Goal: Task Accomplishment & Management: Complete application form

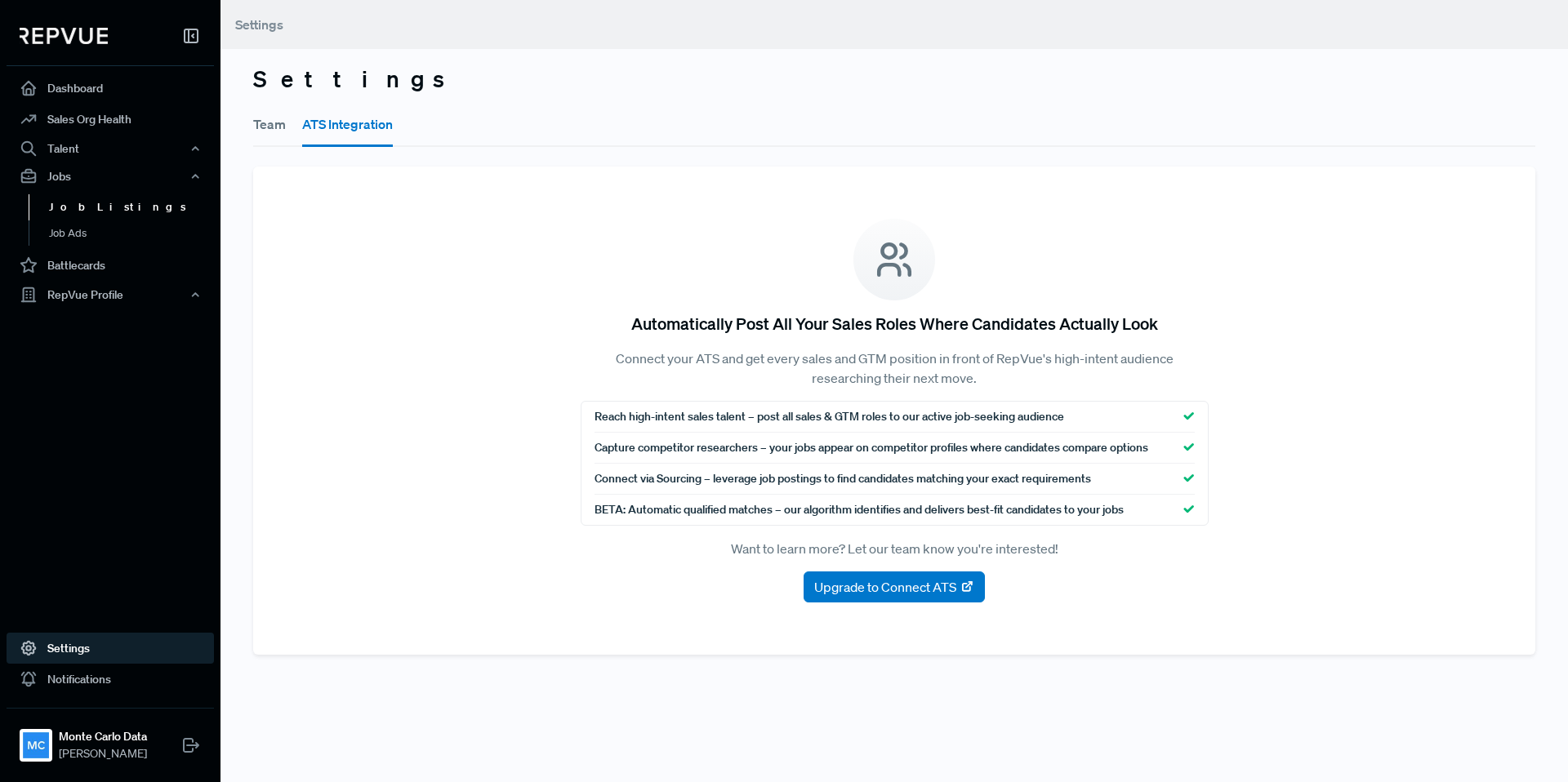
click at [94, 205] on link "Job Listings" at bounding box center [132, 208] width 207 height 26
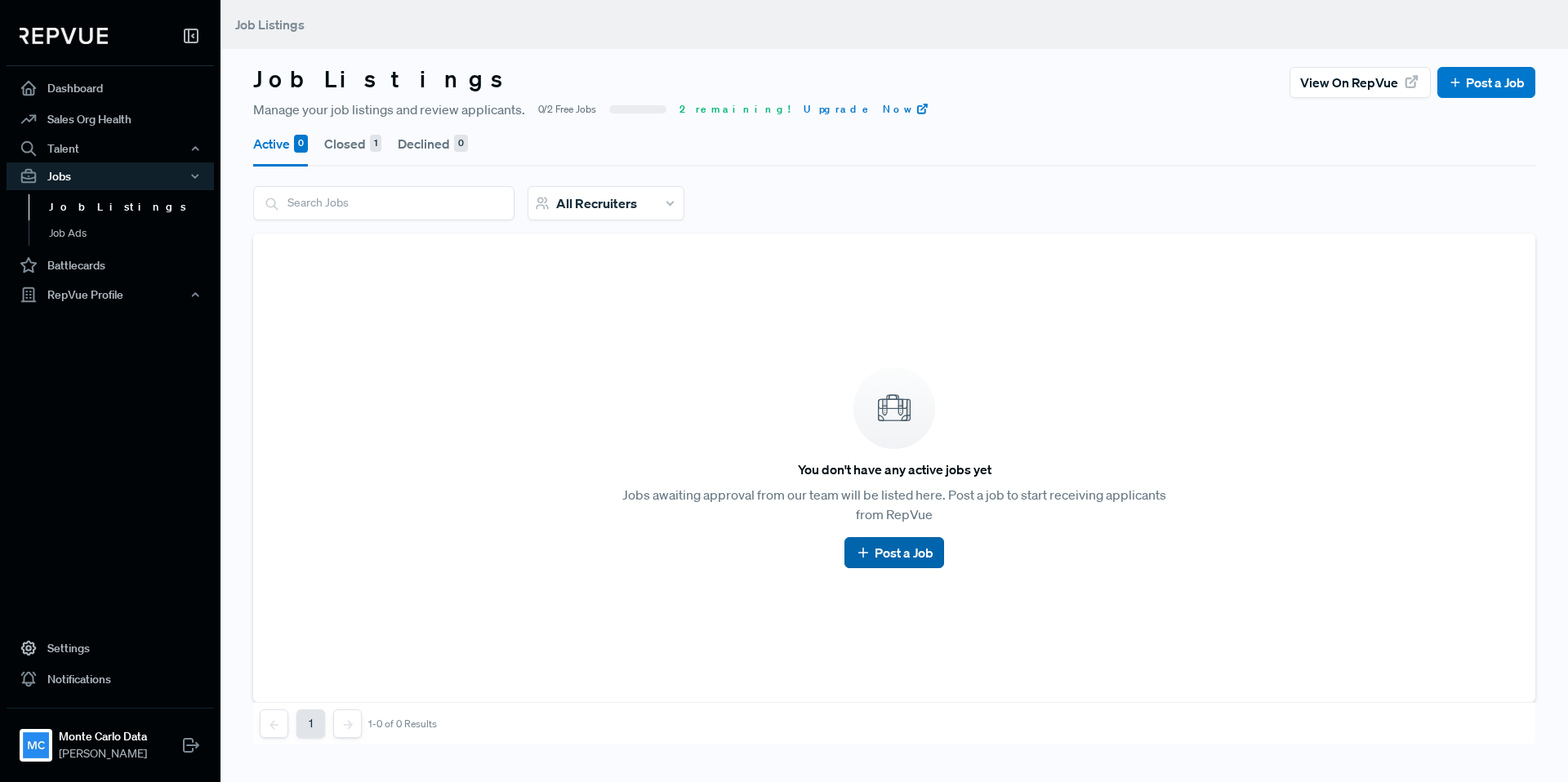
click at [894, 557] on link "Post a Job" at bounding box center [894, 553] width 77 height 20
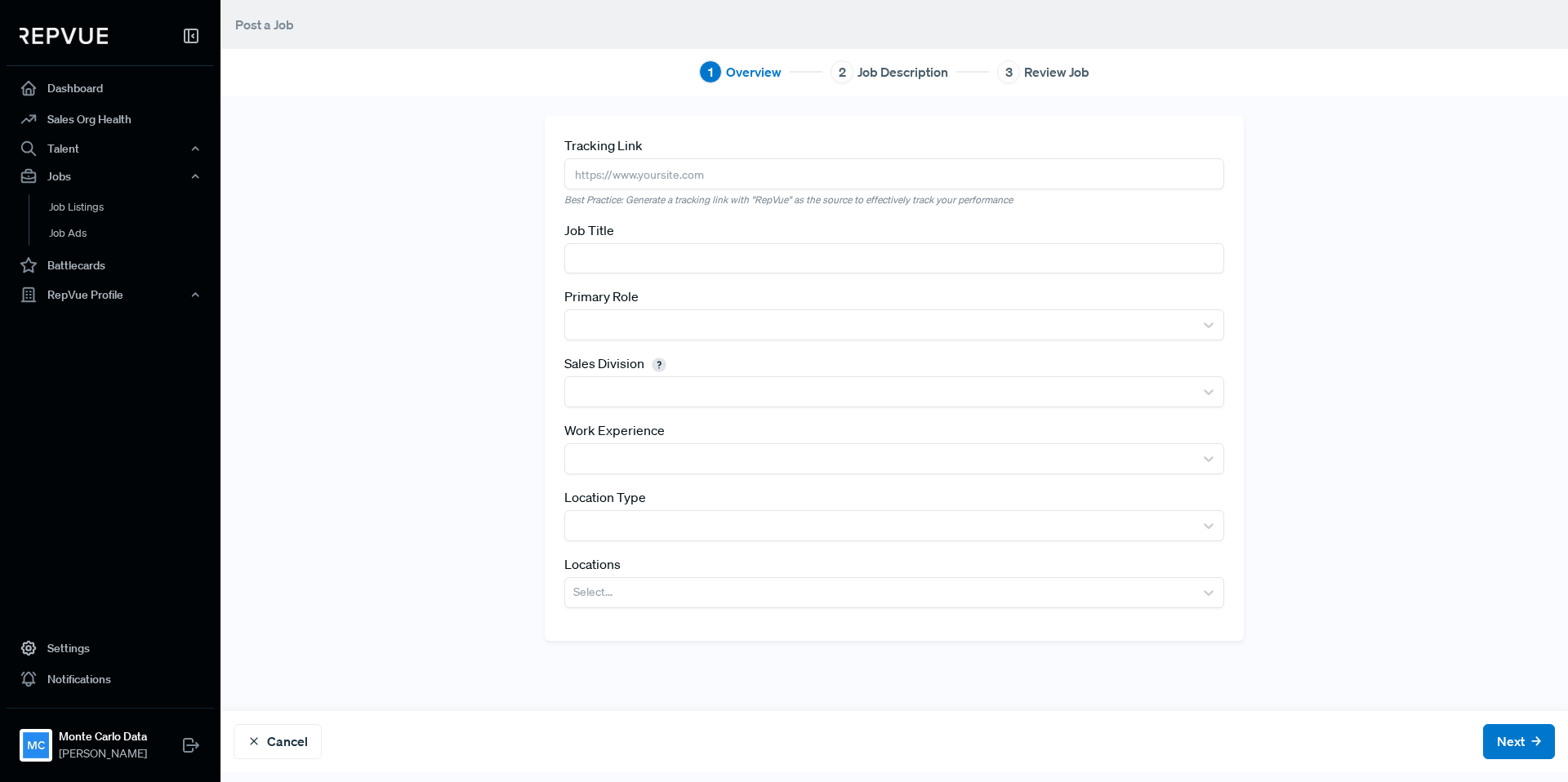
click at [734, 172] on input "text" at bounding box center [894, 173] width 660 height 30
paste input "[URL][DOMAIN_NAME]"
type input "[URL][DOMAIN_NAME]"
click at [738, 250] on input "text" at bounding box center [894, 258] width 660 height 30
type input "S"
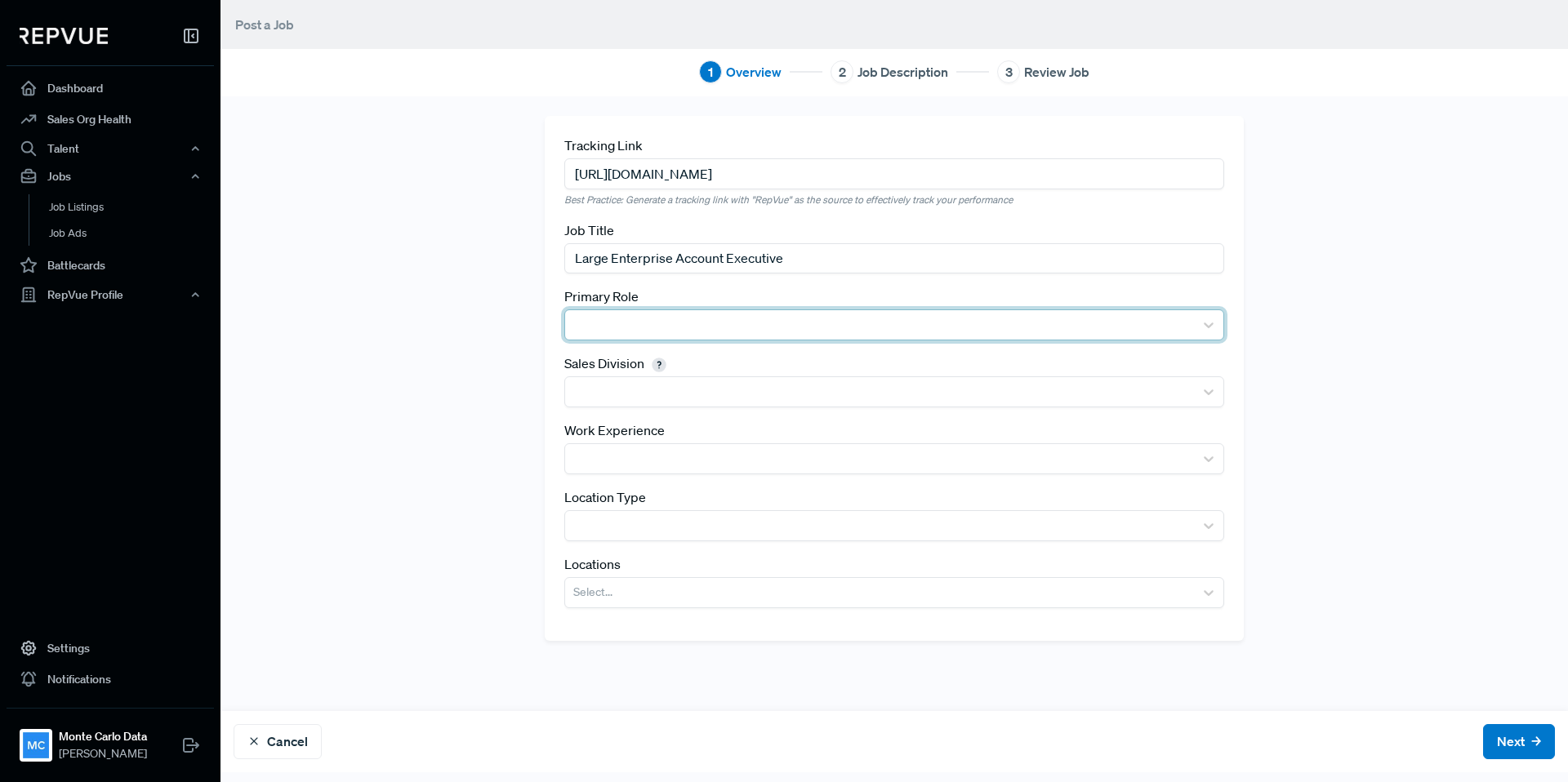
type input "Large Enterprise Account Executive"
click at [657, 315] on div at bounding box center [880, 325] width 613 height 23
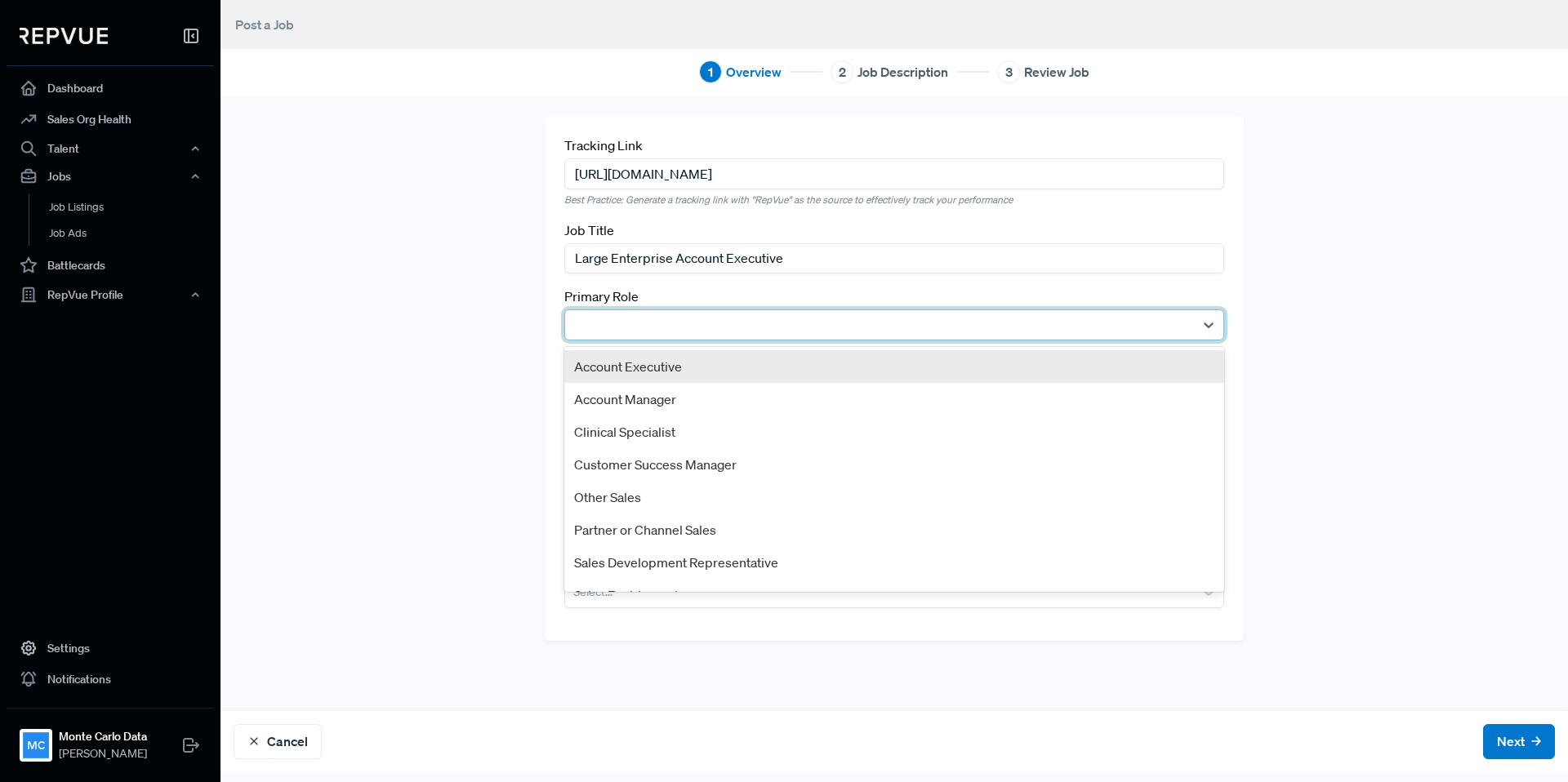
click at [655, 372] on div "Account Executive" at bounding box center [894, 366] width 660 height 33
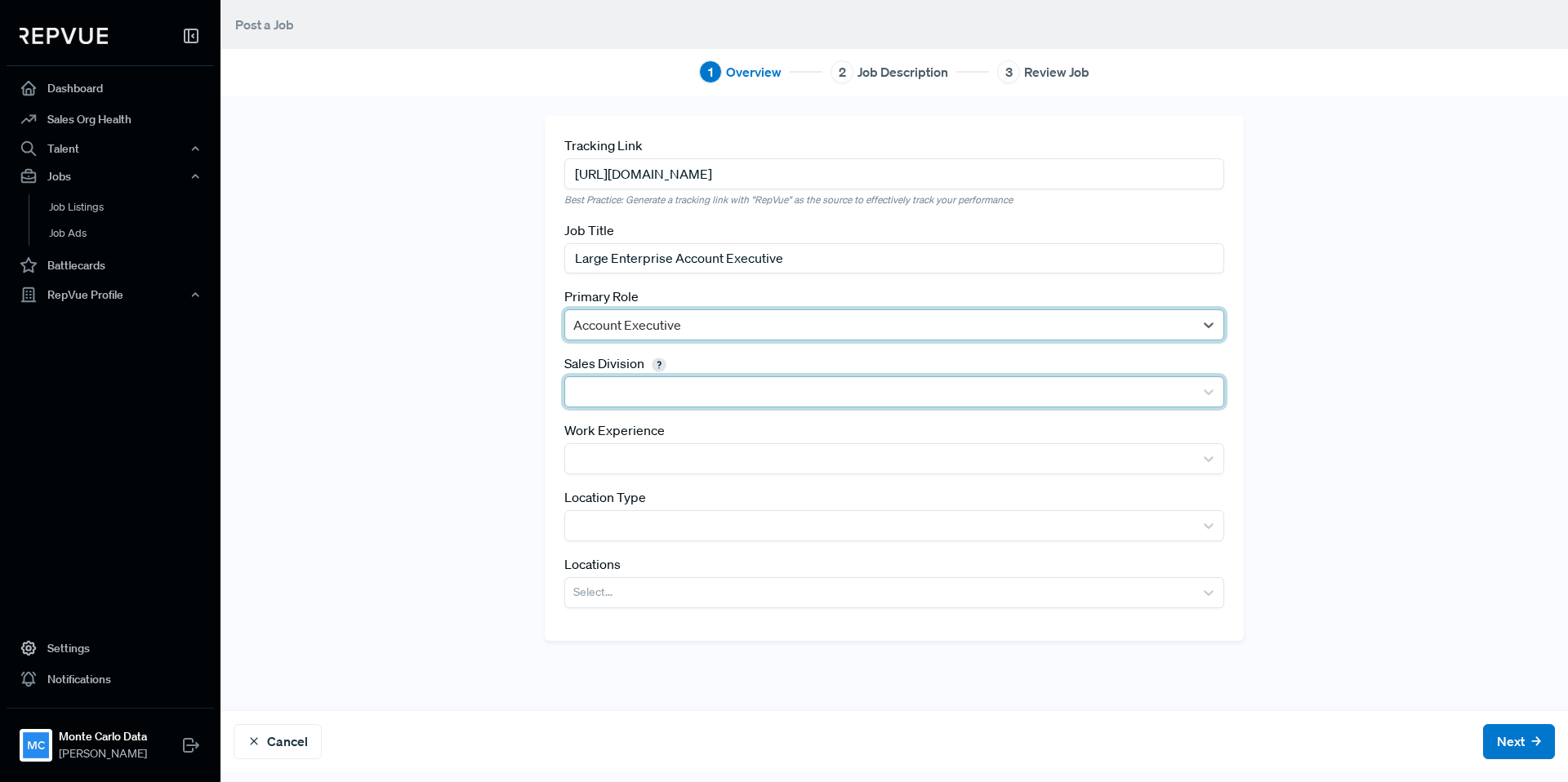
click at [662, 401] on div at bounding box center [880, 392] width 613 height 23
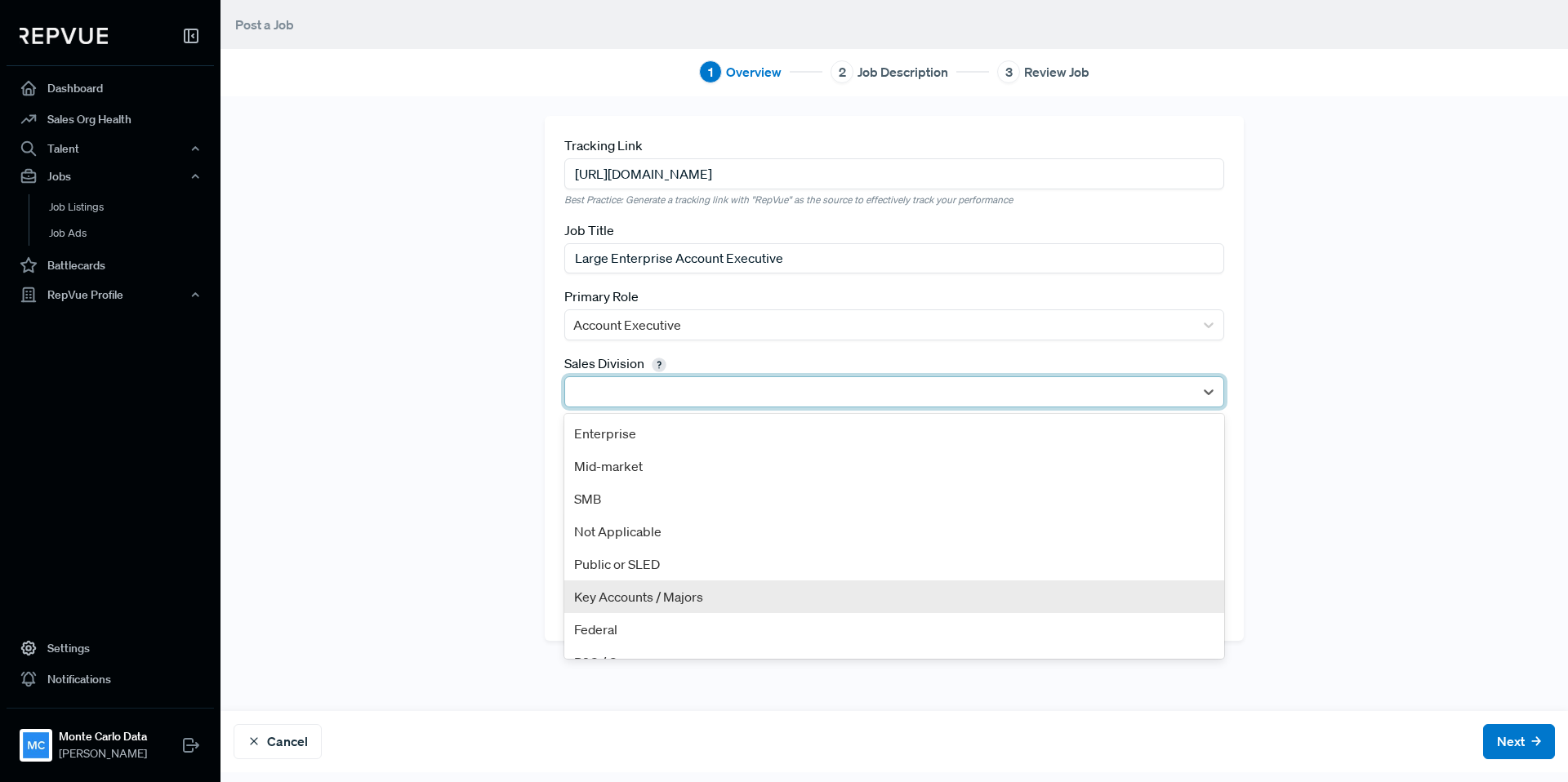
click at [618, 597] on div "Key Accounts / Majors" at bounding box center [894, 597] width 660 height 33
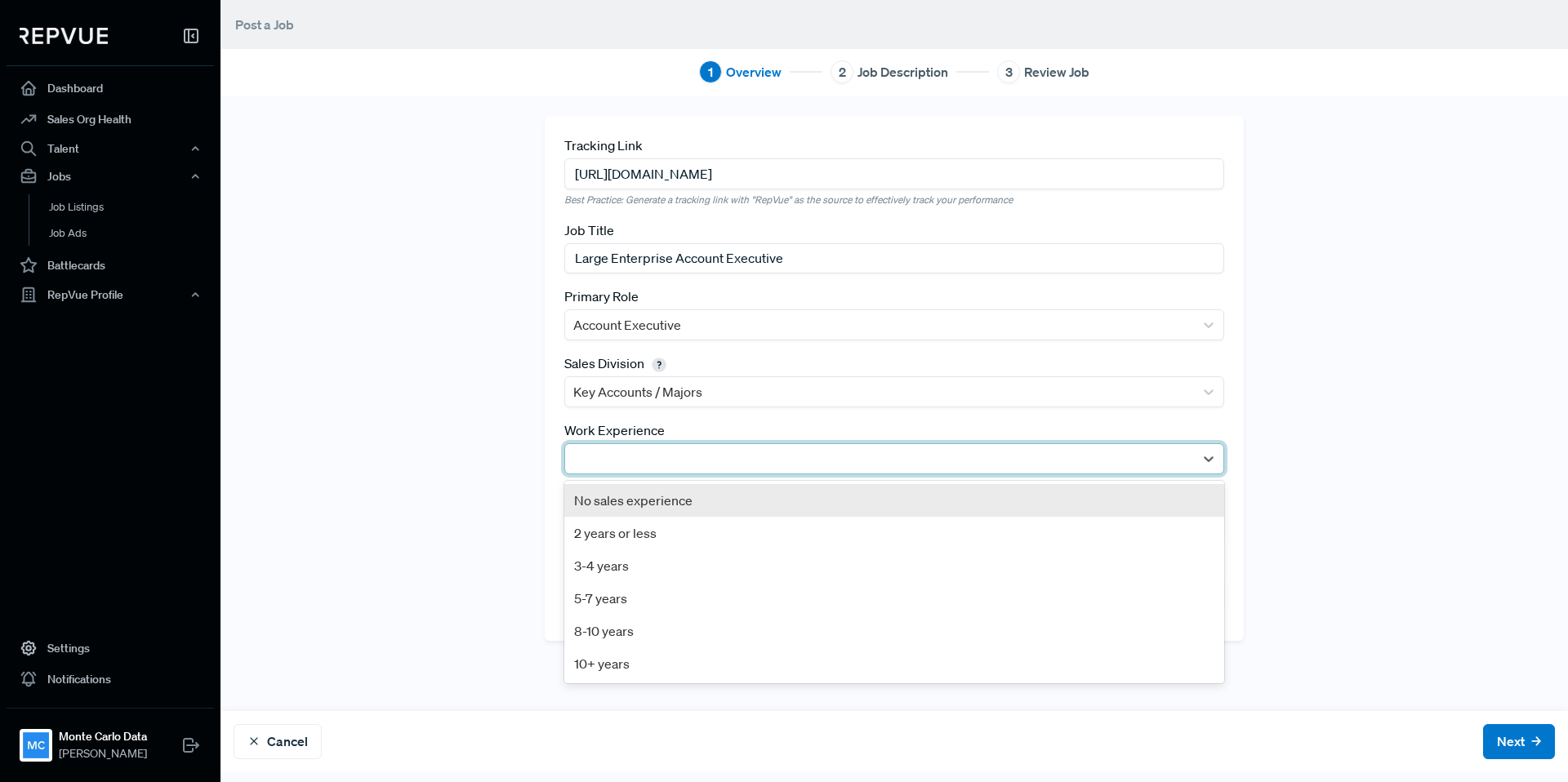
click at [664, 450] on div at bounding box center [880, 459] width 613 height 23
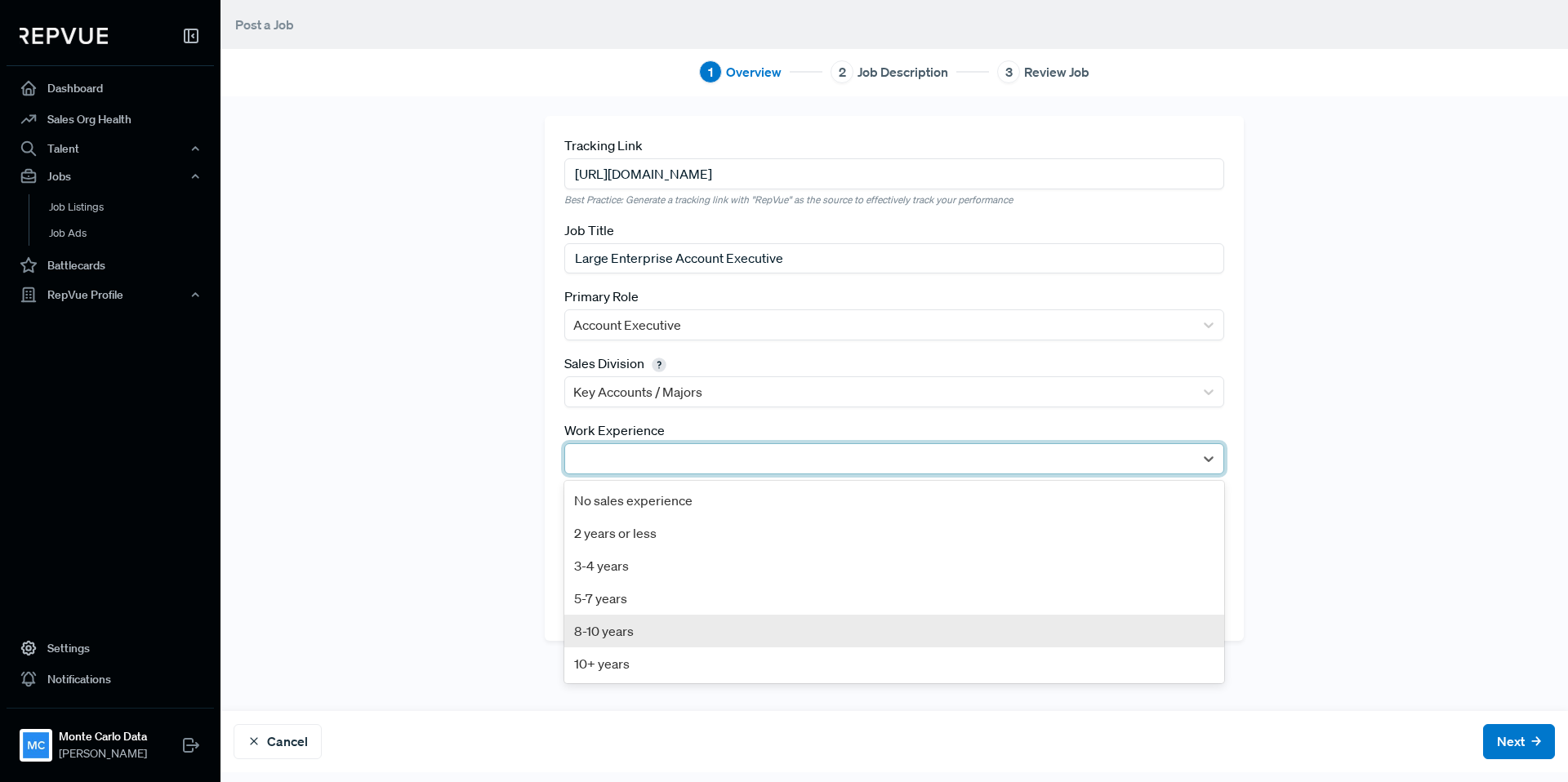
click at [605, 619] on div "8-10 years" at bounding box center [894, 632] width 660 height 33
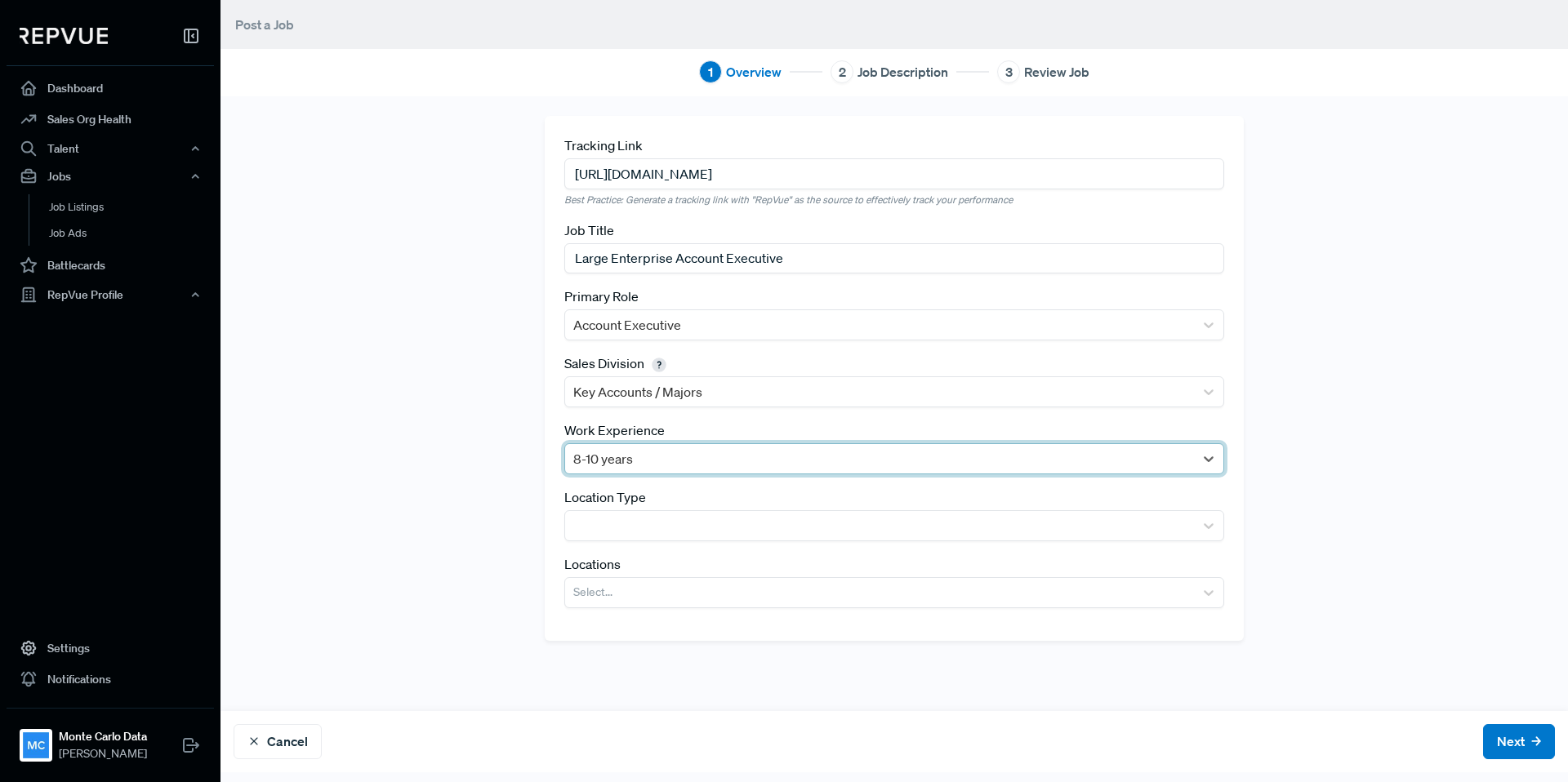
click at [678, 461] on div at bounding box center [880, 459] width 613 height 23
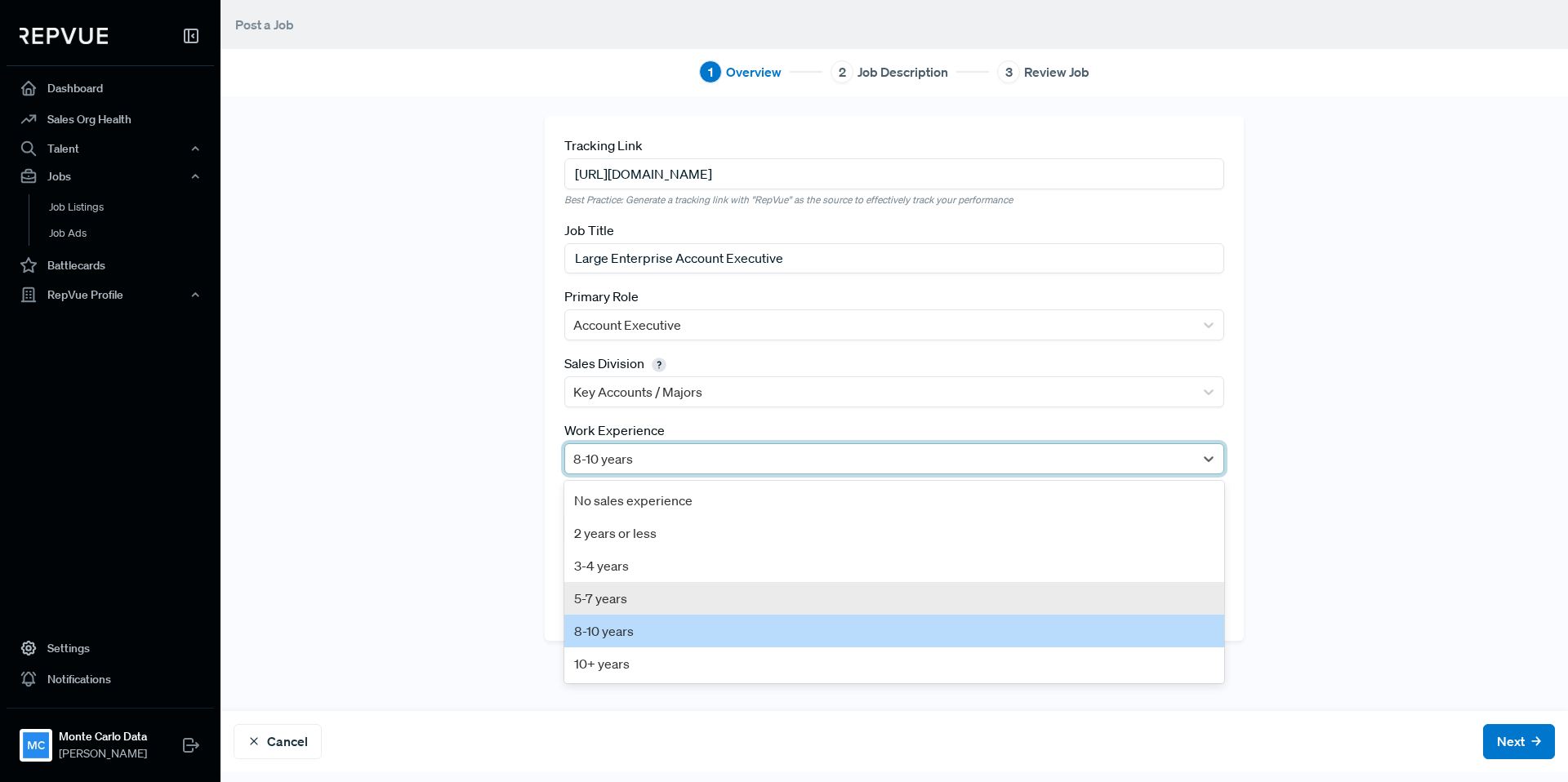
click at [630, 600] on div "5-7 years" at bounding box center [894, 599] width 660 height 33
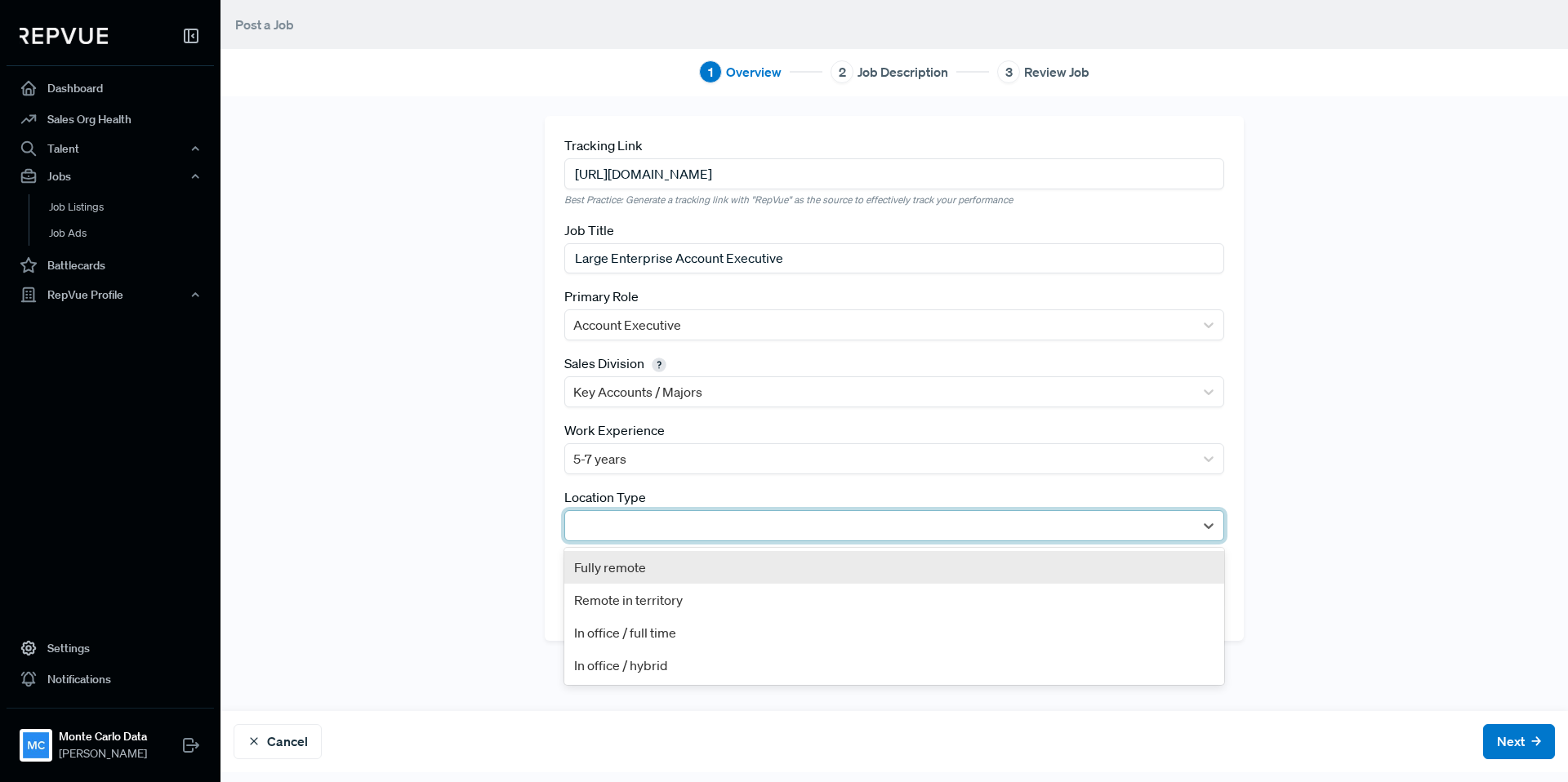
click at [665, 520] on div at bounding box center [880, 526] width 613 height 23
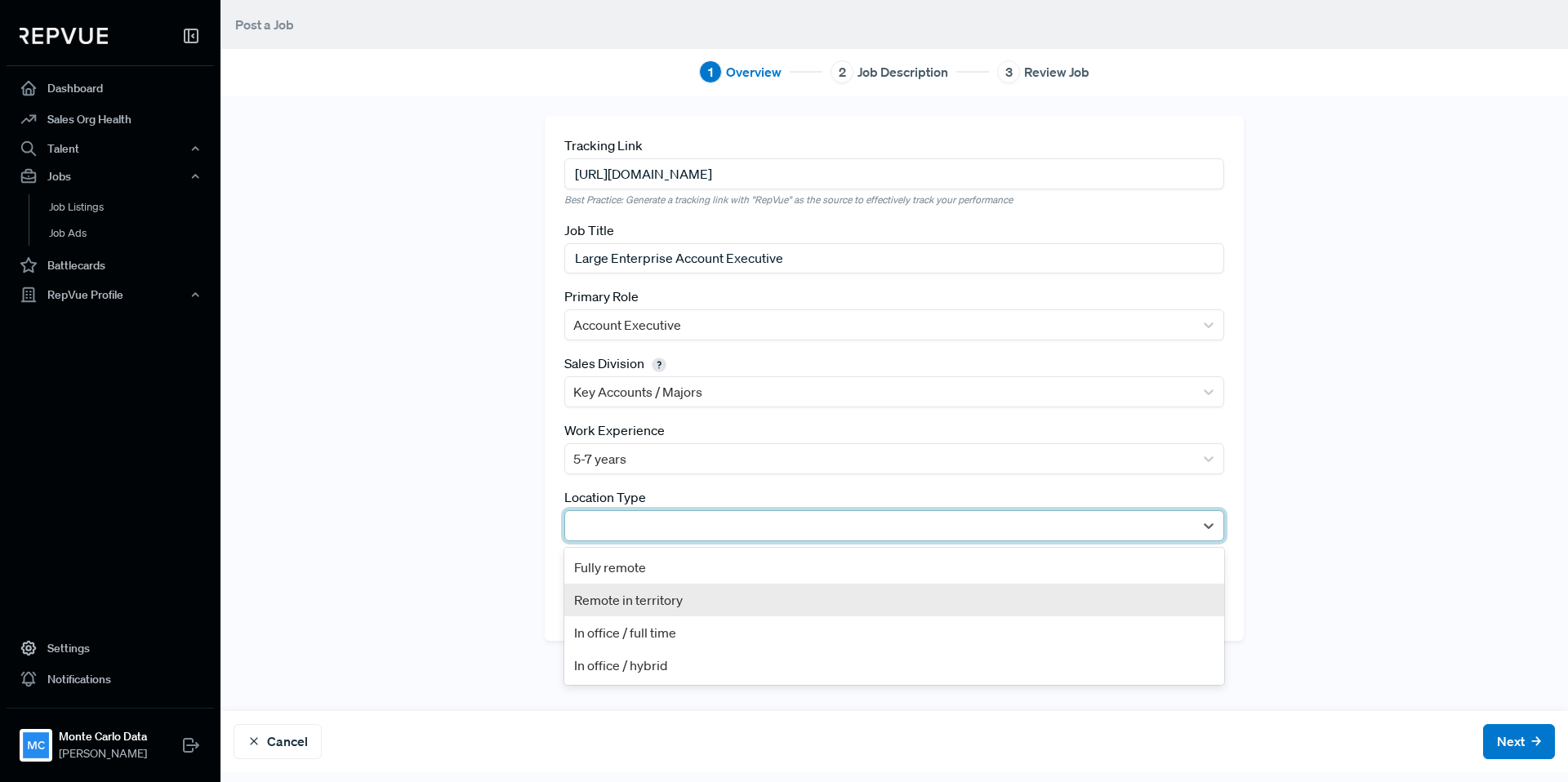
click at [651, 589] on div "Remote in territory" at bounding box center [894, 600] width 660 height 33
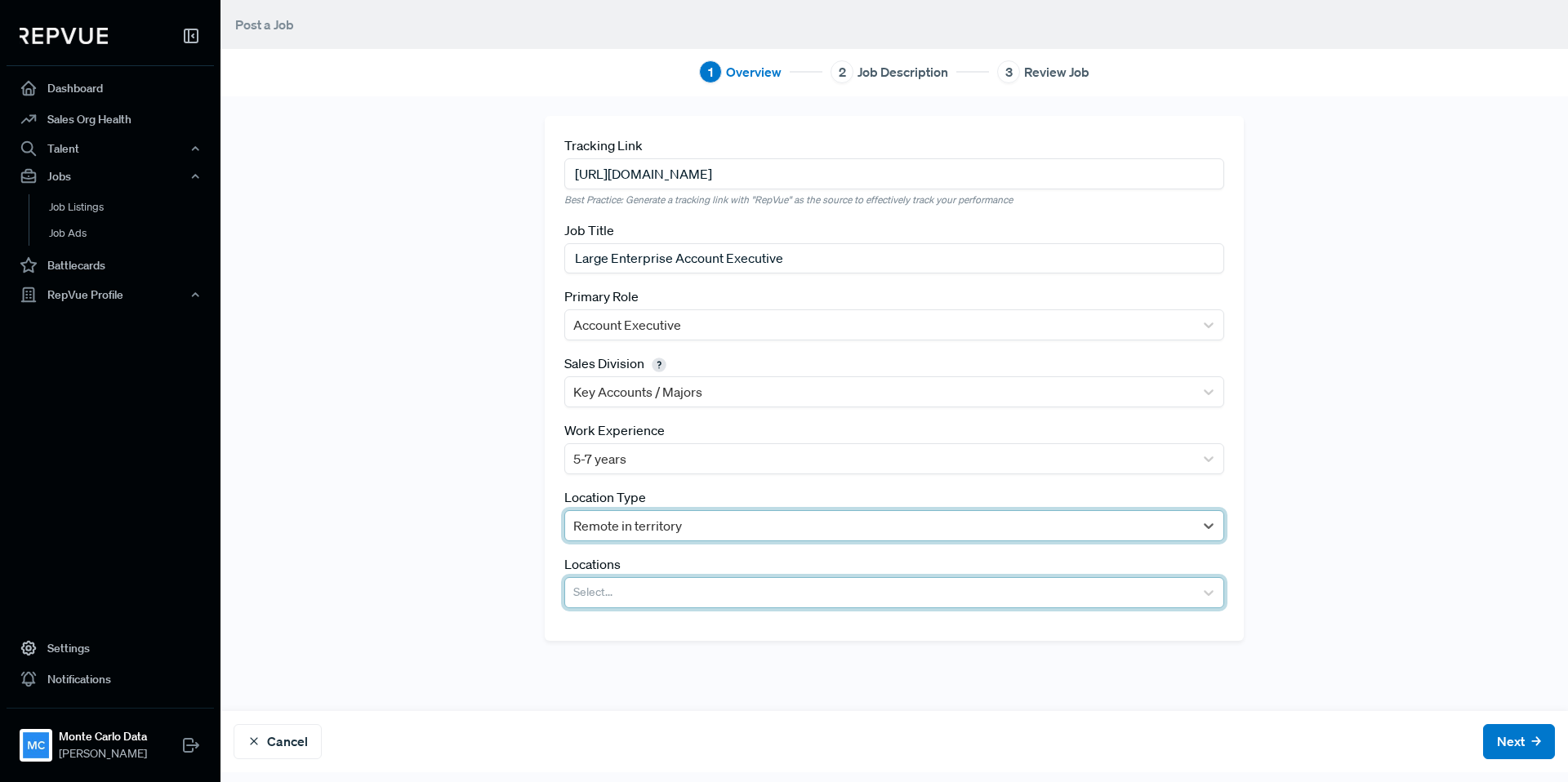
click at [670, 600] on div at bounding box center [880, 593] width 613 height 23
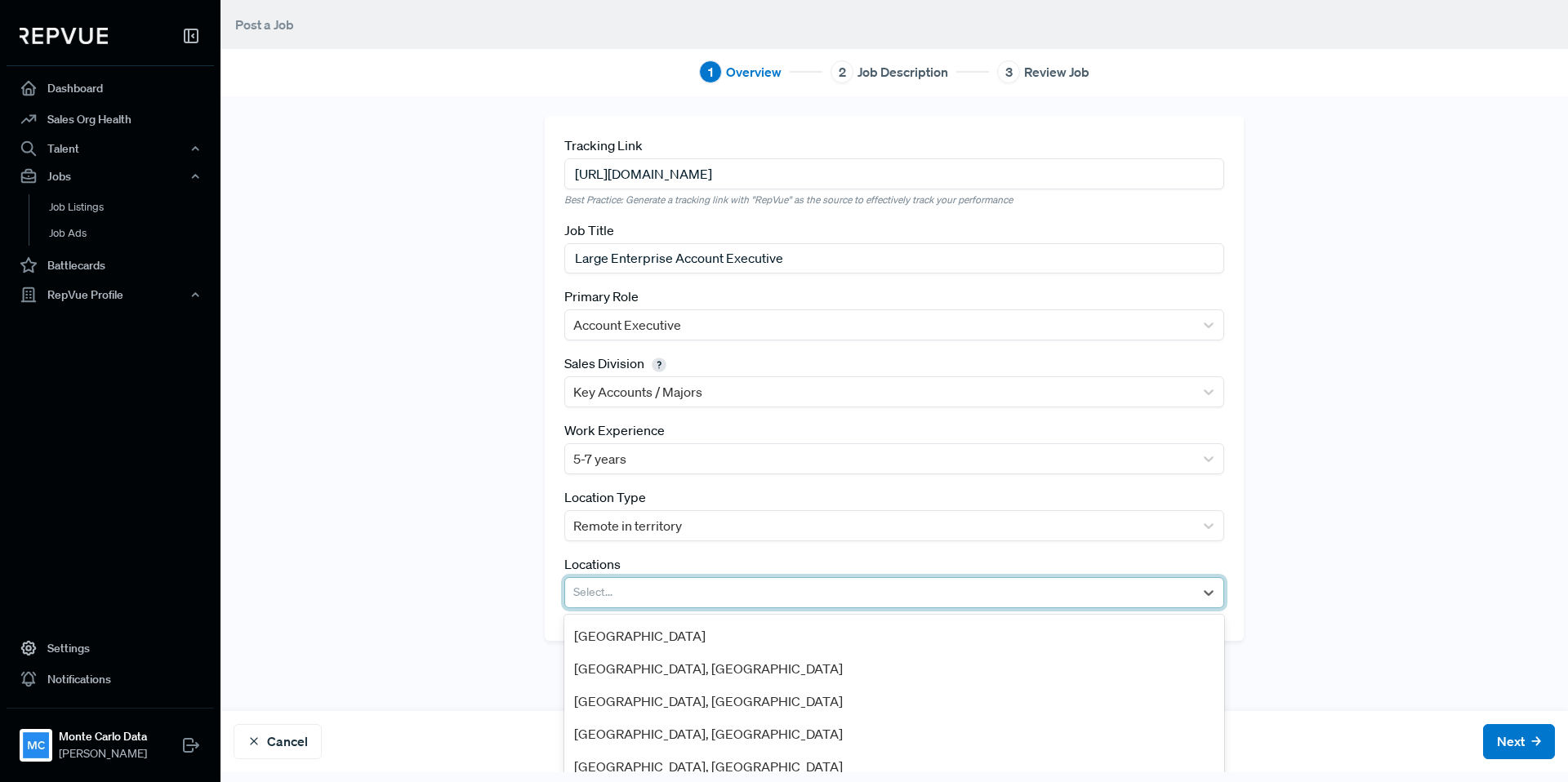
scroll to position [137, 0]
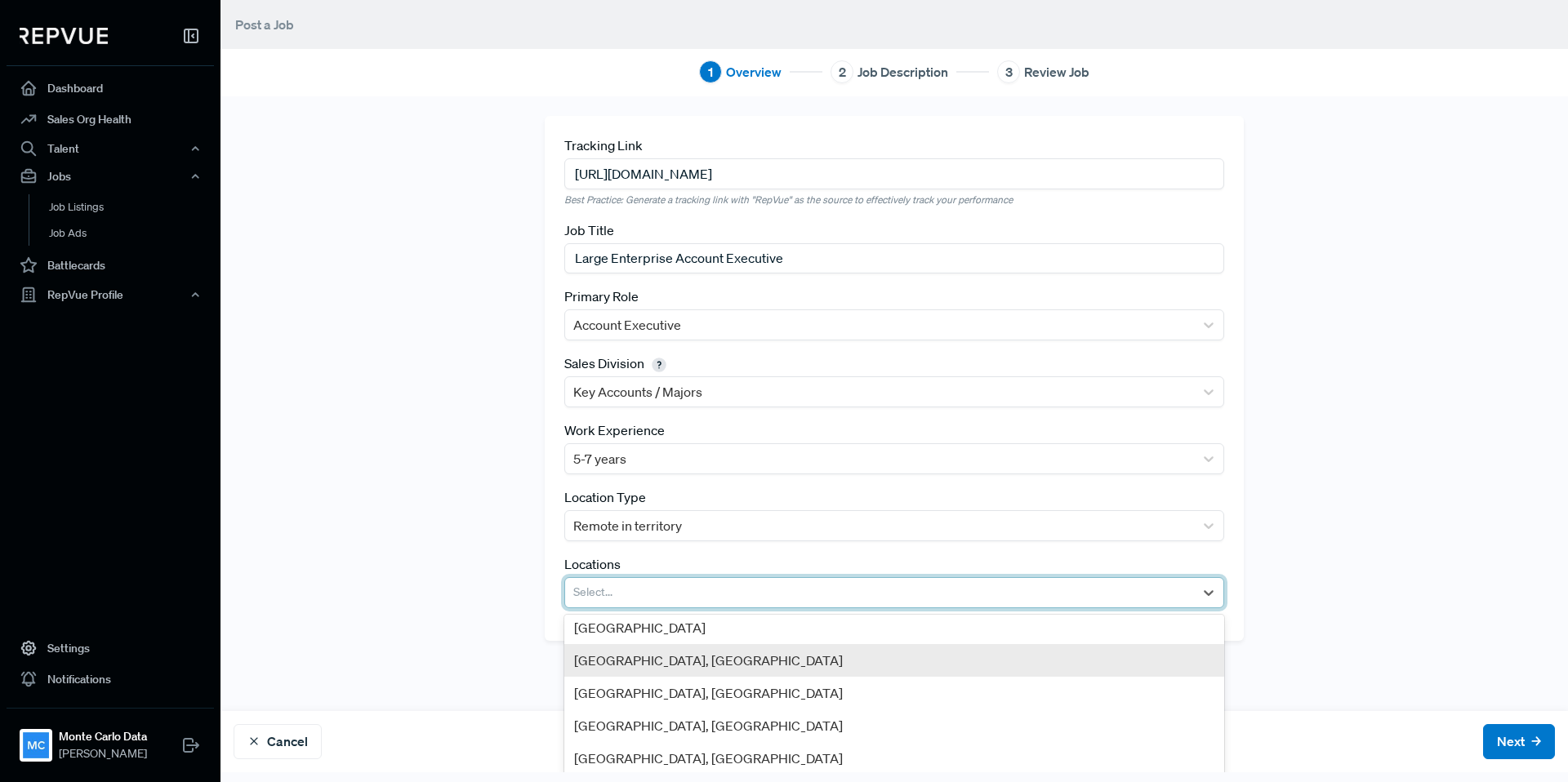
click at [660, 651] on div "[GEOGRAPHIC_DATA], [GEOGRAPHIC_DATA]" at bounding box center [894, 660] width 660 height 33
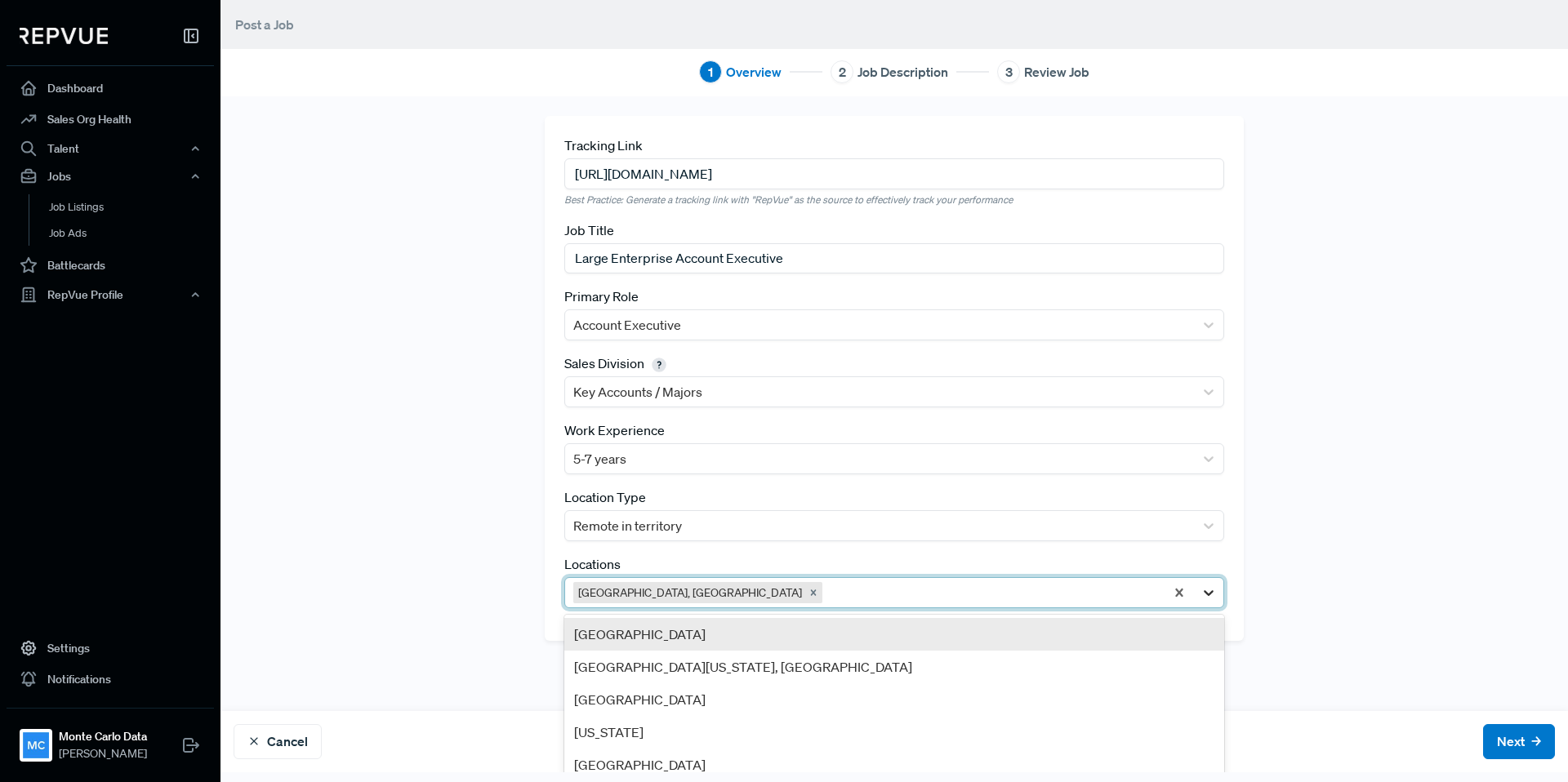
click at [1214, 596] on icon at bounding box center [1208, 593] width 16 height 16
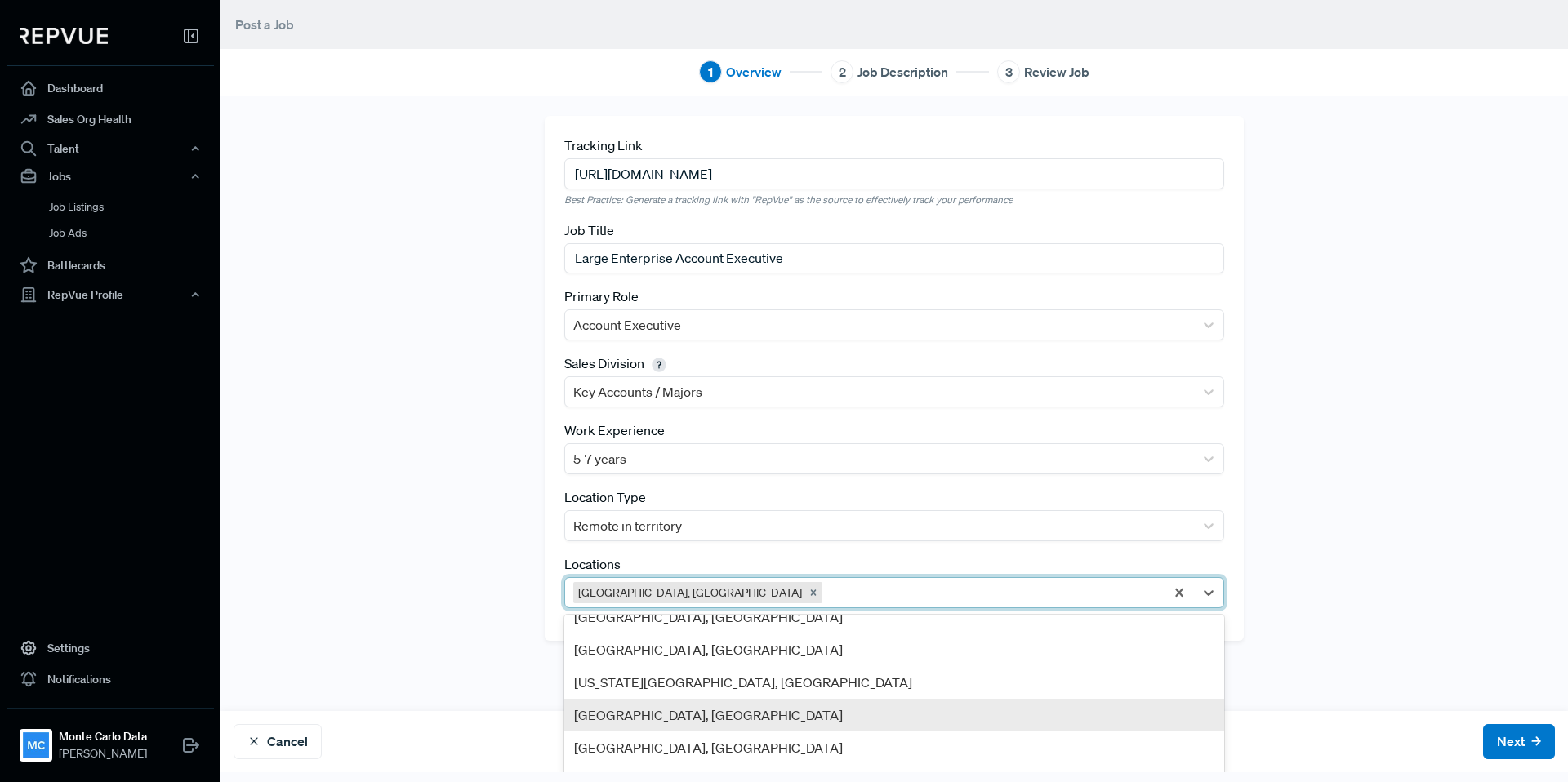
scroll to position [231, 0]
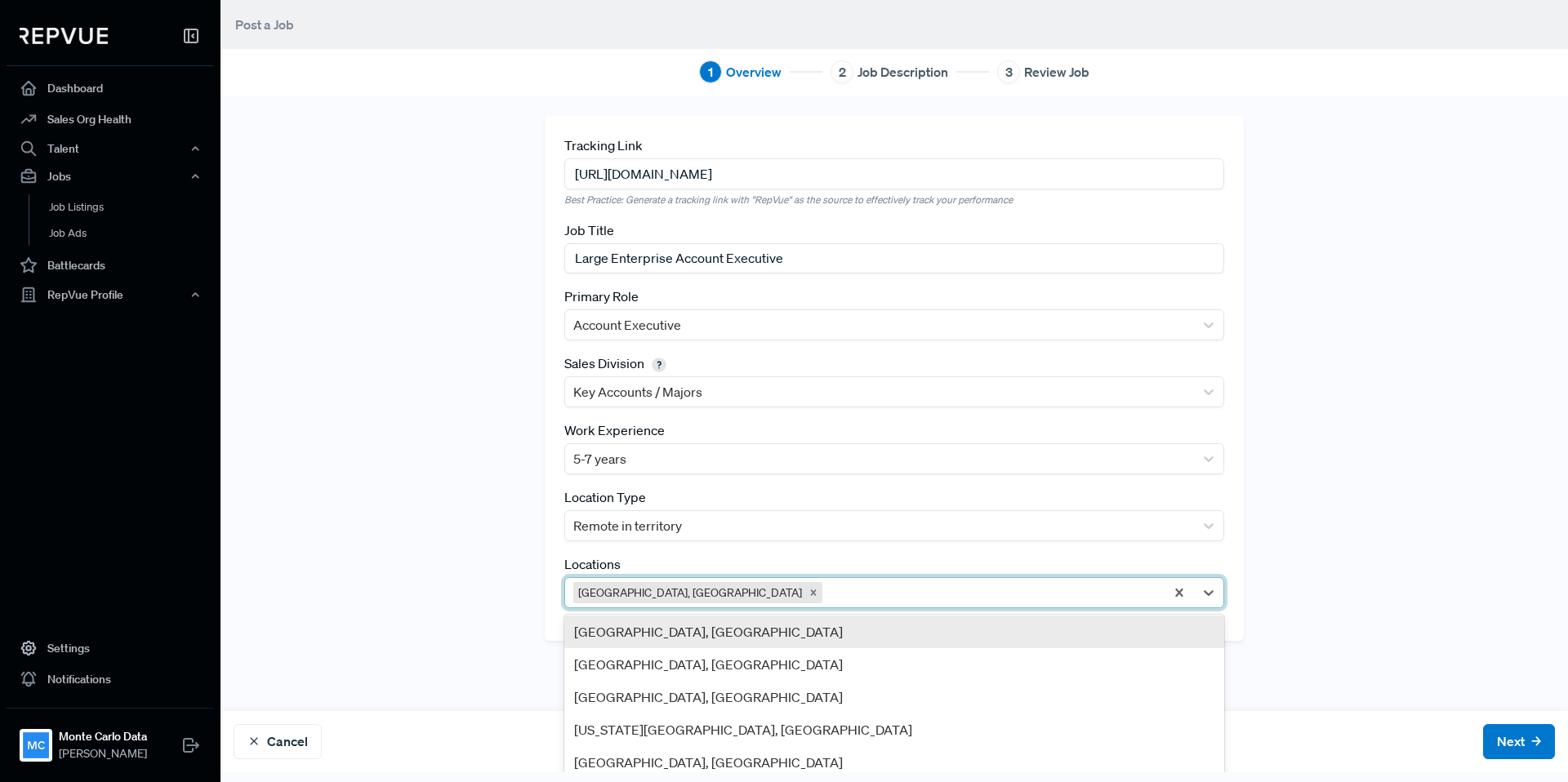
click at [822, 638] on div "[GEOGRAPHIC_DATA], [GEOGRAPHIC_DATA]" at bounding box center [894, 632] width 660 height 33
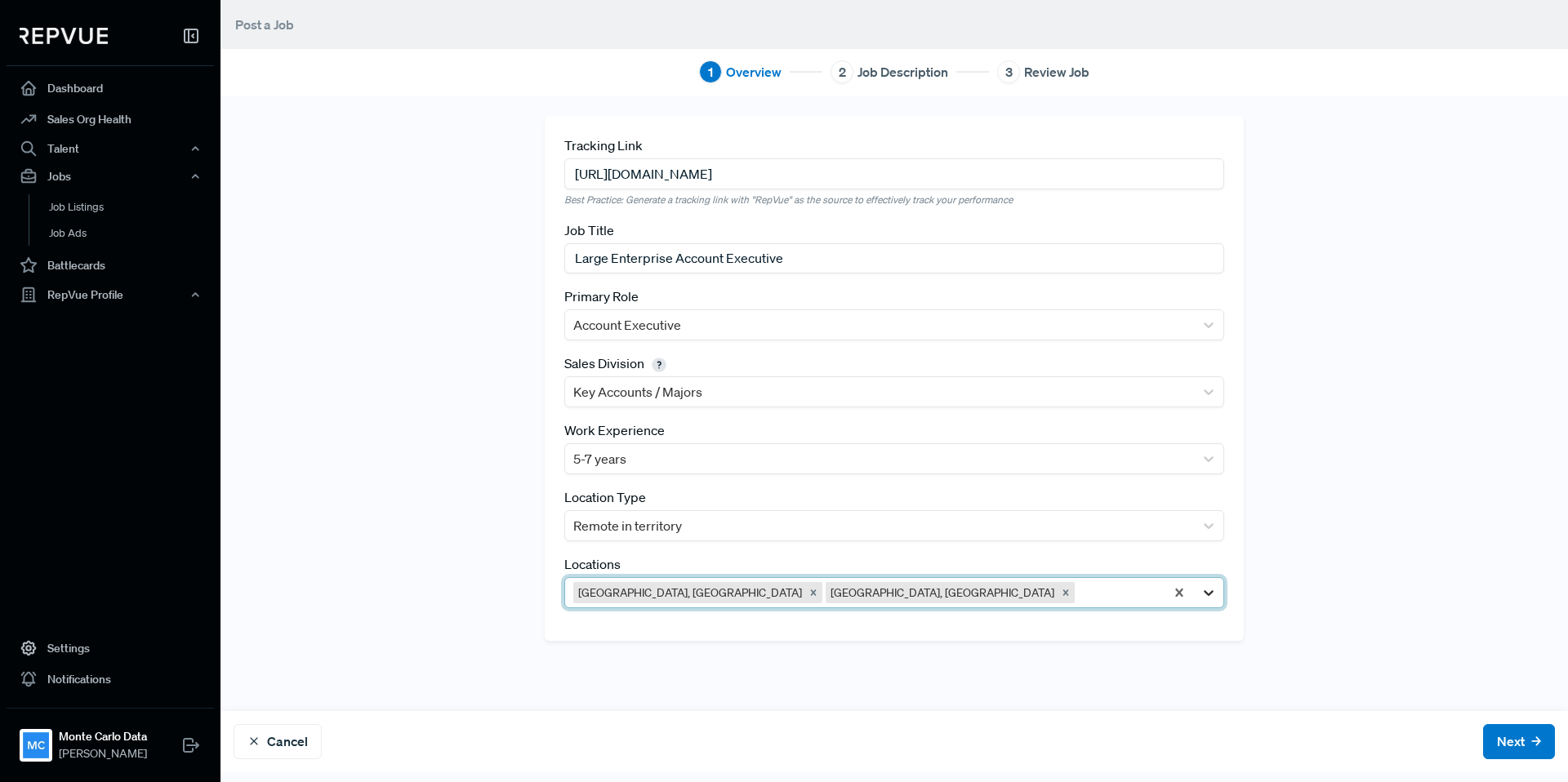
click at [1211, 596] on icon at bounding box center [1208, 593] width 16 height 16
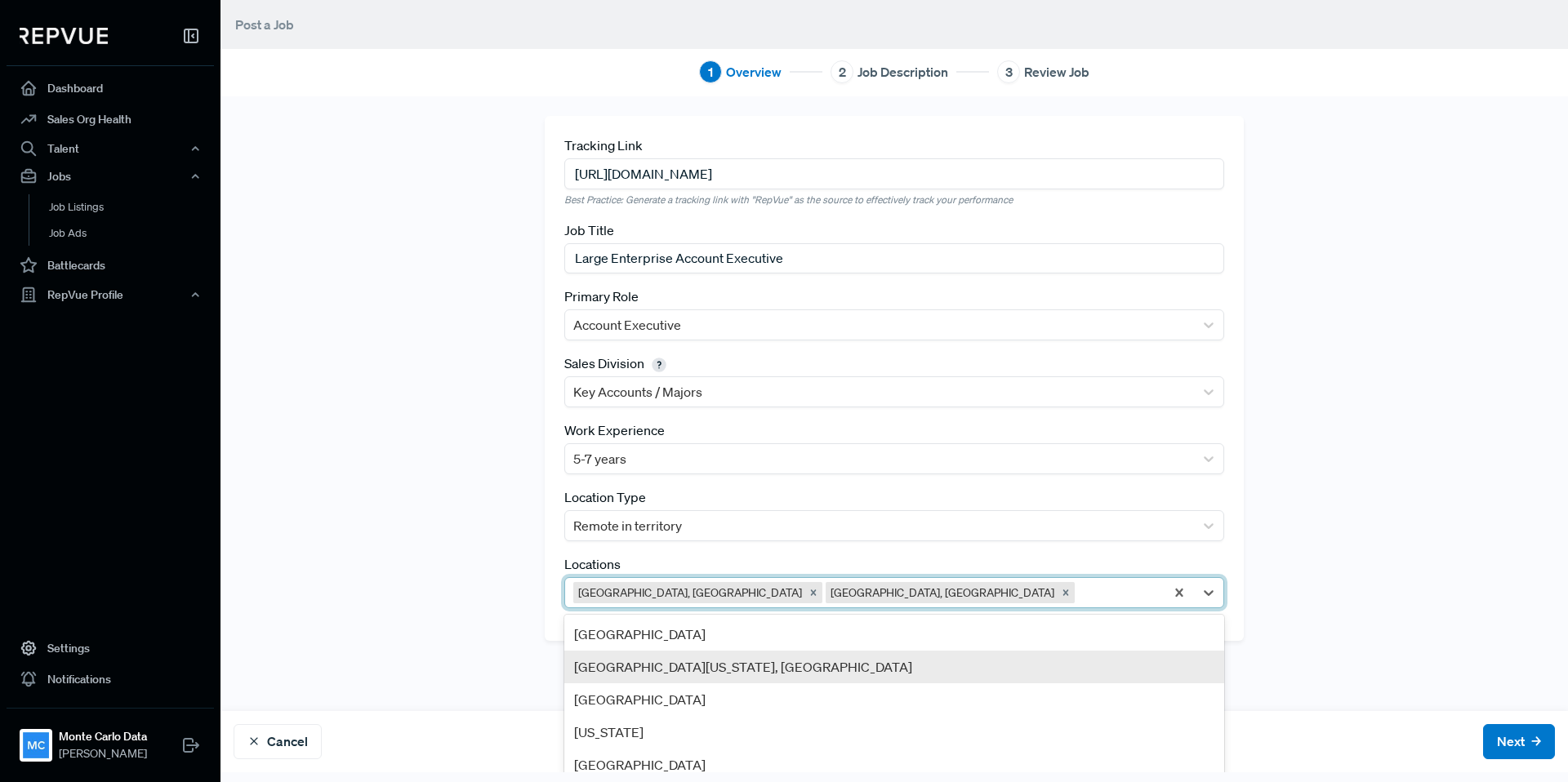
click at [856, 672] on div "[GEOGRAPHIC_DATA][US_STATE], [GEOGRAPHIC_DATA]" at bounding box center [894, 667] width 660 height 33
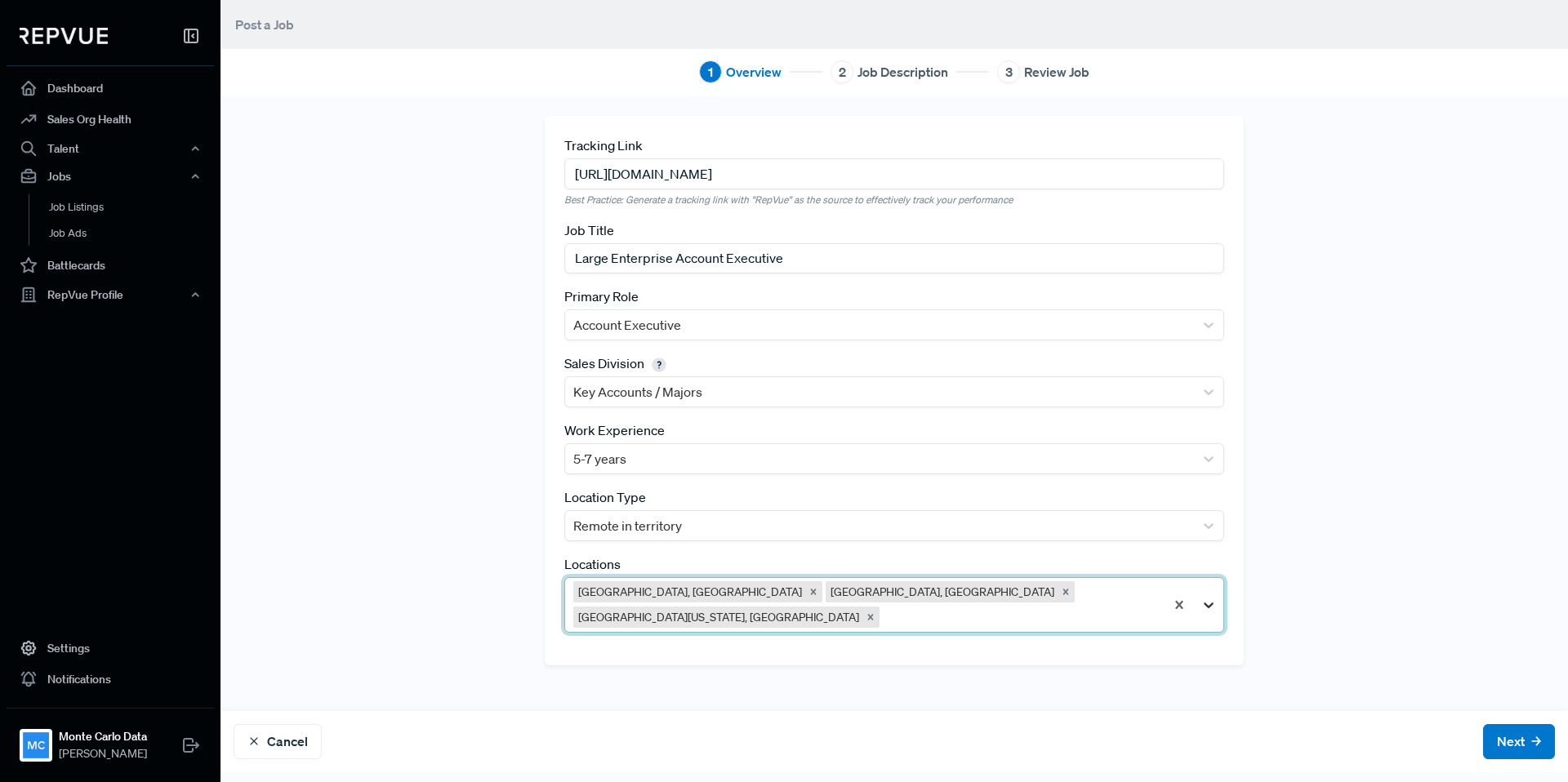
click at [1213, 597] on icon at bounding box center [1208, 605] width 16 height 16
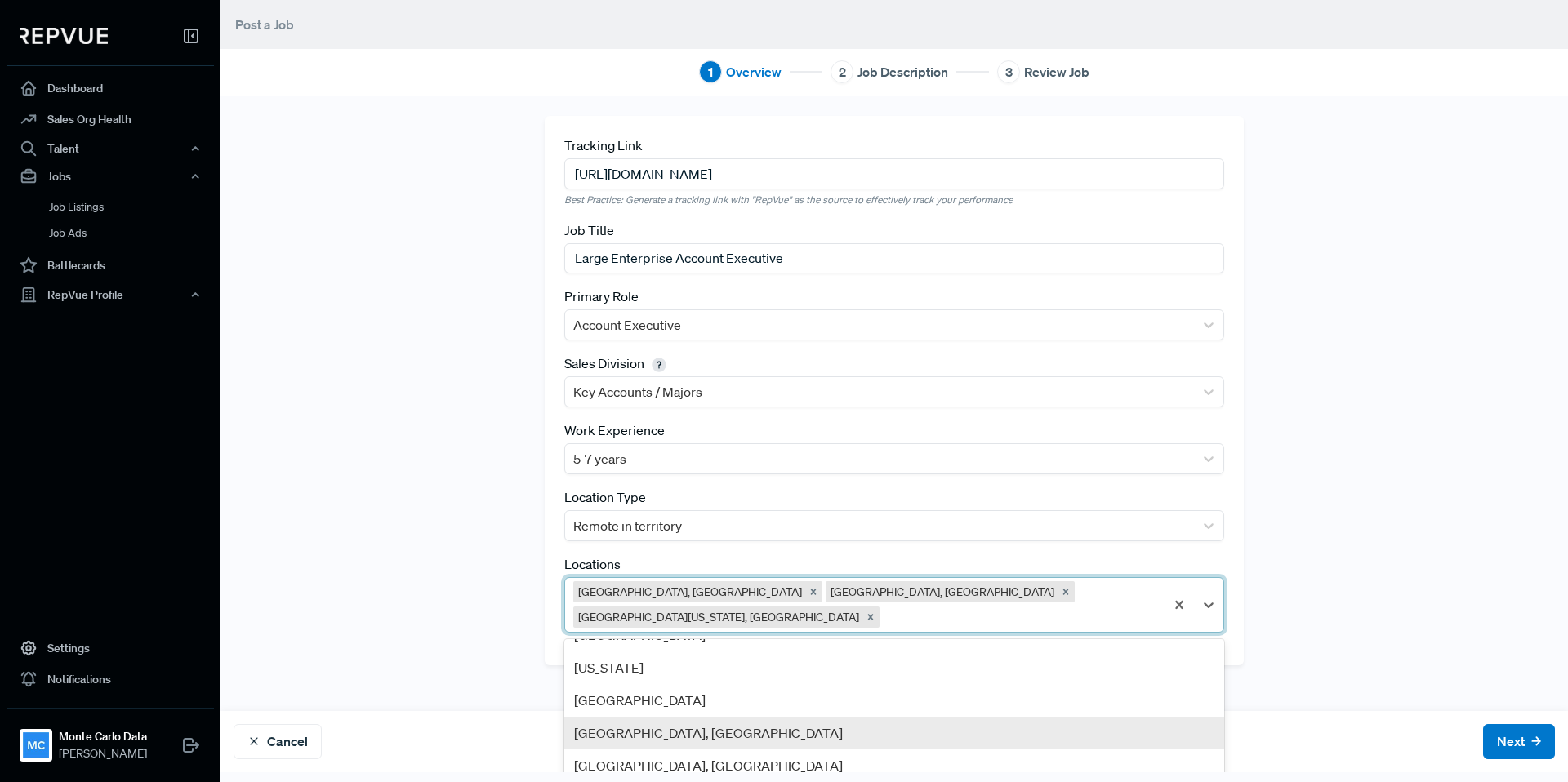
scroll to position [69, 0]
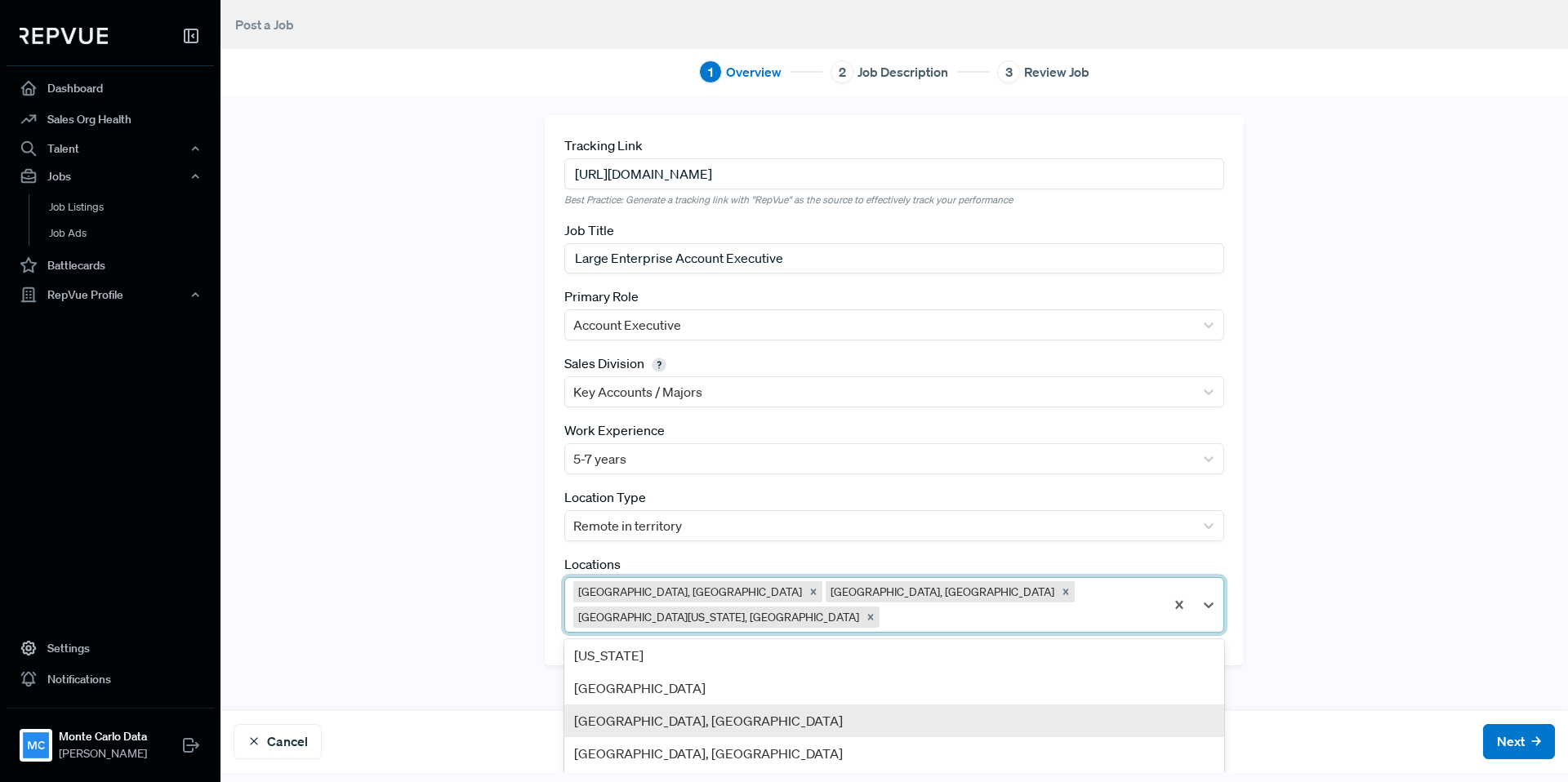
click at [937, 710] on div "[GEOGRAPHIC_DATA], [GEOGRAPHIC_DATA]" at bounding box center [894, 721] width 660 height 33
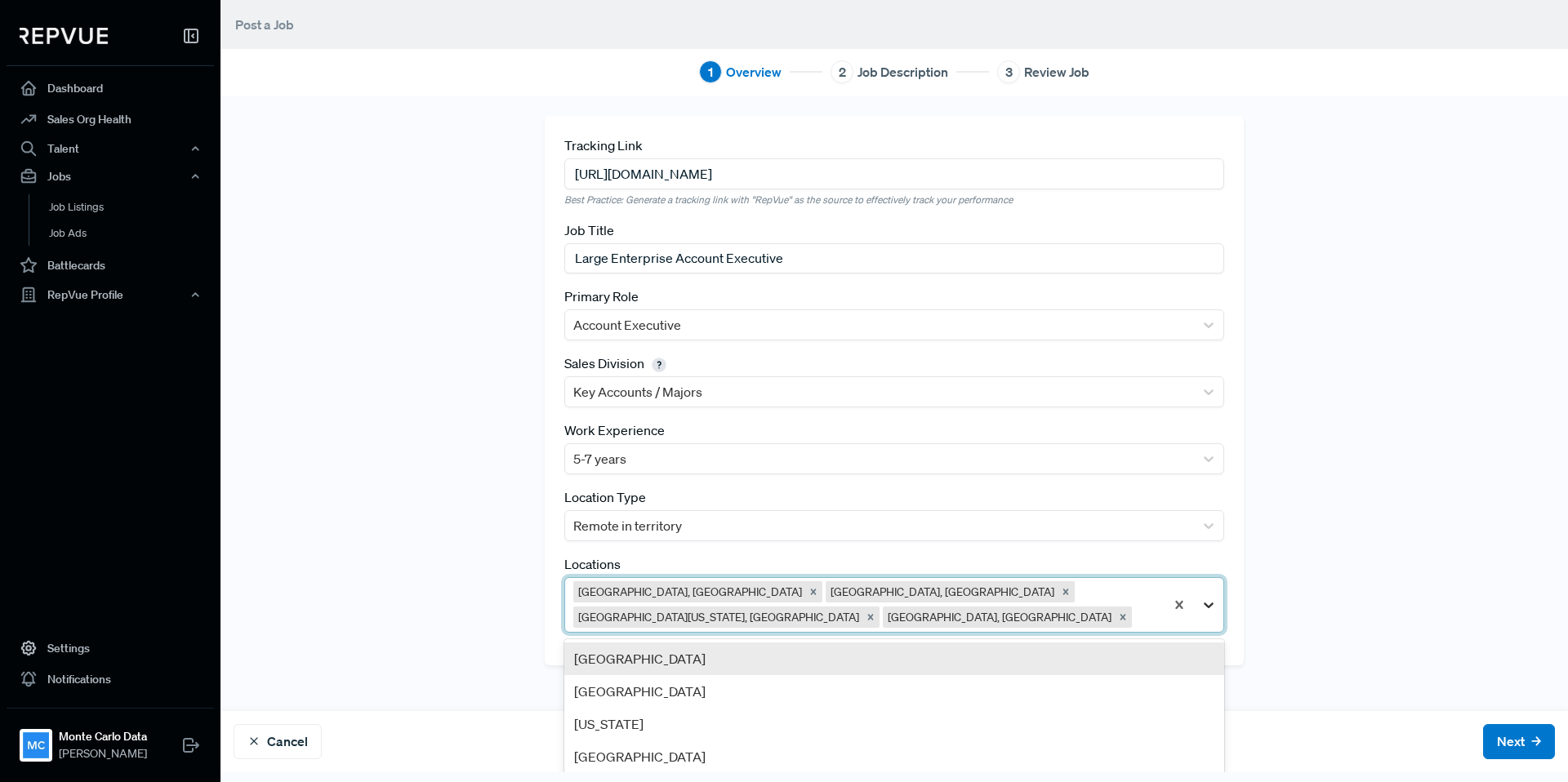
click at [1209, 604] on icon at bounding box center [1208, 605] width 16 height 16
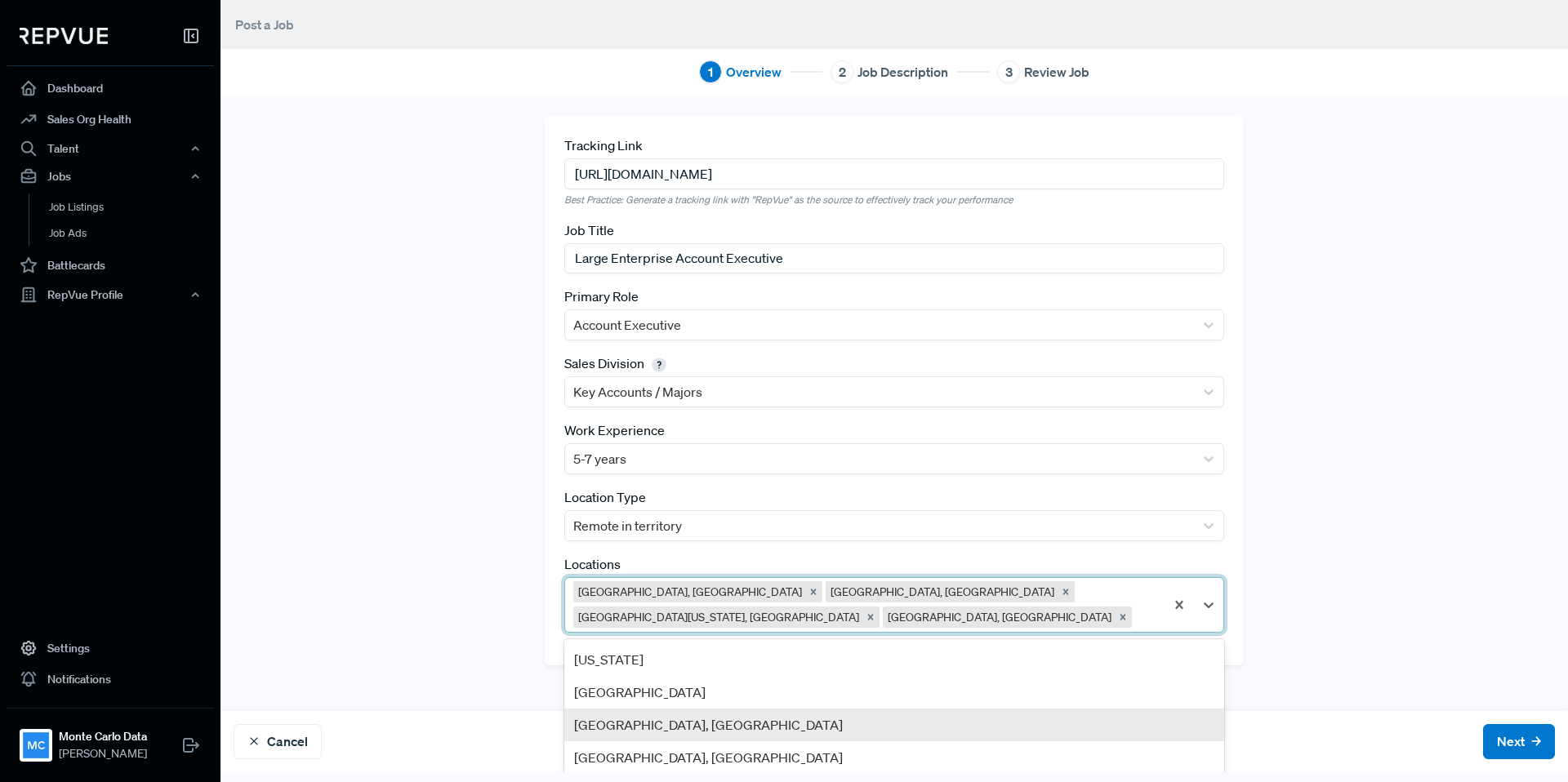
click at [871, 711] on div "[GEOGRAPHIC_DATA], [GEOGRAPHIC_DATA]" at bounding box center [894, 725] width 660 height 33
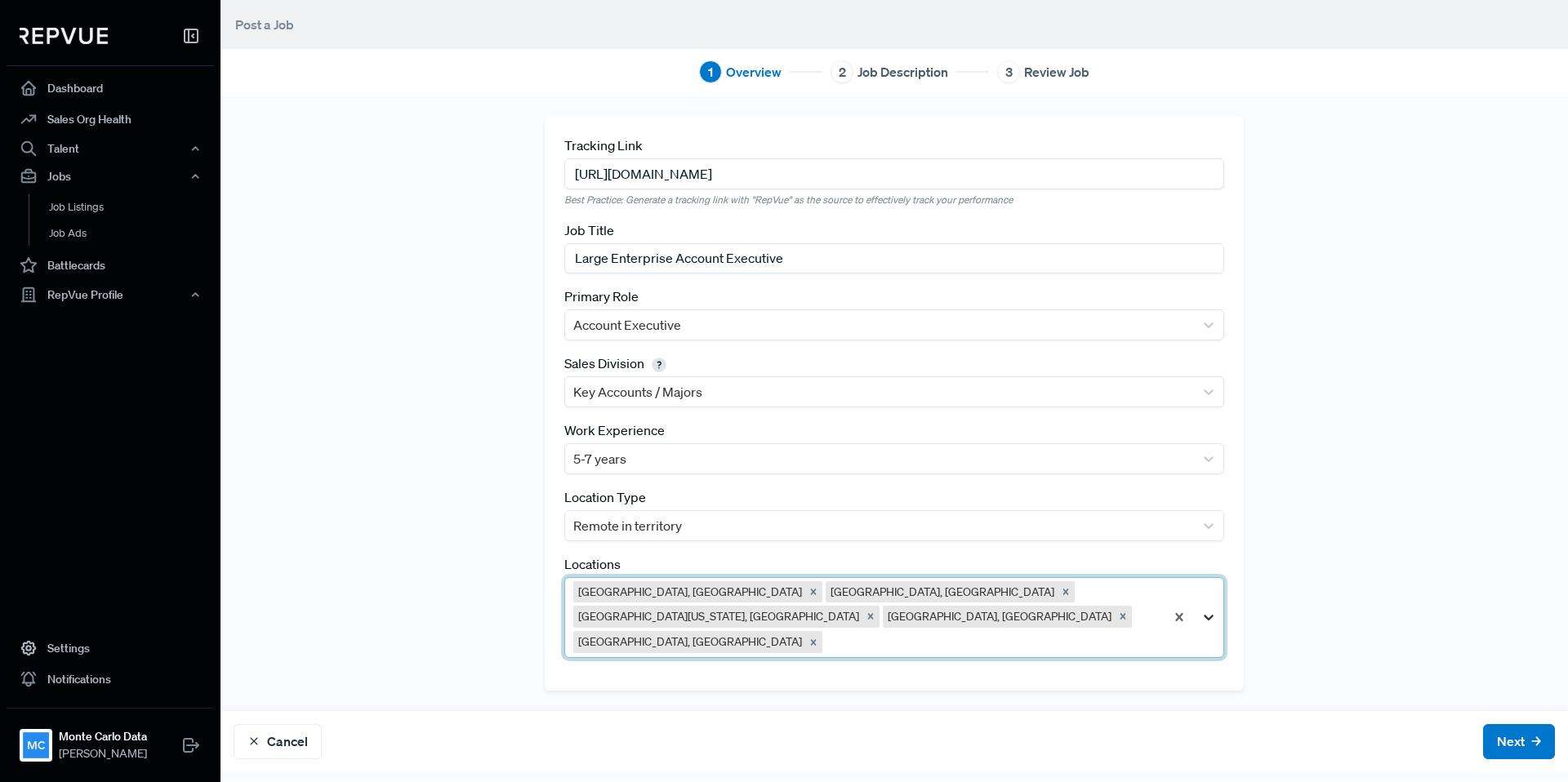
click at [1206, 610] on icon at bounding box center [1208, 618] width 16 height 16
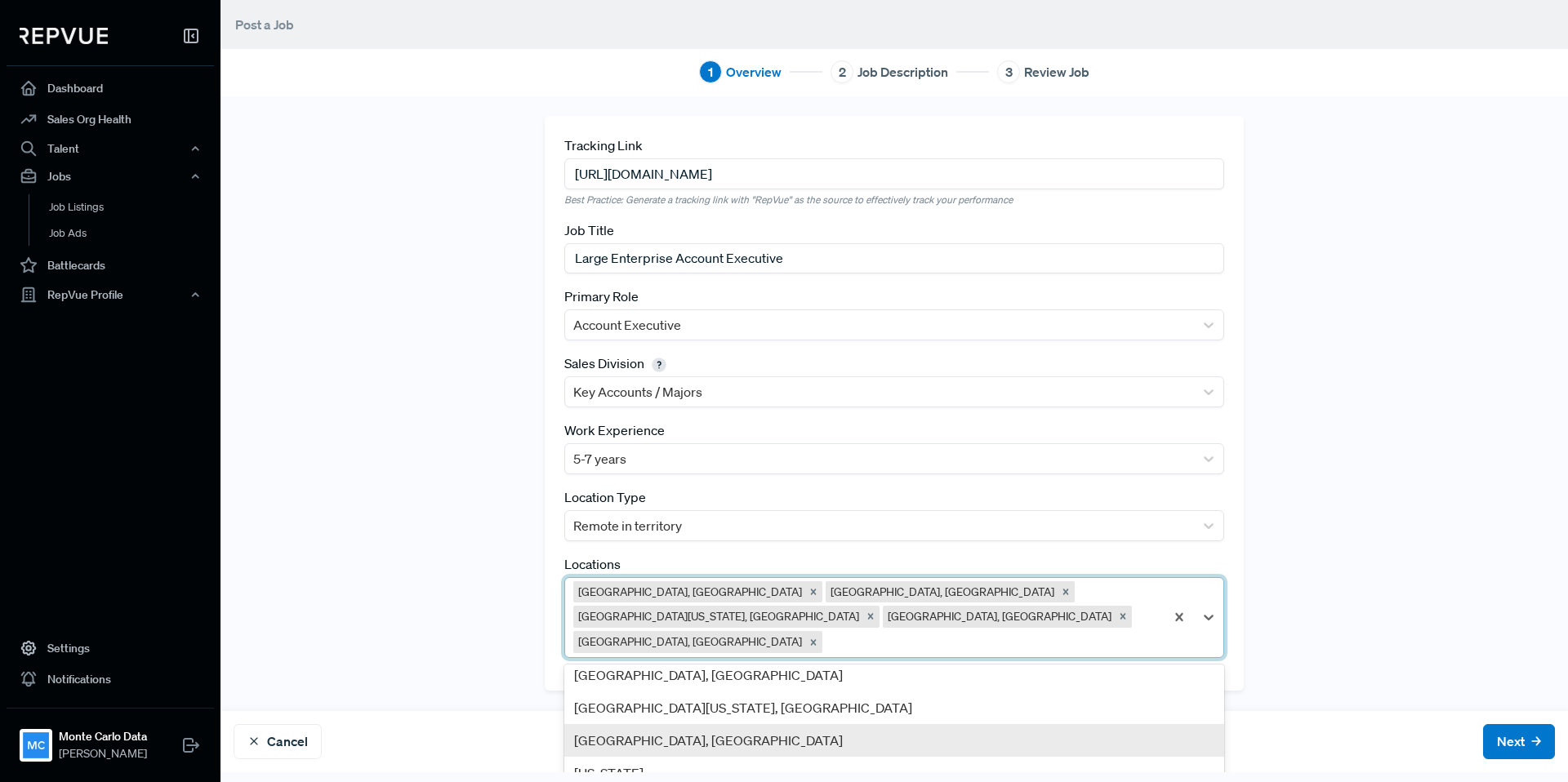
scroll to position [646, 0]
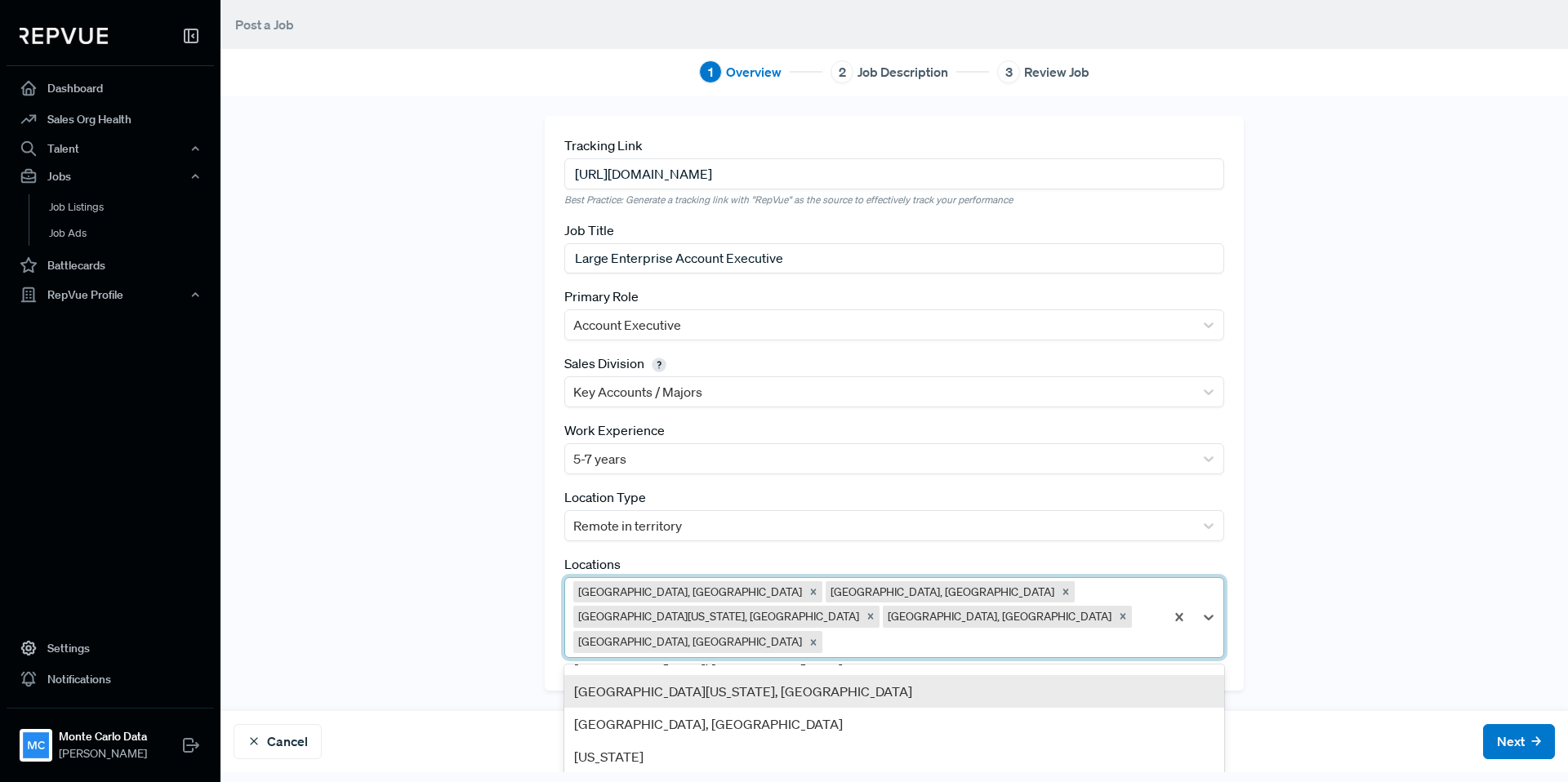
click at [938, 676] on div "[GEOGRAPHIC_DATA][US_STATE], [GEOGRAPHIC_DATA]" at bounding box center [894, 692] width 660 height 33
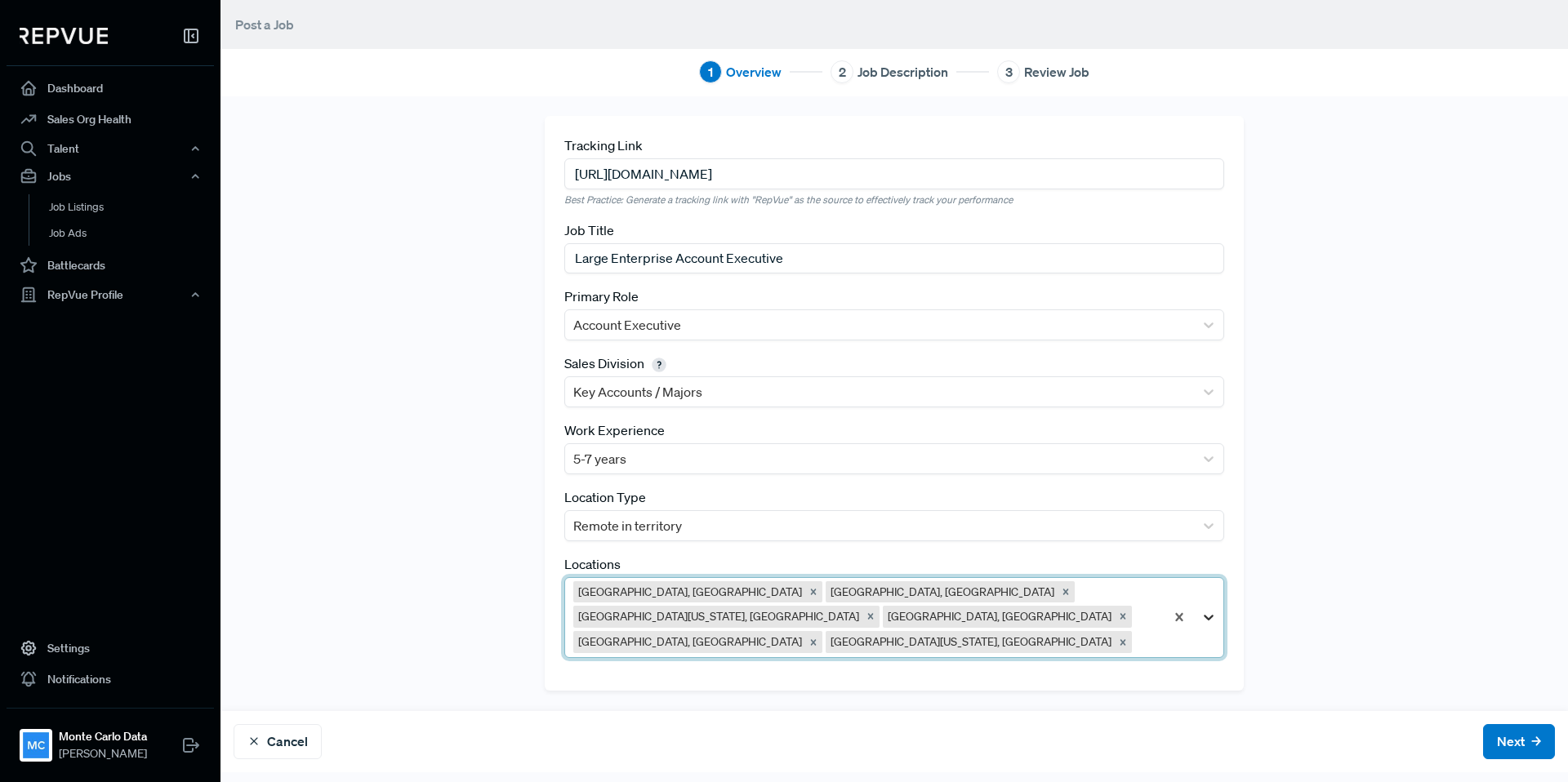
click at [1212, 610] on icon at bounding box center [1208, 618] width 16 height 16
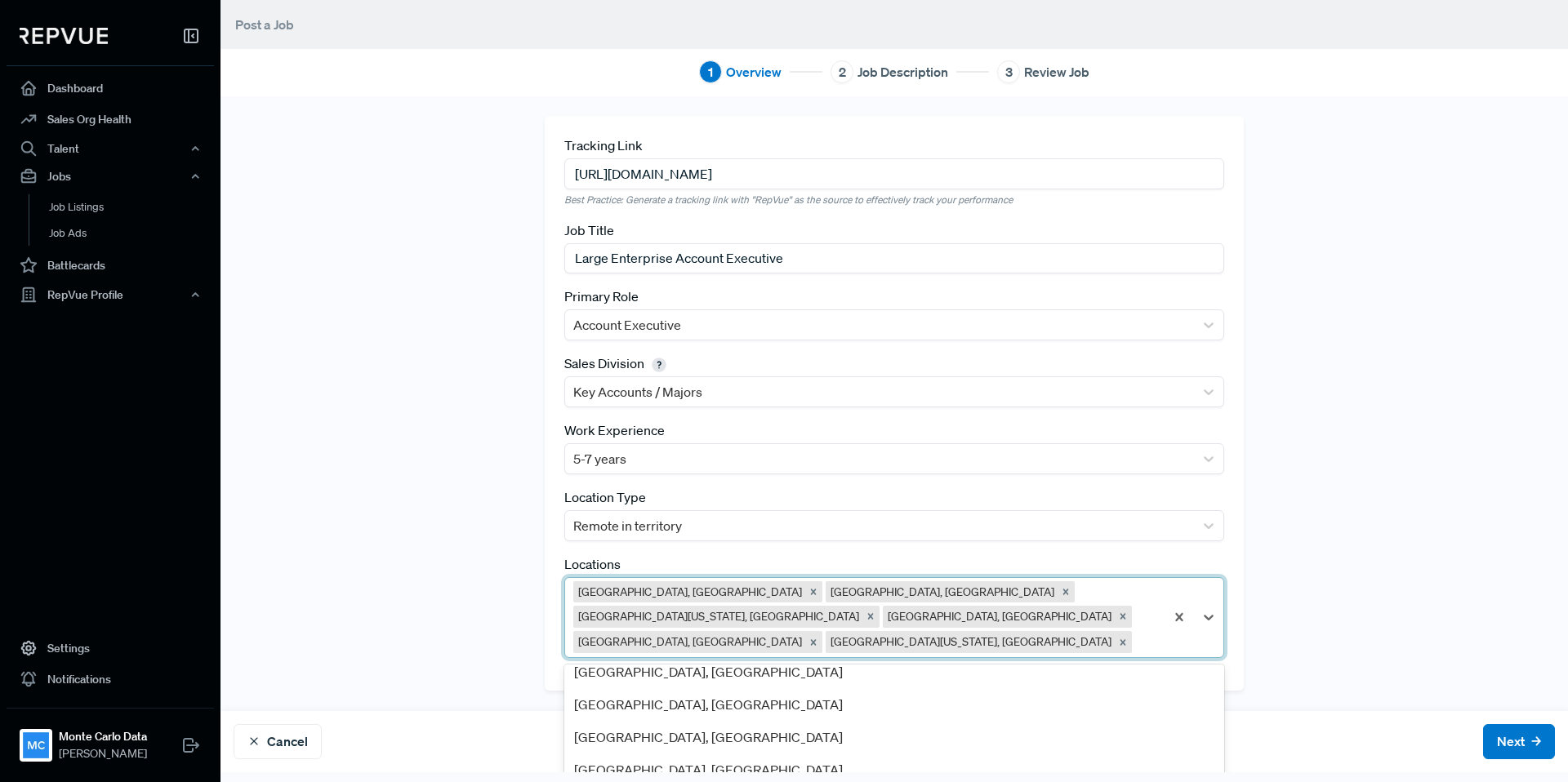
scroll to position [933, 0]
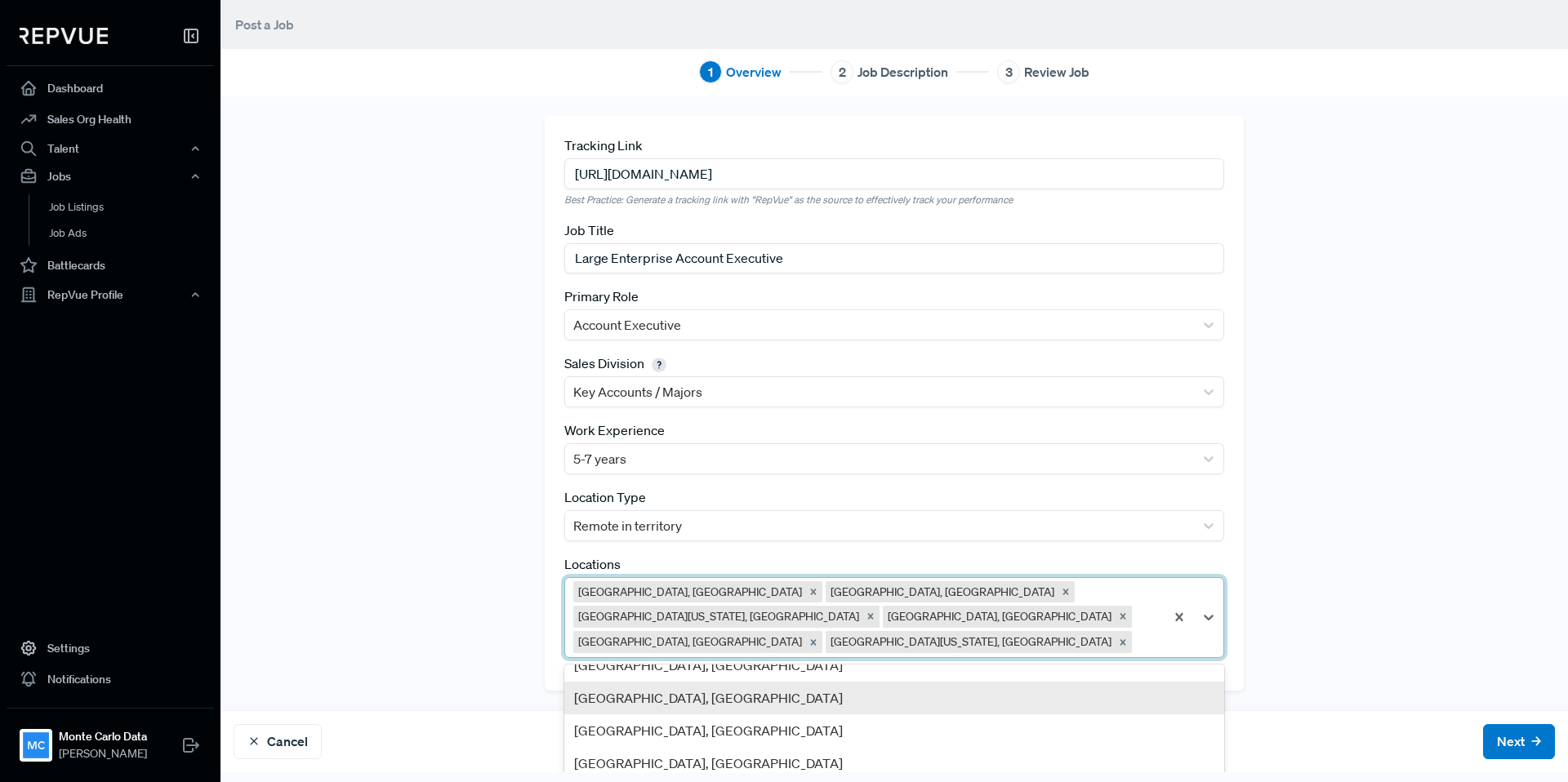
click at [770, 682] on div "[GEOGRAPHIC_DATA], [GEOGRAPHIC_DATA]" at bounding box center [894, 698] width 660 height 33
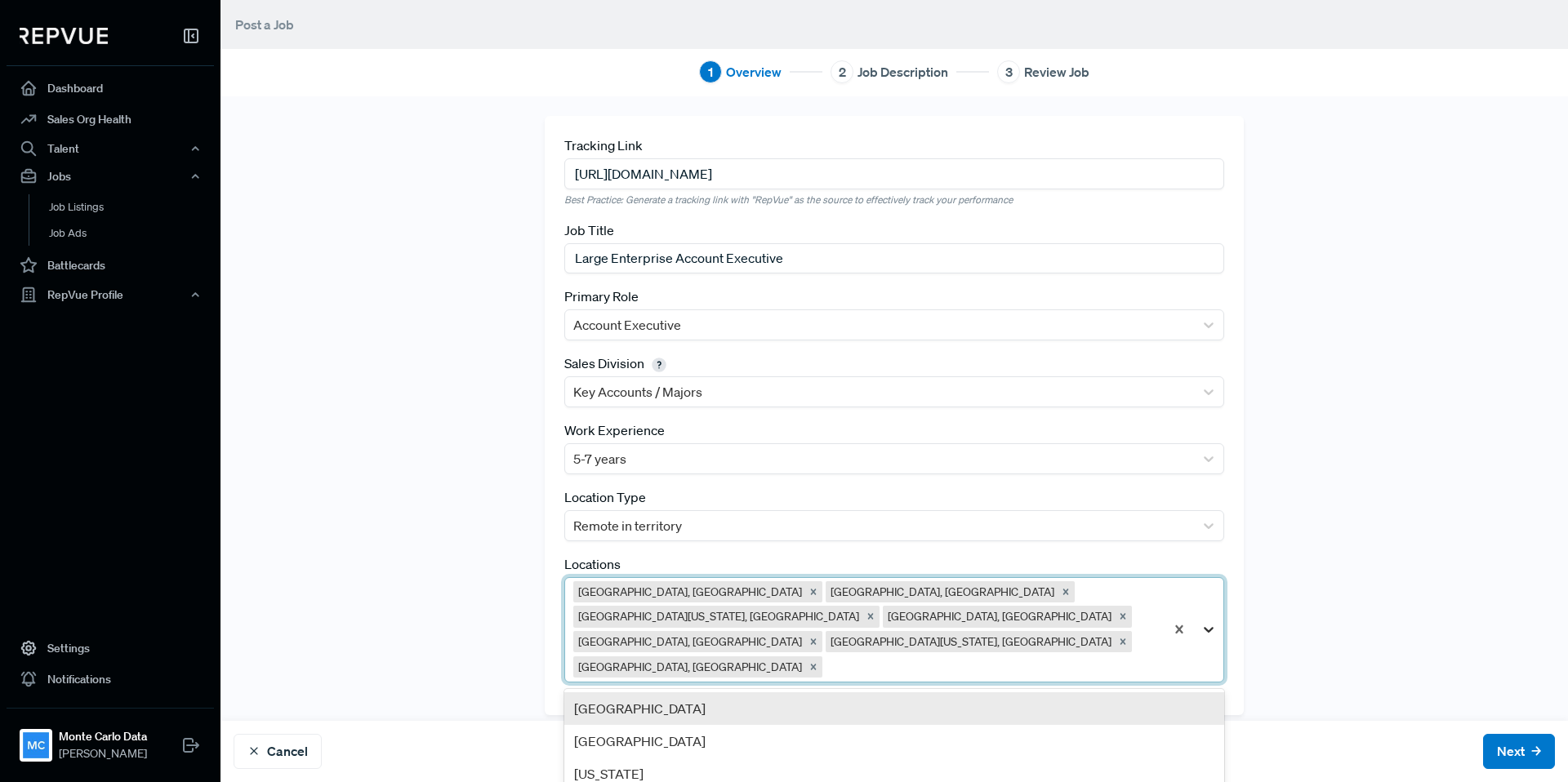
click at [1207, 621] on icon at bounding box center [1208, 629] width 16 height 16
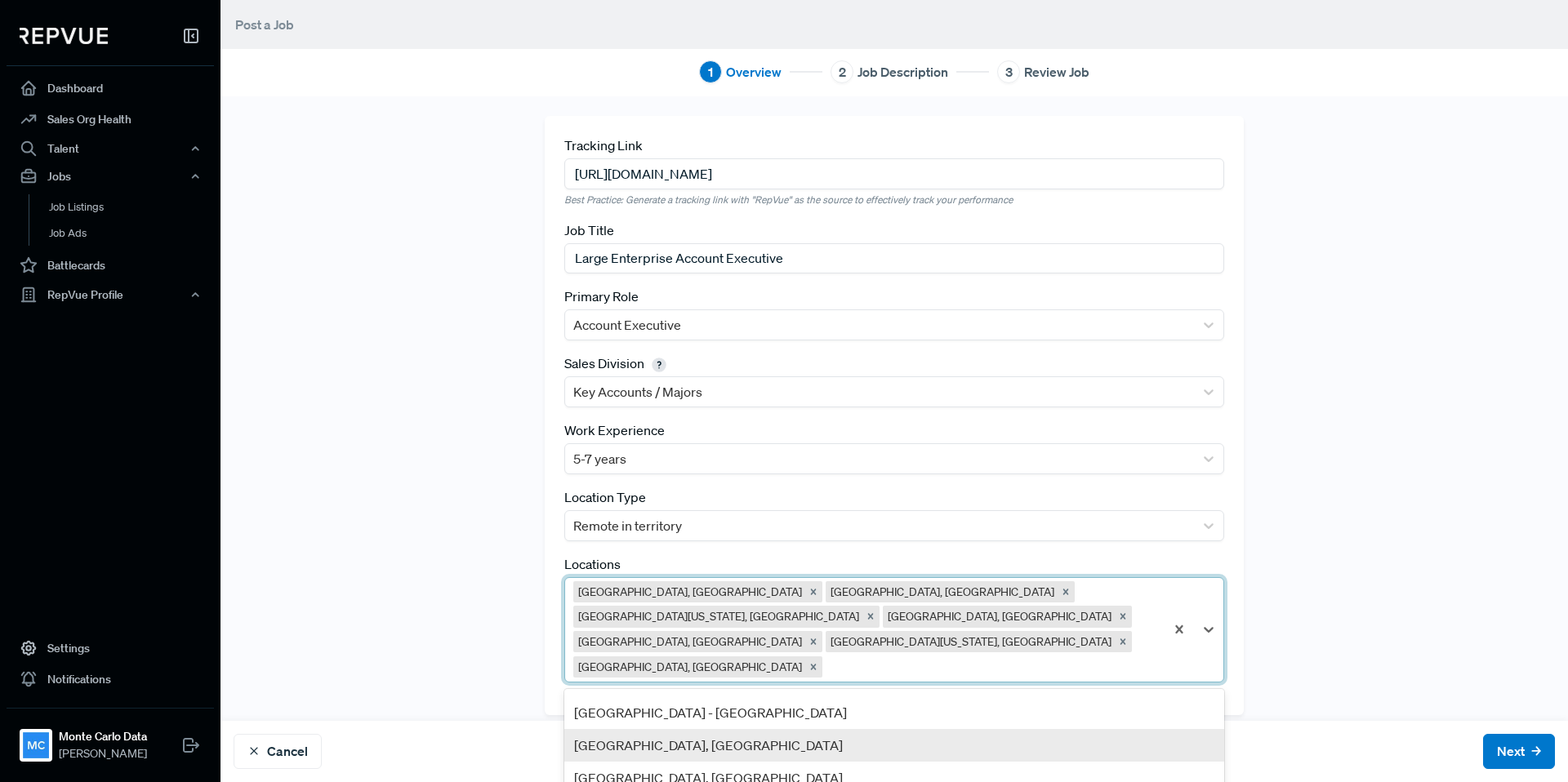
scroll to position [1300, 0]
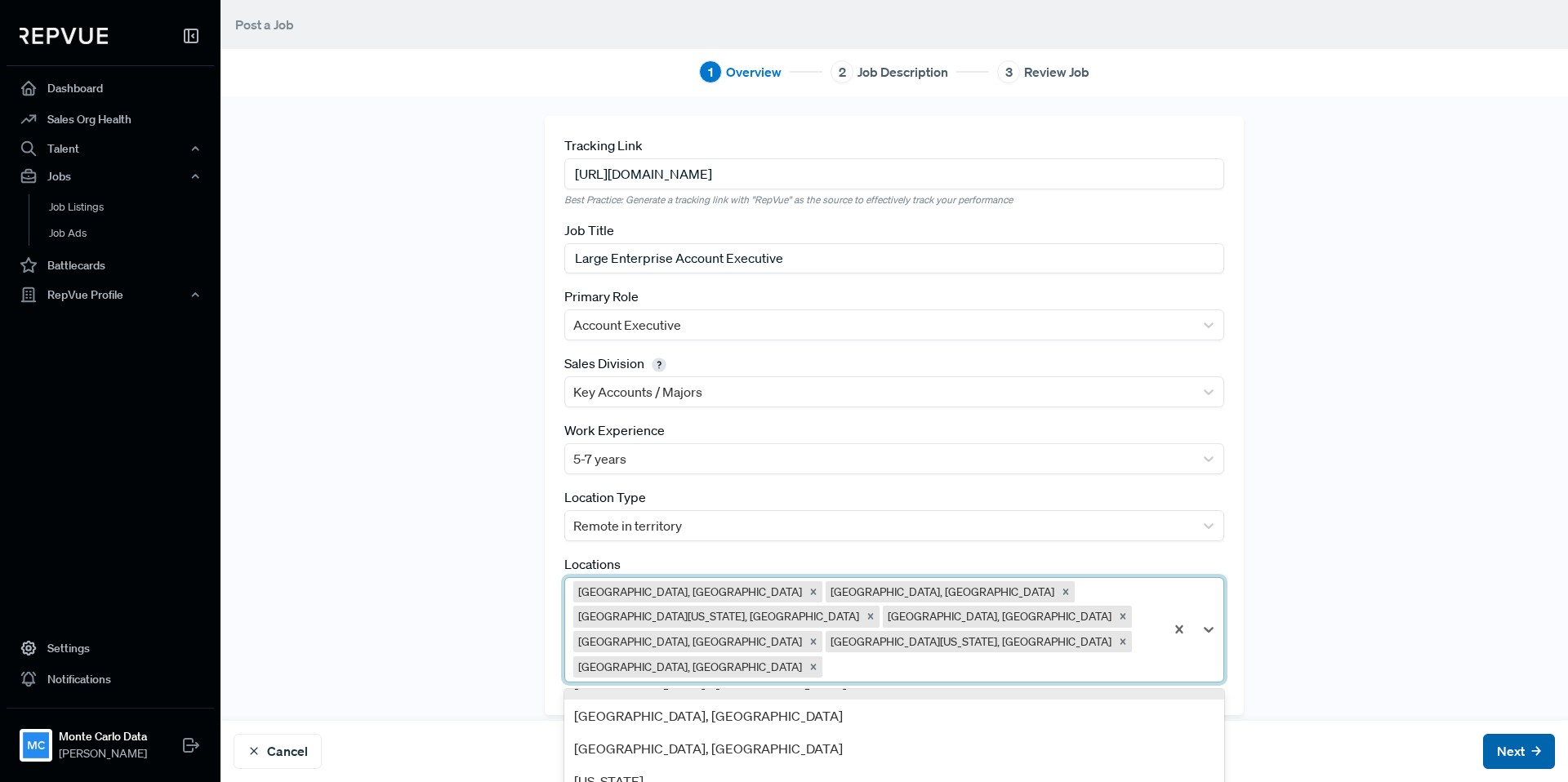
click at [1532, 748] on use at bounding box center [1535, 752] width 7 height 7
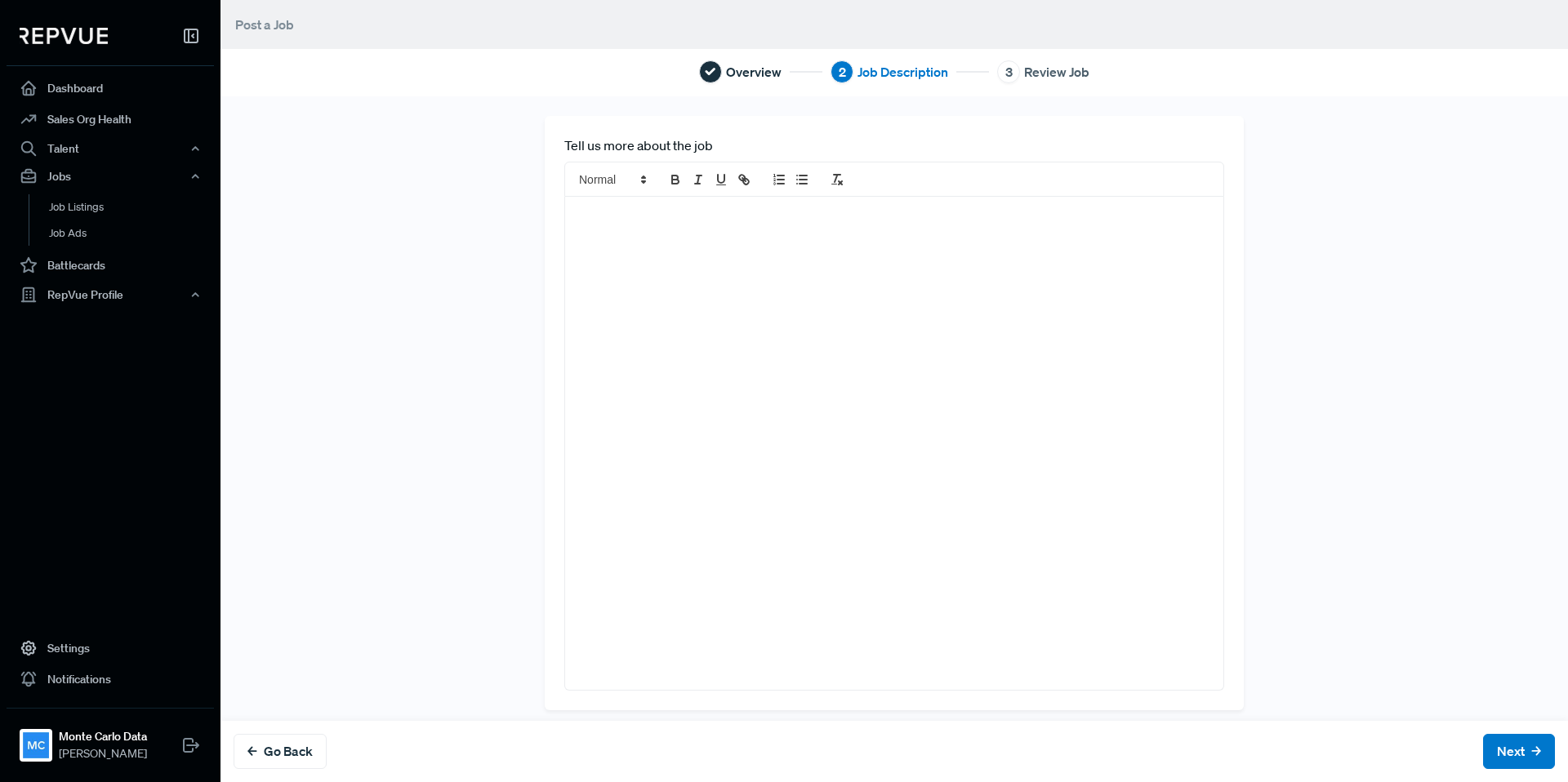
click at [911, 426] on div at bounding box center [894, 444] width 658 height 493
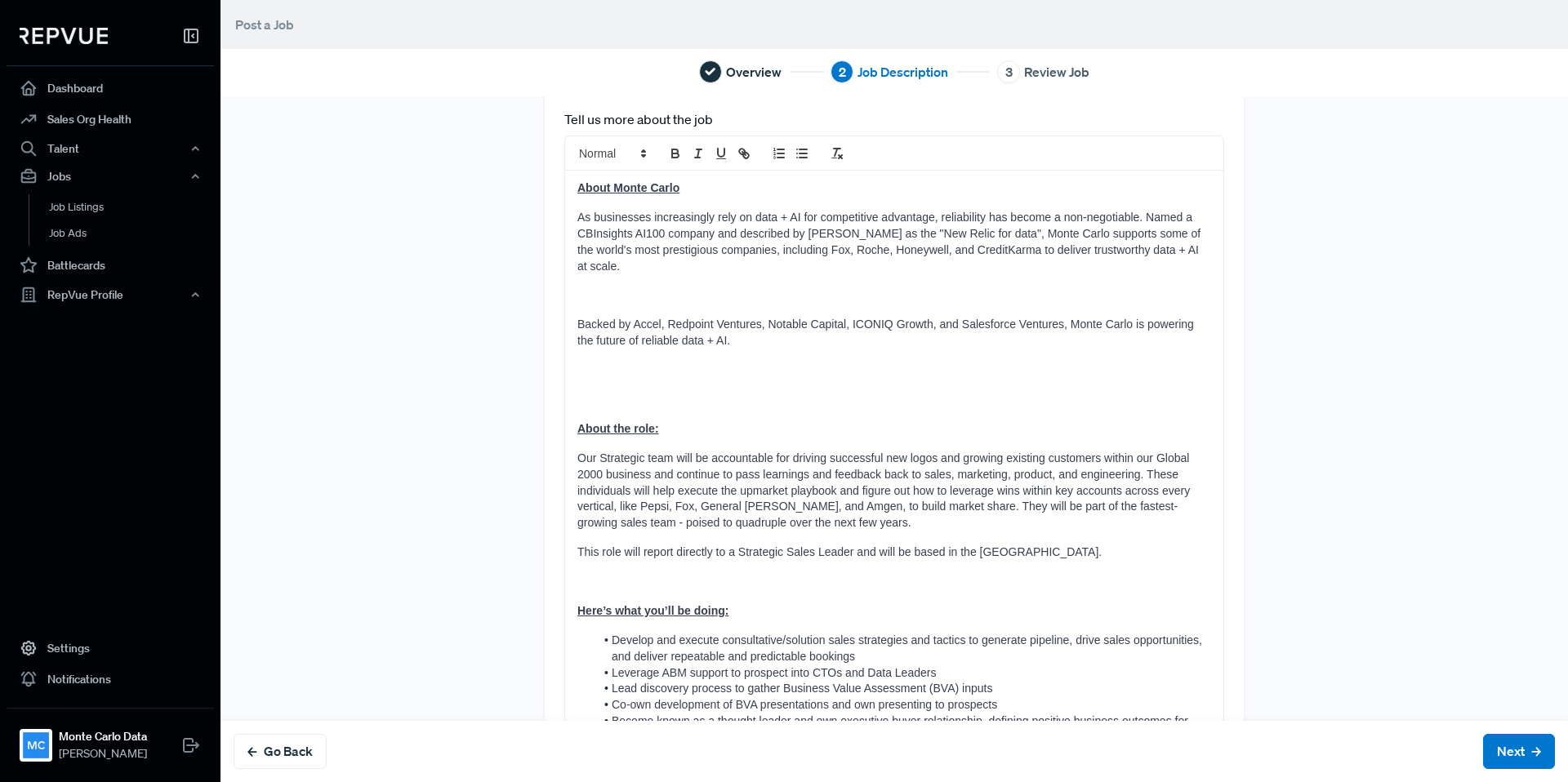
scroll to position [0, 0]
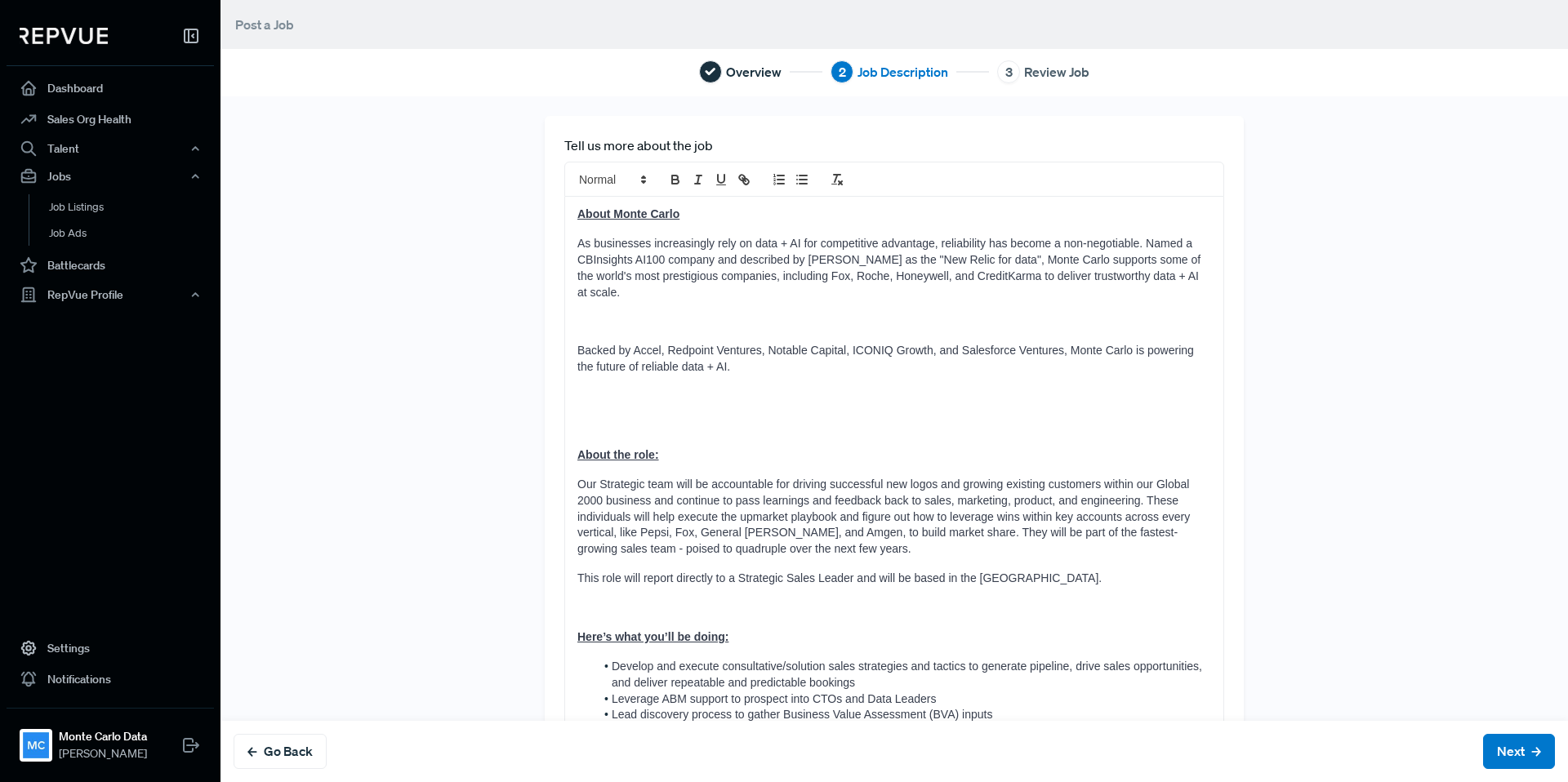
click at [599, 320] on div "About Monte Carlo As businesses increasingly rely on data + AI for competitive …" at bounding box center [894, 634] width 658 height 874
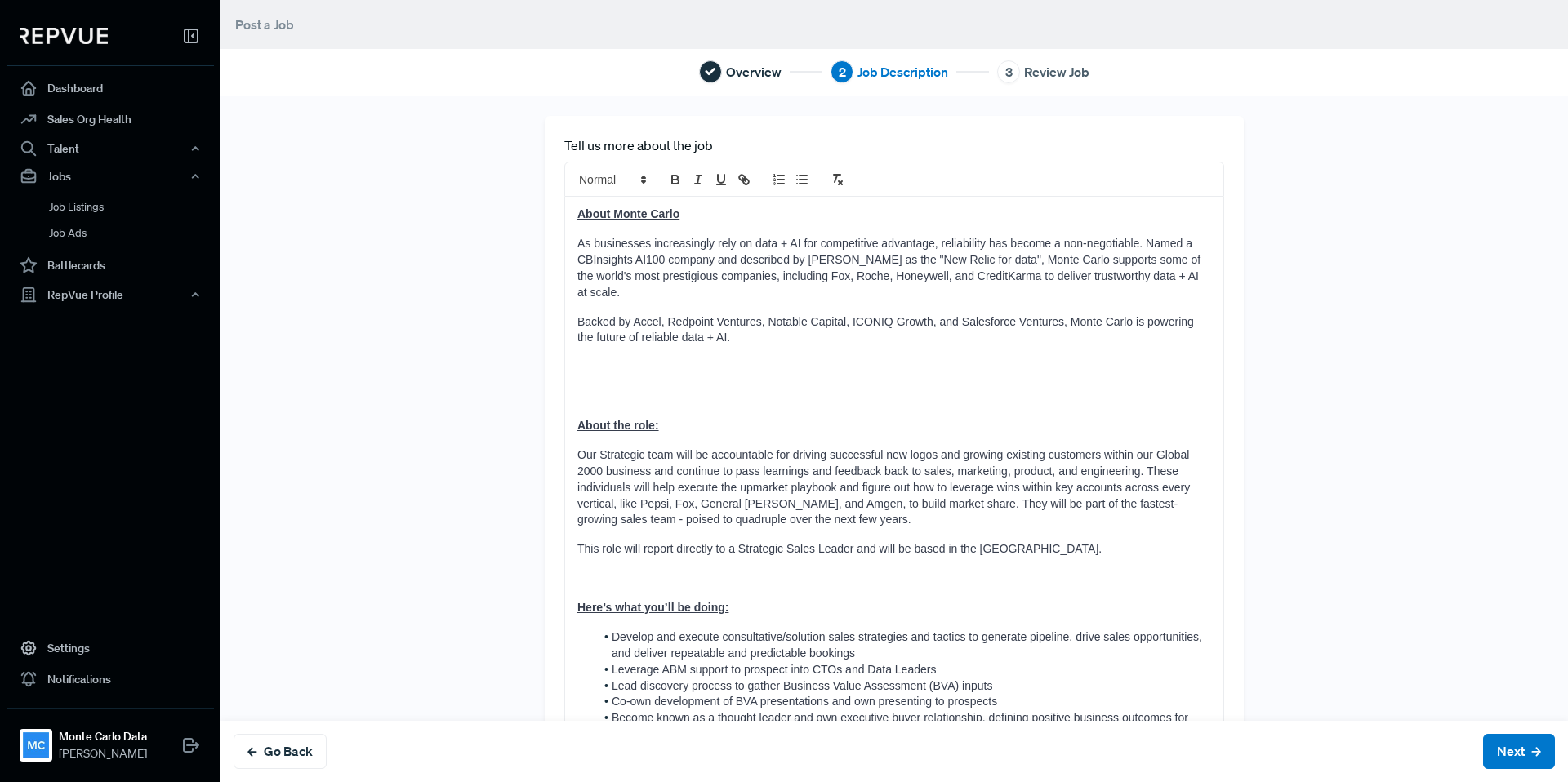
click at [606, 389] on p at bounding box center [894, 397] width 633 height 16
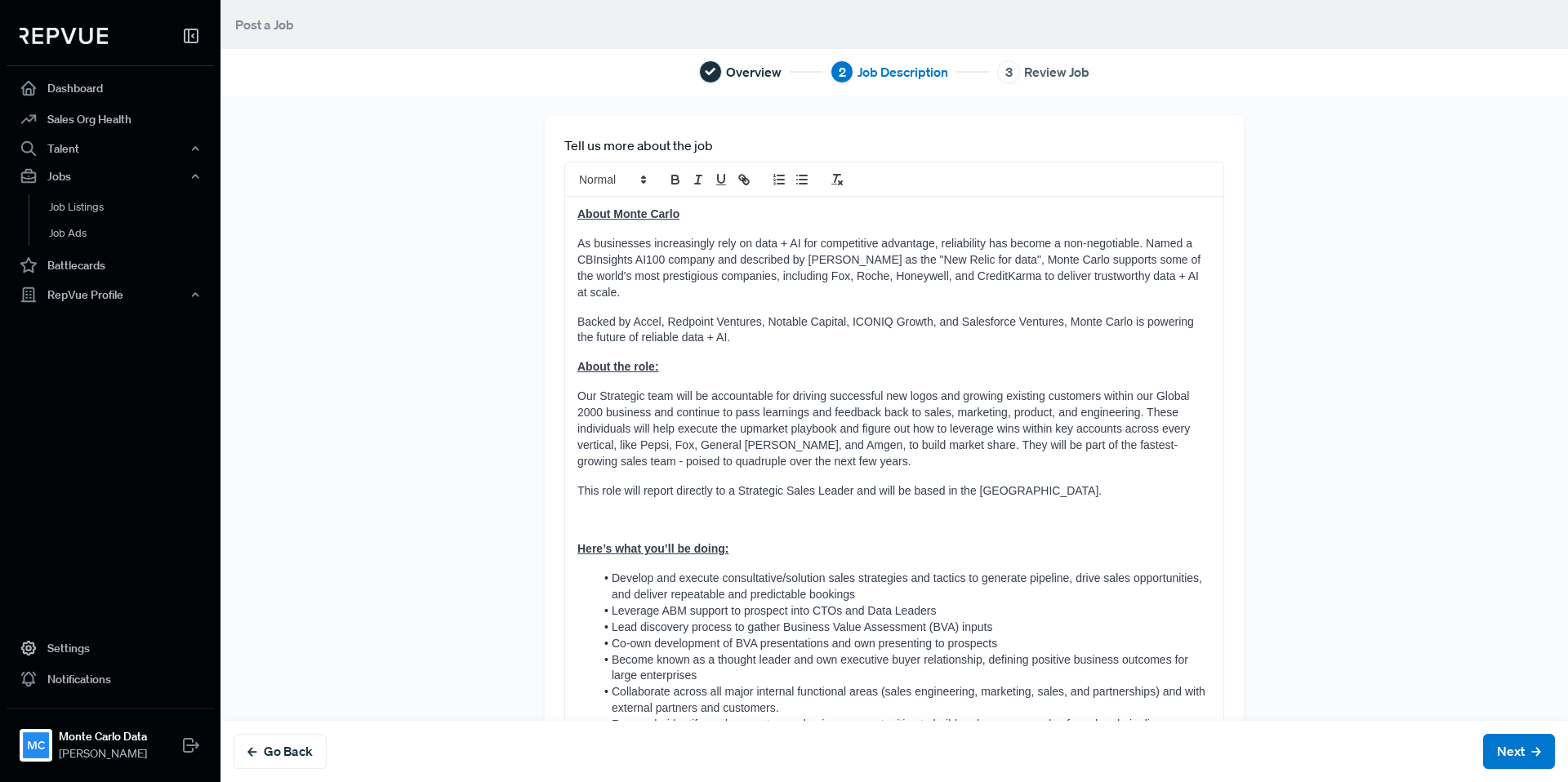
click at [625, 389] on span "Our Strategic team will be accountable for driving successful new logos and gro…" at bounding box center [885, 428] width 616 height 78
drag, startPoint x: 860, startPoint y: 483, endPoint x: 974, endPoint y: 482, distance: 114.0
click at [974, 482] on div "About Monte Carlo As businesses increasingly rely on data + AI for competitive …" at bounding box center [894, 590] width 658 height 785
click at [1027, 484] on span "This role will report directly to a Strategic Sales Leader and will be based in…" at bounding box center [839, 490] width 524 height 13
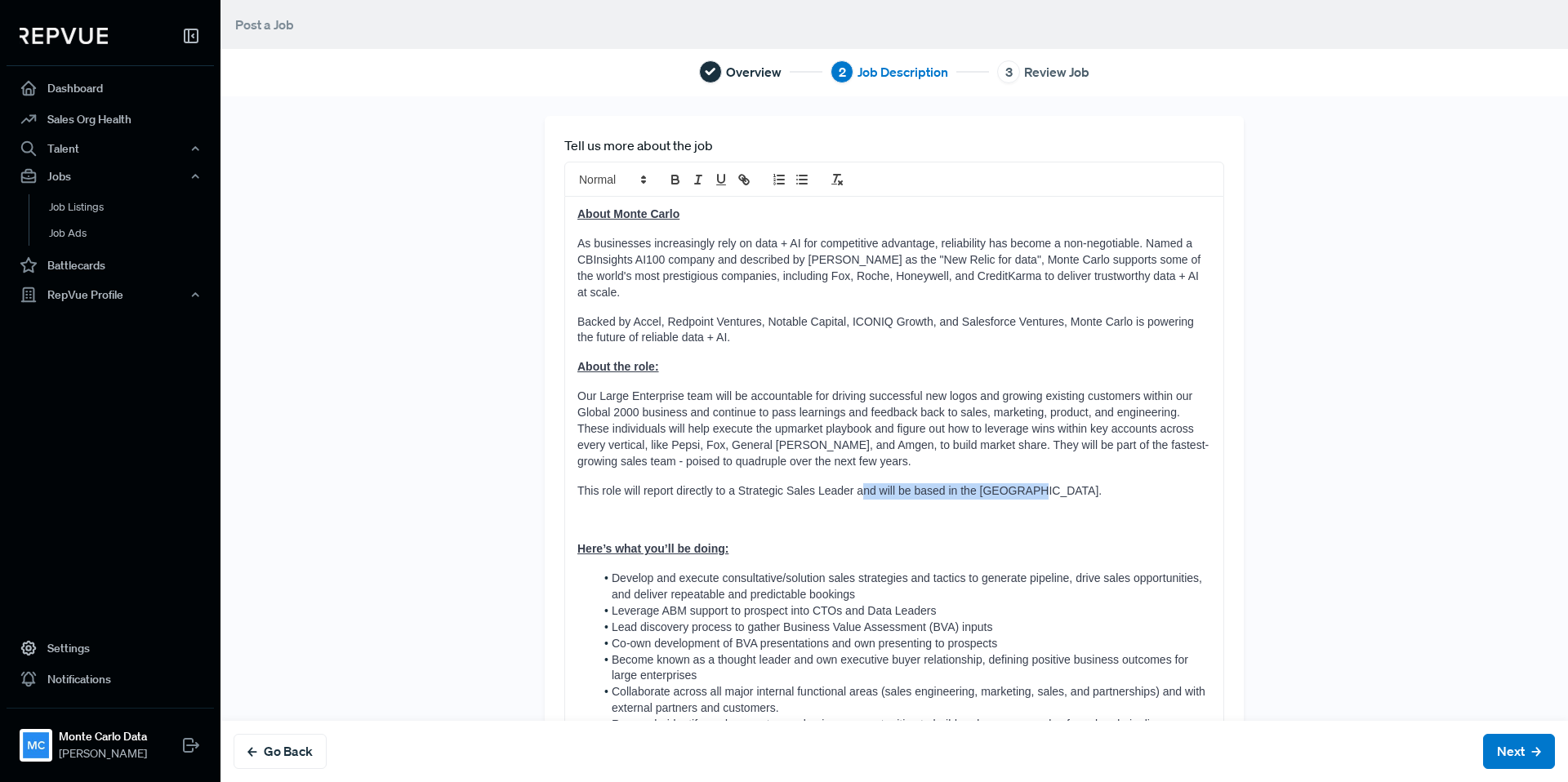
drag, startPoint x: 1029, startPoint y: 478, endPoint x: 860, endPoint y: 479, distance: 169.0
click at [860, 483] on p "This role will report directly to a Strategic Sales Leader and will be based in…" at bounding box center [894, 491] width 633 height 16
click at [802, 512] on p at bounding box center [894, 520] width 633 height 16
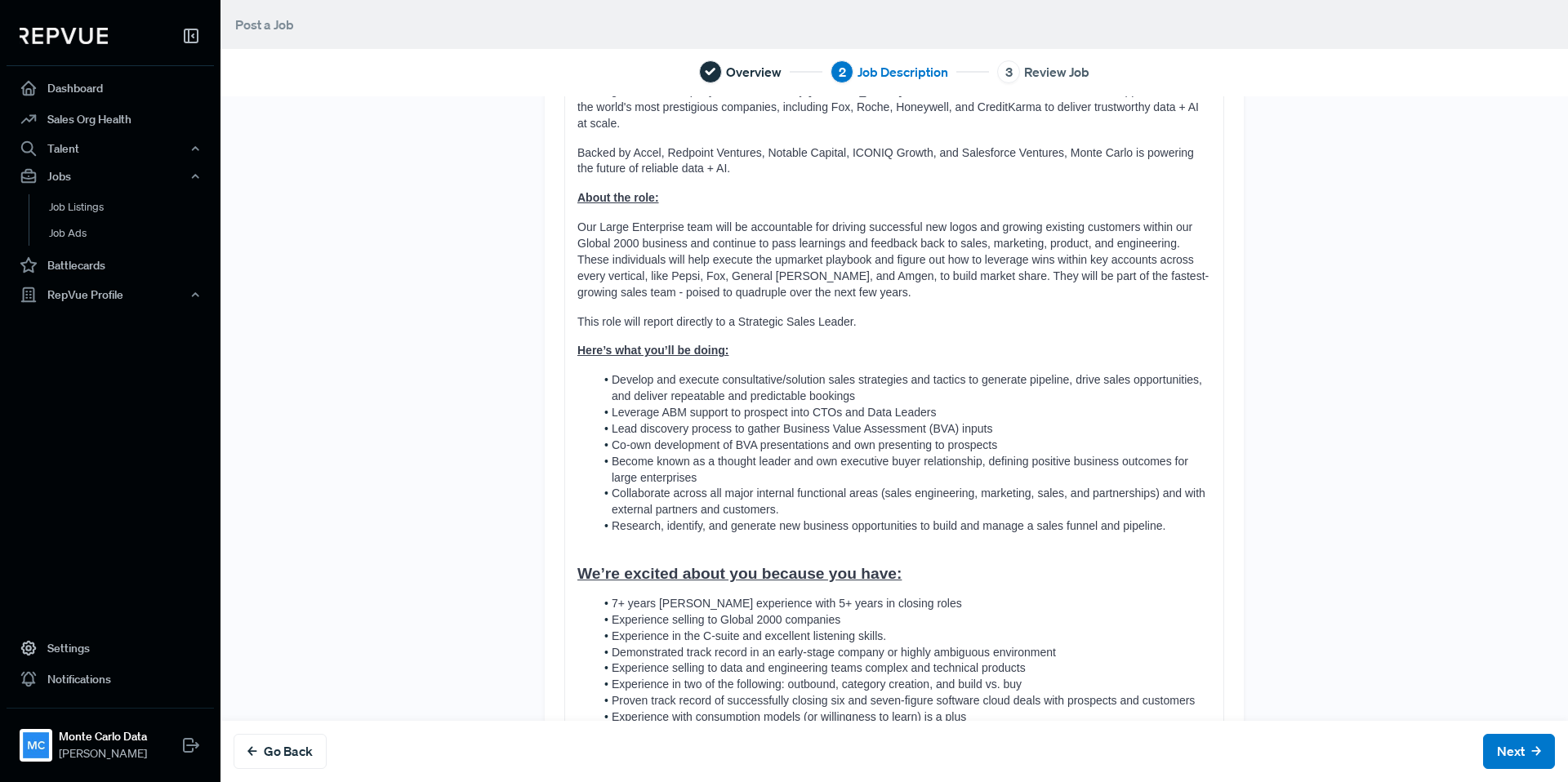
scroll to position [256, 0]
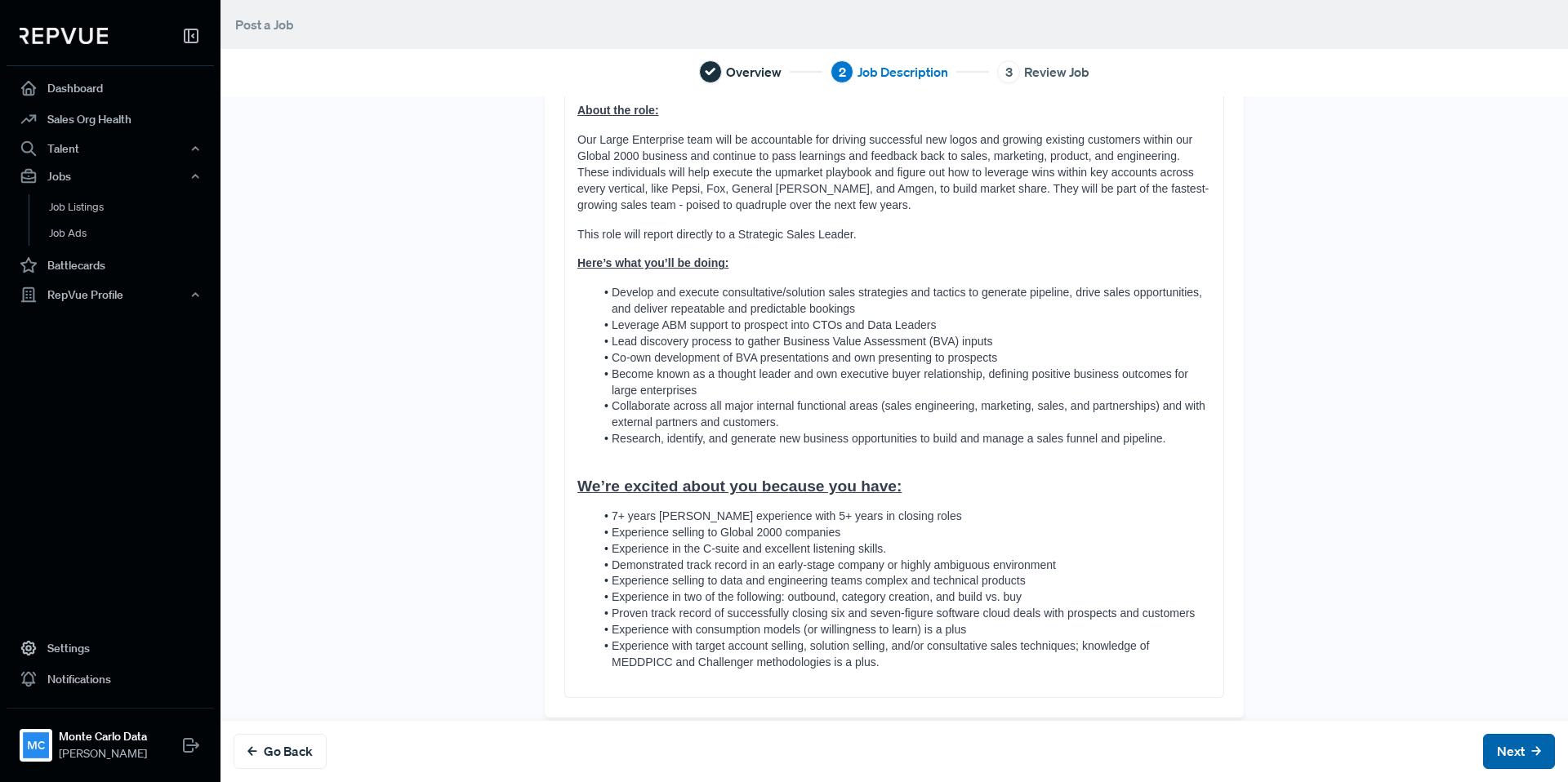
click at [1513, 754] on button "Next" at bounding box center [1518, 752] width 71 height 35
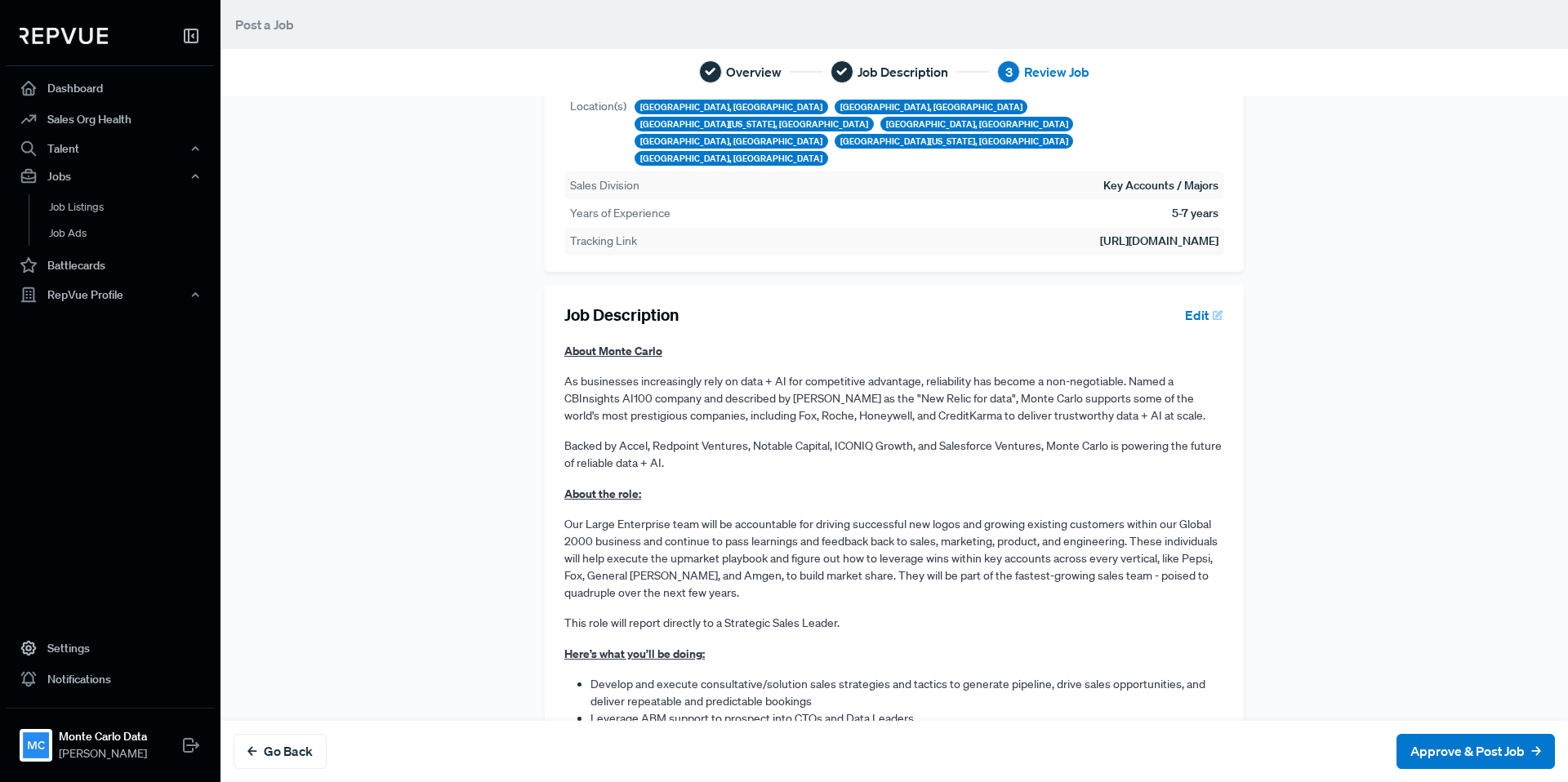
scroll to position [577, 0]
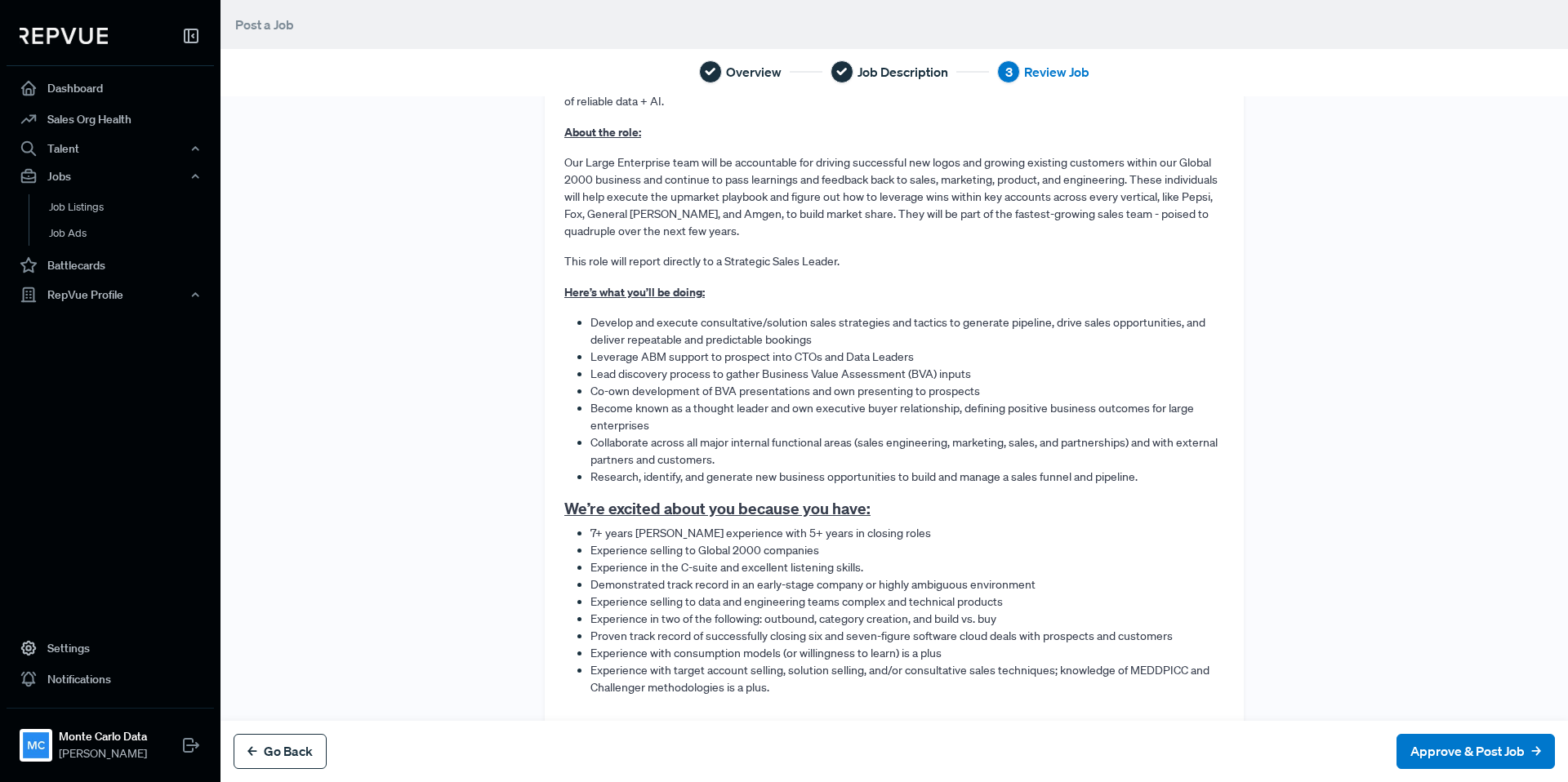
click at [297, 755] on button "Go Back" at bounding box center [279, 752] width 93 height 35
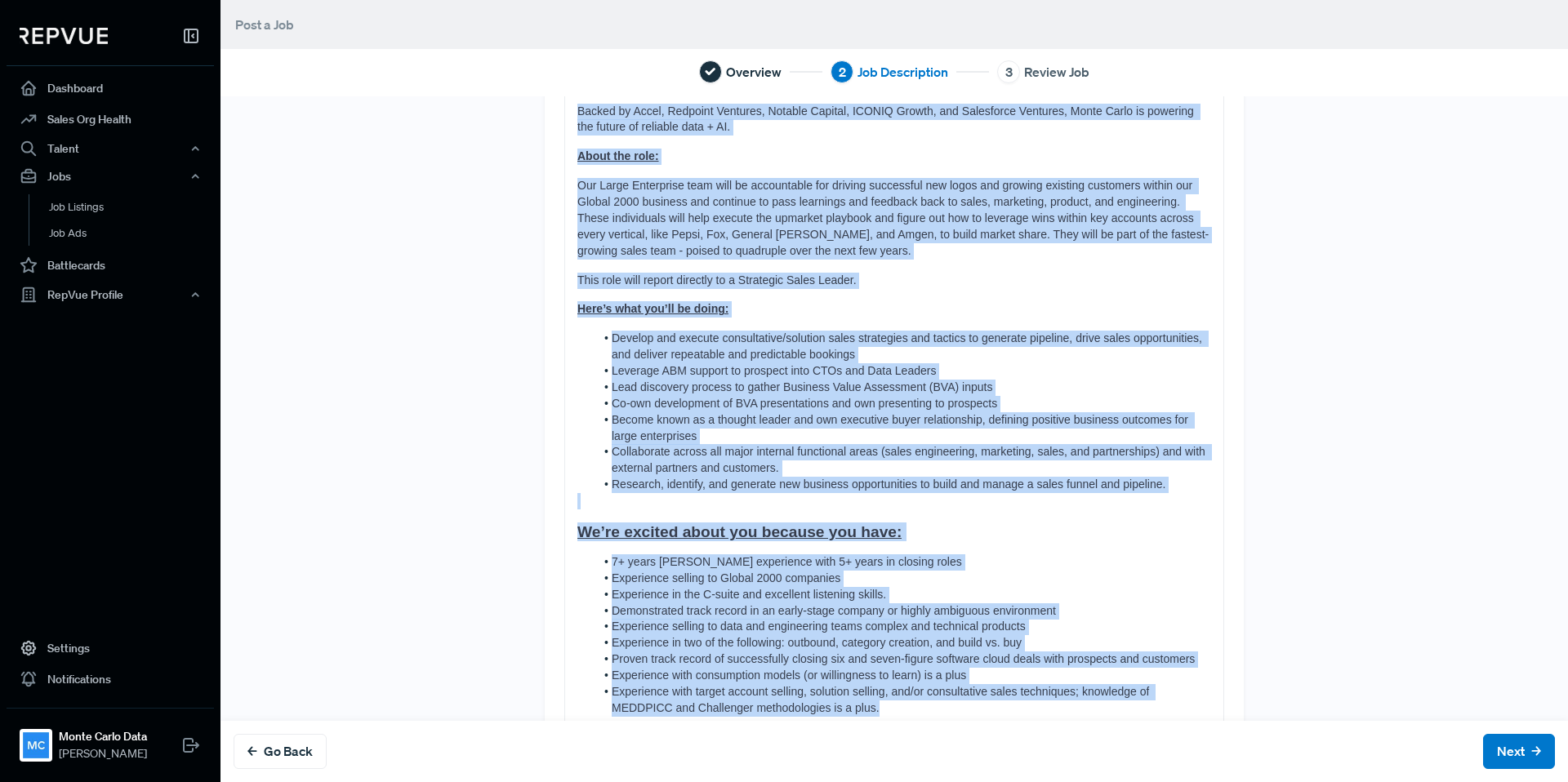
scroll to position [240, 0]
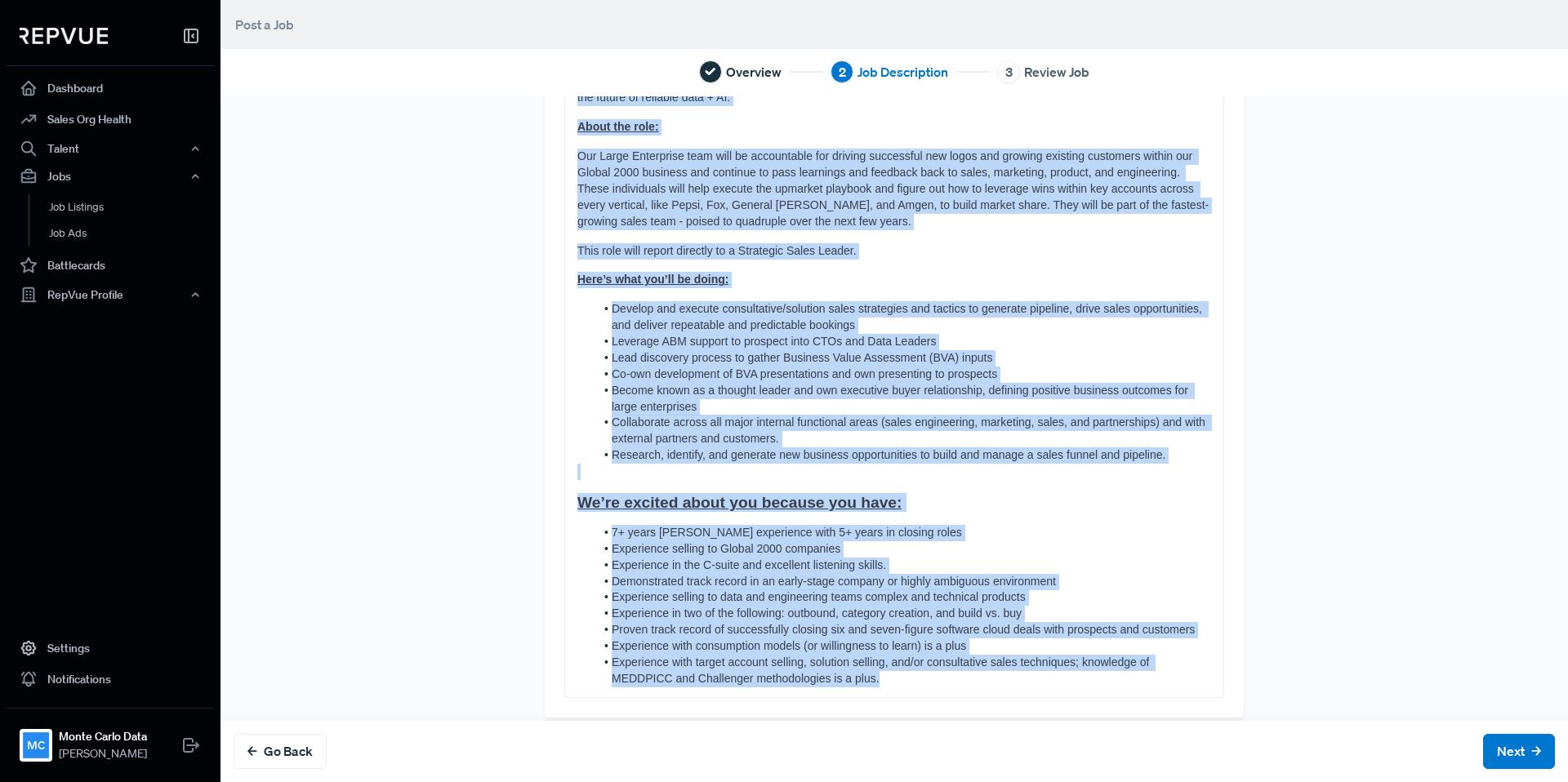
drag, startPoint x: 577, startPoint y: 212, endPoint x: 811, endPoint y: 781, distance: 615.2
click at [811, 781] on div "Tell us more about the job About Monte Carlo As businesses increasingly rely on…" at bounding box center [894, 439] width 1347 height 686
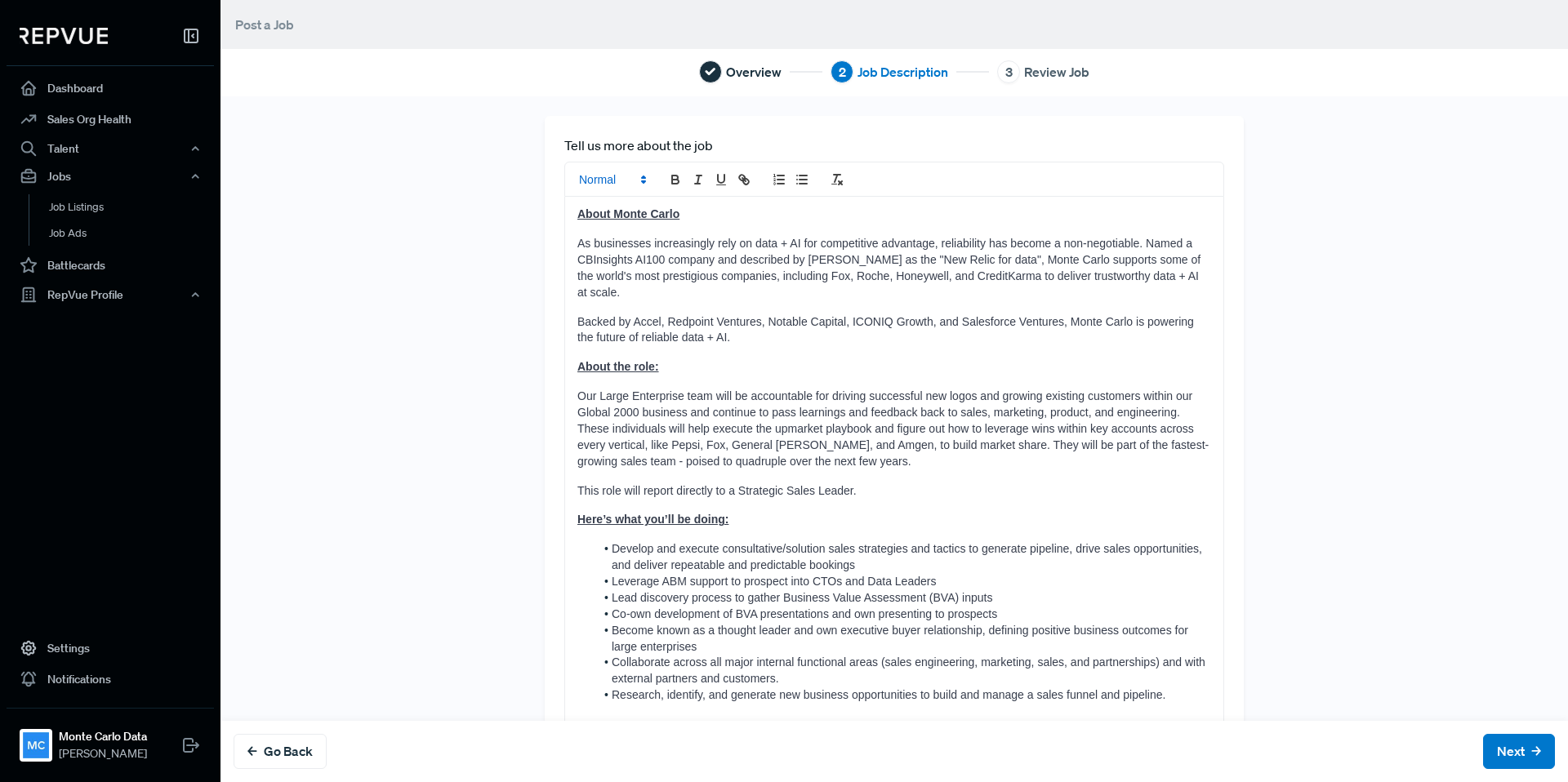
click at [601, 179] on span at bounding box center [611, 180] width 80 height 20
click at [594, 277] on span at bounding box center [631, 283] width 104 height 29
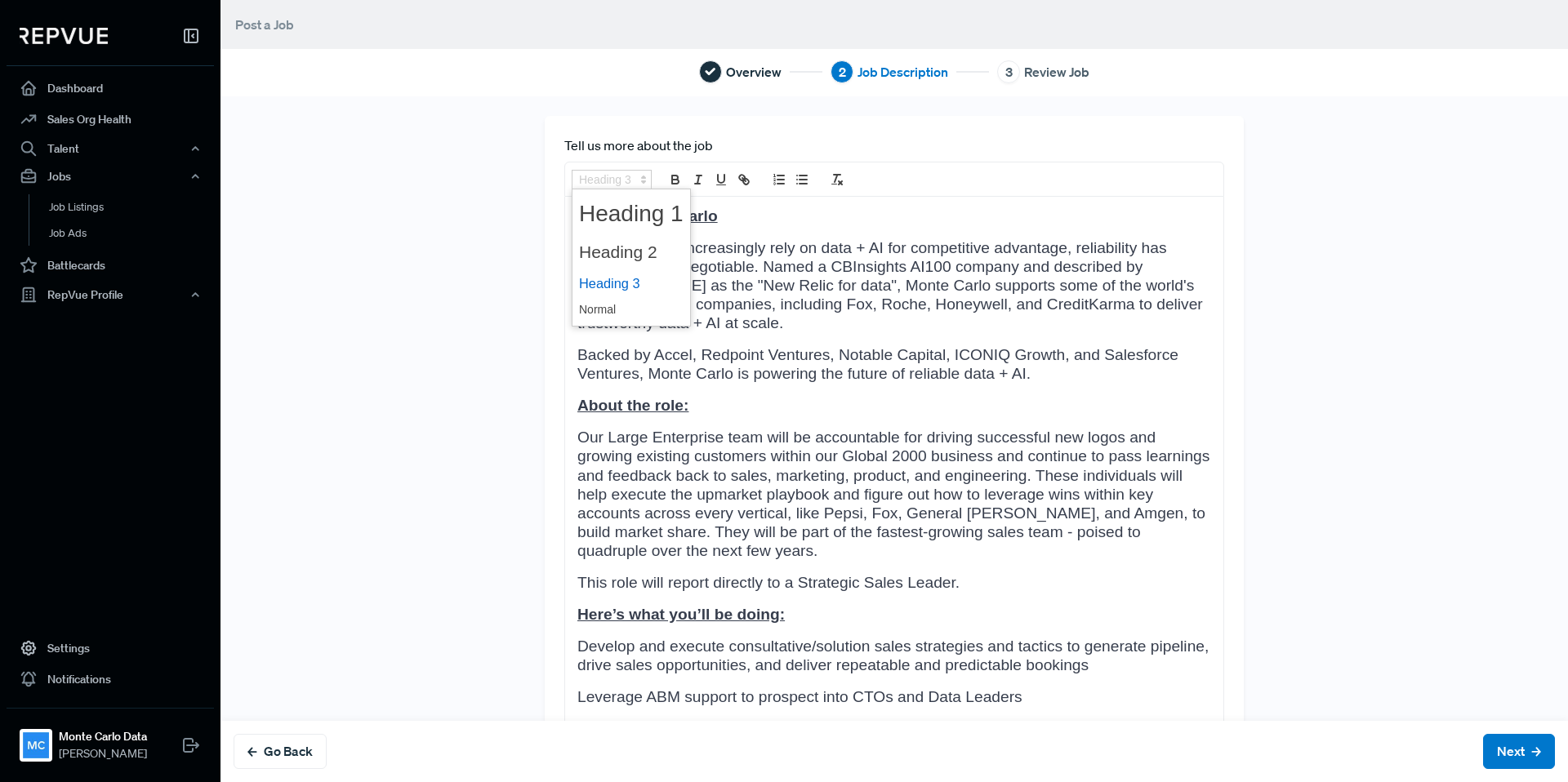
click at [638, 176] on icon at bounding box center [643, 180] width 15 height 15
click at [605, 307] on span at bounding box center [631, 310] width 104 height 25
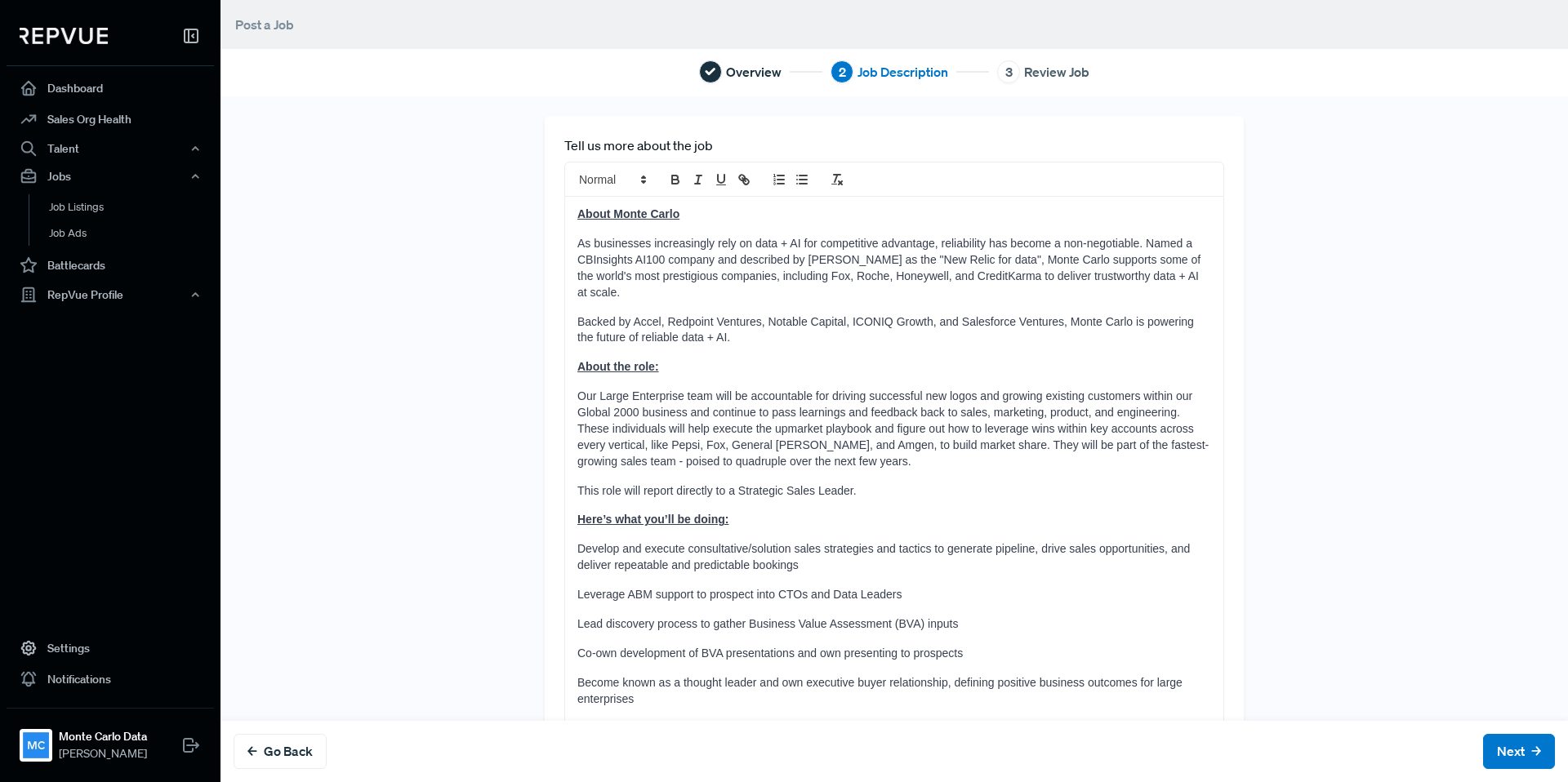
scroll to position [110, 0]
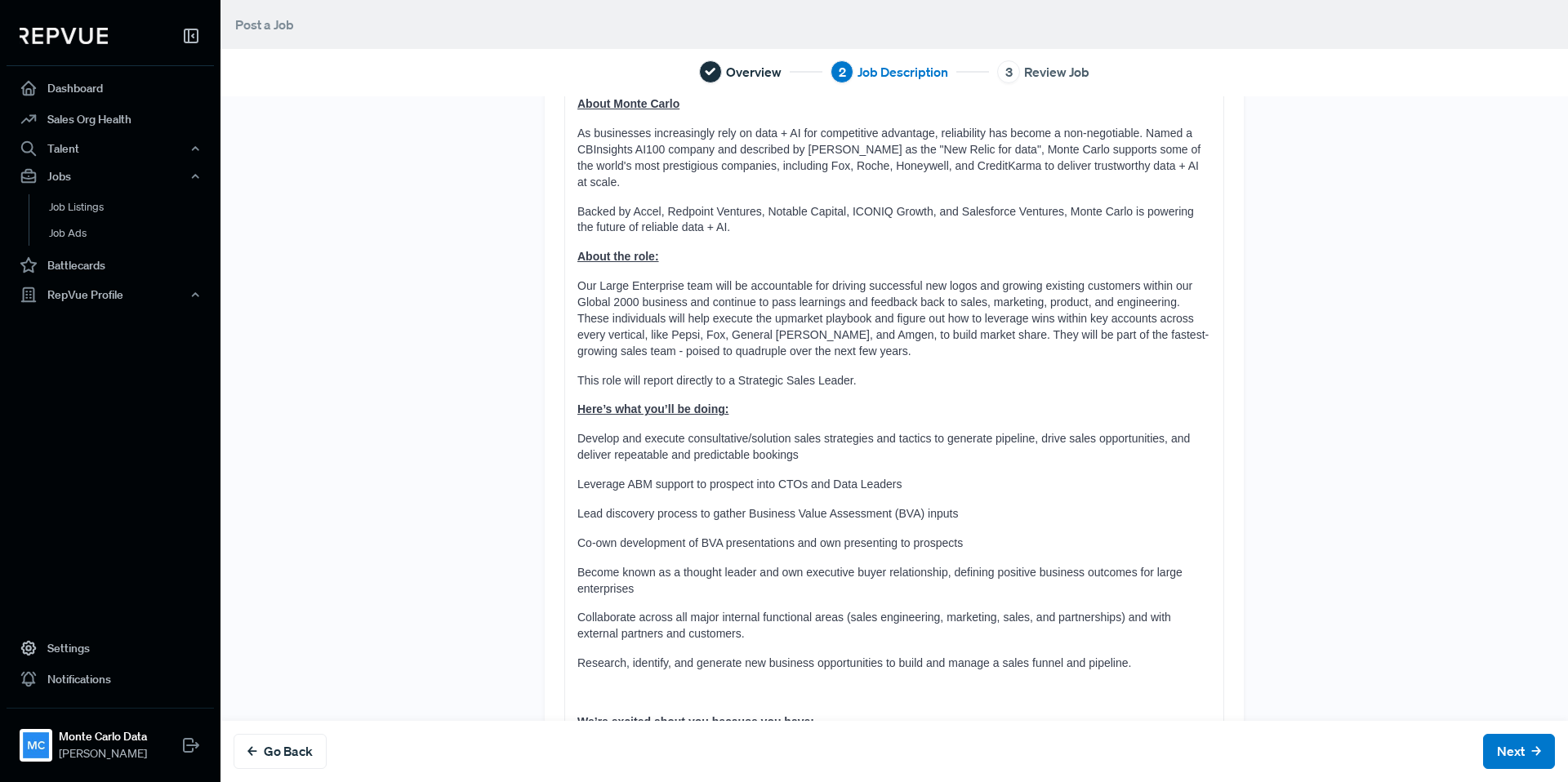
click at [774, 373] on p "This role will report directly to a Strategic Sales Leader." at bounding box center [894, 381] width 633 height 16
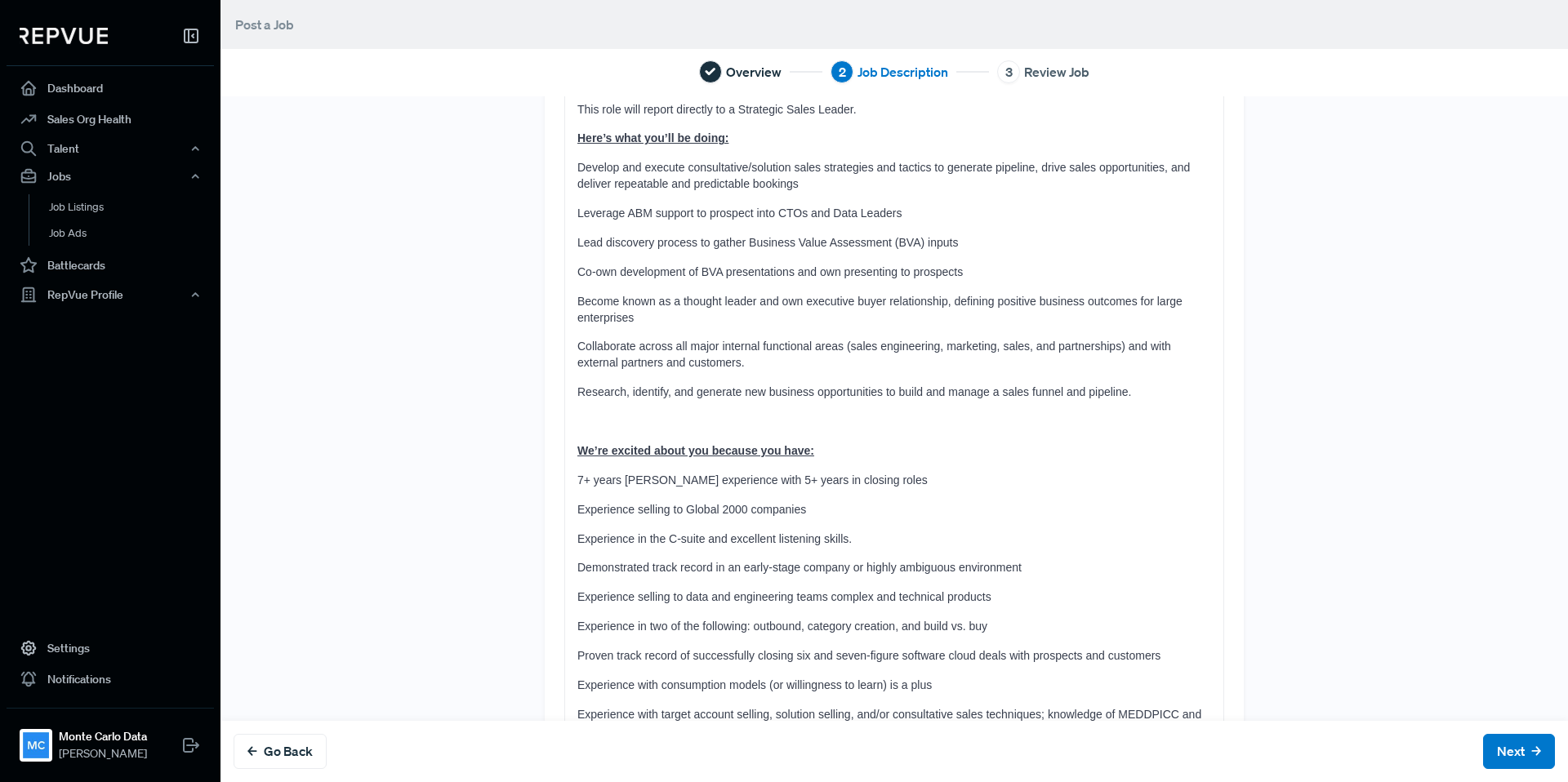
click at [670, 414] on p at bounding box center [894, 422] width 633 height 16
click at [1498, 758] on button "Next" at bounding box center [1518, 752] width 71 height 35
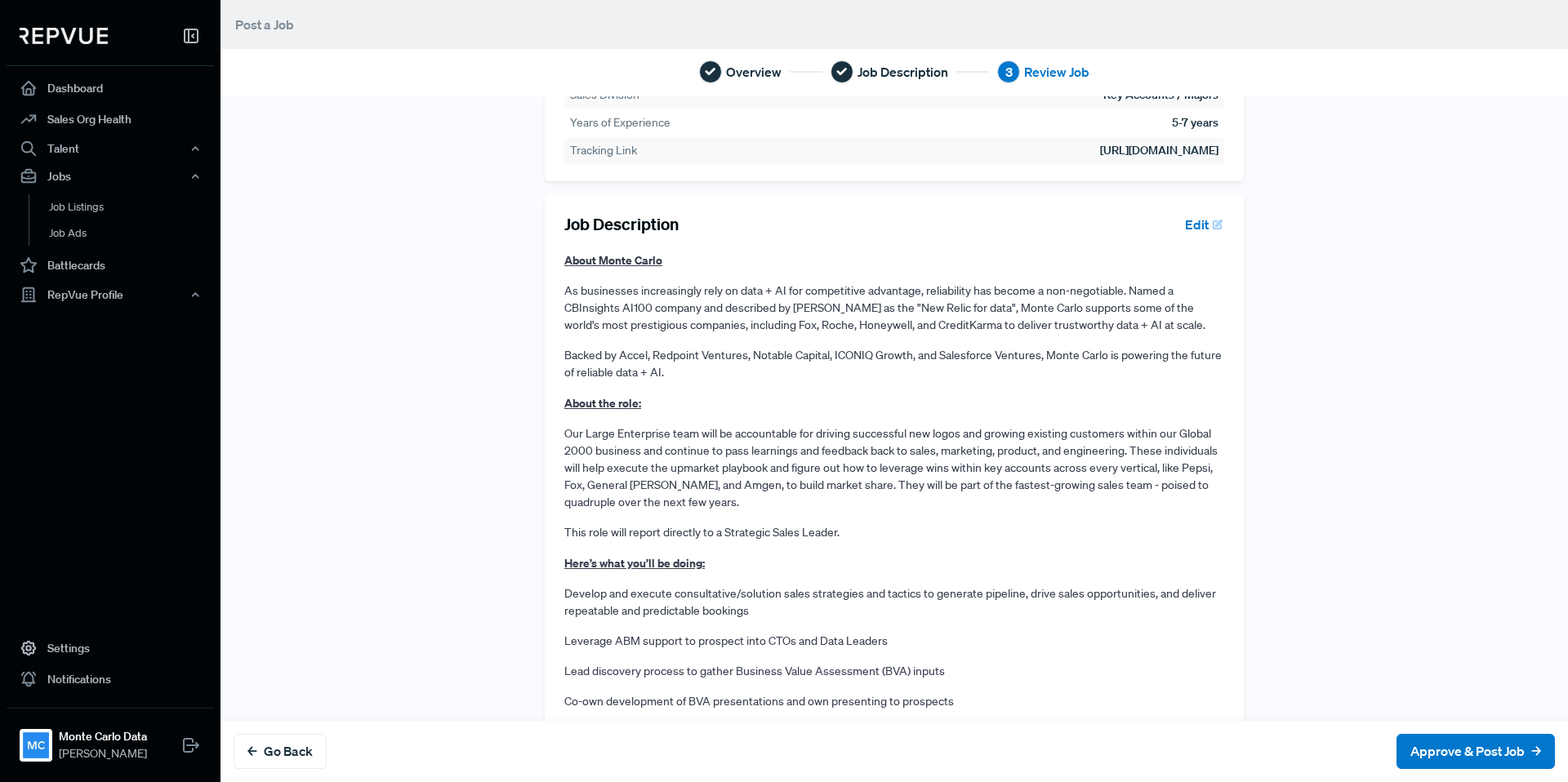
scroll to position [159, 0]
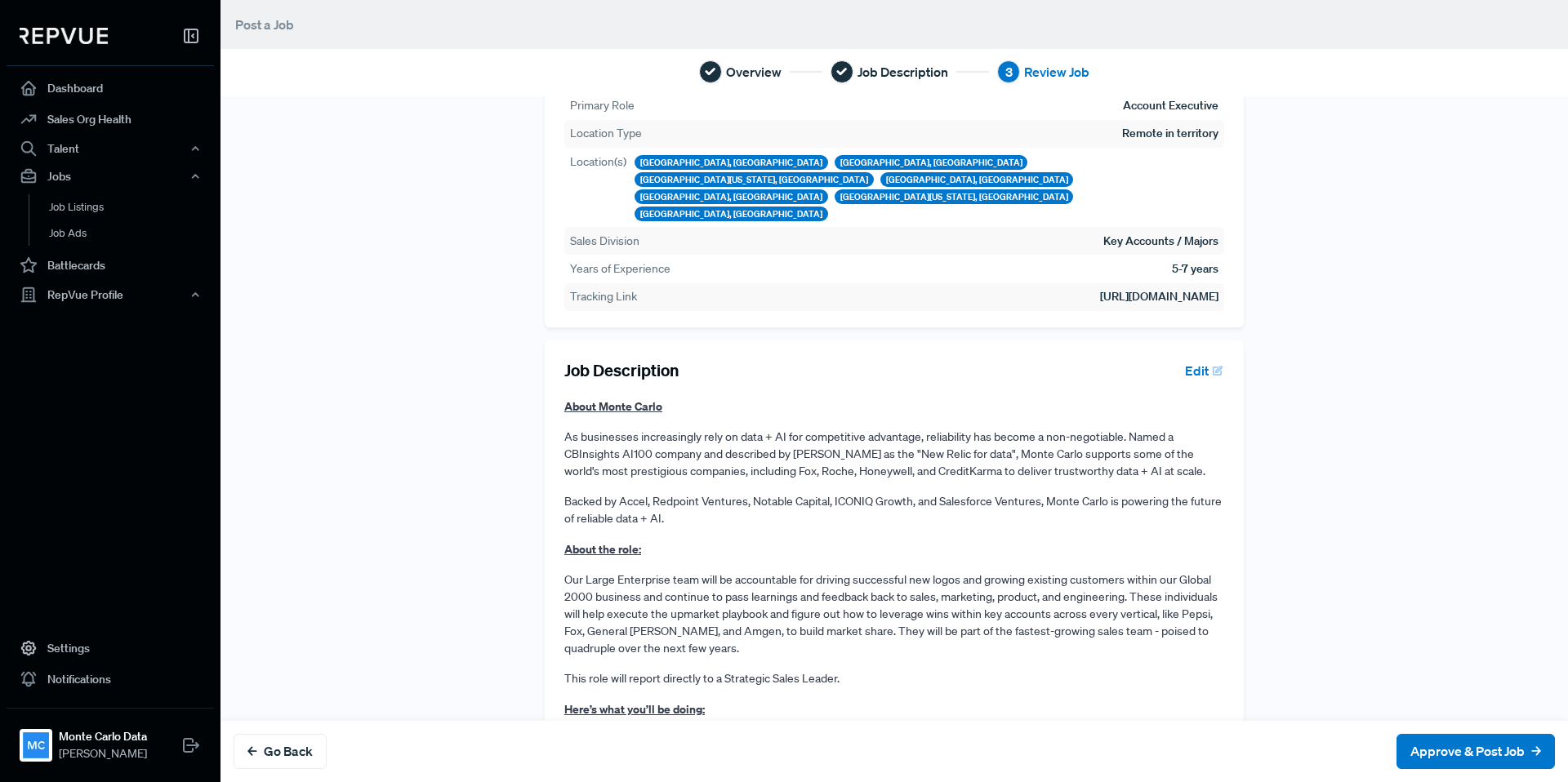
click at [1199, 356] on button "Edit" at bounding box center [1200, 370] width 47 height 28
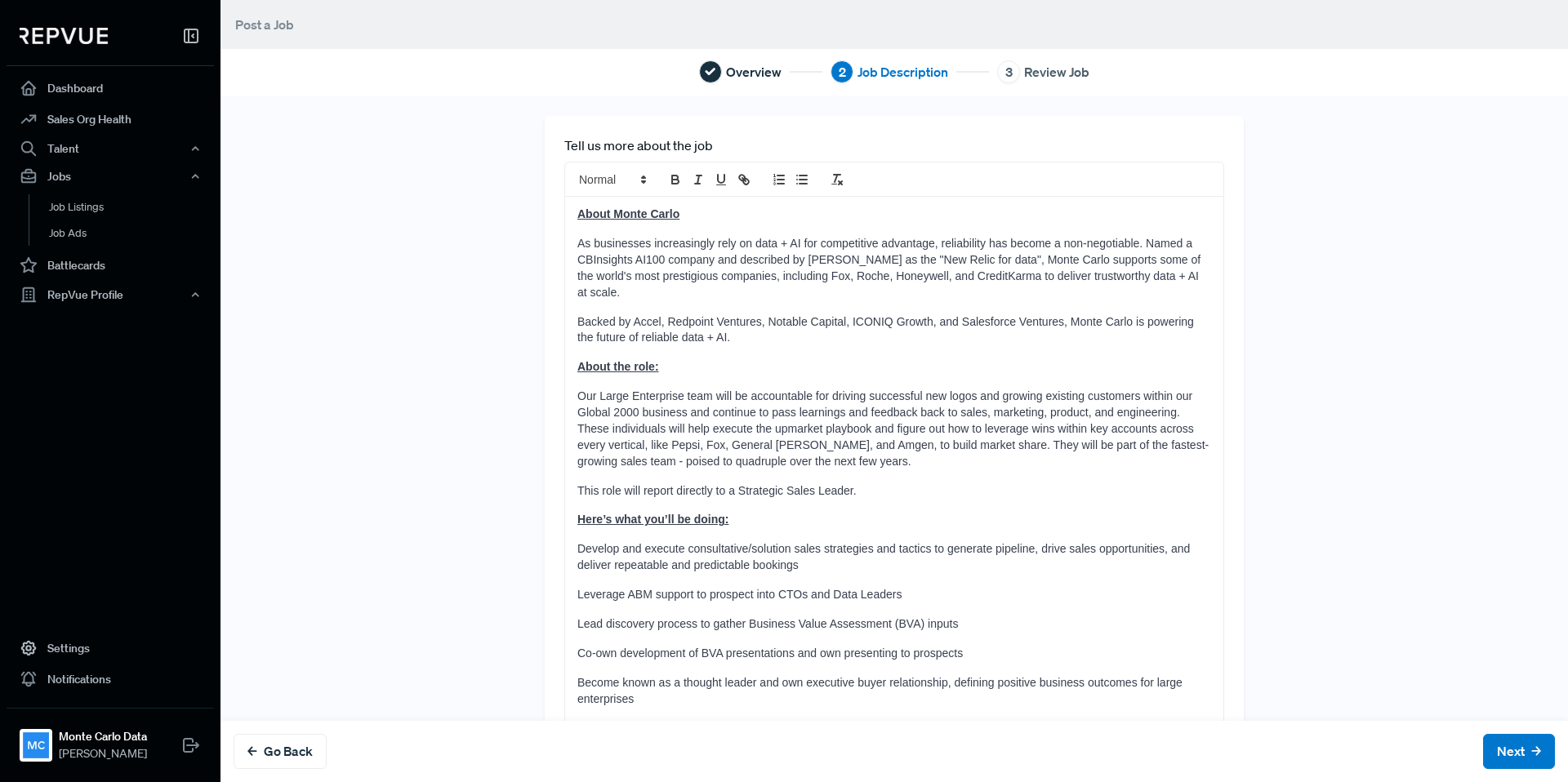
scroll to position [101, 0]
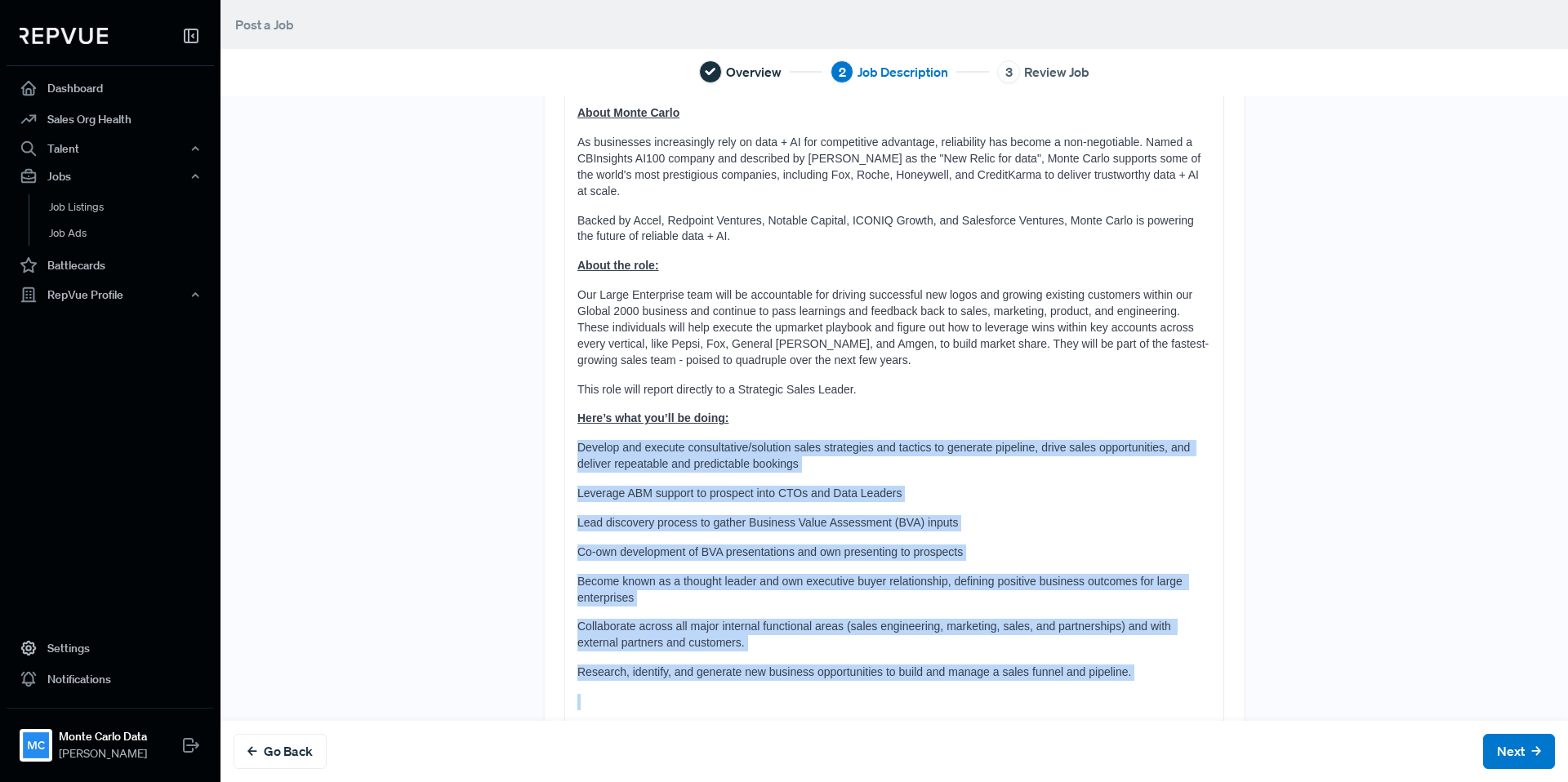
drag, startPoint x: 578, startPoint y: 433, endPoint x: 908, endPoint y: 698, distance: 423.2
click at [908, 698] on div "About Monte Carlo As businesses increasingly rely on data + AI for competitive …" at bounding box center [894, 562] width 658 height 933
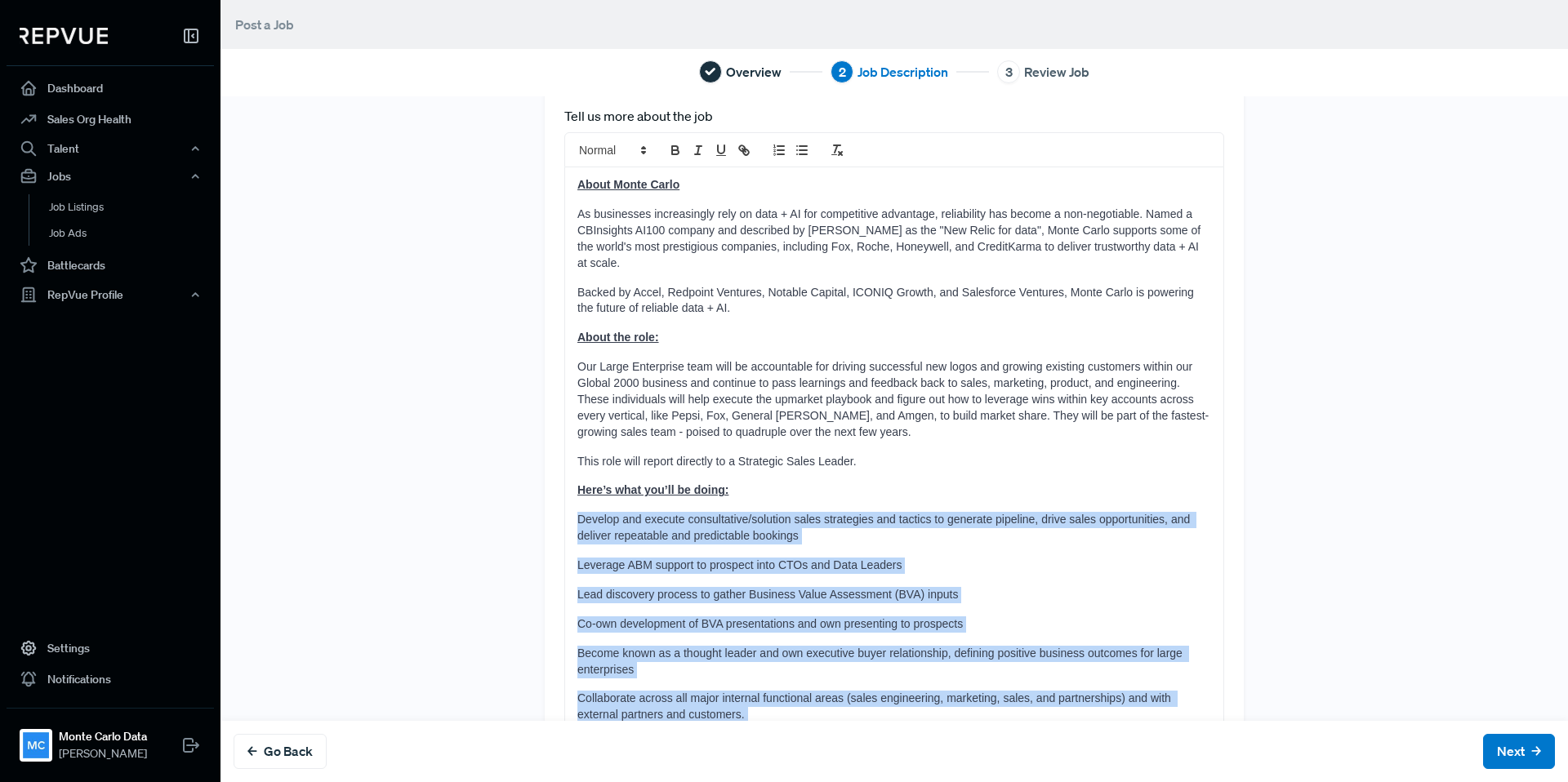
scroll to position [0, 0]
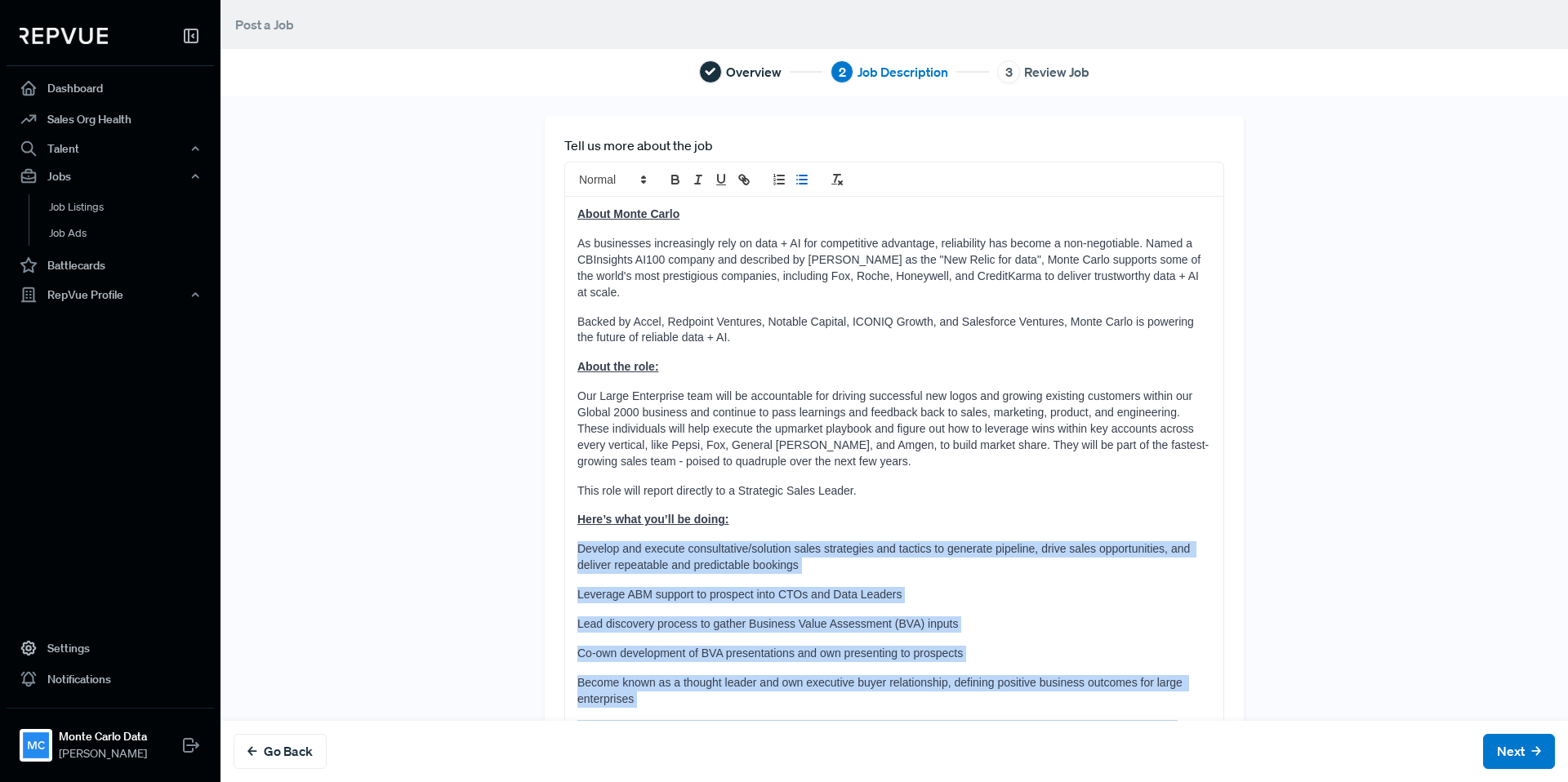
click at [795, 180] on icon "list: bullet" at bounding box center [802, 180] width 15 height 15
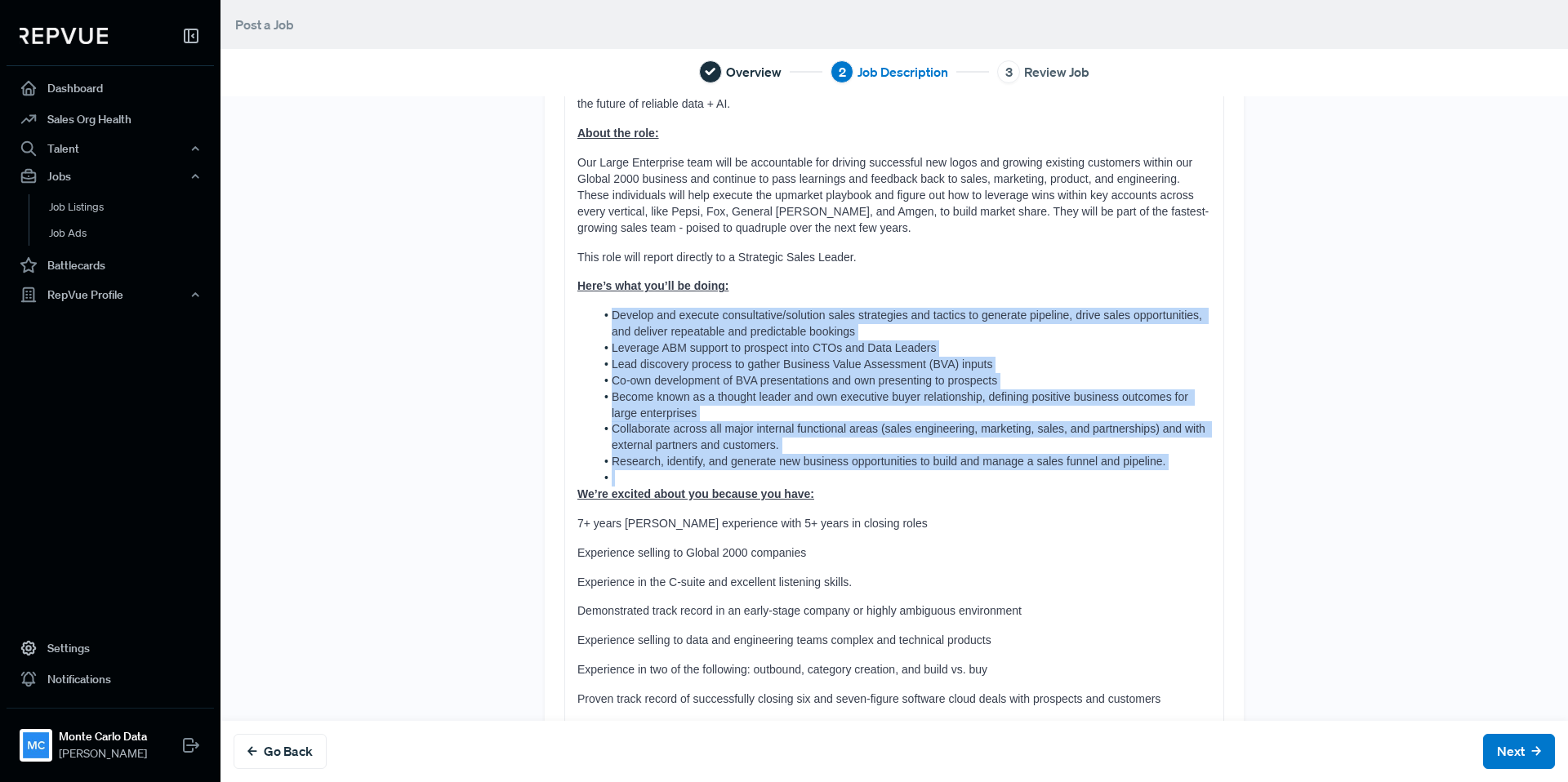
scroll to position [329, 0]
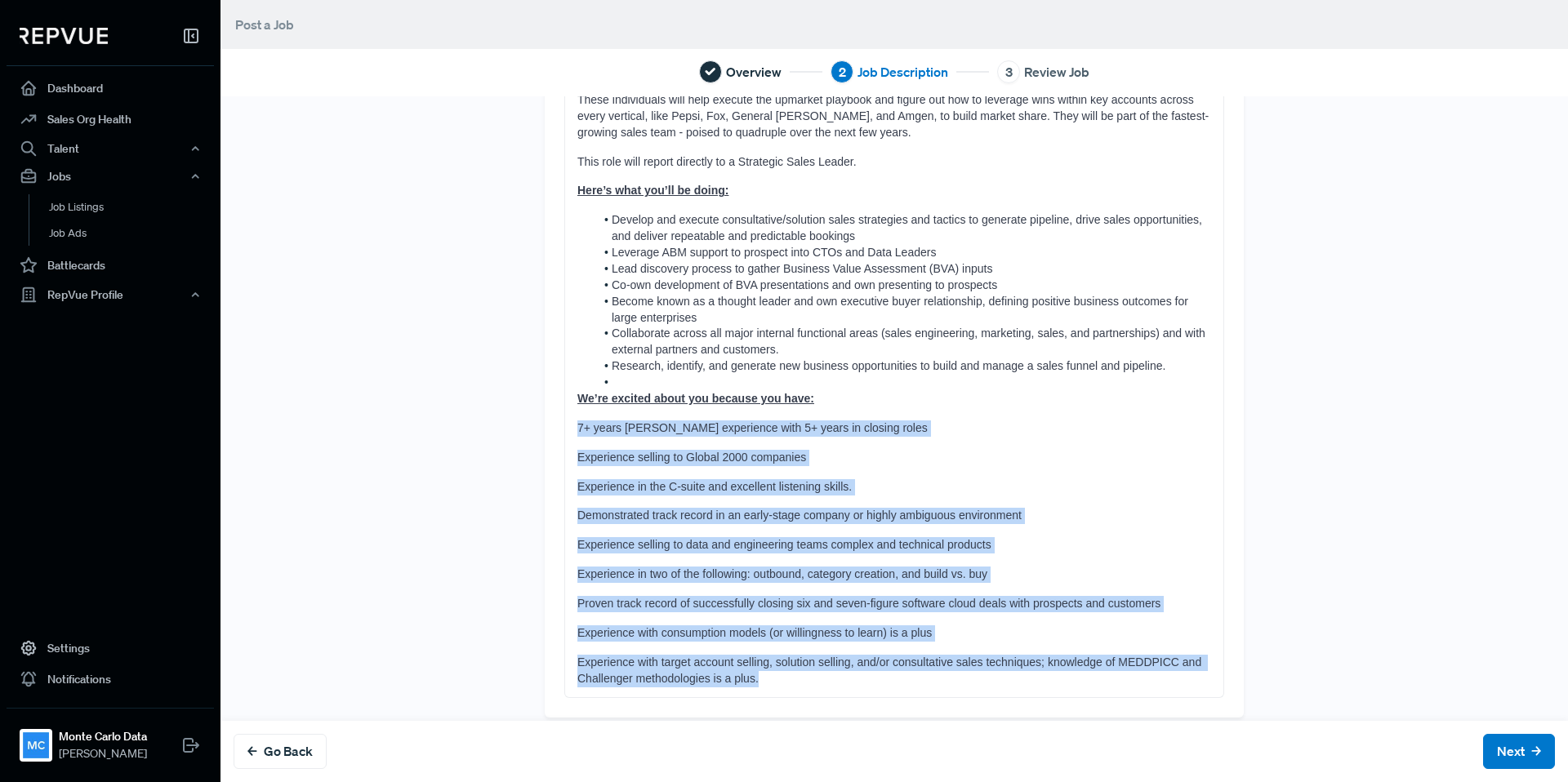
drag, startPoint x: 575, startPoint y: 412, endPoint x: 1067, endPoint y: 660, distance: 551.0
click at [1067, 660] on div "About Monte Carlo As businesses increasingly rely on data + AI for competitive …" at bounding box center [894, 282] width 658 height 829
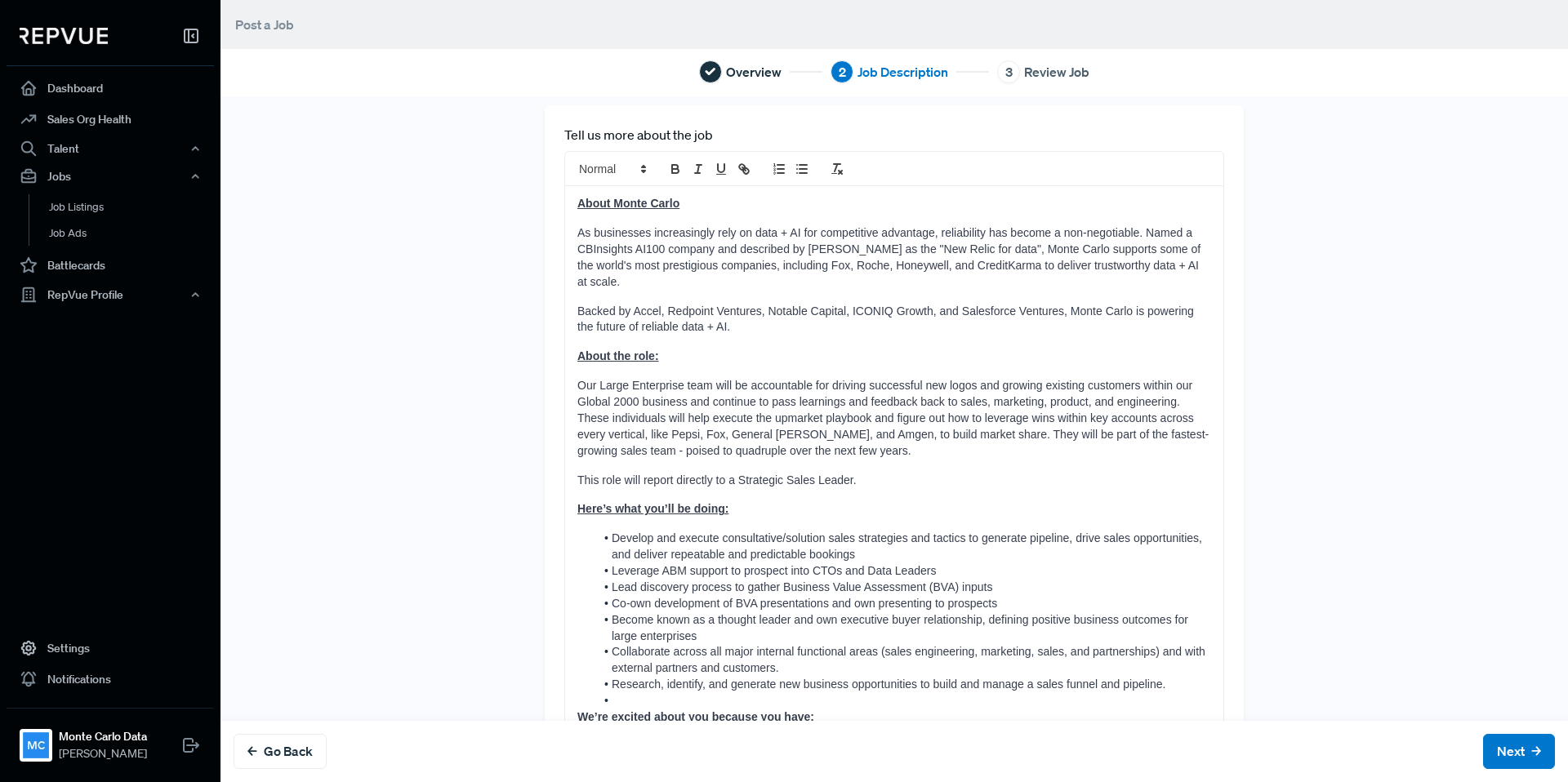
scroll to position [0, 0]
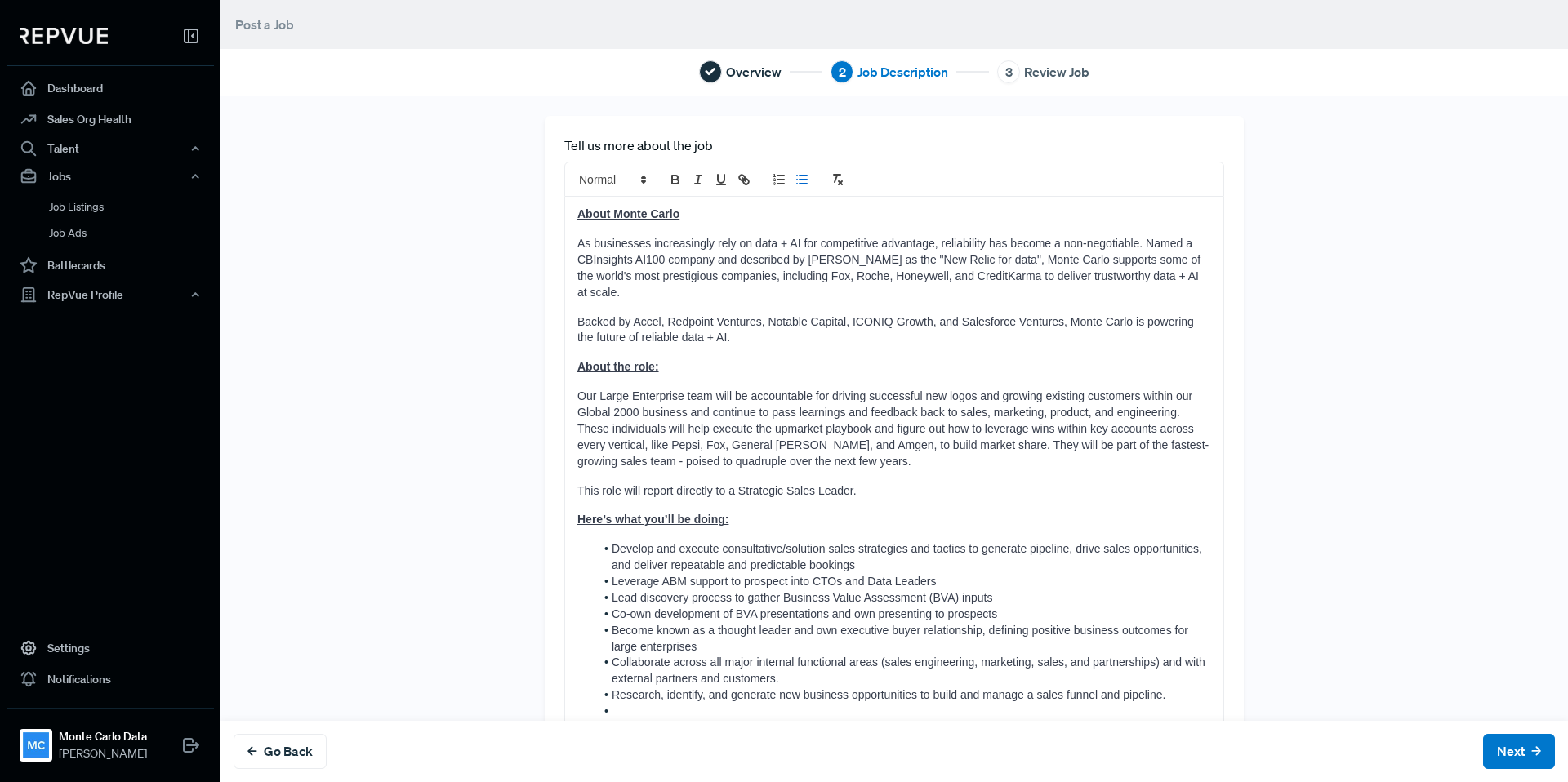
click at [801, 177] on icon "list: bullet" at bounding box center [802, 180] width 15 height 15
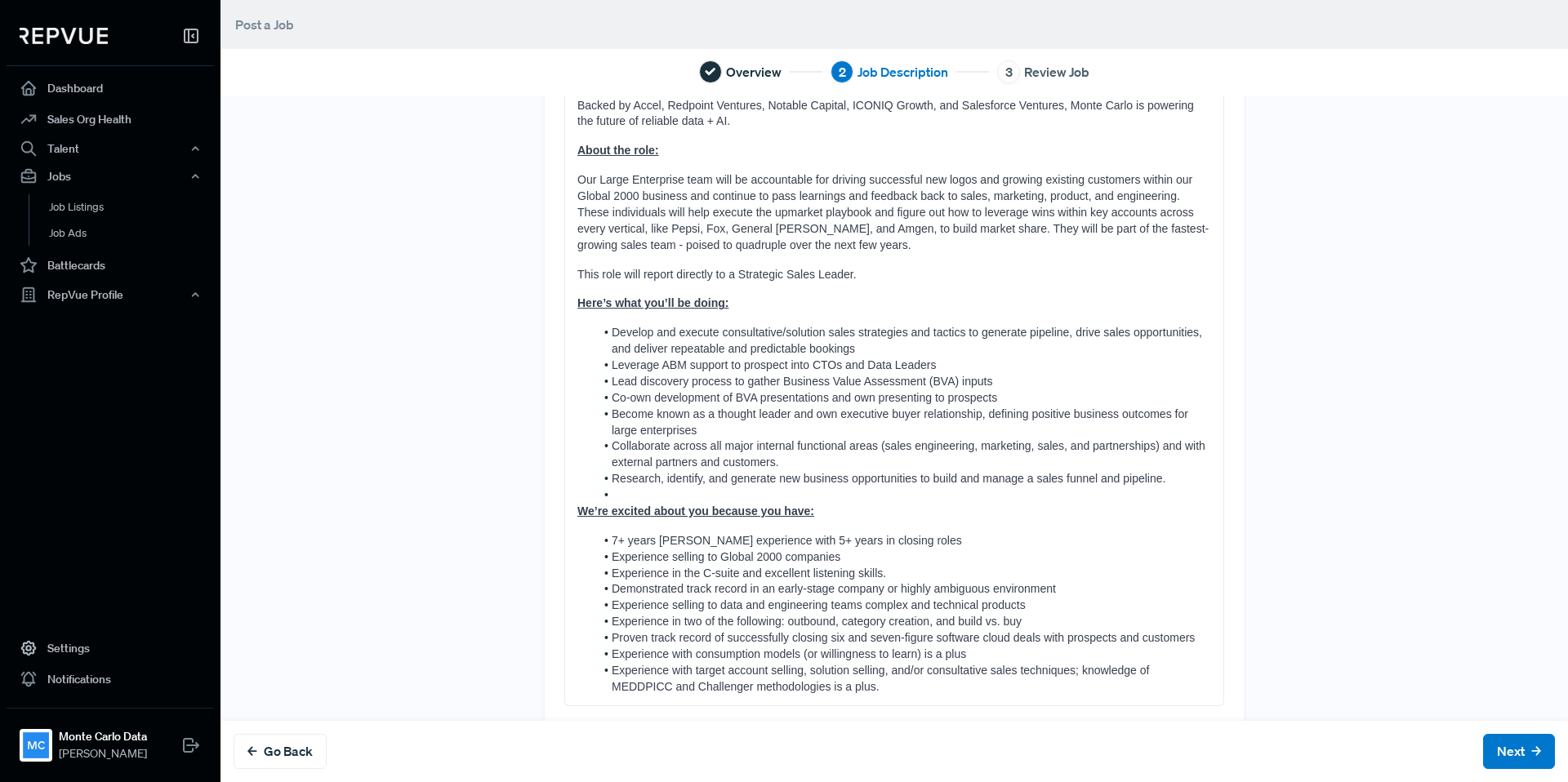
click at [932, 391] on span "Co-own development of BVA presentations and own presenting to prospects" at bounding box center [804, 398] width 385 height 13
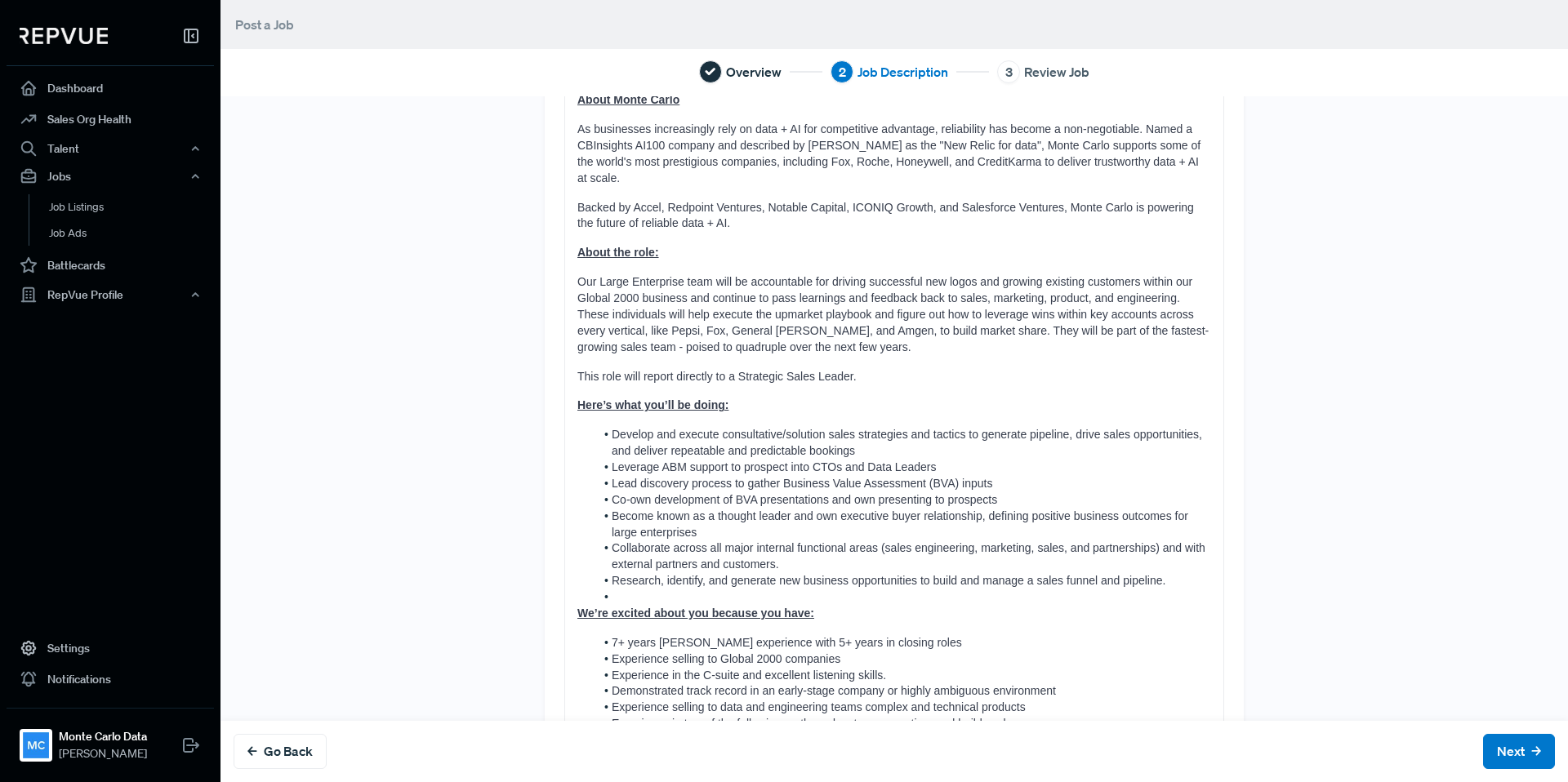
scroll to position [35, 0]
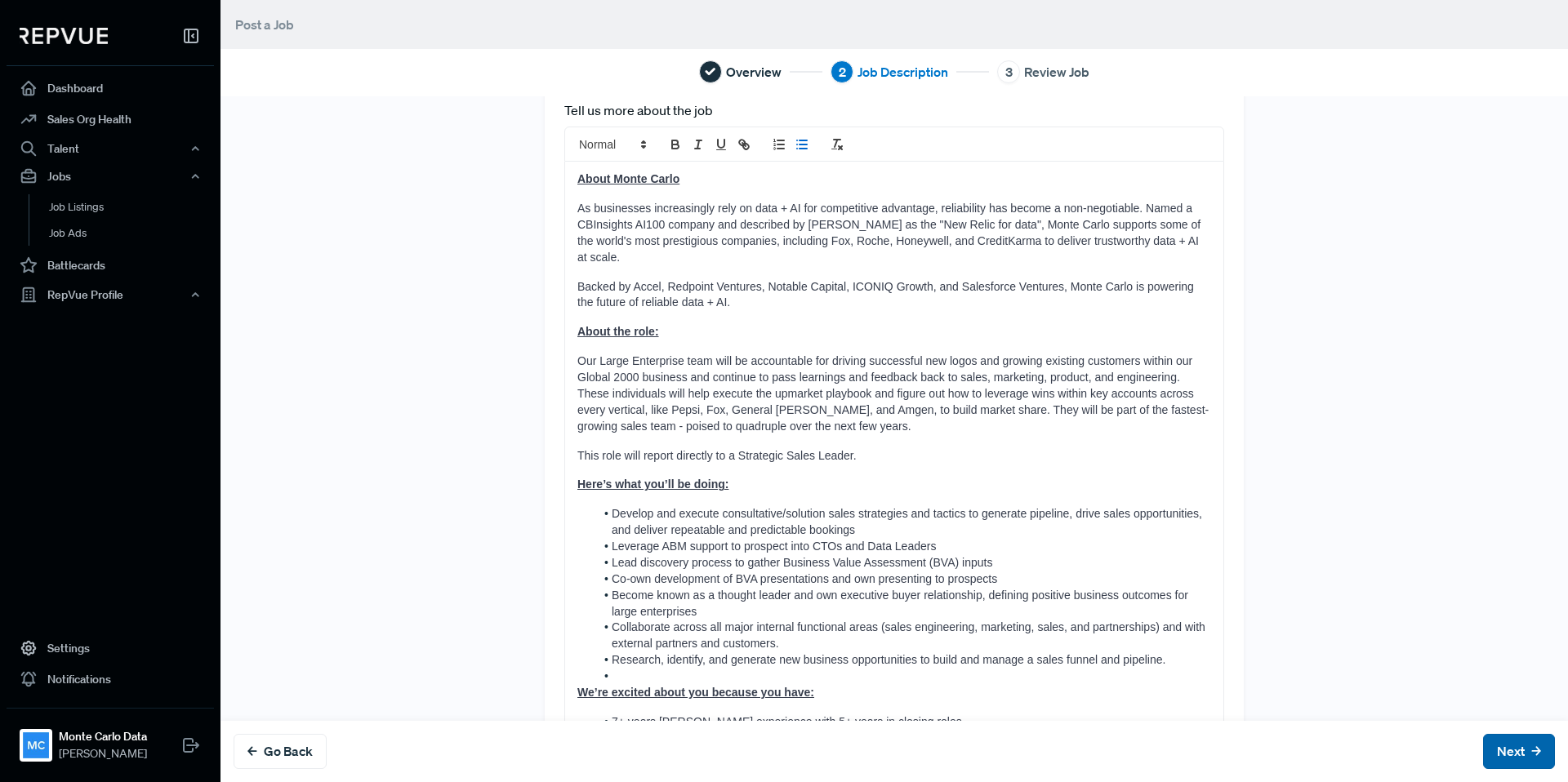
click at [1528, 754] on button "Next" at bounding box center [1518, 752] width 71 height 35
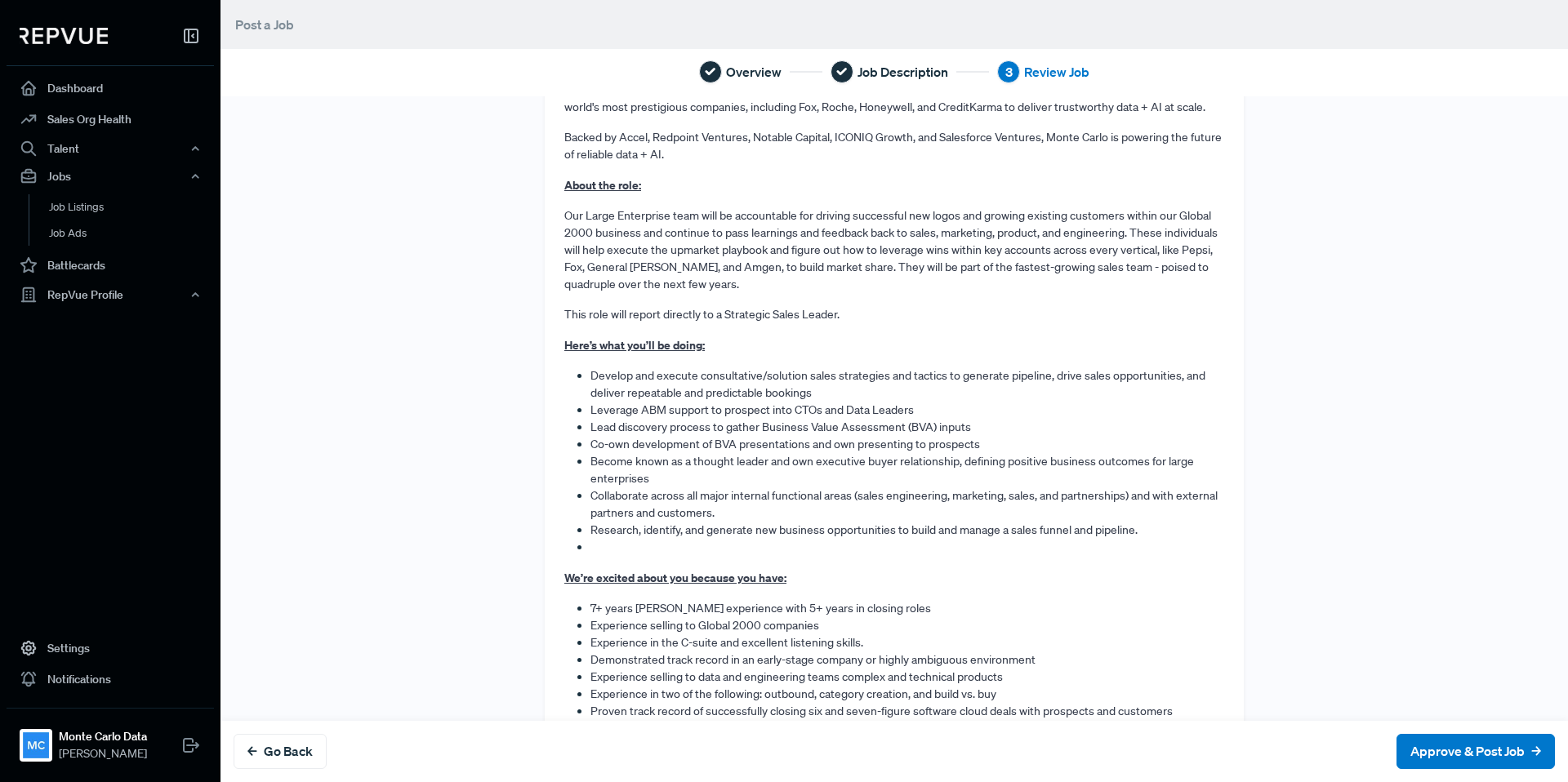
scroll to position [598, 0]
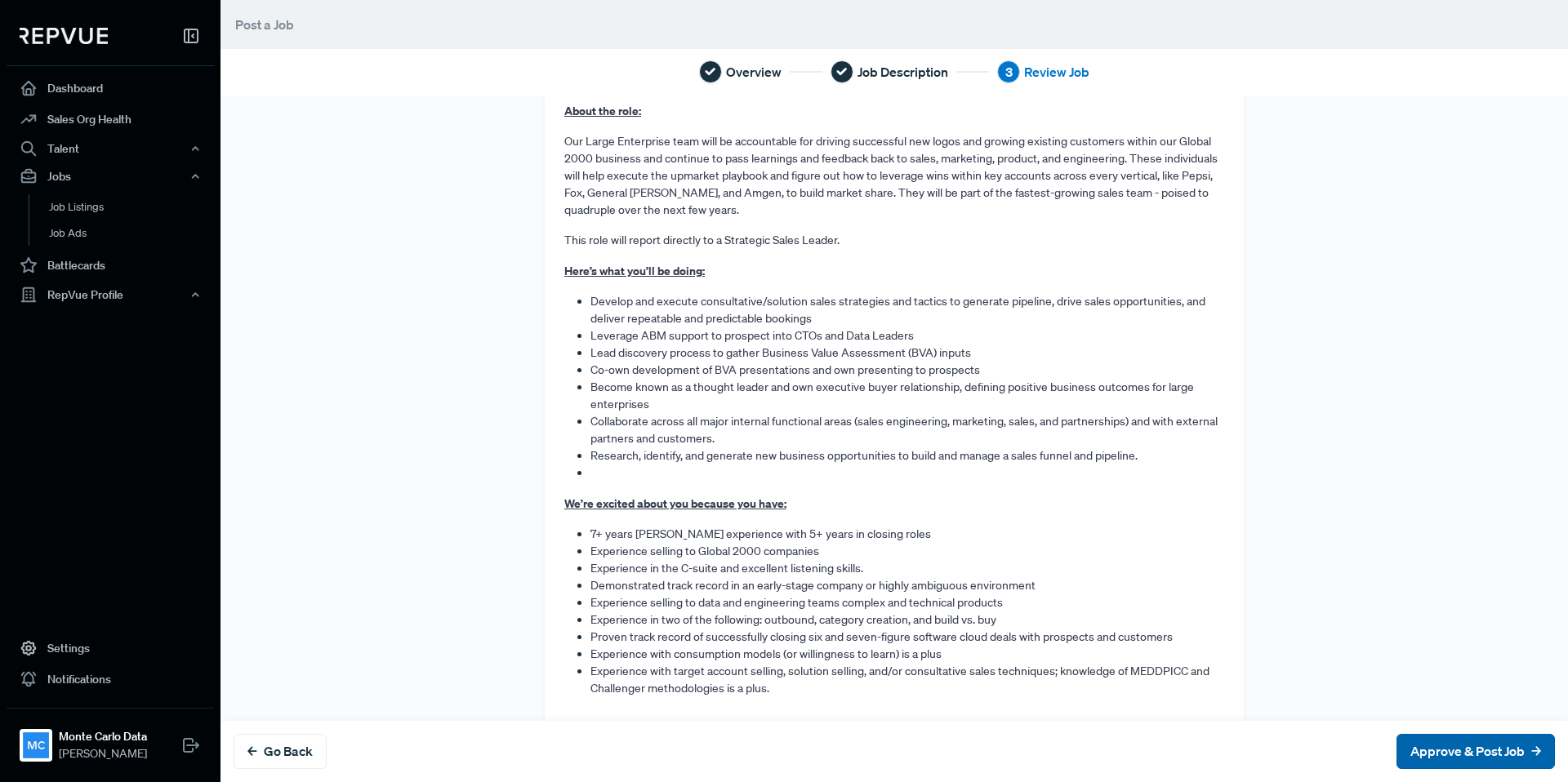
click at [1488, 751] on button "Approve & Post Job" at bounding box center [1475, 752] width 159 height 35
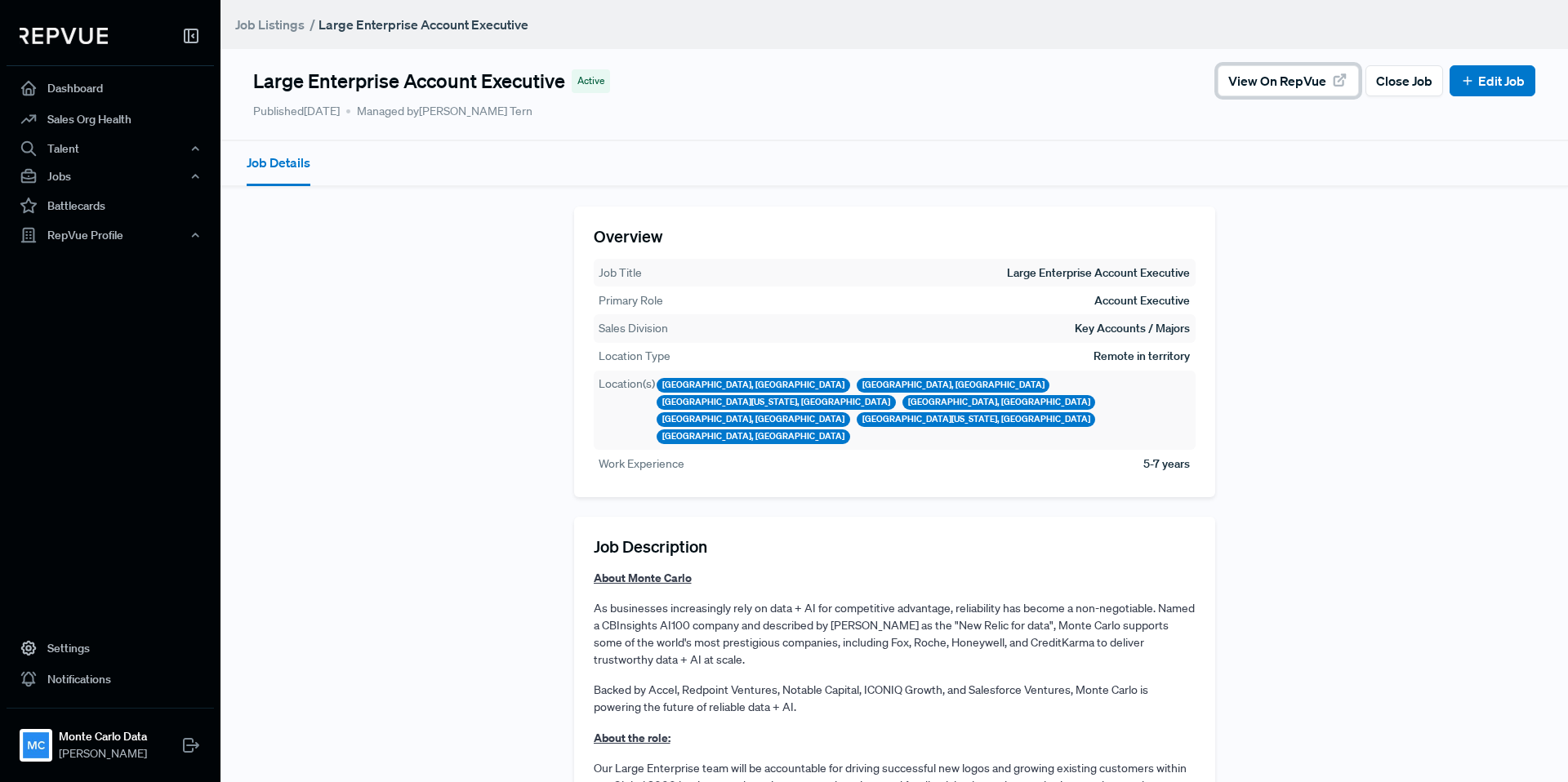
click at [1296, 90] on span "View on RepVue" at bounding box center [1276, 80] width 98 height 20
click at [1293, 82] on span "View on RepVue" at bounding box center [1276, 80] width 98 height 20
click at [109, 167] on div "Jobs" at bounding box center [110, 177] width 207 height 28
click at [90, 230] on link "Job Ads" at bounding box center [132, 233] width 207 height 26
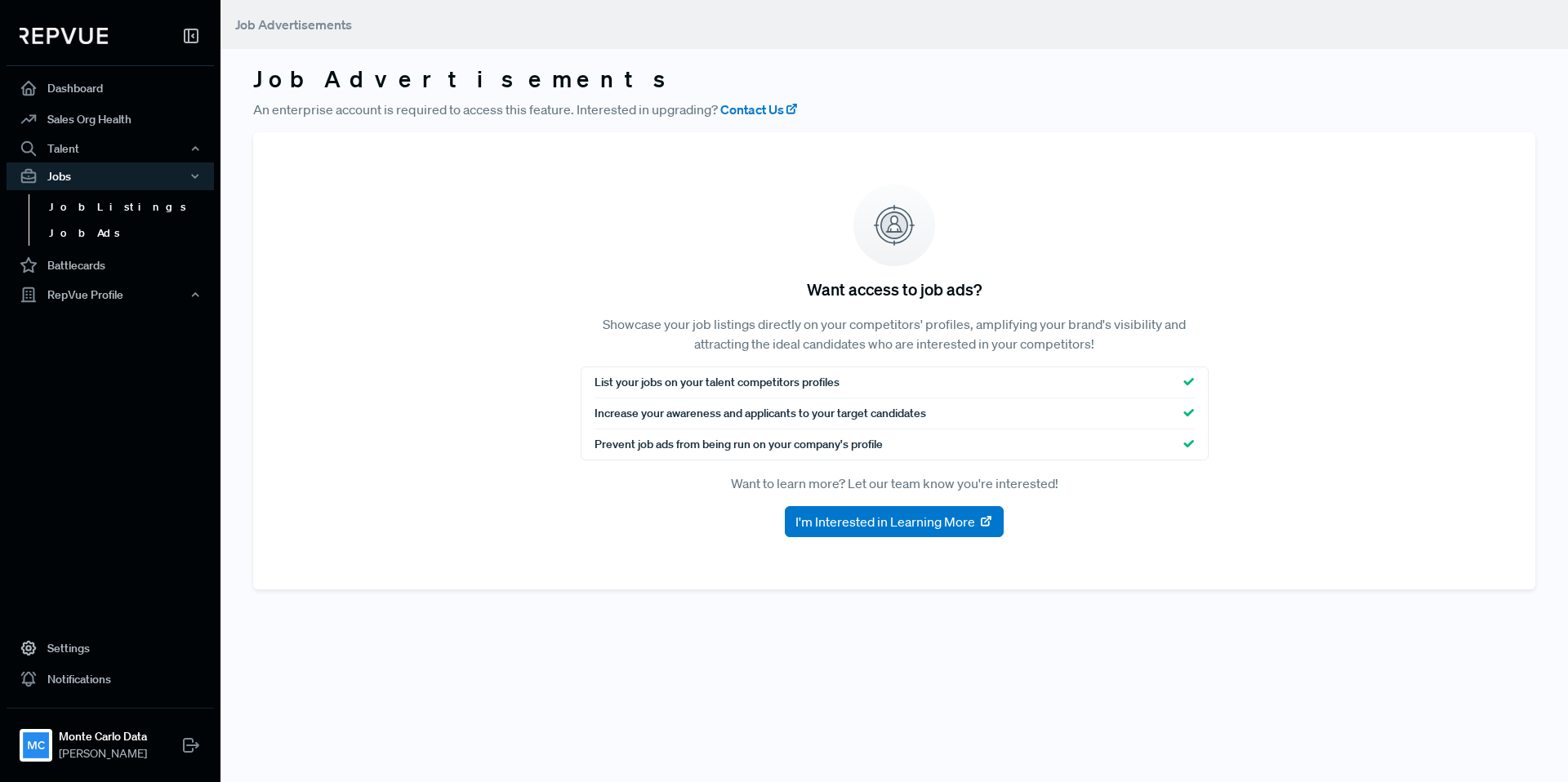
click at [91, 205] on link "Job Listings" at bounding box center [132, 208] width 207 height 26
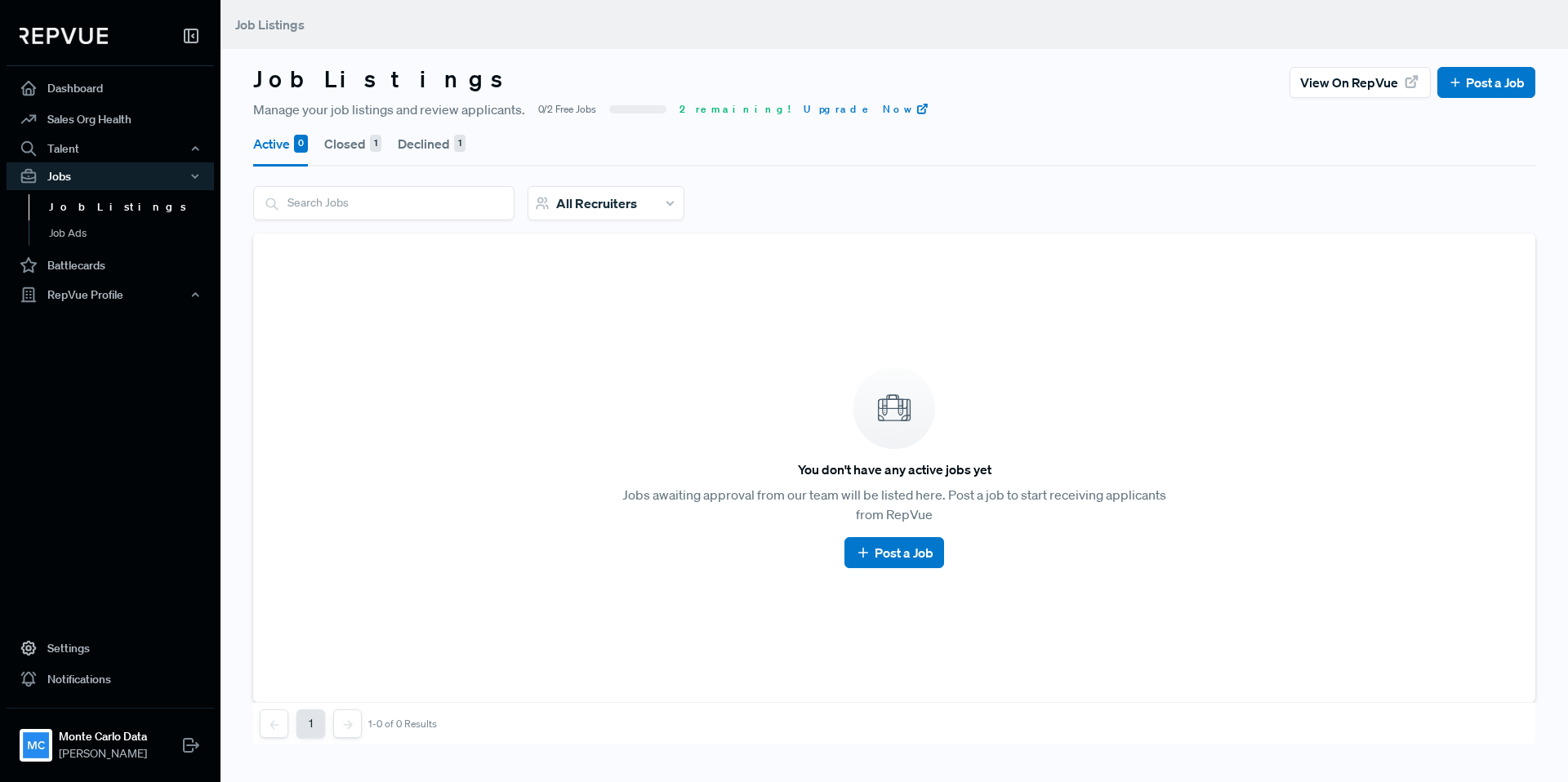
click at [348, 139] on button "Closed 1" at bounding box center [353, 144] width 57 height 46
click at [438, 142] on button "Declined 1" at bounding box center [431, 144] width 68 height 46
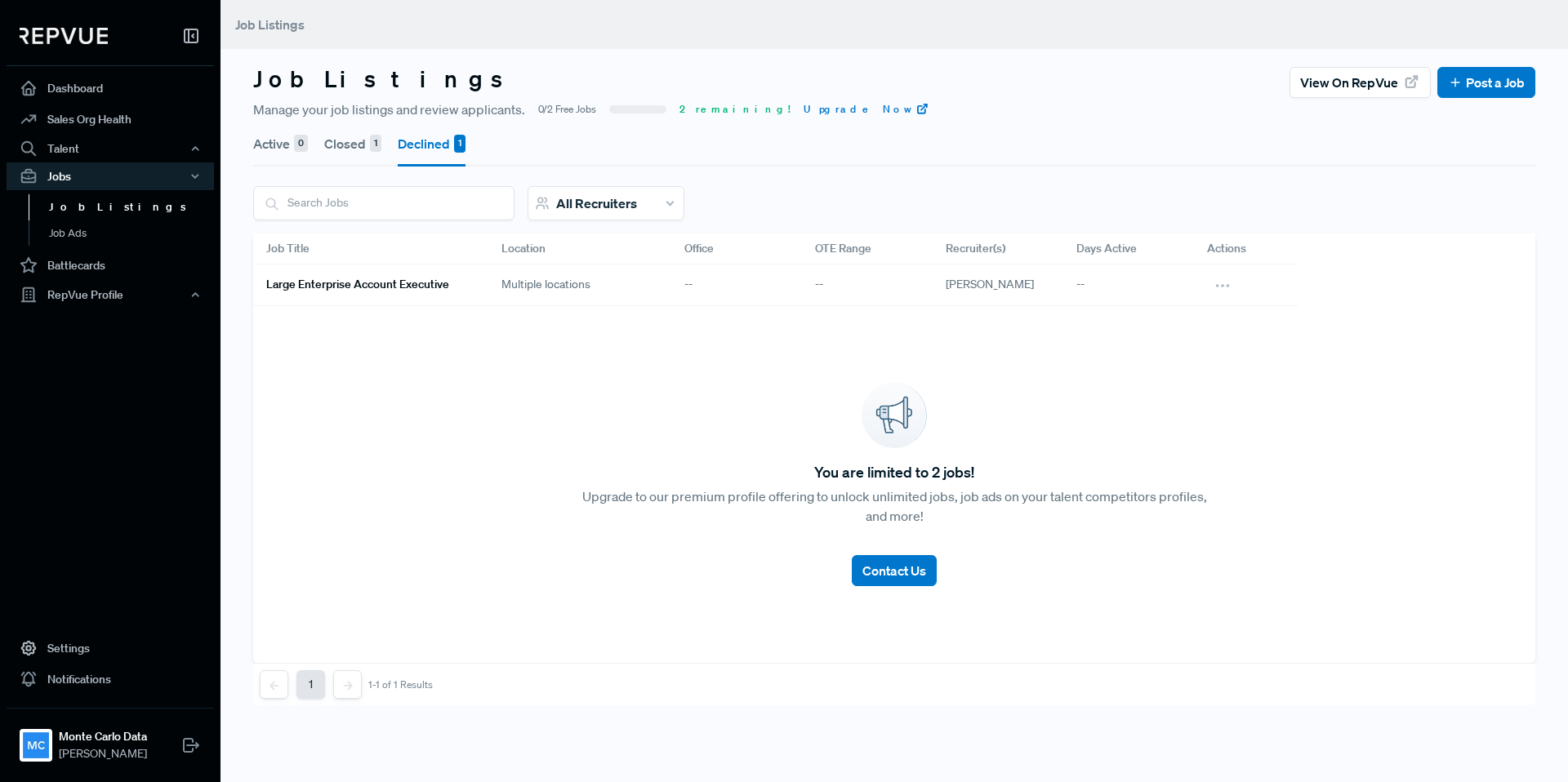
click at [440, 146] on button "Declined 1" at bounding box center [431, 144] width 68 height 46
click at [397, 286] on h6 "Large Enterprise Account Executive" at bounding box center [357, 284] width 183 height 14
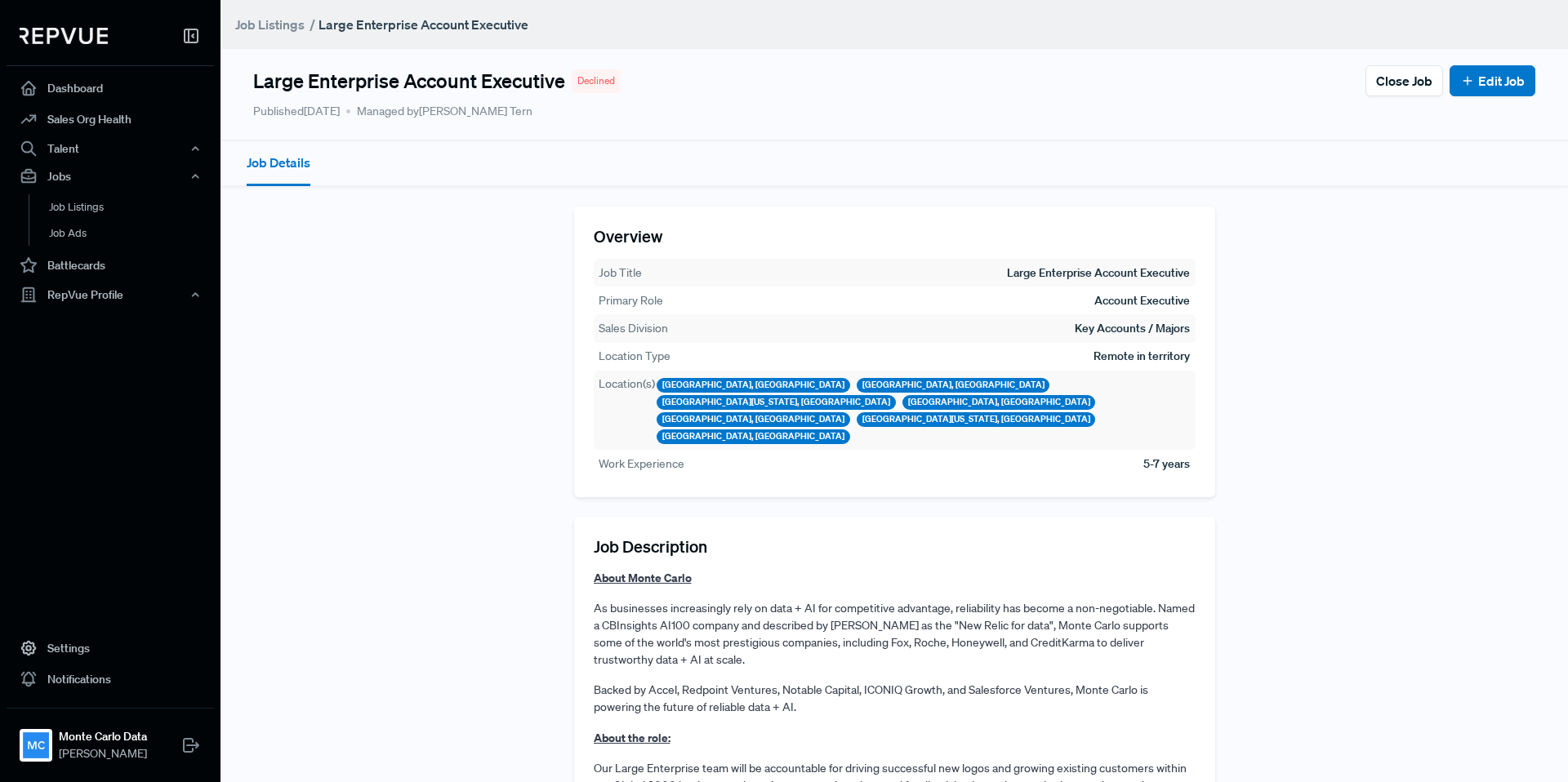
click at [602, 80] on span "Declined" at bounding box center [596, 80] width 38 height 15
click at [126, 211] on link "Job Listings" at bounding box center [132, 208] width 207 height 26
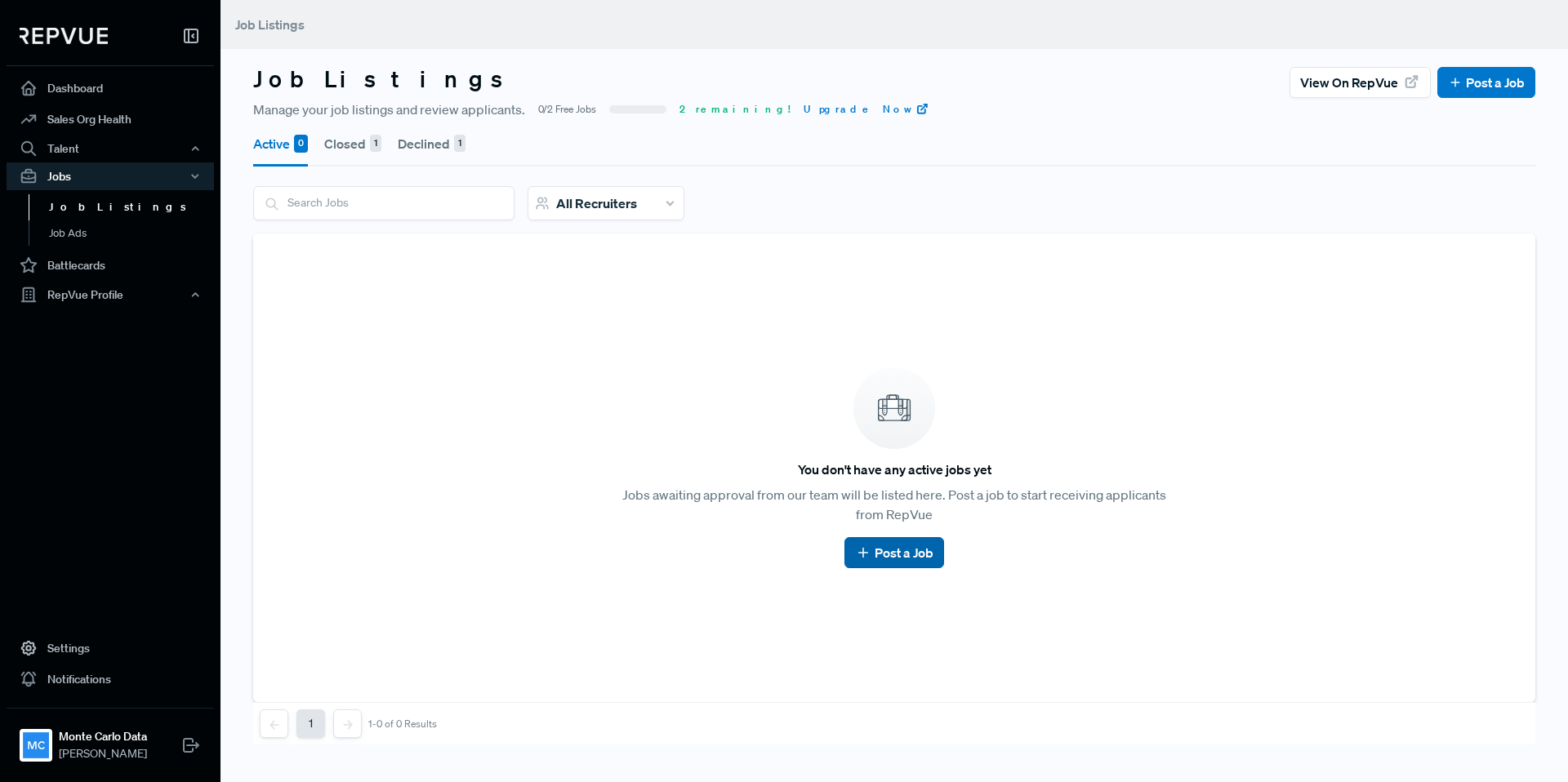
click at [898, 551] on link "Post a Job" at bounding box center [894, 553] width 77 height 20
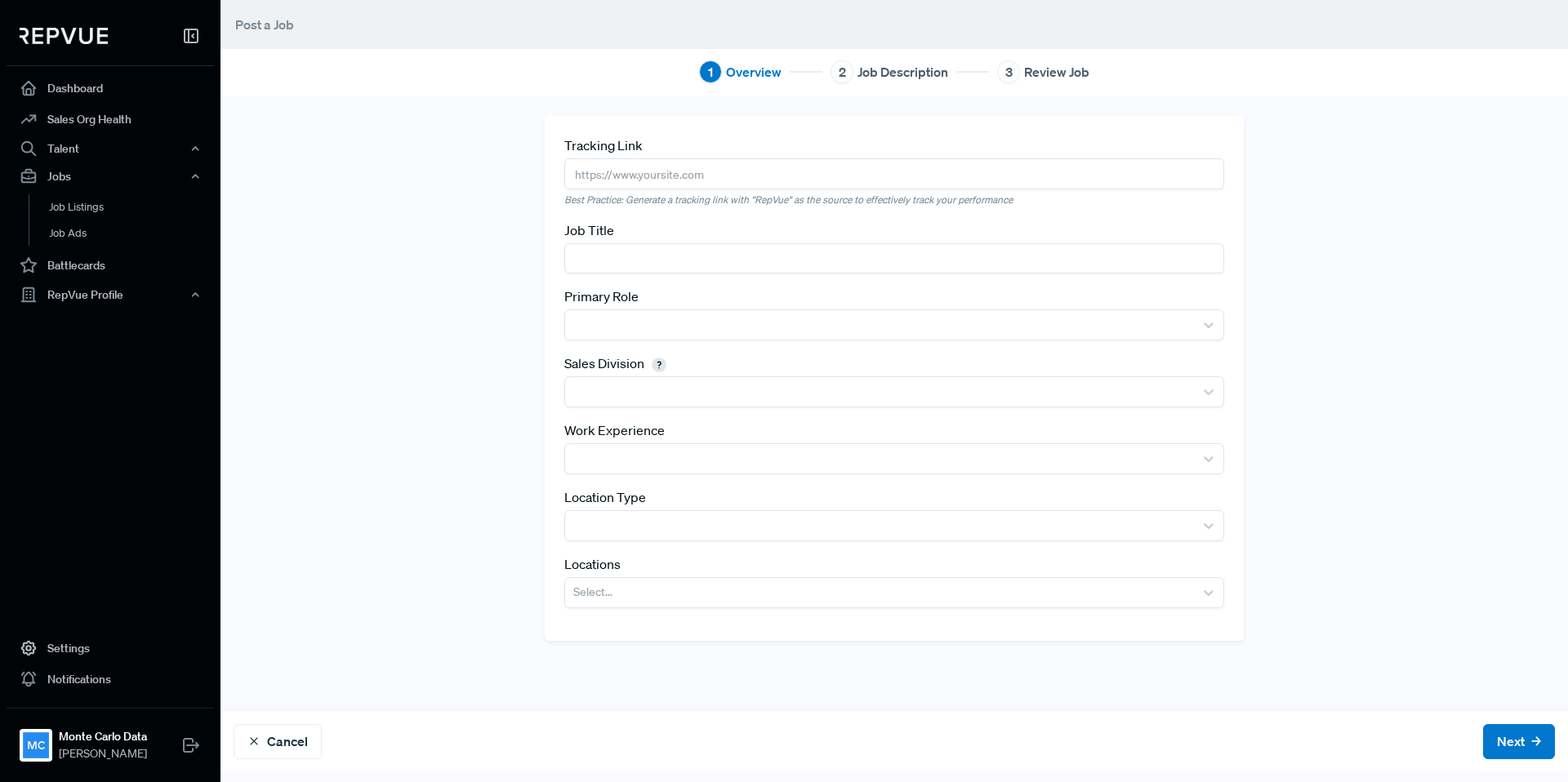
click at [607, 170] on input "text" at bounding box center [894, 173] width 660 height 30
paste input "[URL][DOMAIN_NAME]"
type input "[URL][DOMAIN_NAME]"
click at [651, 256] on input "text" at bounding box center [894, 258] width 660 height 30
click at [654, 260] on input "Strategic Sale Engineer" at bounding box center [894, 258] width 660 height 30
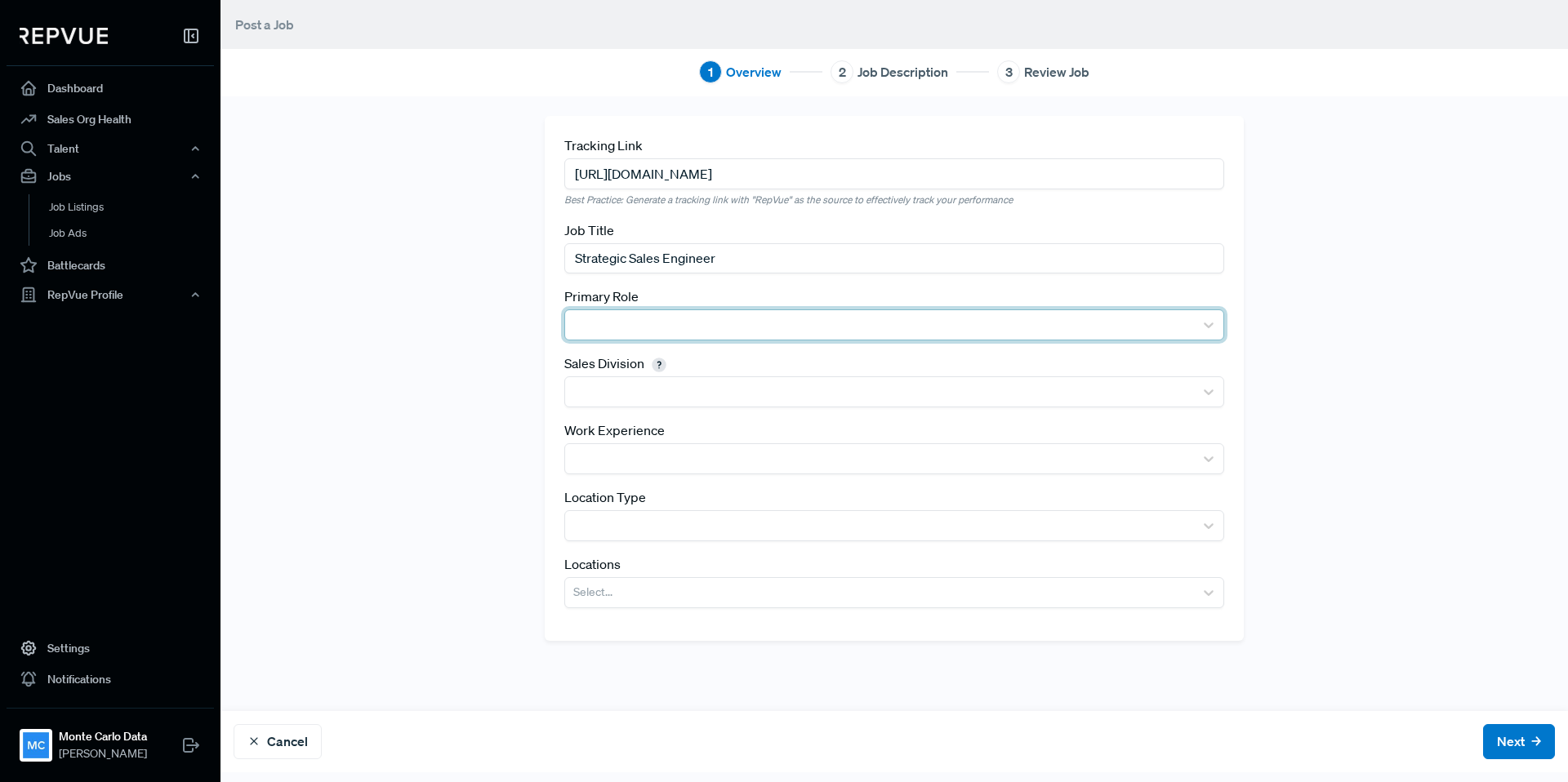
type input "Strategic Sales Engineer"
click at [683, 334] on div at bounding box center [880, 325] width 613 height 23
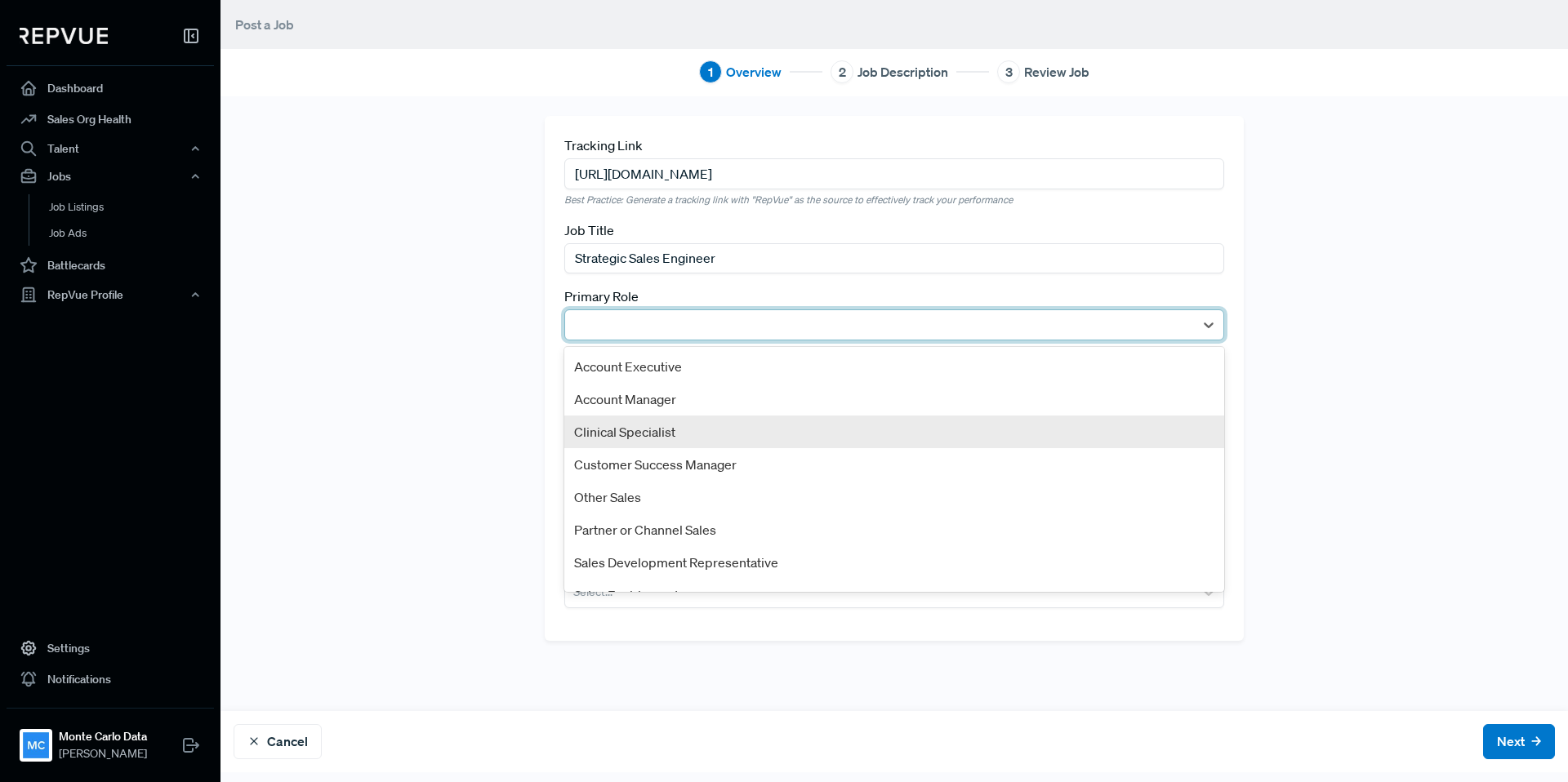
scroll to position [88, 0]
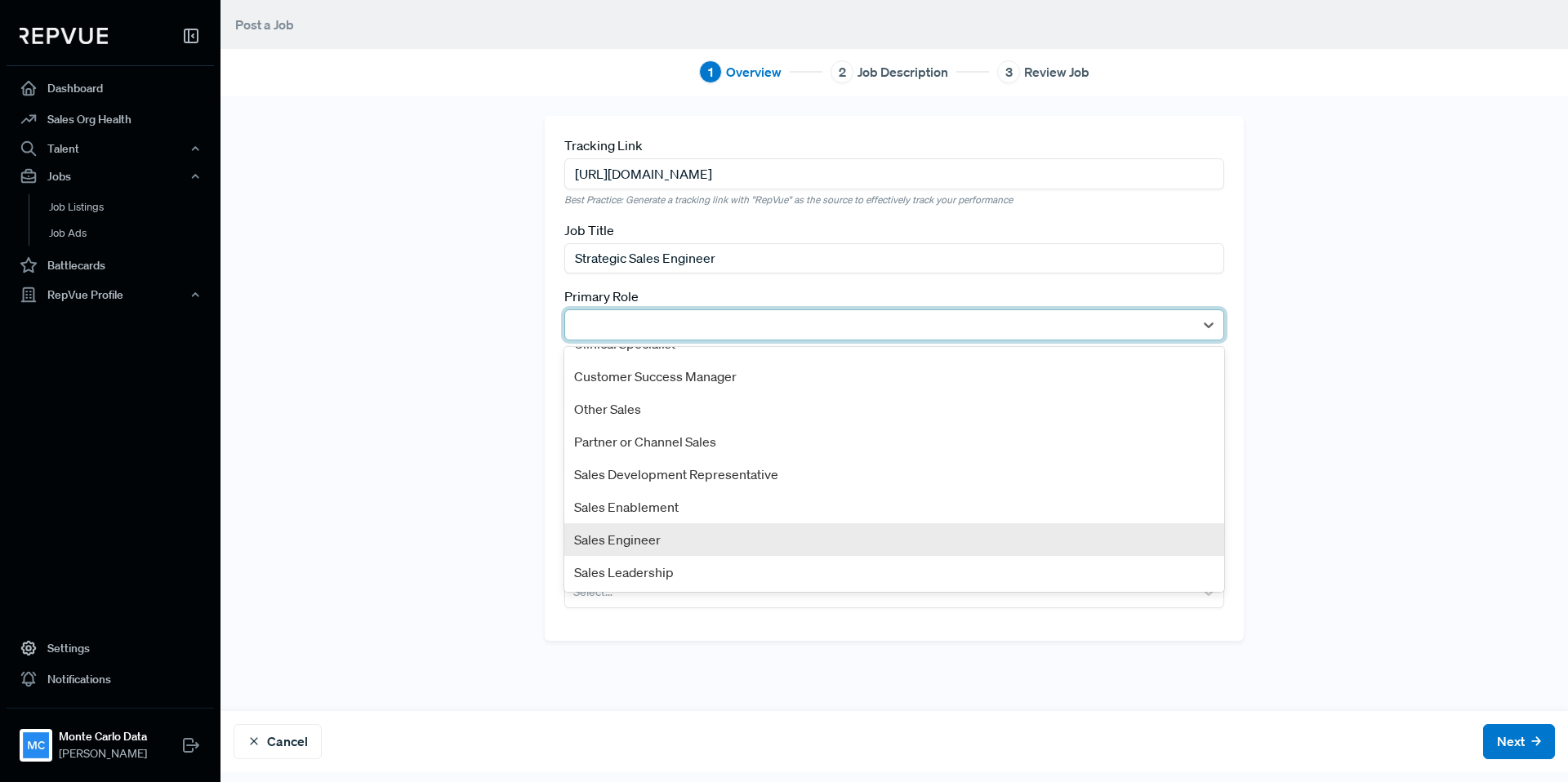
click at [656, 534] on div "Sales Engineer" at bounding box center [894, 540] width 660 height 33
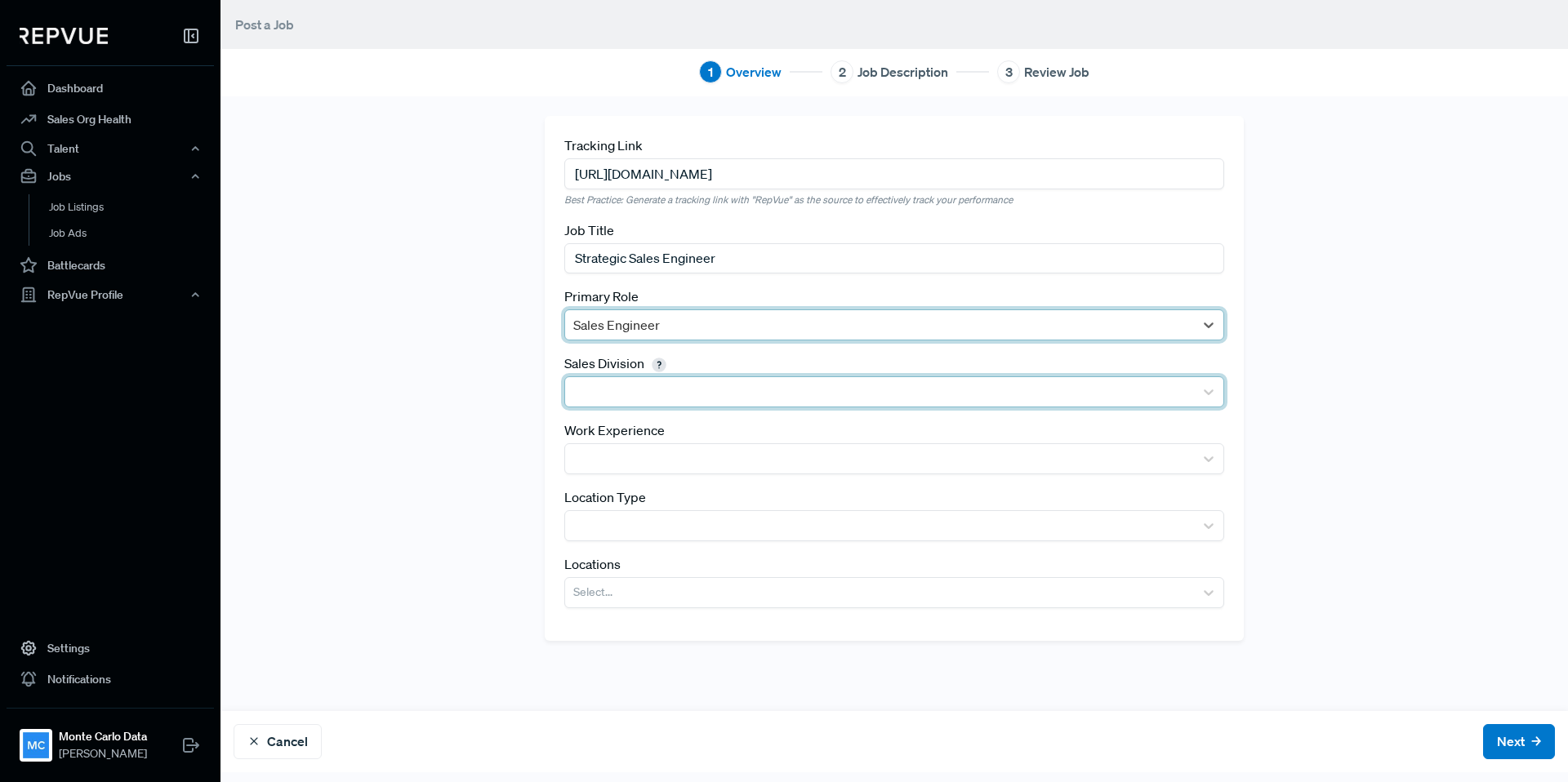
click at [668, 398] on div at bounding box center [880, 392] width 613 height 23
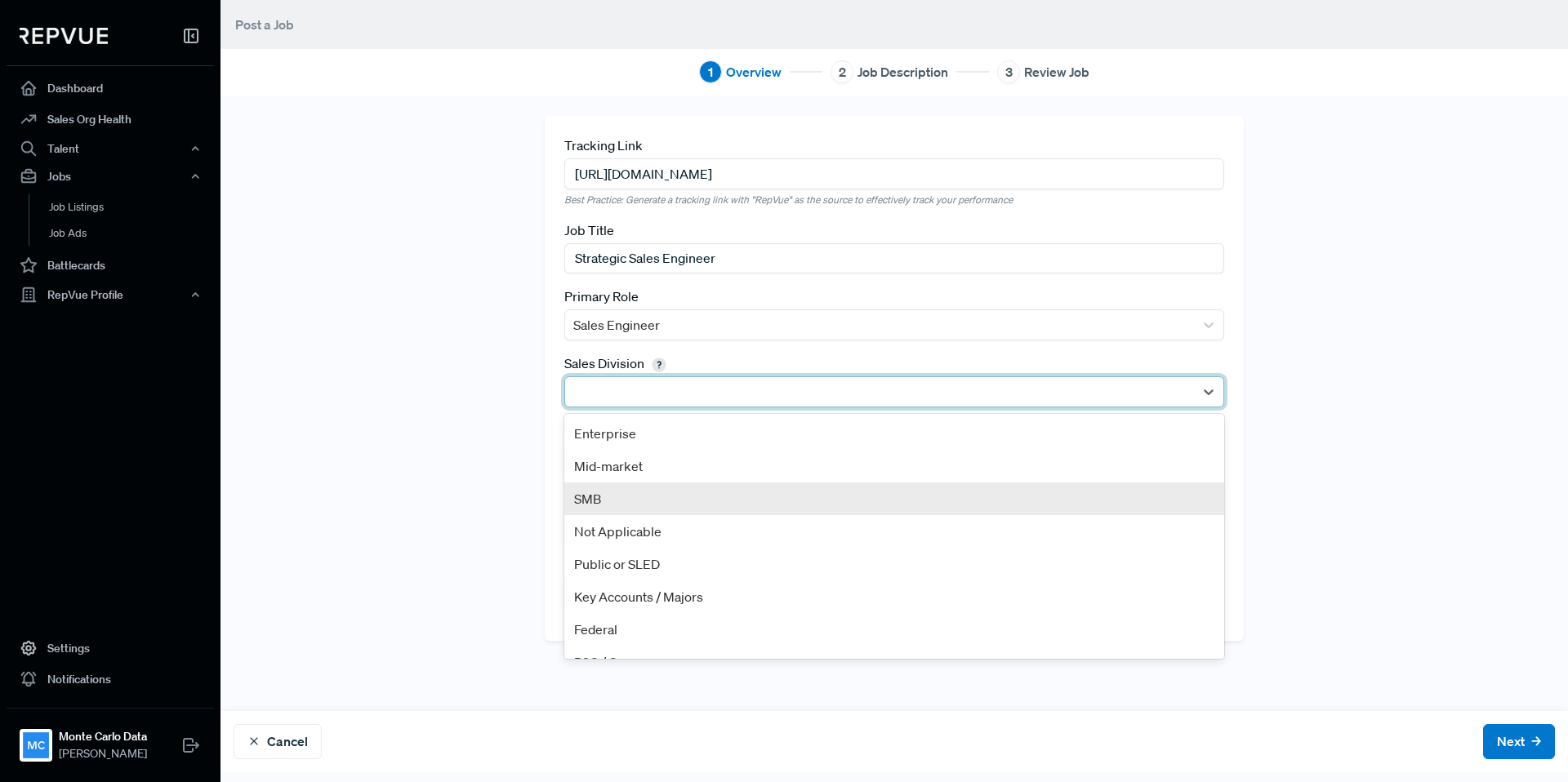
scroll to position [23, 0]
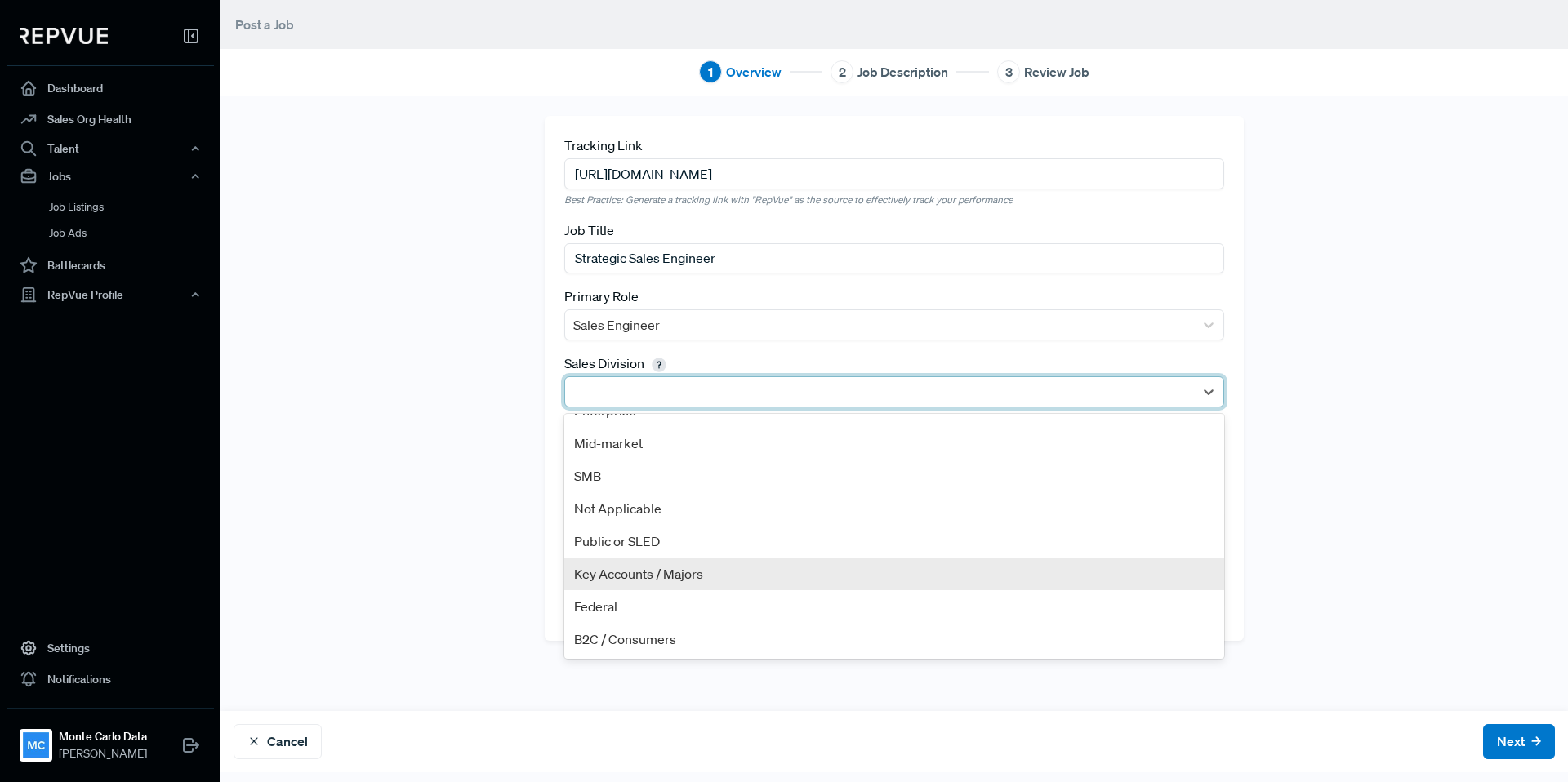
click at [658, 568] on div "Key Accounts / Majors" at bounding box center [894, 574] width 660 height 33
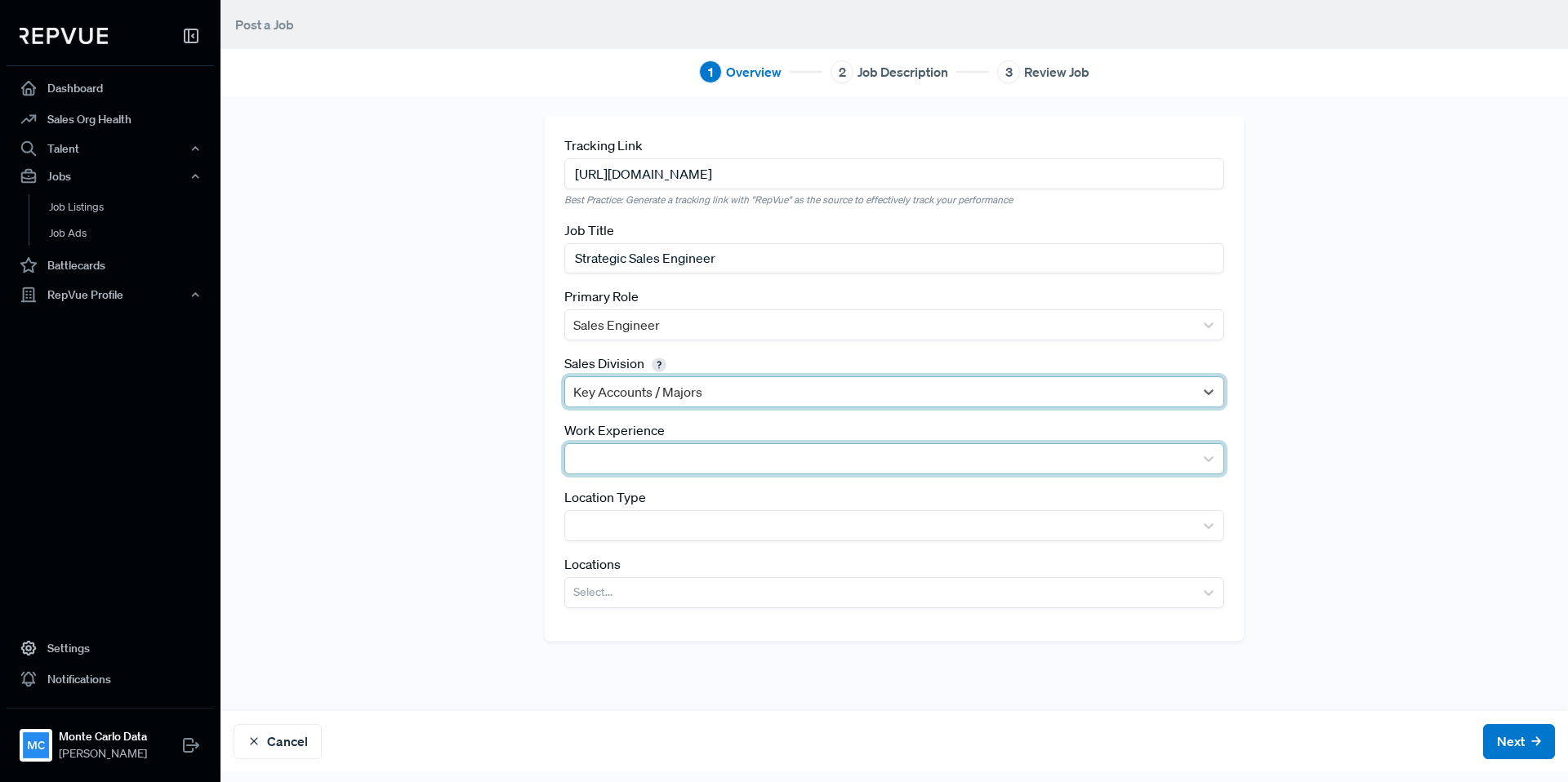
click at [666, 461] on div at bounding box center [880, 459] width 613 height 23
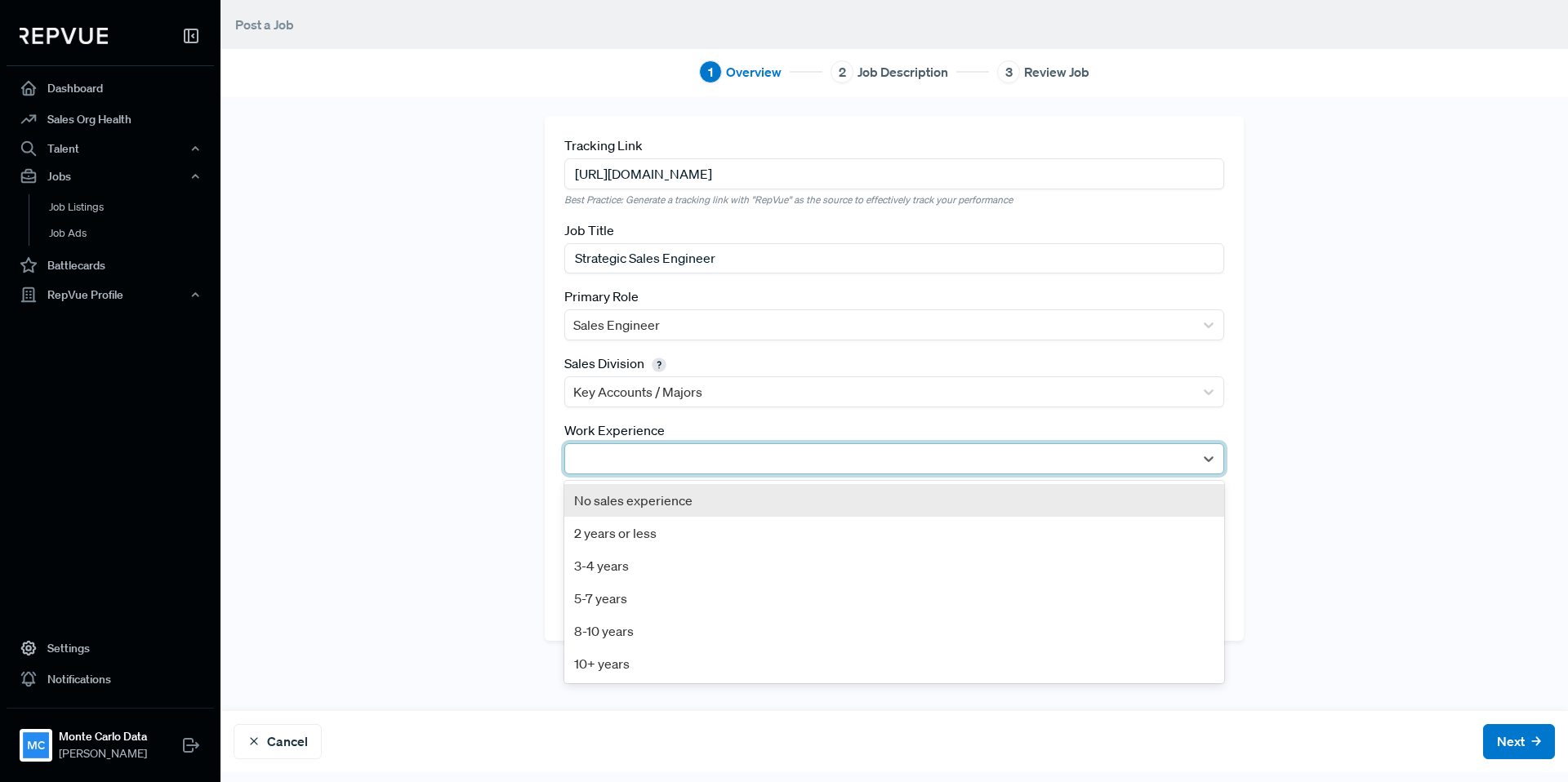
click at [759, 461] on div at bounding box center [880, 459] width 613 height 23
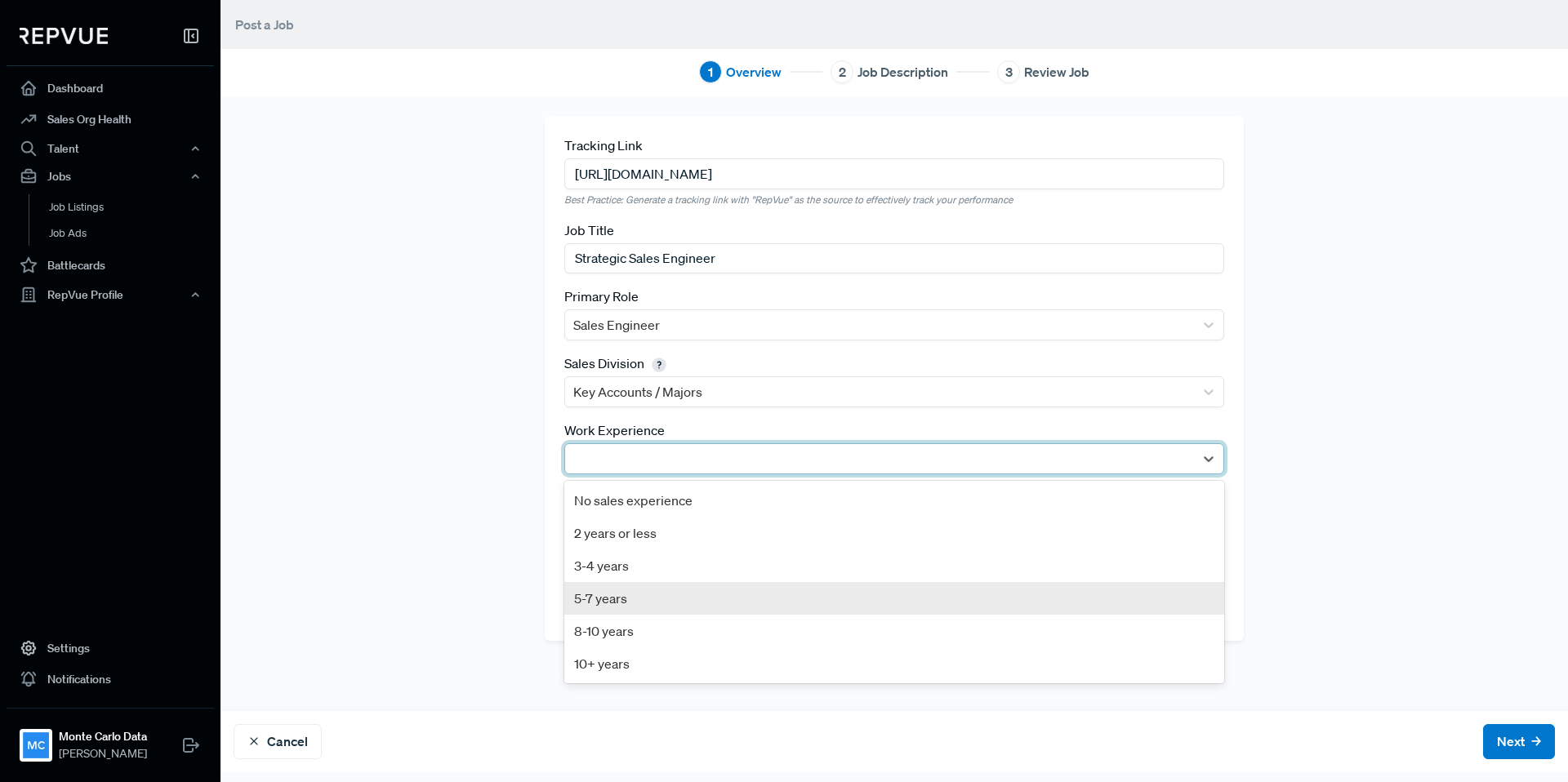
click at [715, 593] on div "5-7 years" at bounding box center [894, 599] width 660 height 33
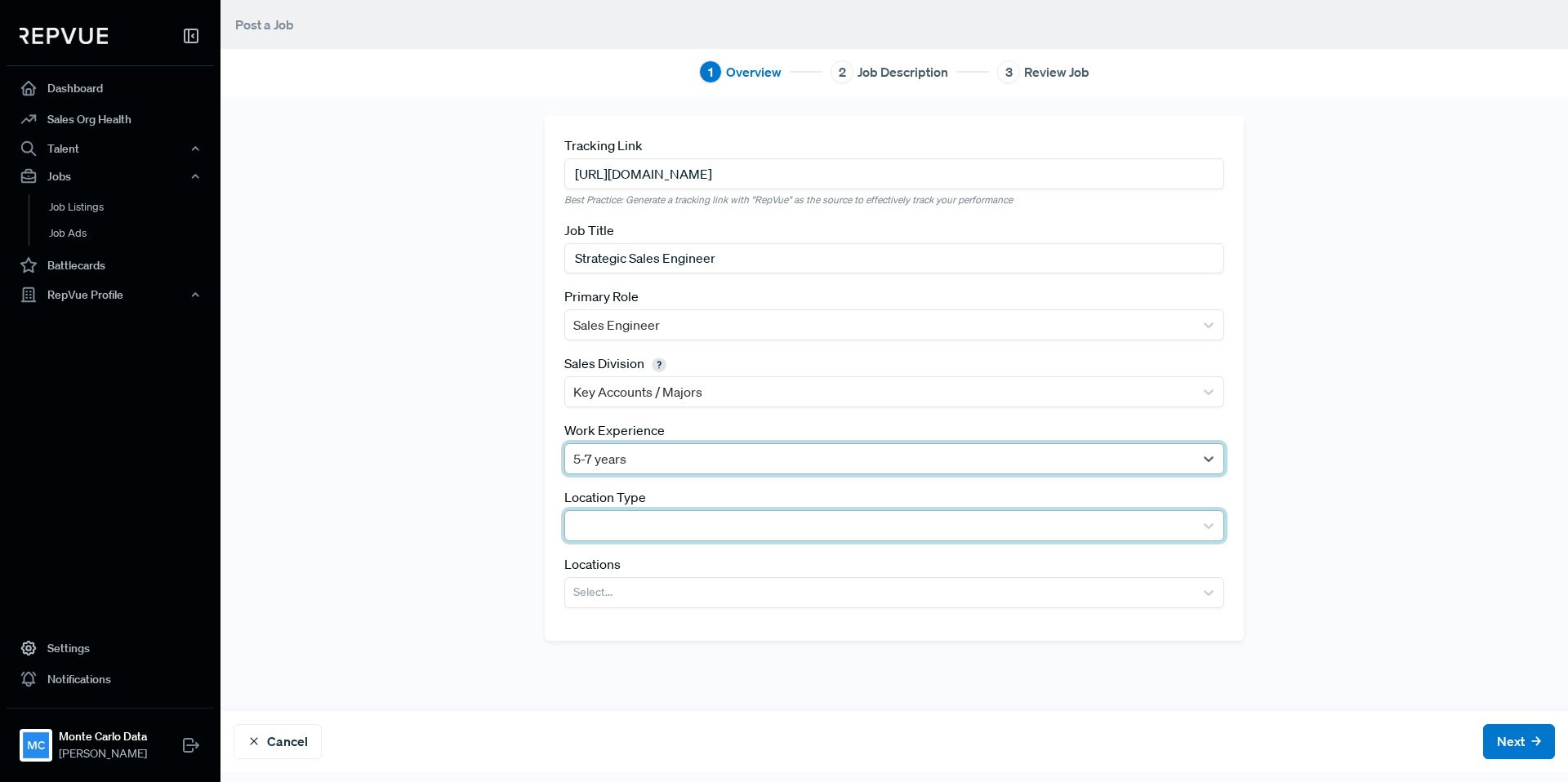
click at [753, 525] on div at bounding box center [880, 526] width 613 height 23
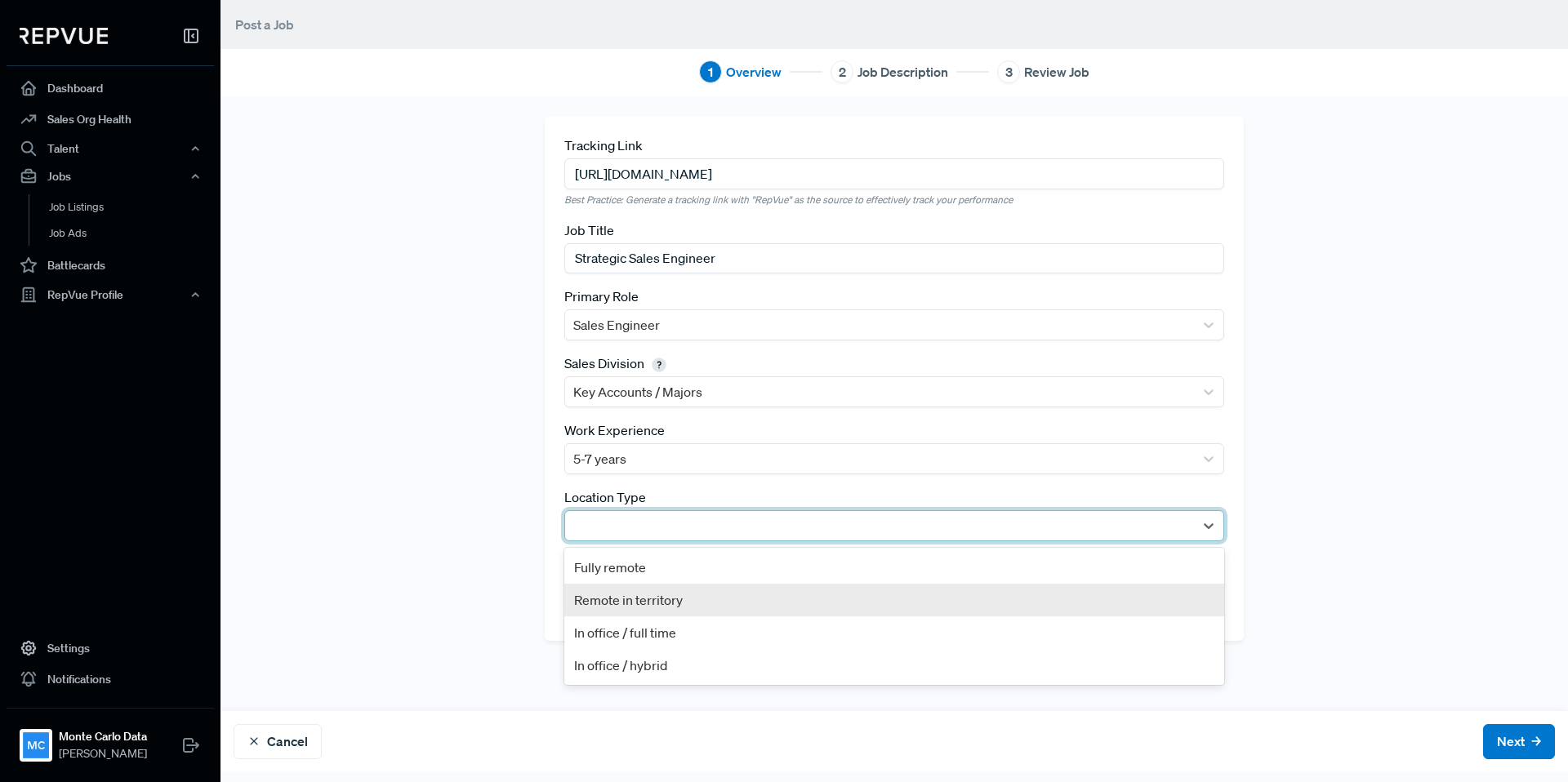
click at [723, 600] on div "Remote in territory" at bounding box center [894, 600] width 660 height 33
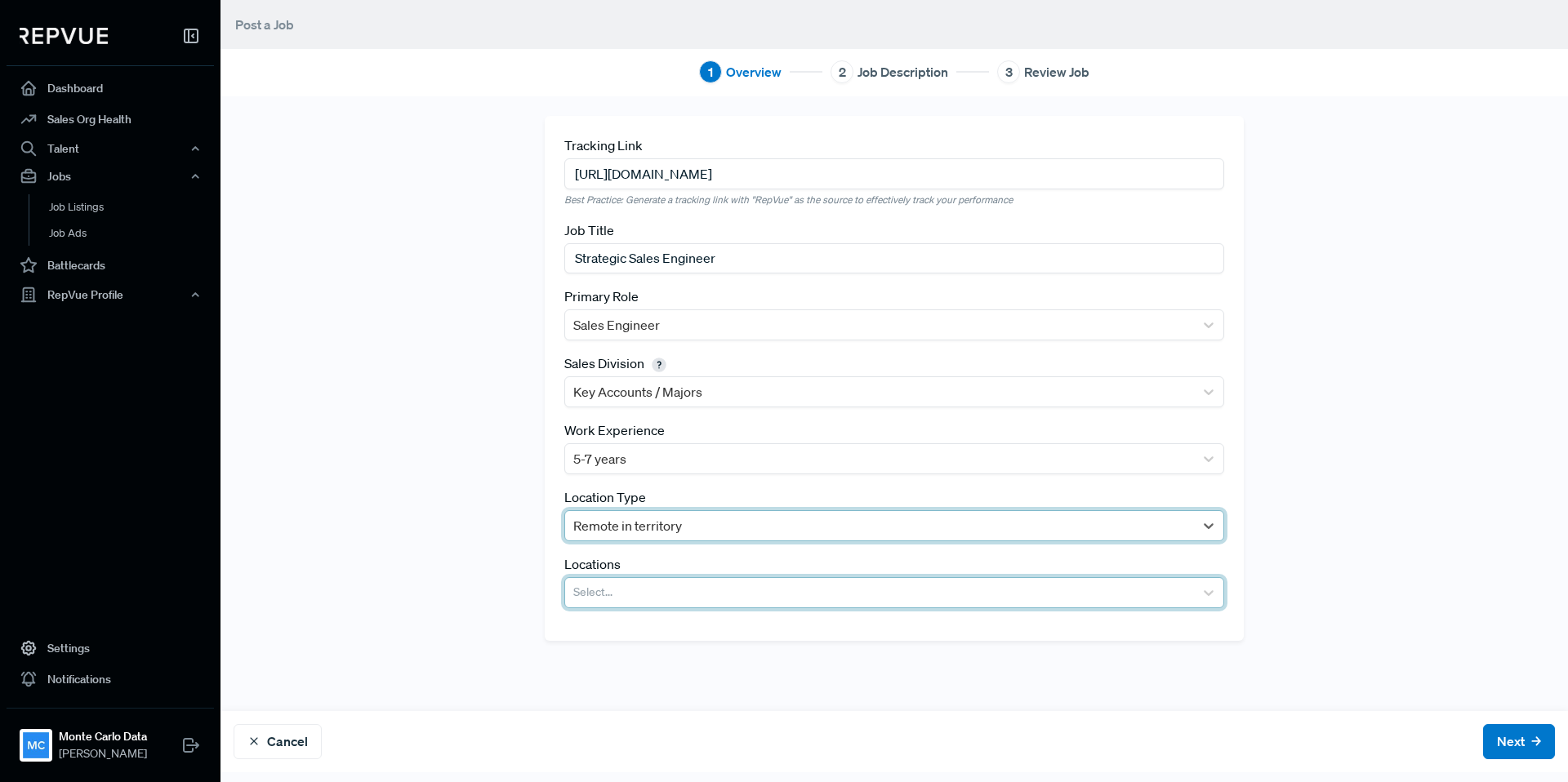
click at [721, 595] on div at bounding box center [880, 593] width 613 height 23
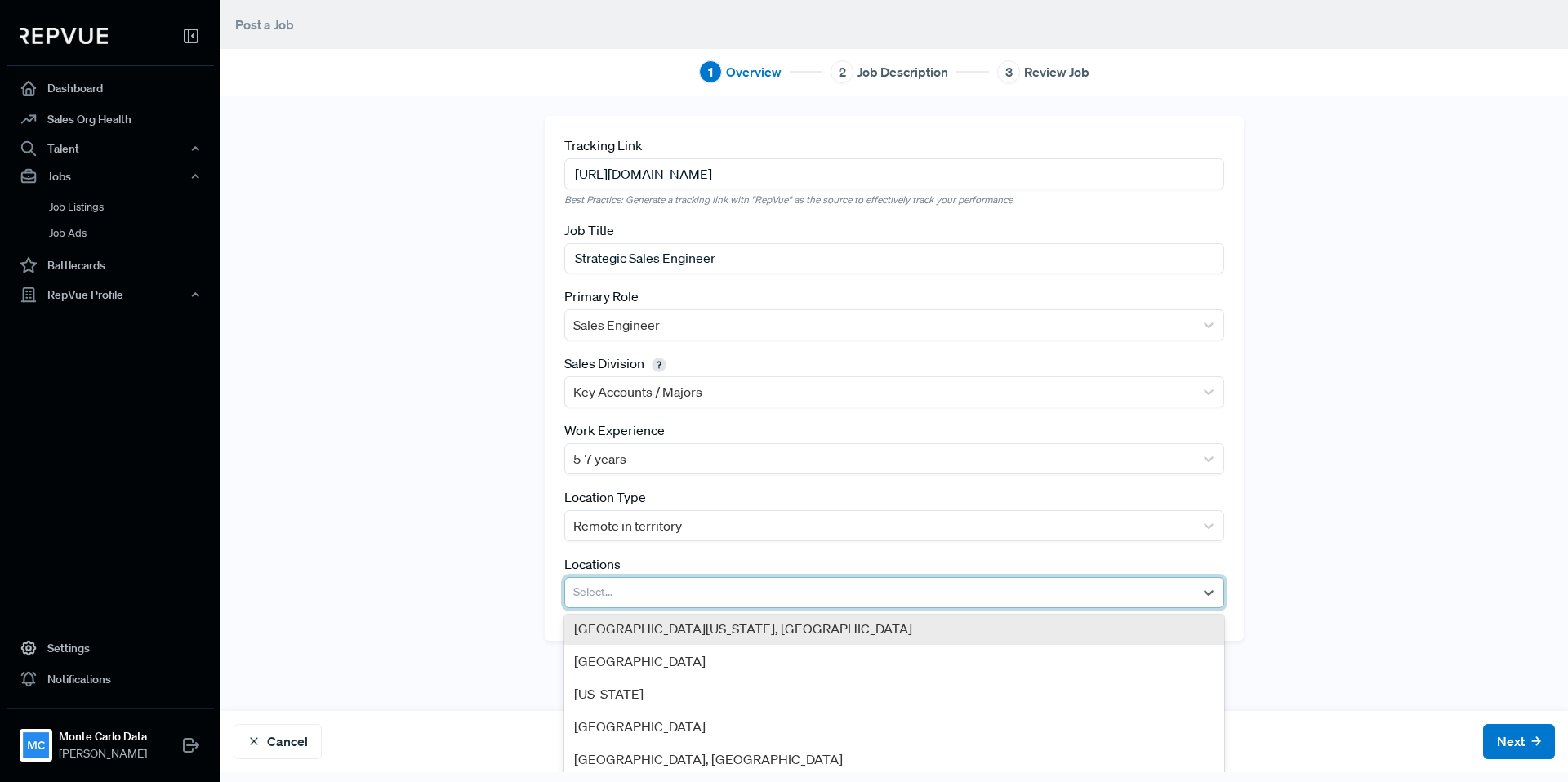
scroll to position [70, 0]
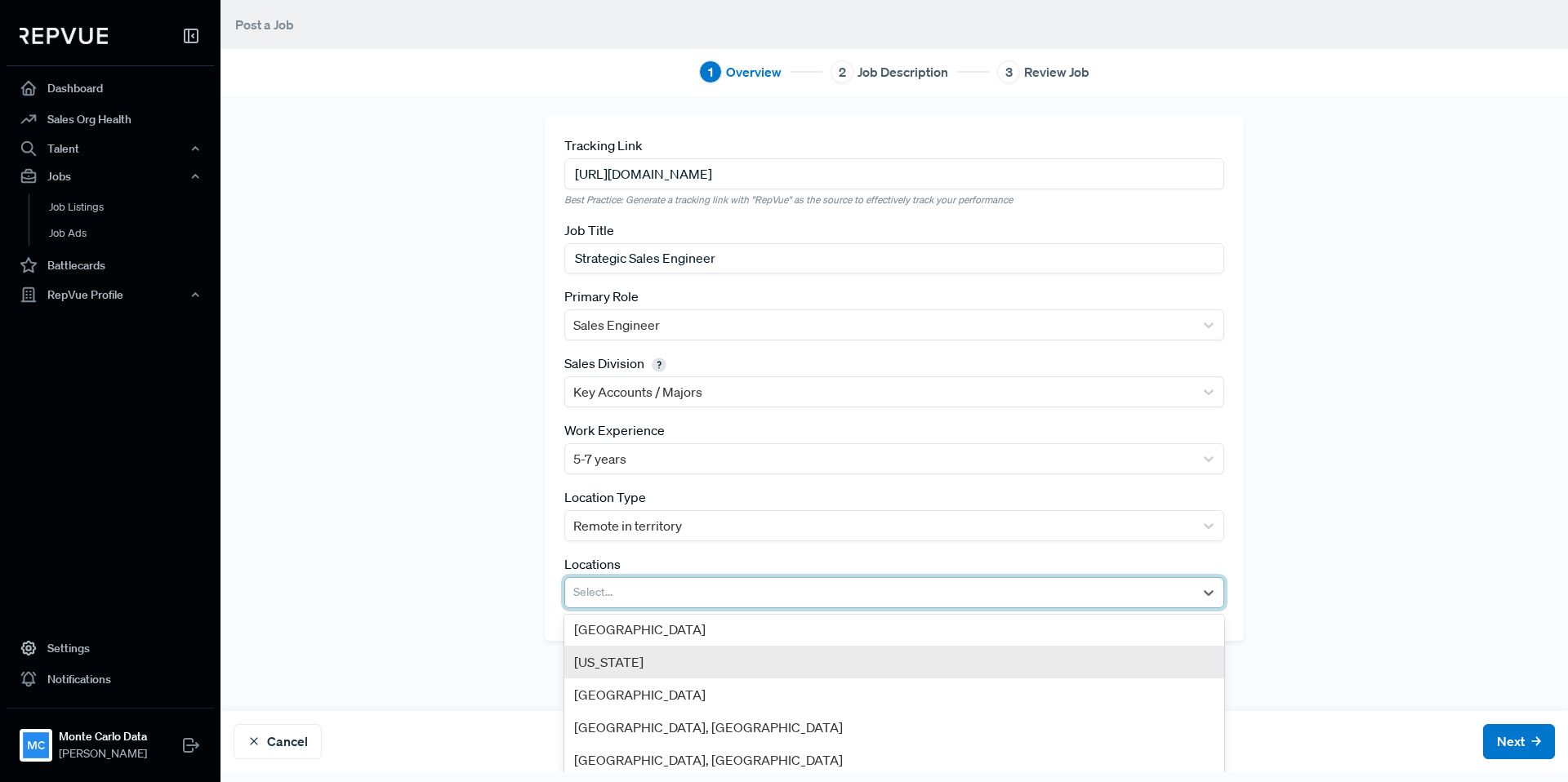
click at [699, 656] on div "[US_STATE]" at bounding box center [894, 662] width 660 height 33
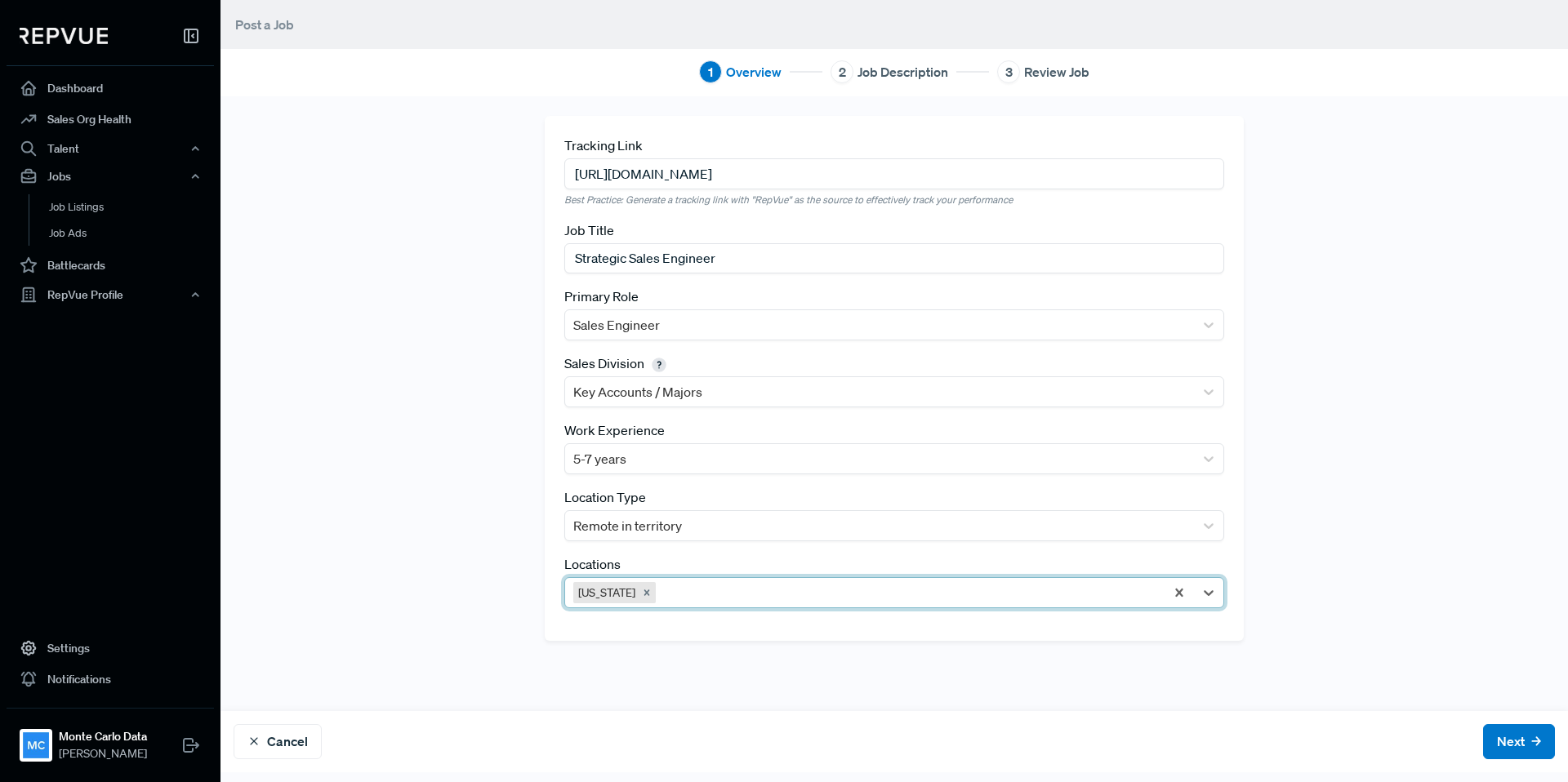
click at [710, 591] on div at bounding box center [907, 593] width 497 height 23
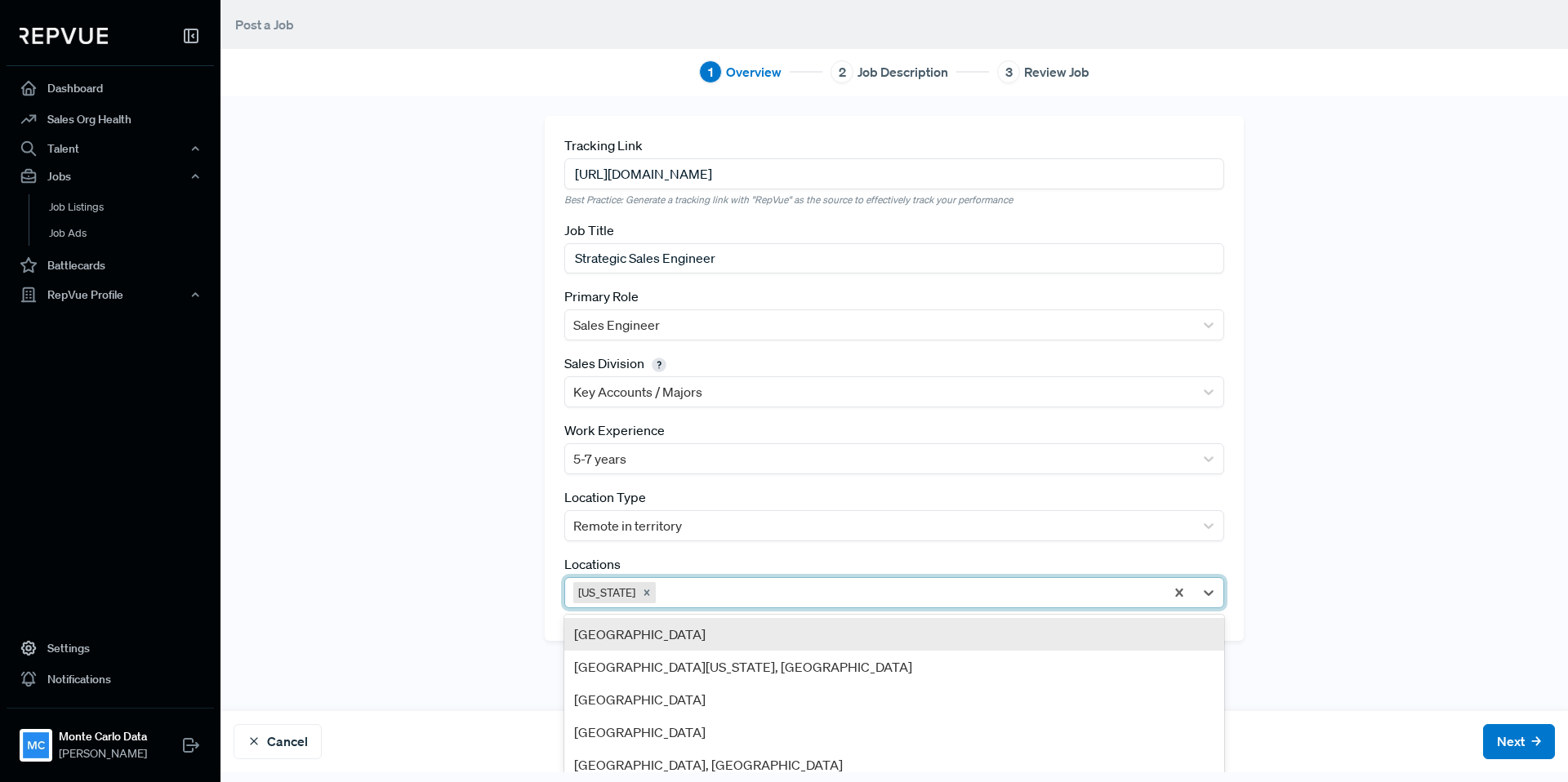
type input "S"
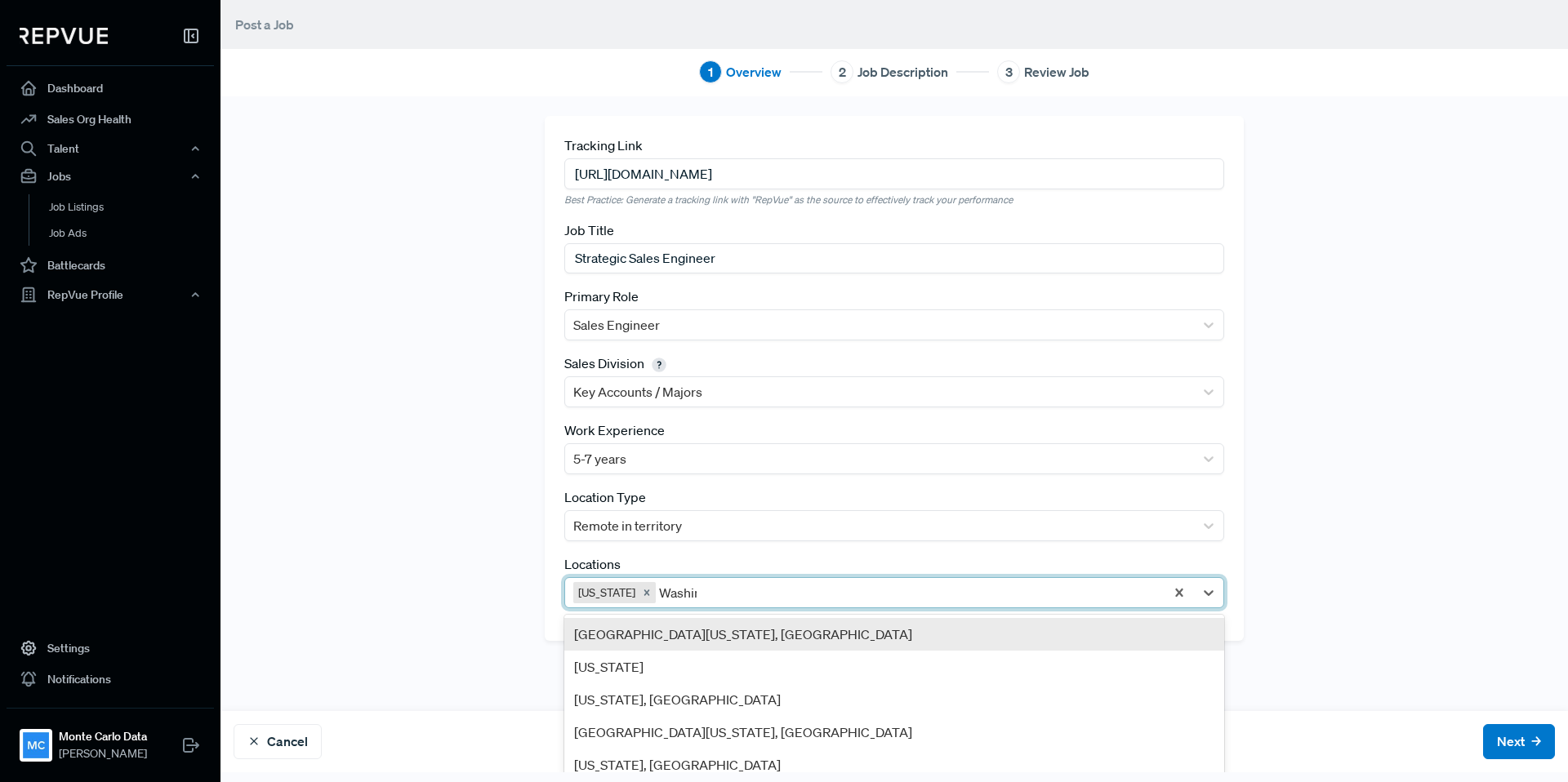
type input "Washing"
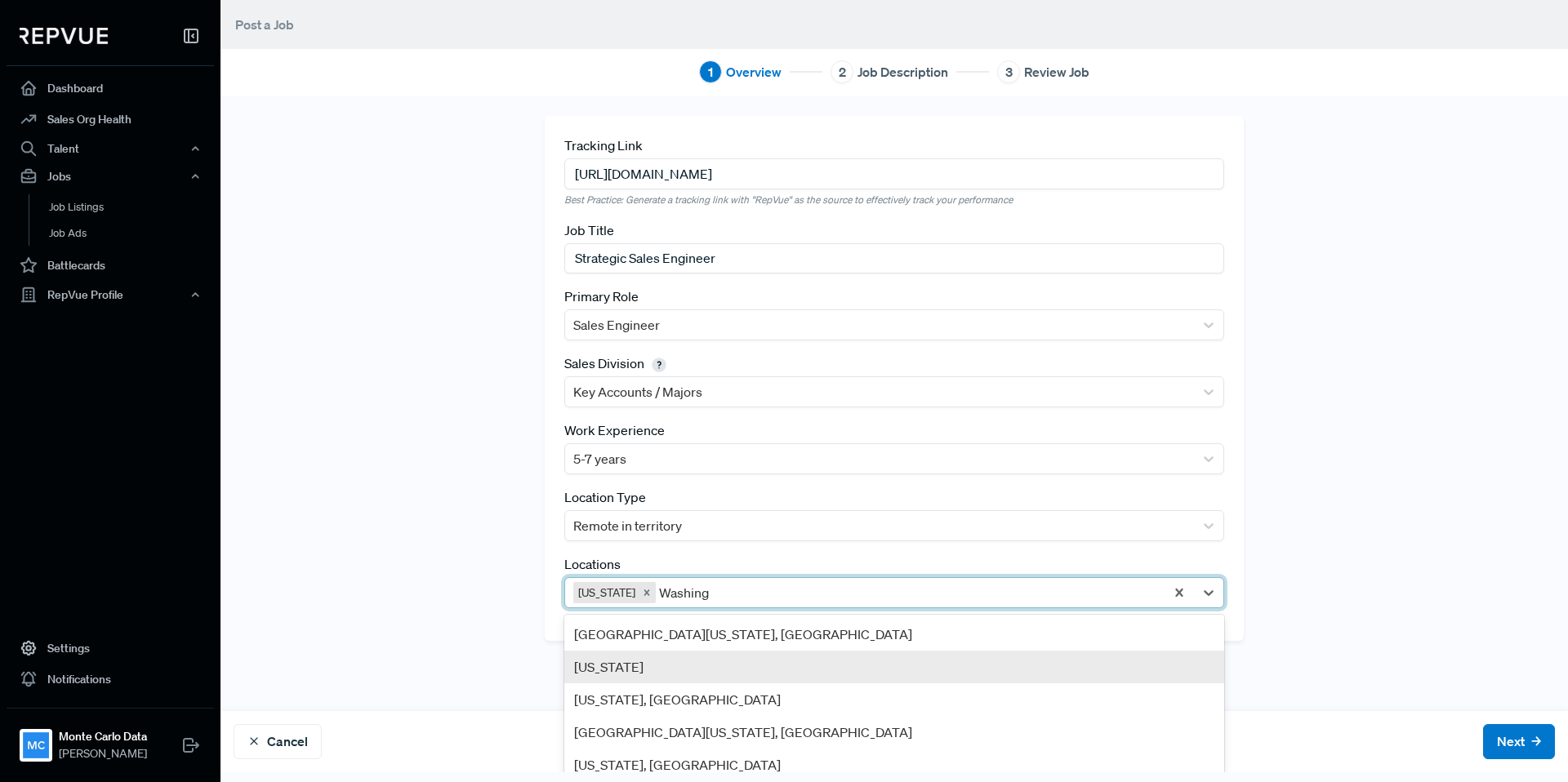
click at [686, 665] on div "[US_STATE]" at bounding box center [894, 667] width 660 height 33
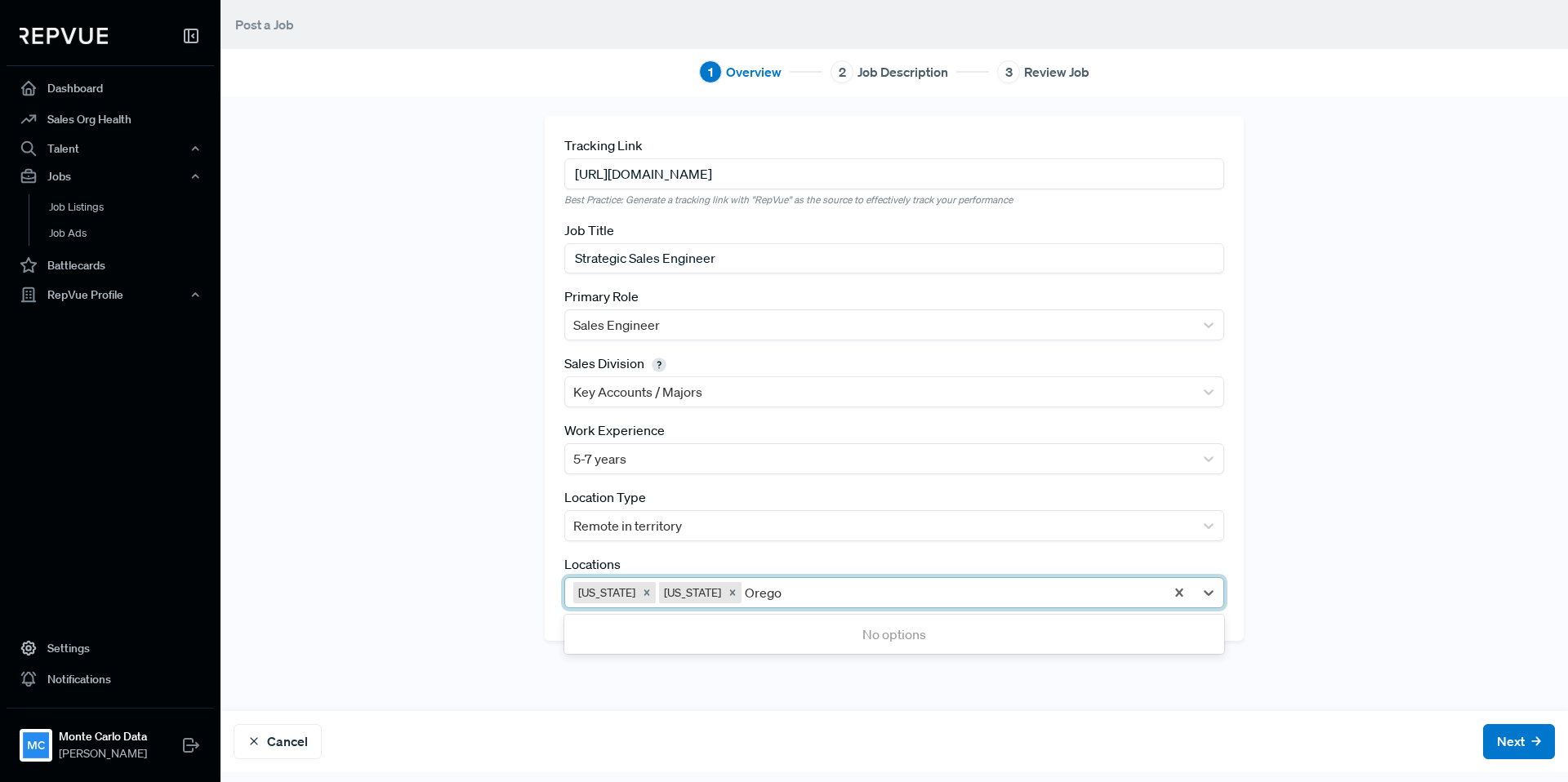
type input "[US_STATE]"
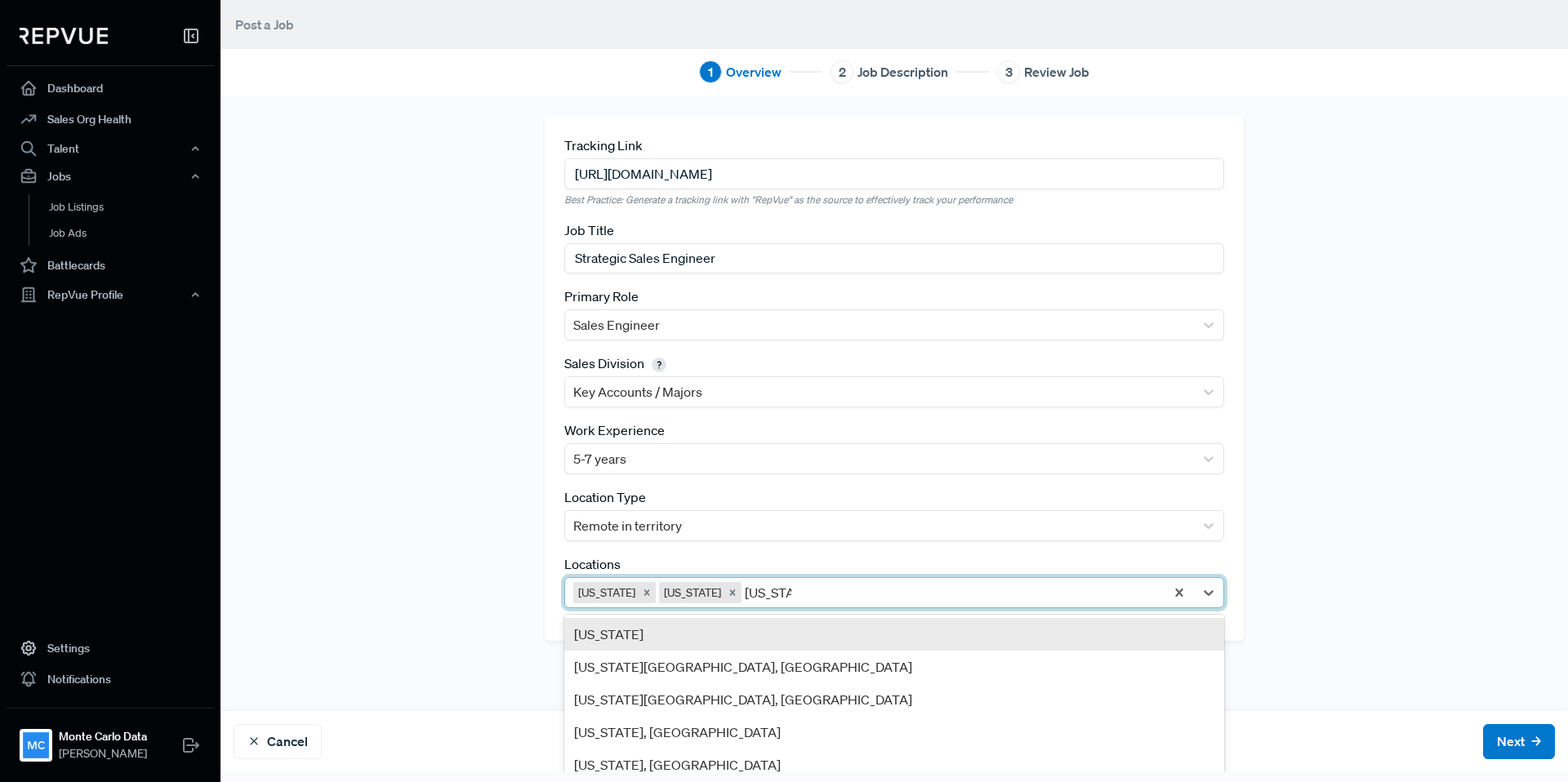
click at [691, 643] on div "[US_STATE]" at bounding box center [894, 635] width 660 height 33
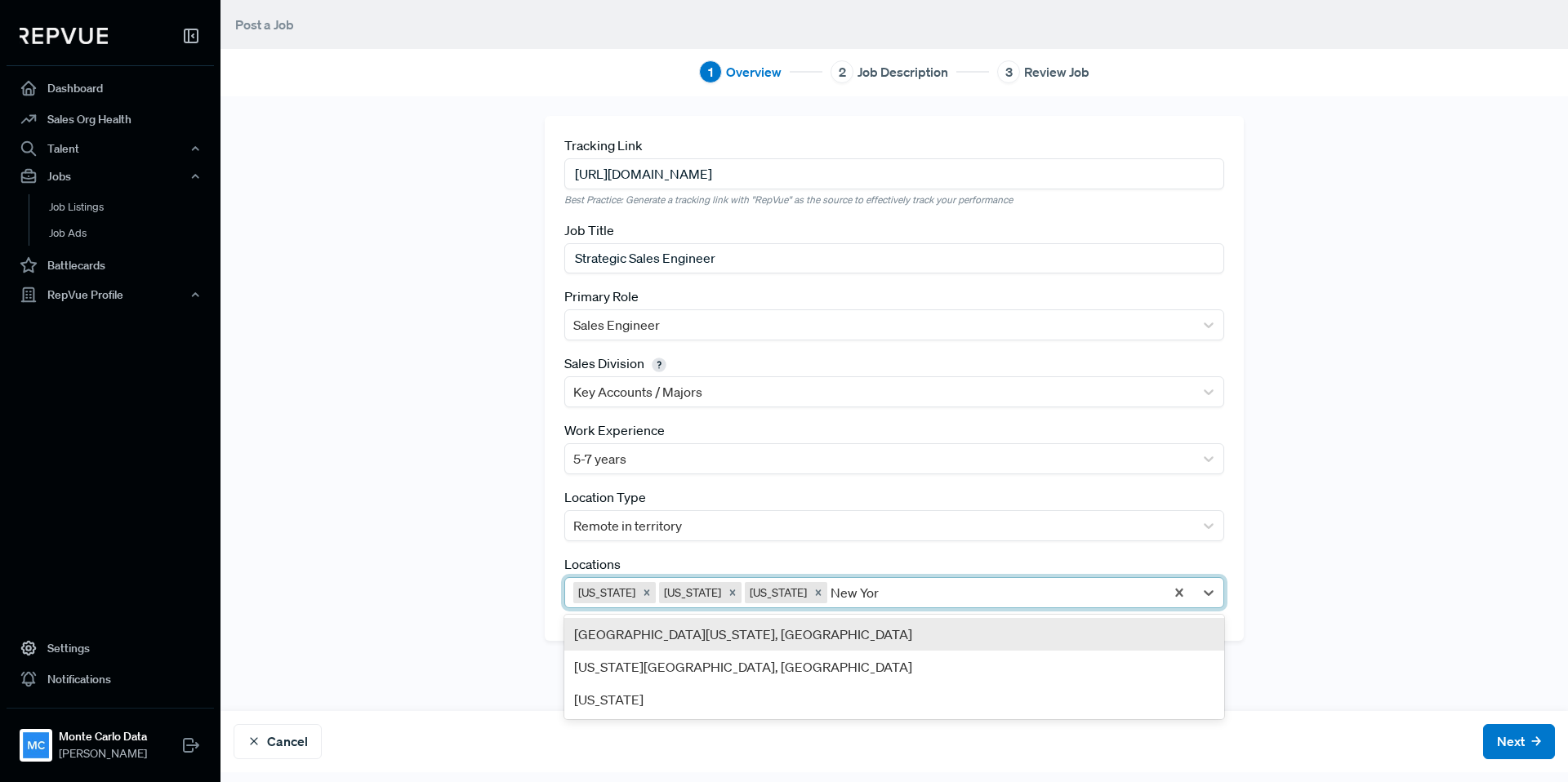
type input "[US_STATE]"
click at [793, 637] on div "[GEOGRAPHIC_DATA][US_STATE], [GEOGRAPHIC_DATA]" at bounding box center [894, 635] width 660 height 33
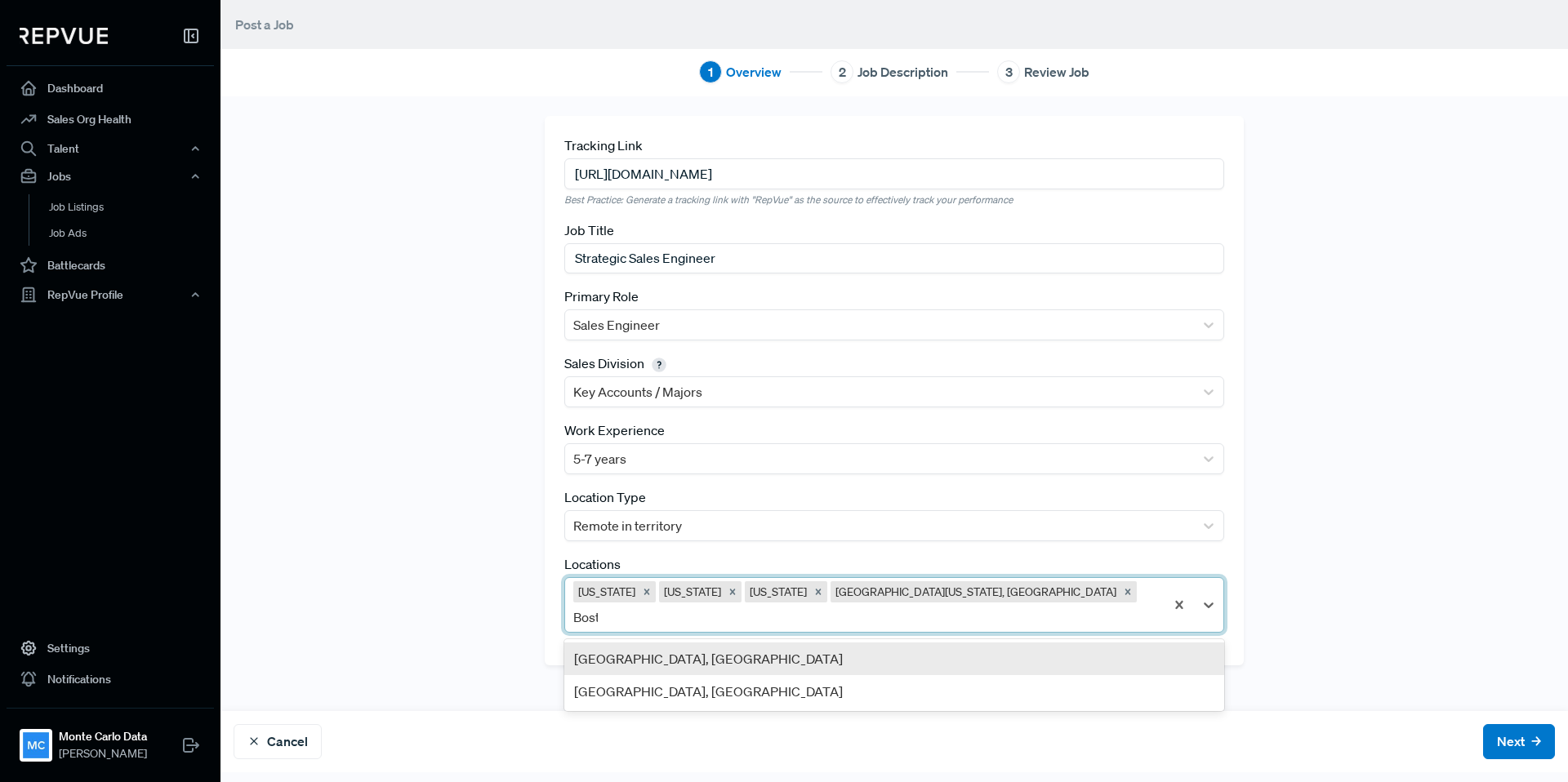
type input "[GEOGRAPHIC_DATA]"
click at [857, 642] on div "[GEOGRAPHIC_DATA], [GEOGRAPHIC_DATA]" at bounding box center [894, 659] width 660 height 33
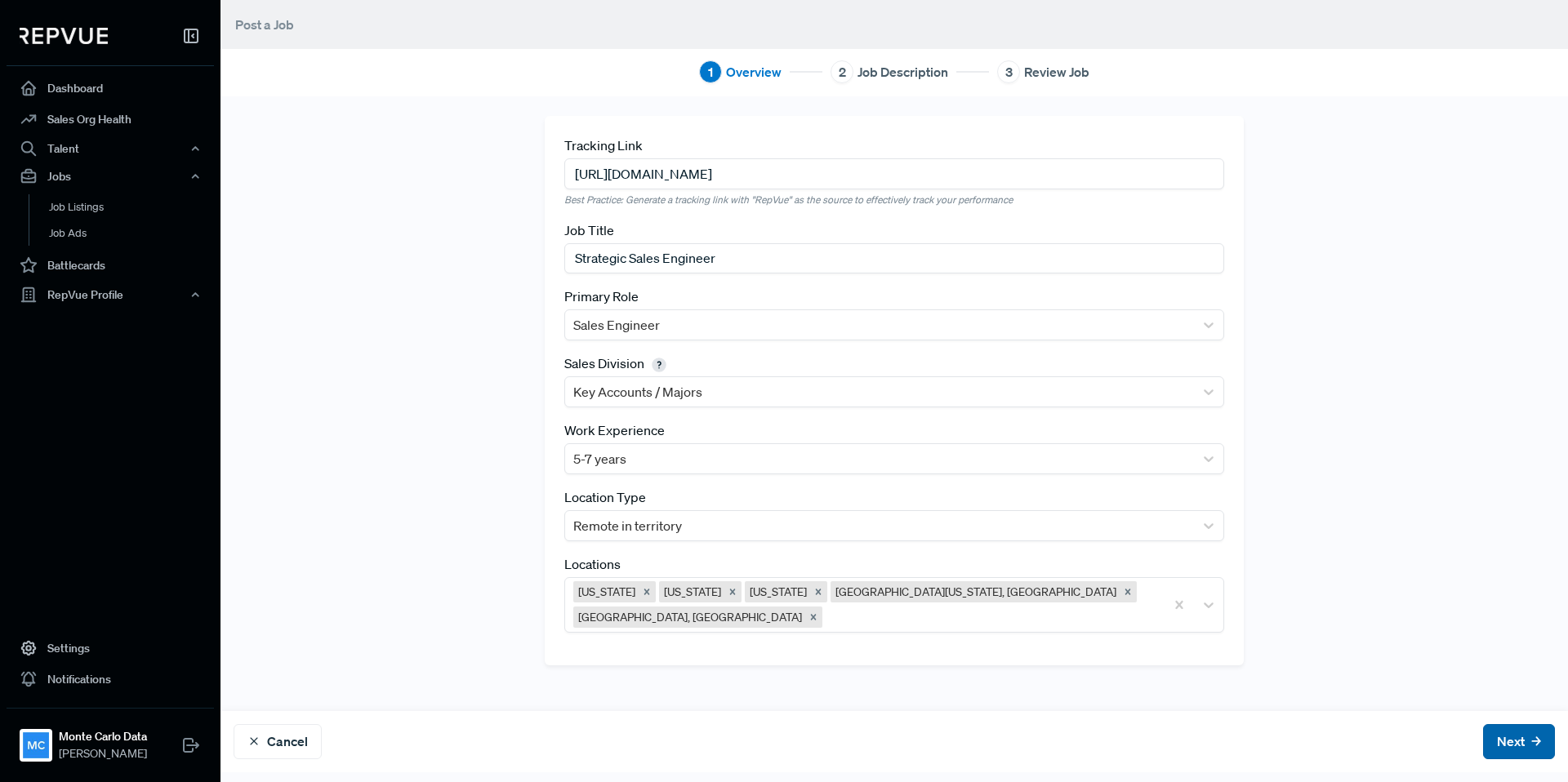
click at [1514, 739] on button "Next" at bounding box center [1518, 742] width 71 height 35
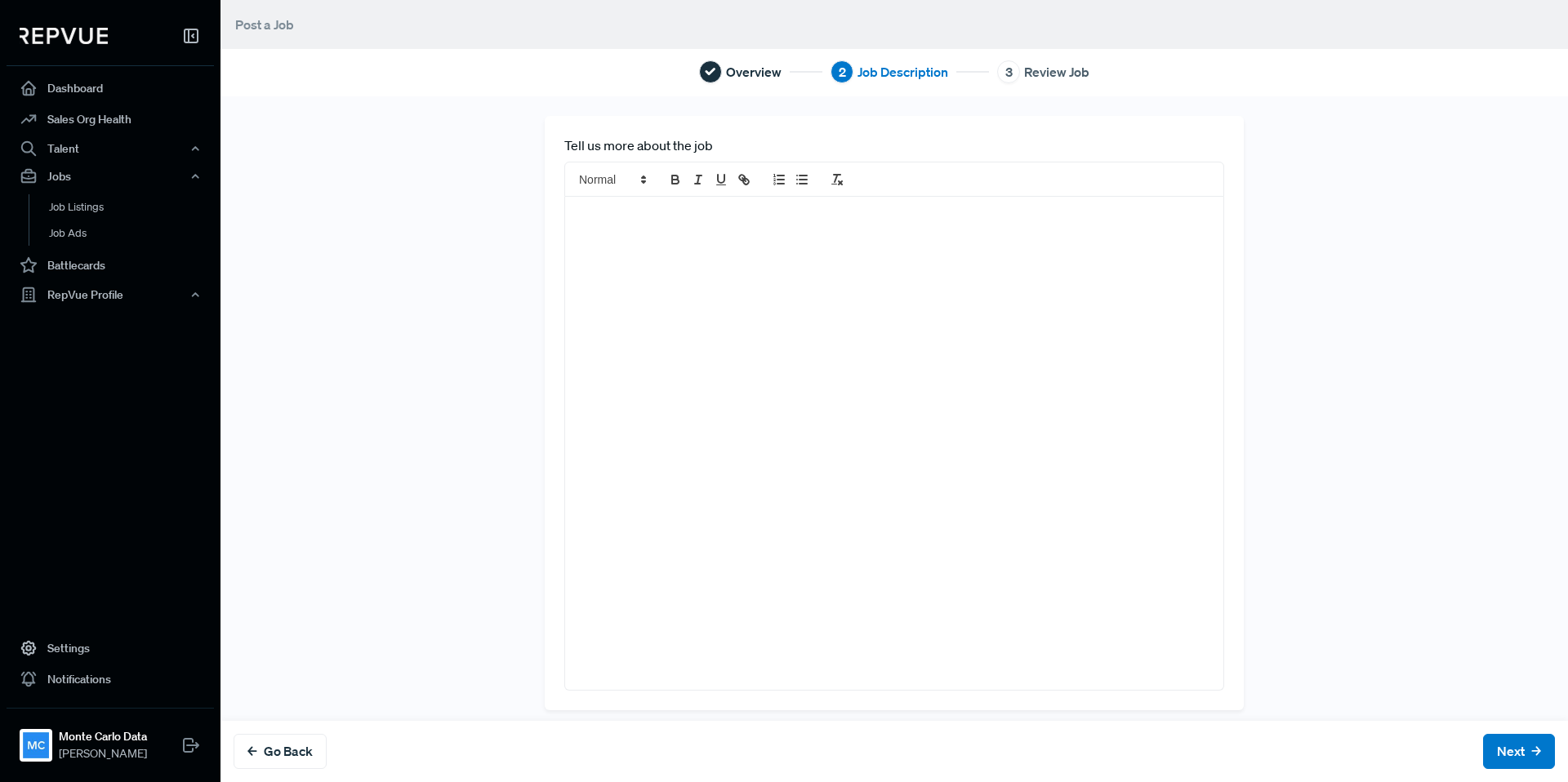
click at [905, 431] on div at bounding box center [894, 444] width 658 height 493
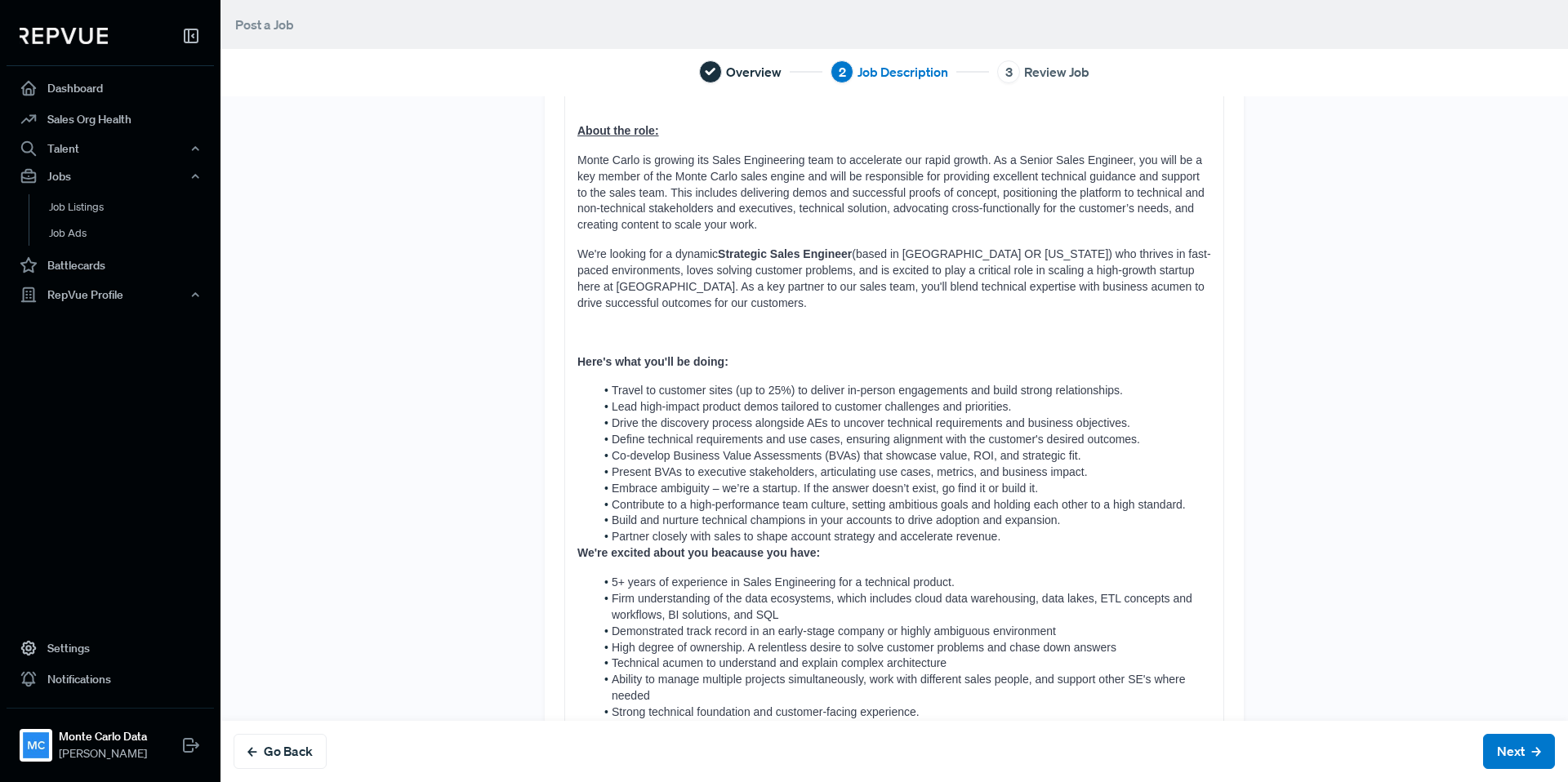
scroll to position [331, 0]
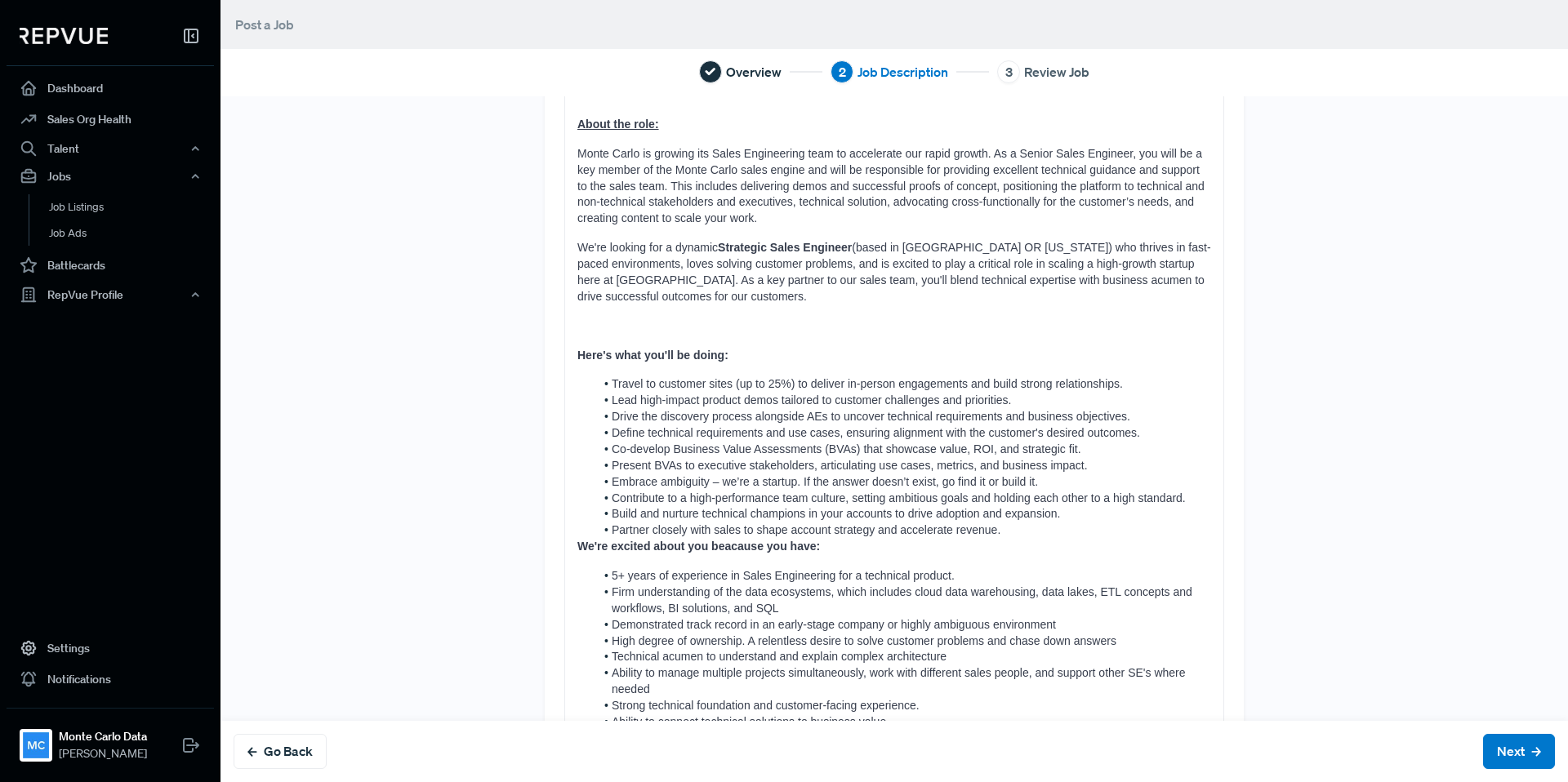
click at [581, 540] on strong "We're excited about you beacause you have:" at bounding box center [698, 546] width 242 height 13
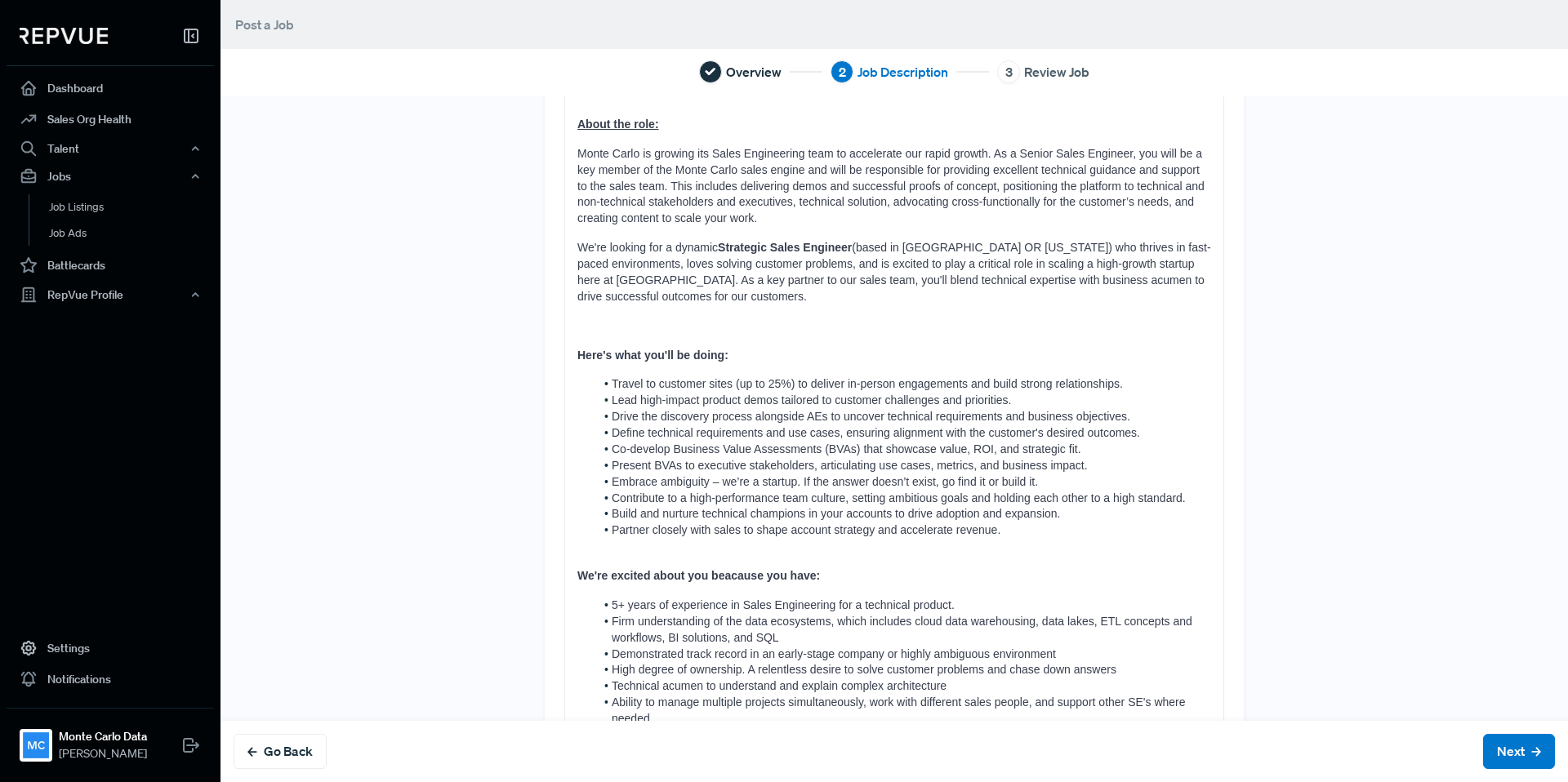
scroll to position [453, 0]
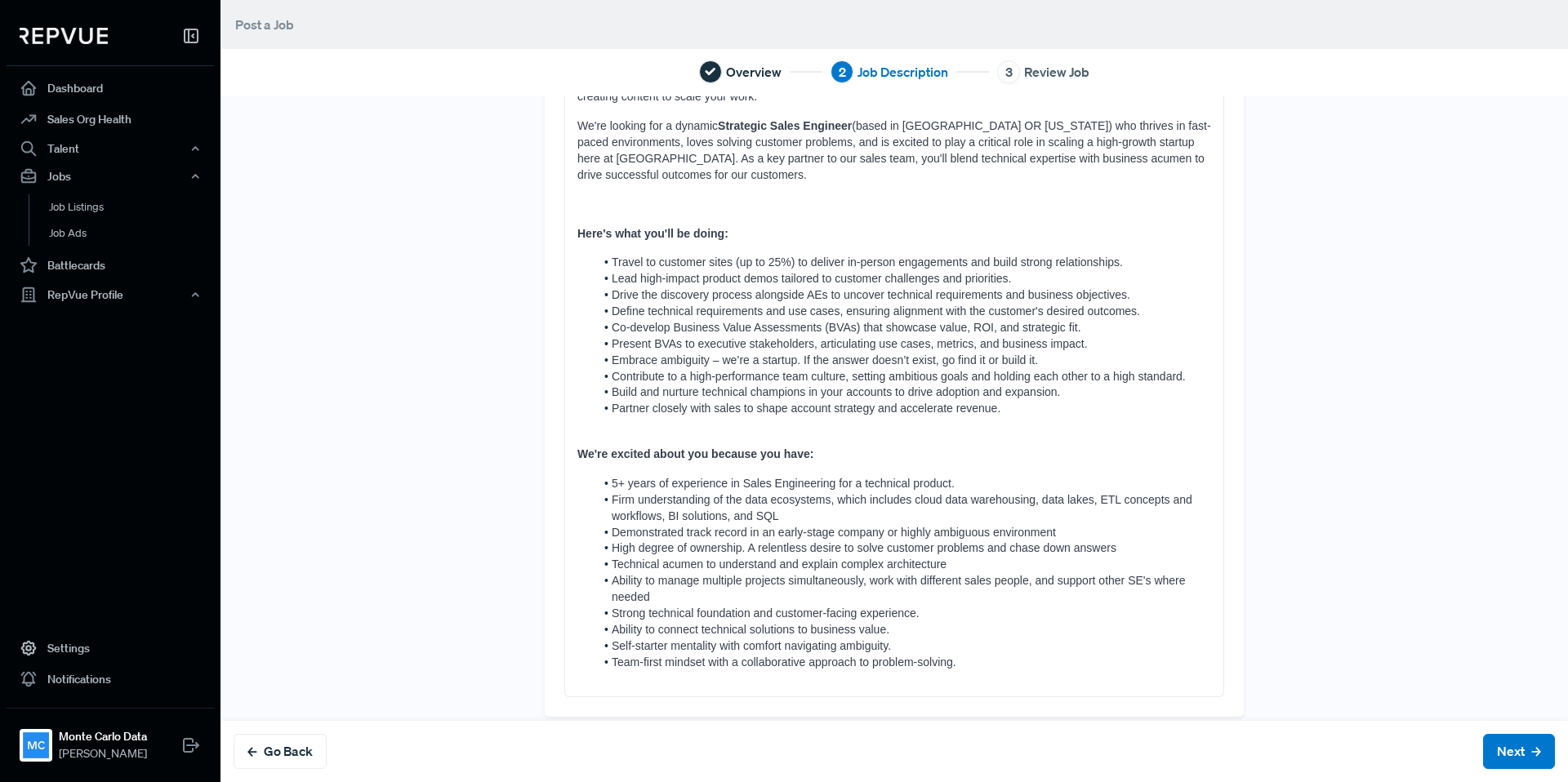
click at [581, 227] on strong "Here's what you'll be doing:" at bounding box center [653, 233] width 151 height 13
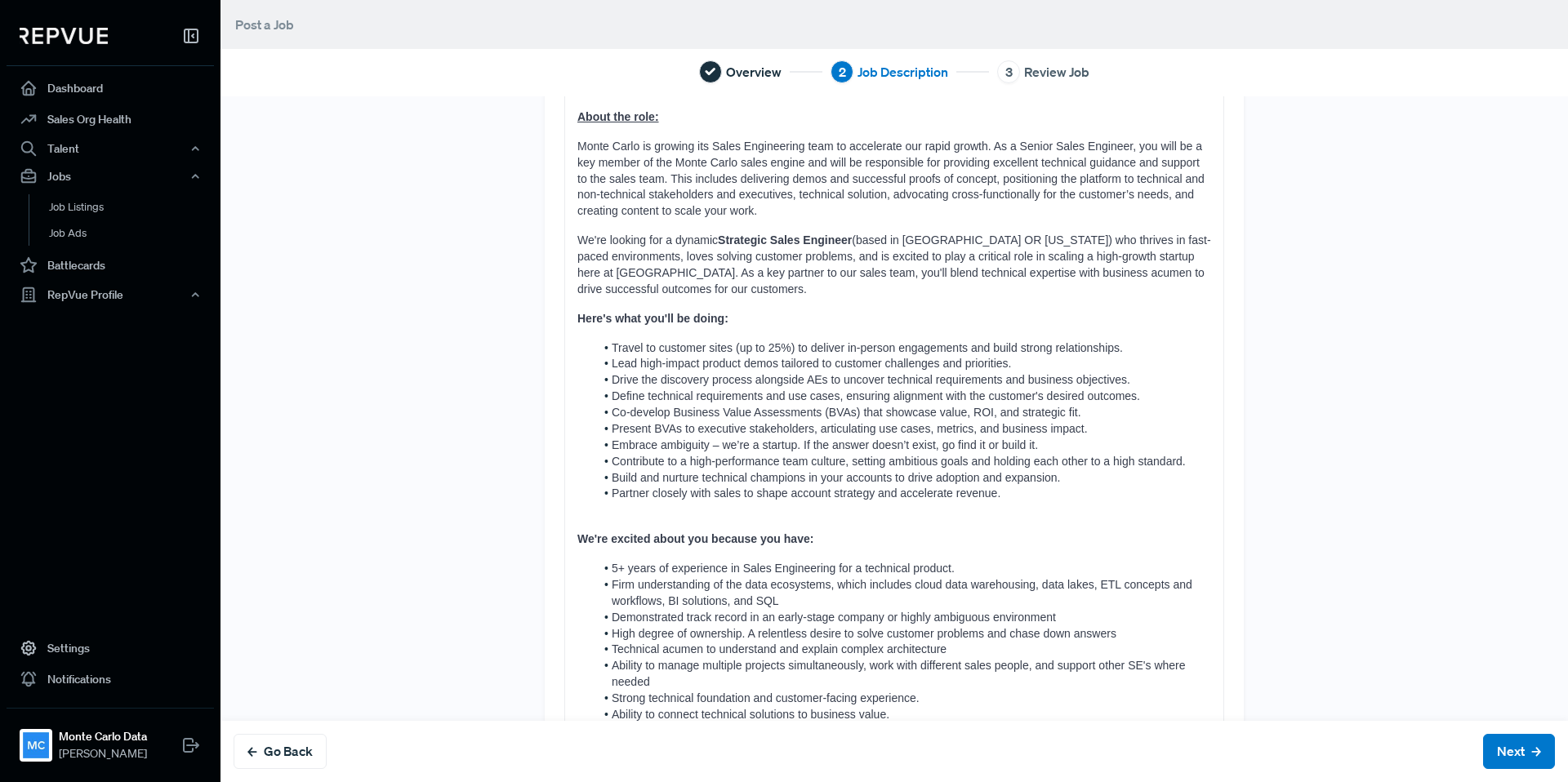
scroll to position [326, 0]
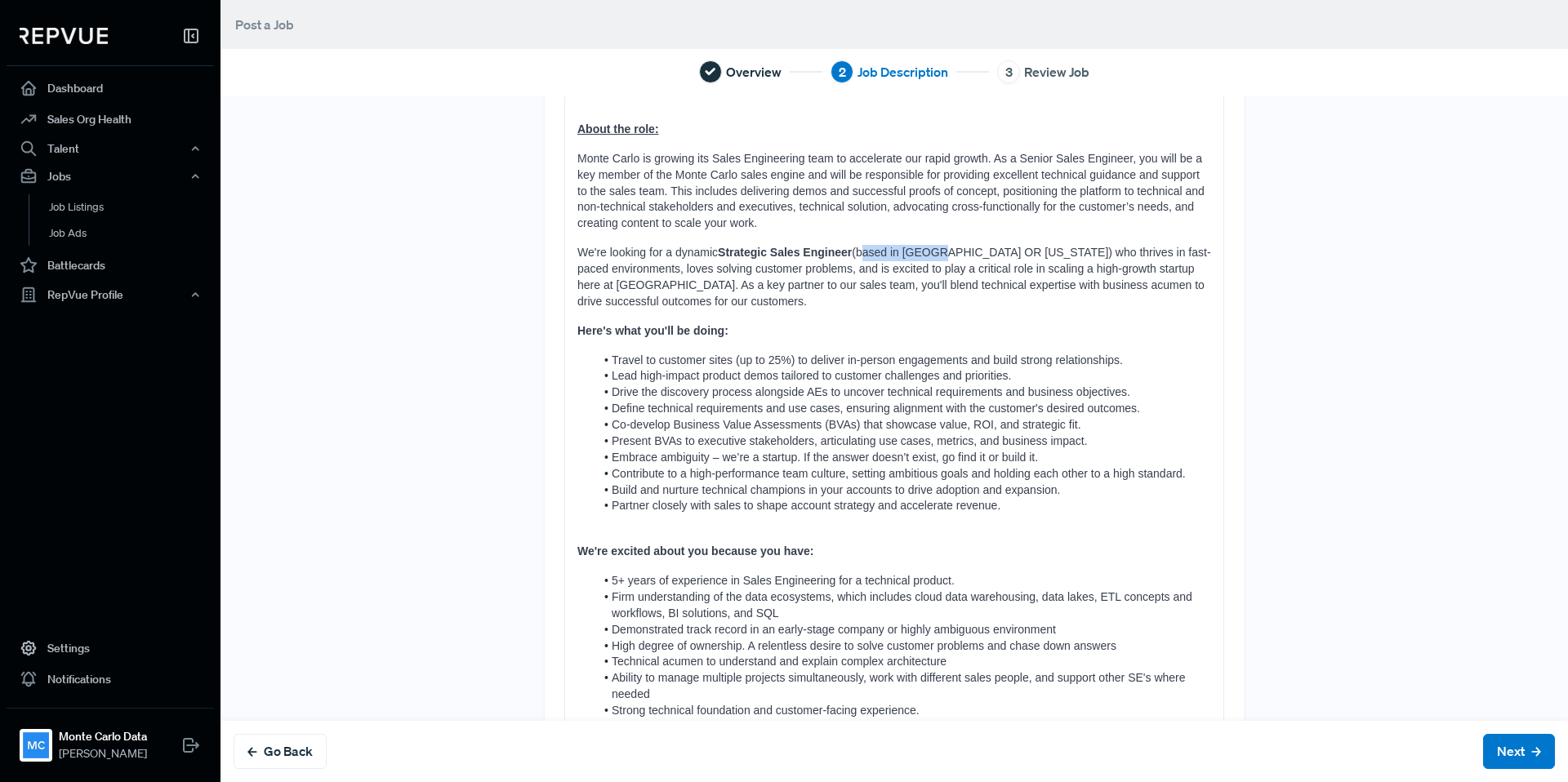
drag, startPoint x: 860, startPoint y: 234, endPoint x: 937, endPoint y: 232, distance: 77.0
click at [937, 246] on span "(based in [GEOGRAPHIC_DATA] OR [US_STATE]) who thrives in fast-paced environmen…" at bounding box center [894, 277] width 633 height 62
drag, startPoint x: 1023, startPoint y: 238, endPoint x: 875, endPoint y: 238, distance: 148.0
click at [875, 246] on span "(based in [GEOGRAPHIC_DATA] OR [US_STATE]) who thrives in fast-paced environmen…" at bounding box center [894, 277] width 633 height 62
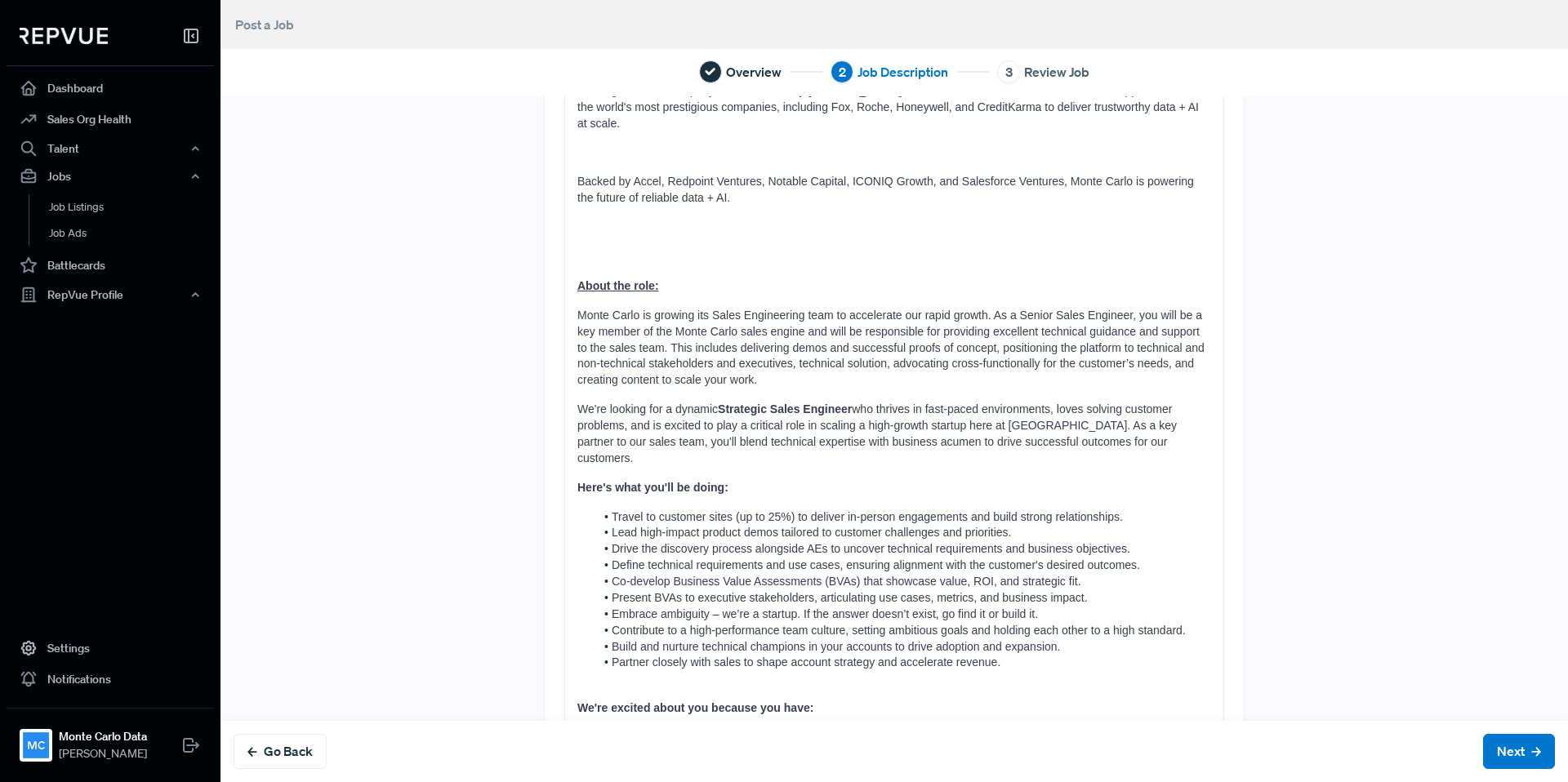
scroll to position [163, 0]
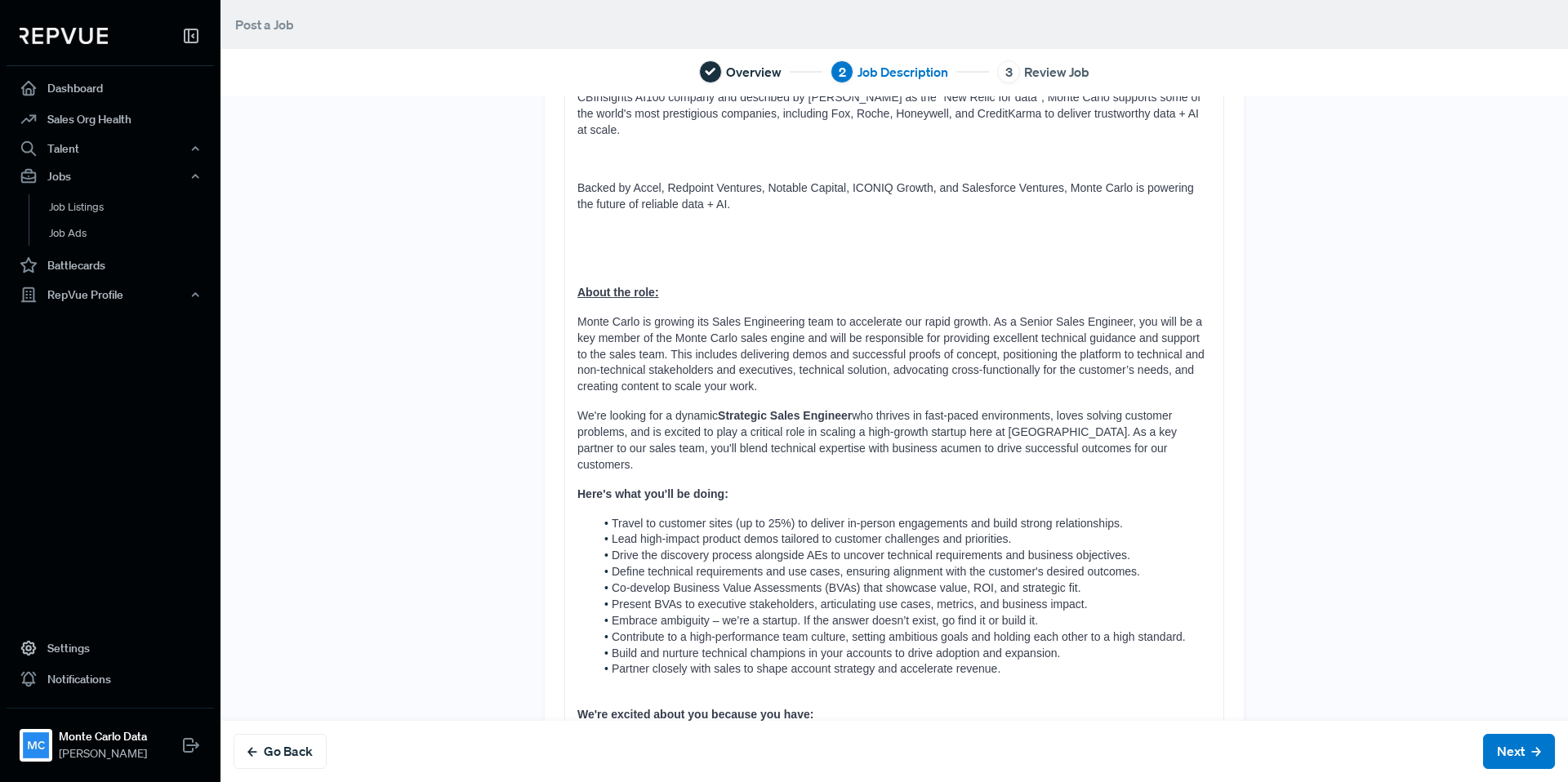
click at [576, 282] on div "About Monte Carlo As businesses increasingly rely on data + AI for competitive …" at bounding box center [894, 495] width 658 height 922
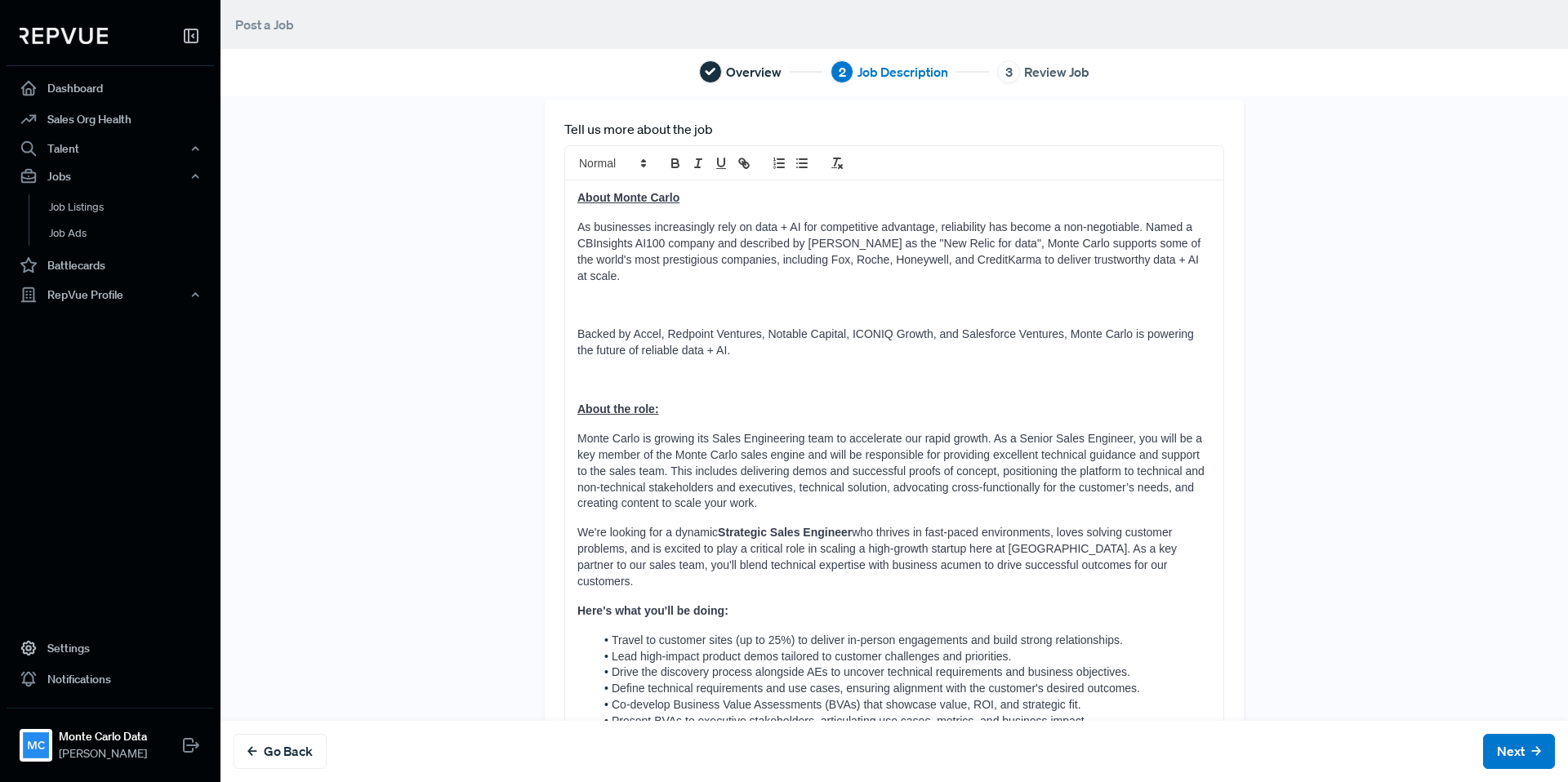
scroll to position [0, 0]
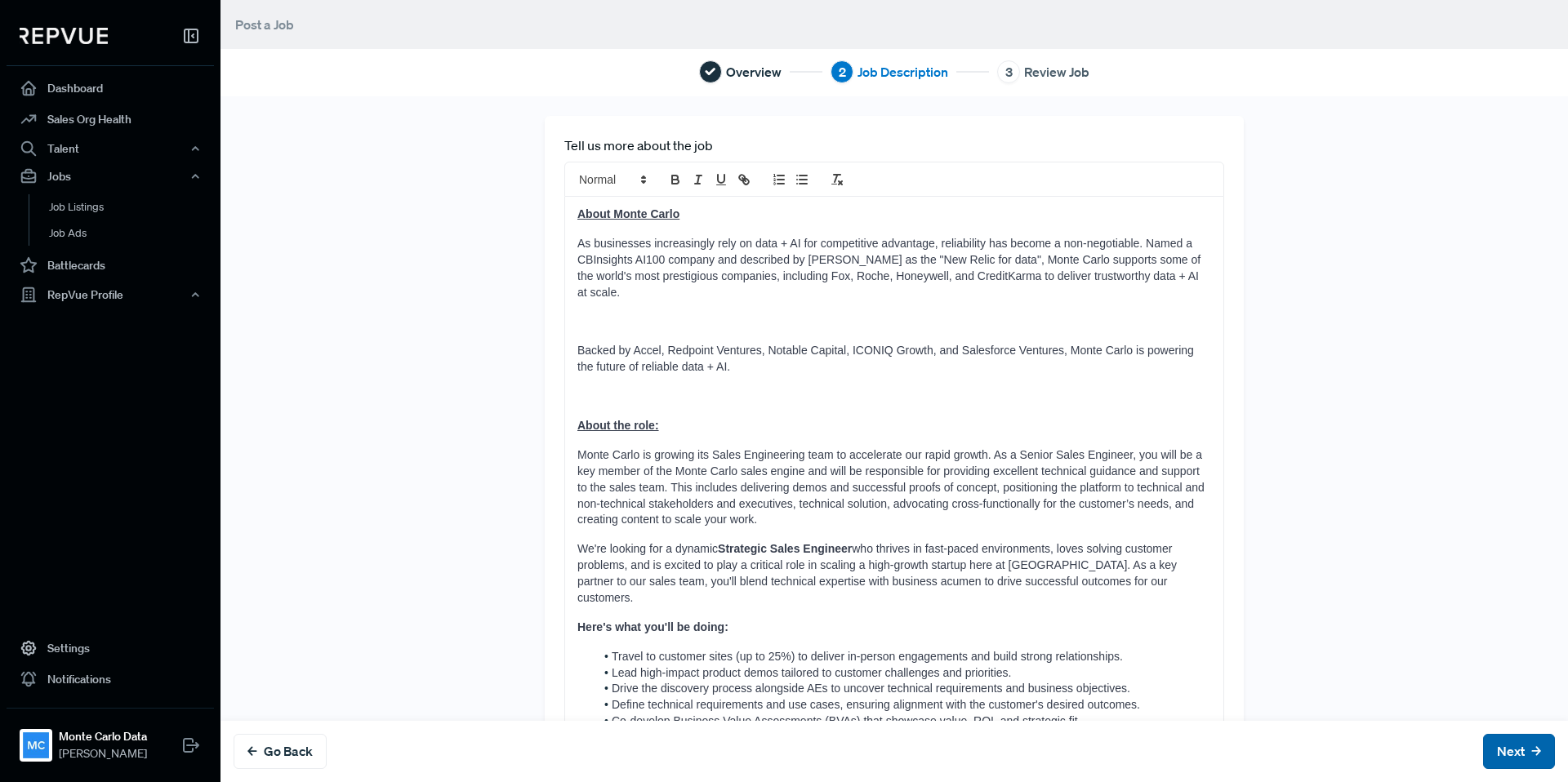
click at [1506, 749] on button "Next" at bounding box center [1518, 752] width 71 height 35
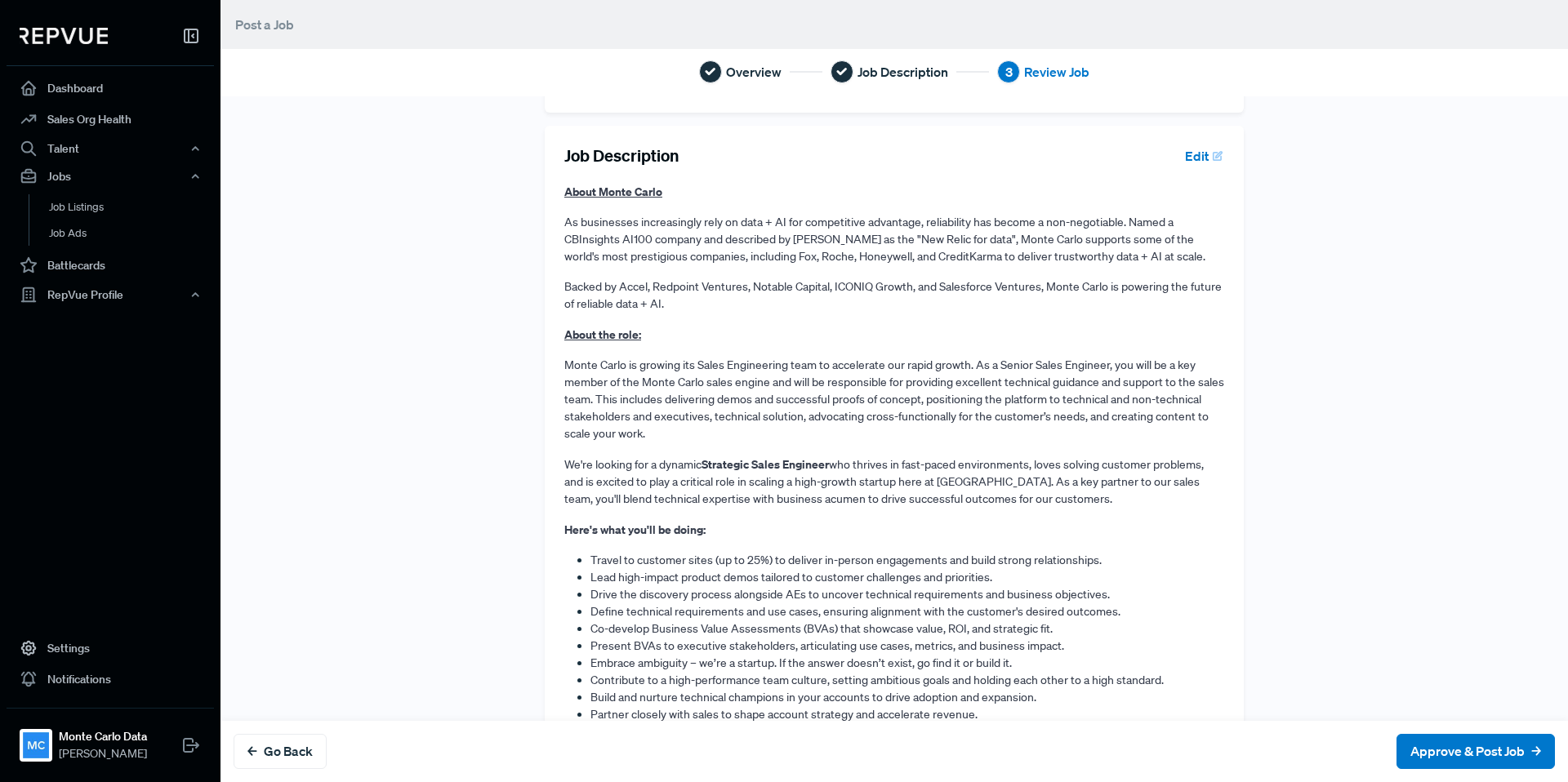
scroll to position [615, 0]
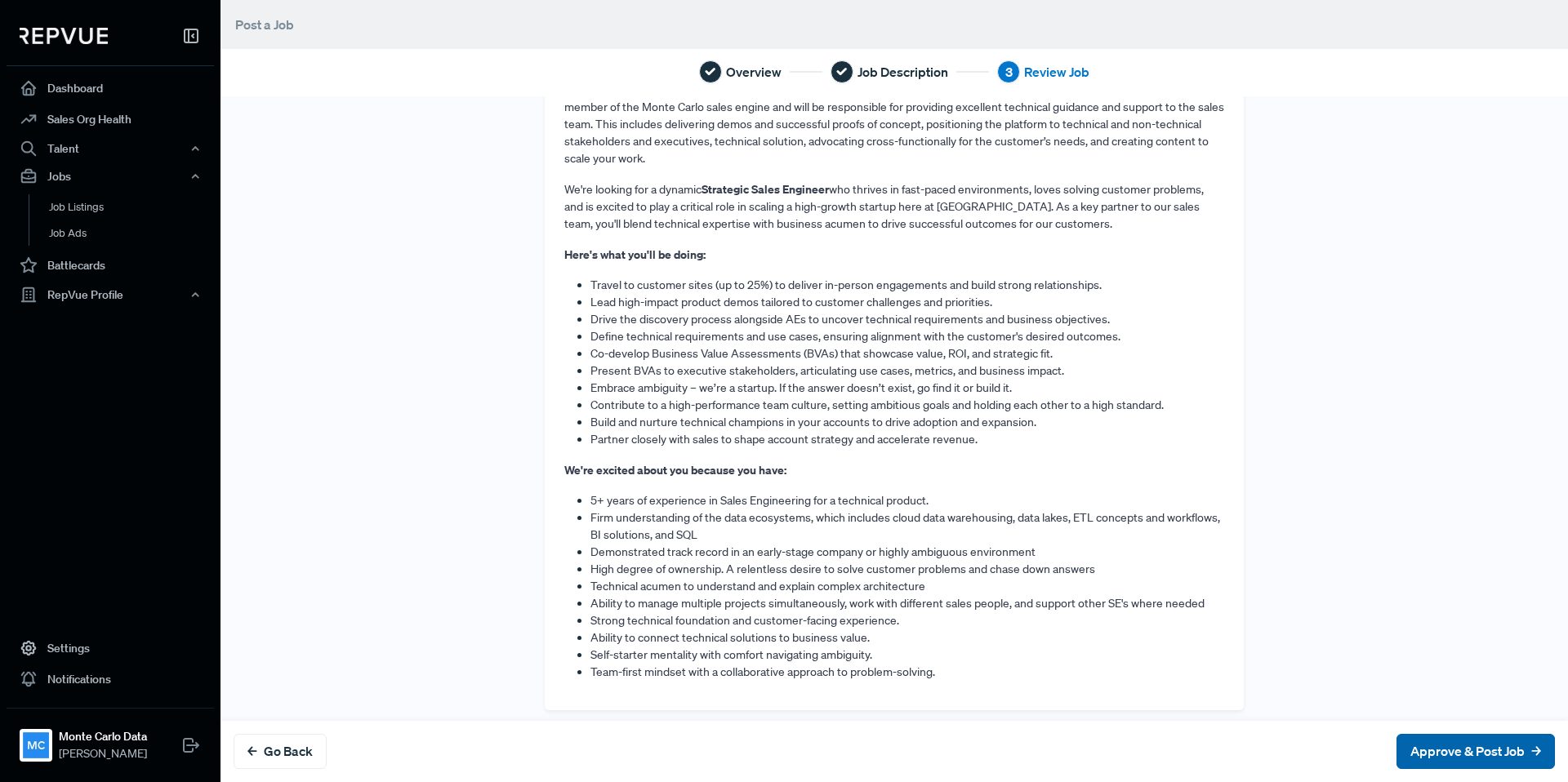
click at [1440, 740] on button "Approve & Post Job" at bounding box center [1475, 752] width 159 height 35
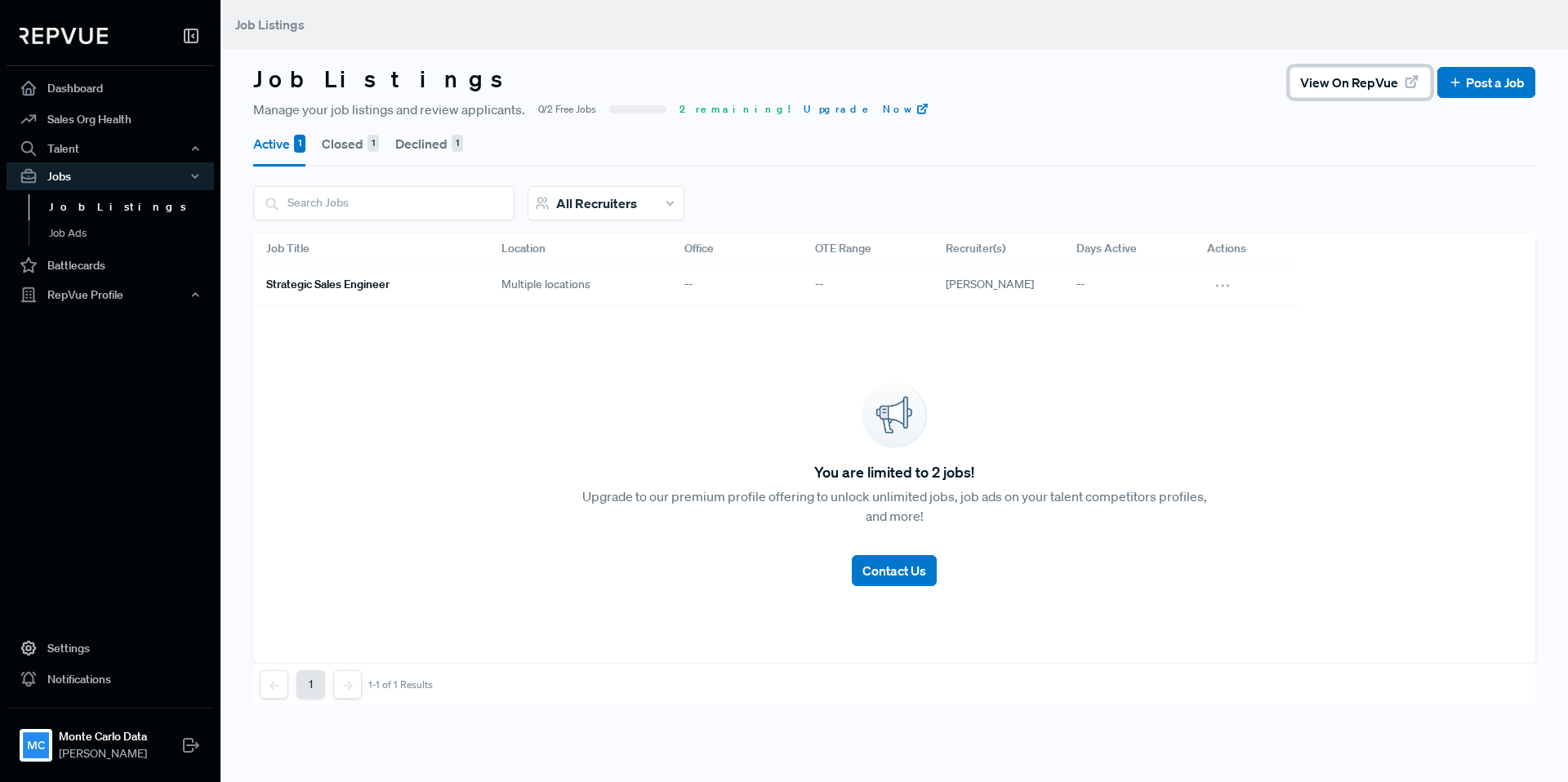
click at [1317, 86] on span "View on RepVue" at bounding box center [1349, 82] width 98 height 20
click at [447, 141] on button "Declined 1" at bounding box center [429, 144] width 68 height 46
click at [412, 283] on h6 "Large Enterprise Account Executive" at bounding box center [357, 284] width 183 height 14
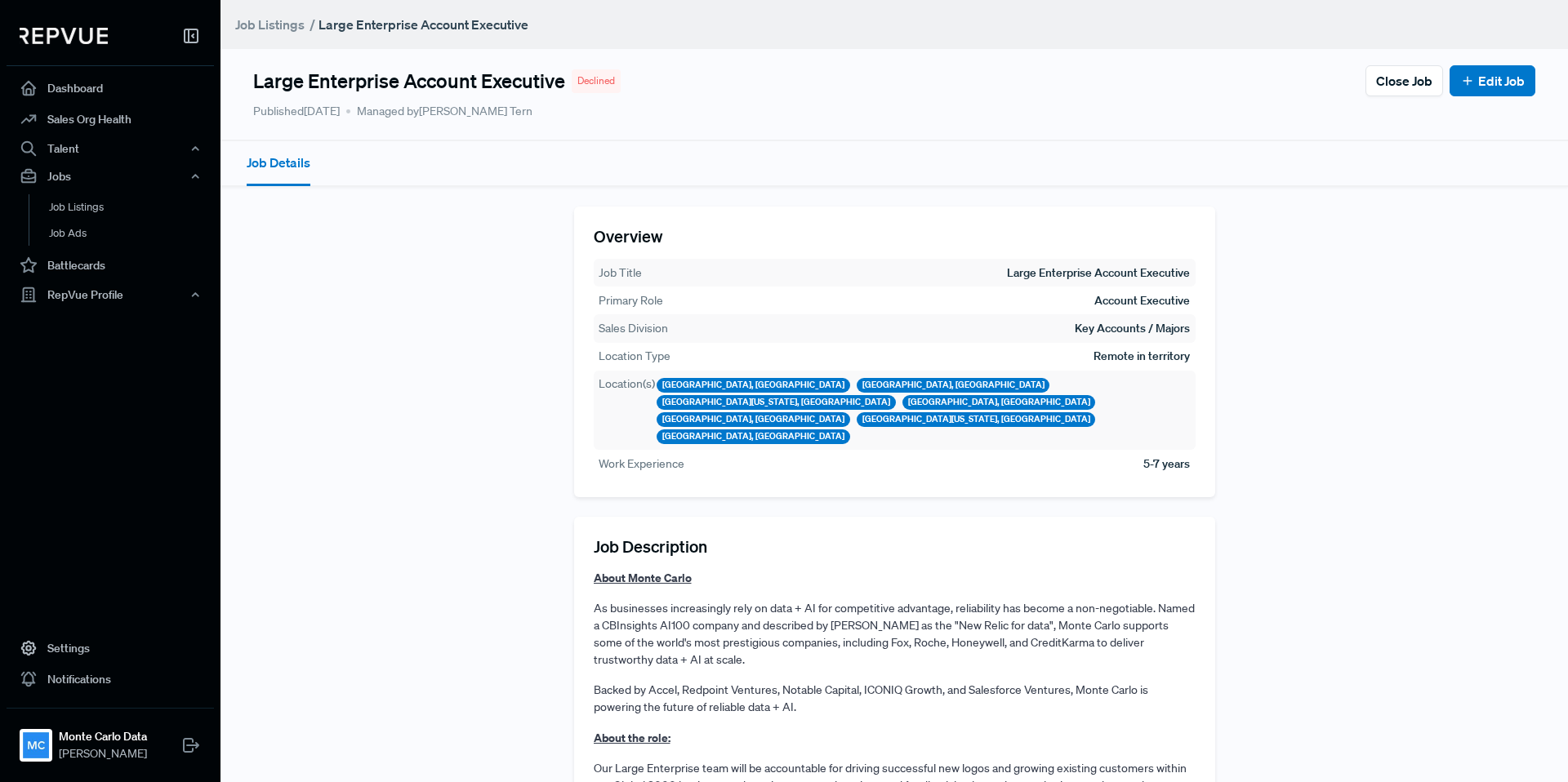
click at [605, 80] on span "Declined" at bounding box center [596, 80] width 38 height 15
click at [600, 80] on span "Declined" at bounding box center [596, 80] width 38 height 15
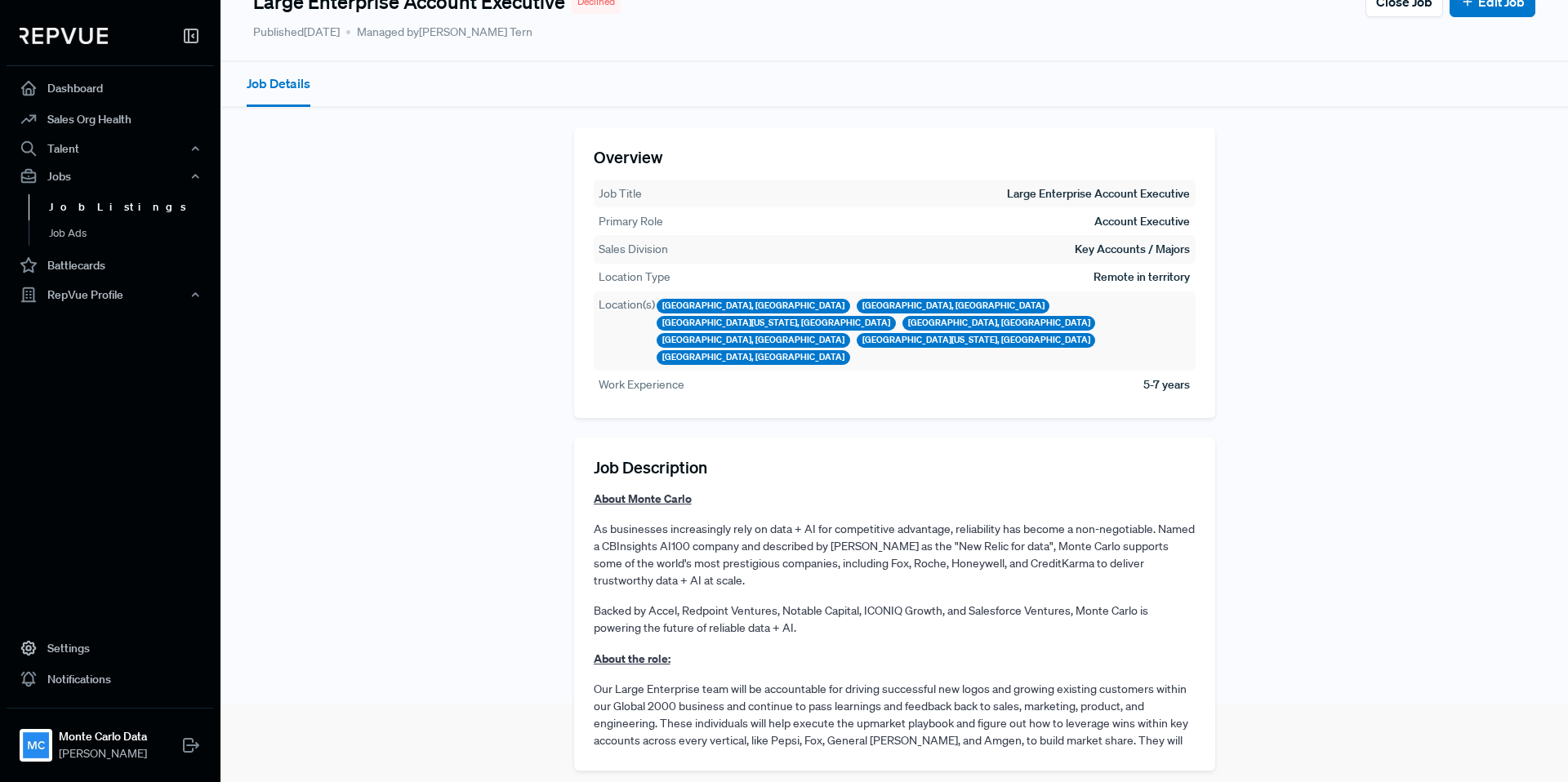
click at [85, 204] on link "Job Listings" at bounding box center [132, 208] width 207 height 26
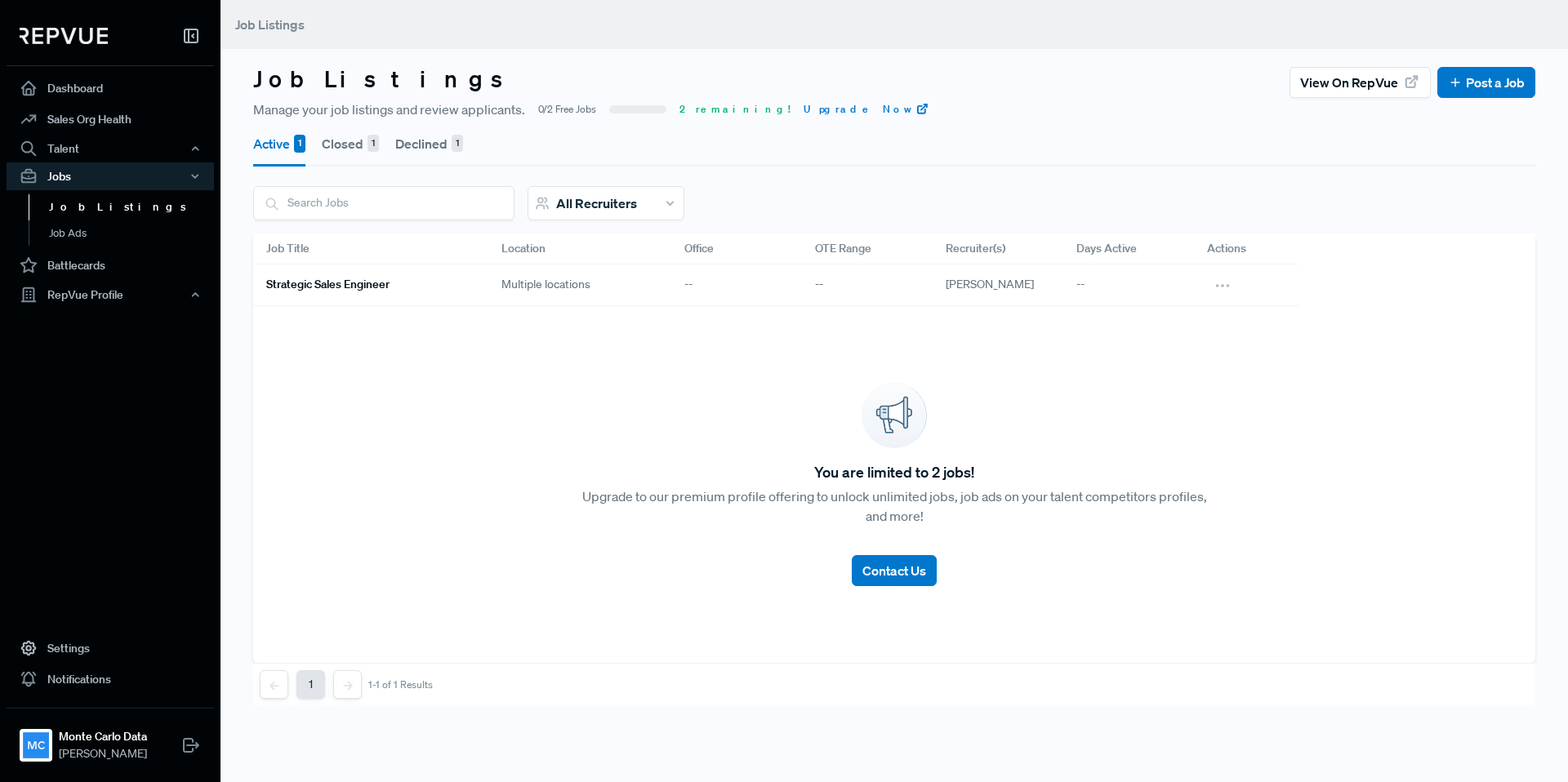
click at [85, 207] on link "Job Listings" at bounding box center [132, 208] width 207 height 26
click at [84, 229] on link "Job Ads" at bounding box center [132, 233] width 207 height 26
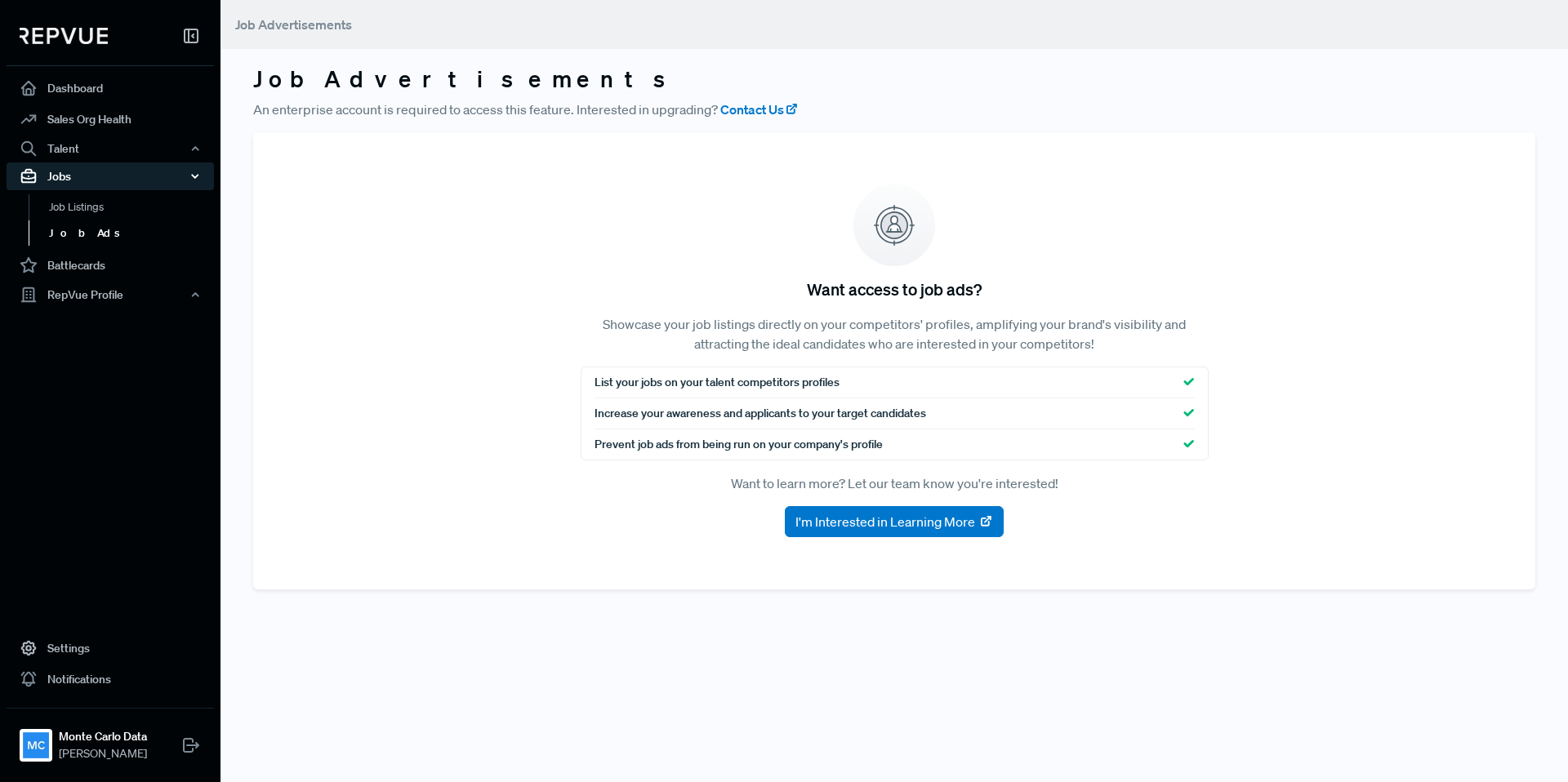
click at [103, 177] on div "Jobs" at bounding box center [110, 177] width 207 height 28
click at [132, 175] on div "Jobs" at bounding box center [110, 177] width 207 height 28
click at [93, 91] on link "Dashboard" at bounding box center [110, 88] width 207 height 31
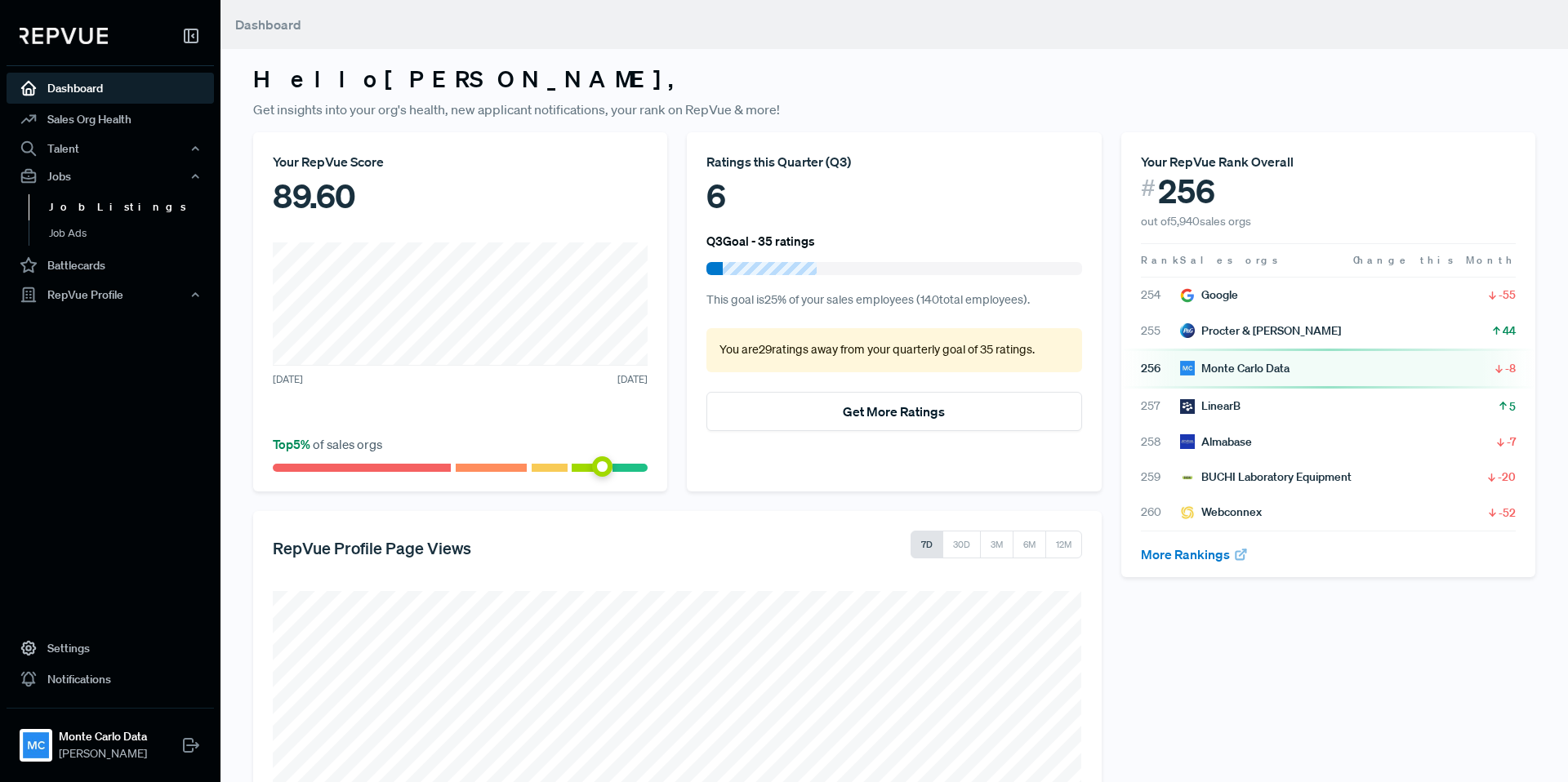
click at [69, 206] on link "Job Listings" at bounding box center [132, 208] width 207 height 26
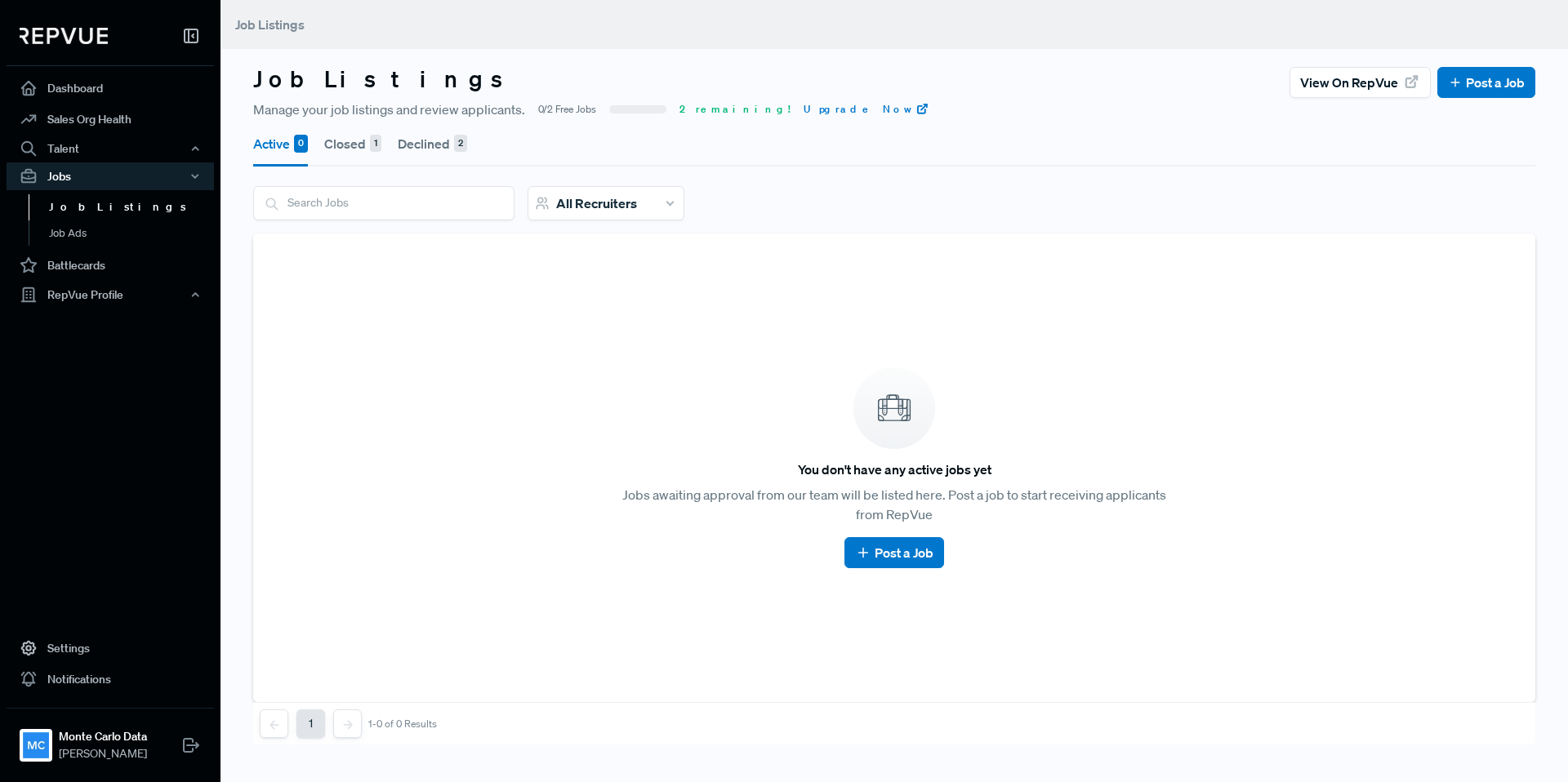
click at [423, 145] on button "Declined 2" at bounding box center [432, 144] width 69 height 46
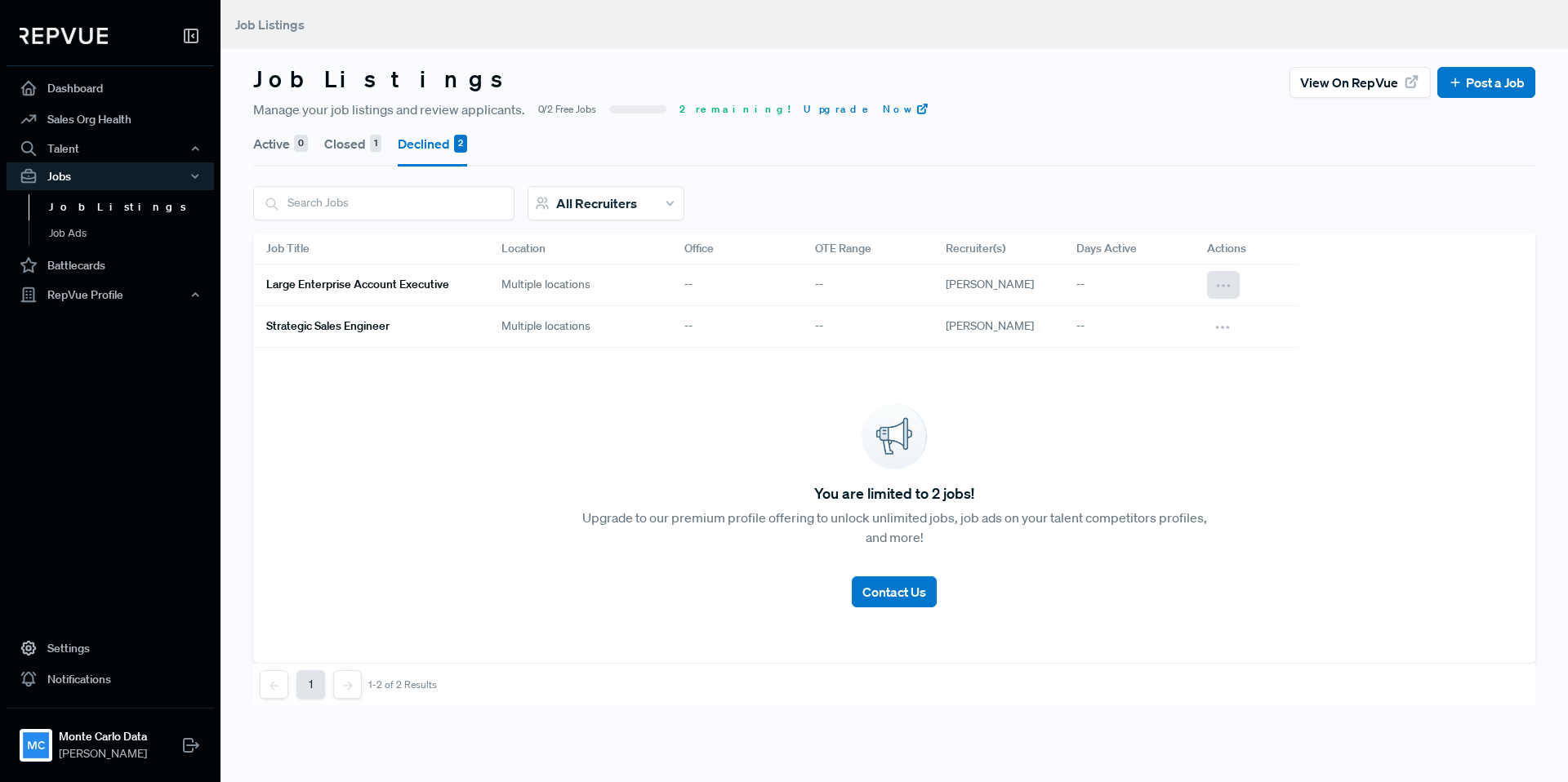
click at [1225, 285] on icon at bounding box center [1223, 286] width 18 height 18
click at [1176, 306] on div "Edit" at bounding box center [1159, 313] width 157 height 25
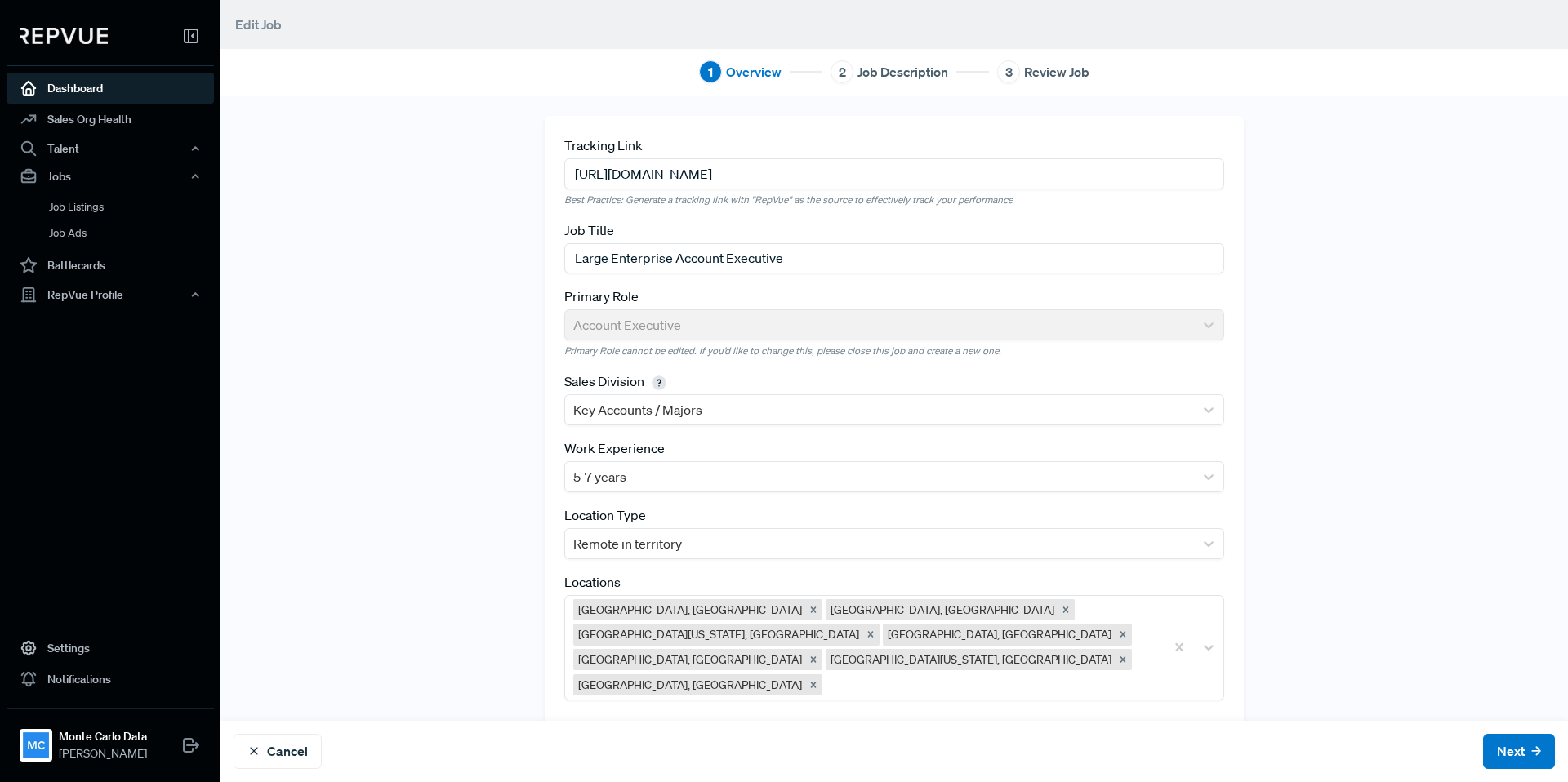
click at [71, 94] on link "Dashboard" at bounding box center [110, 88] width 207 height 31
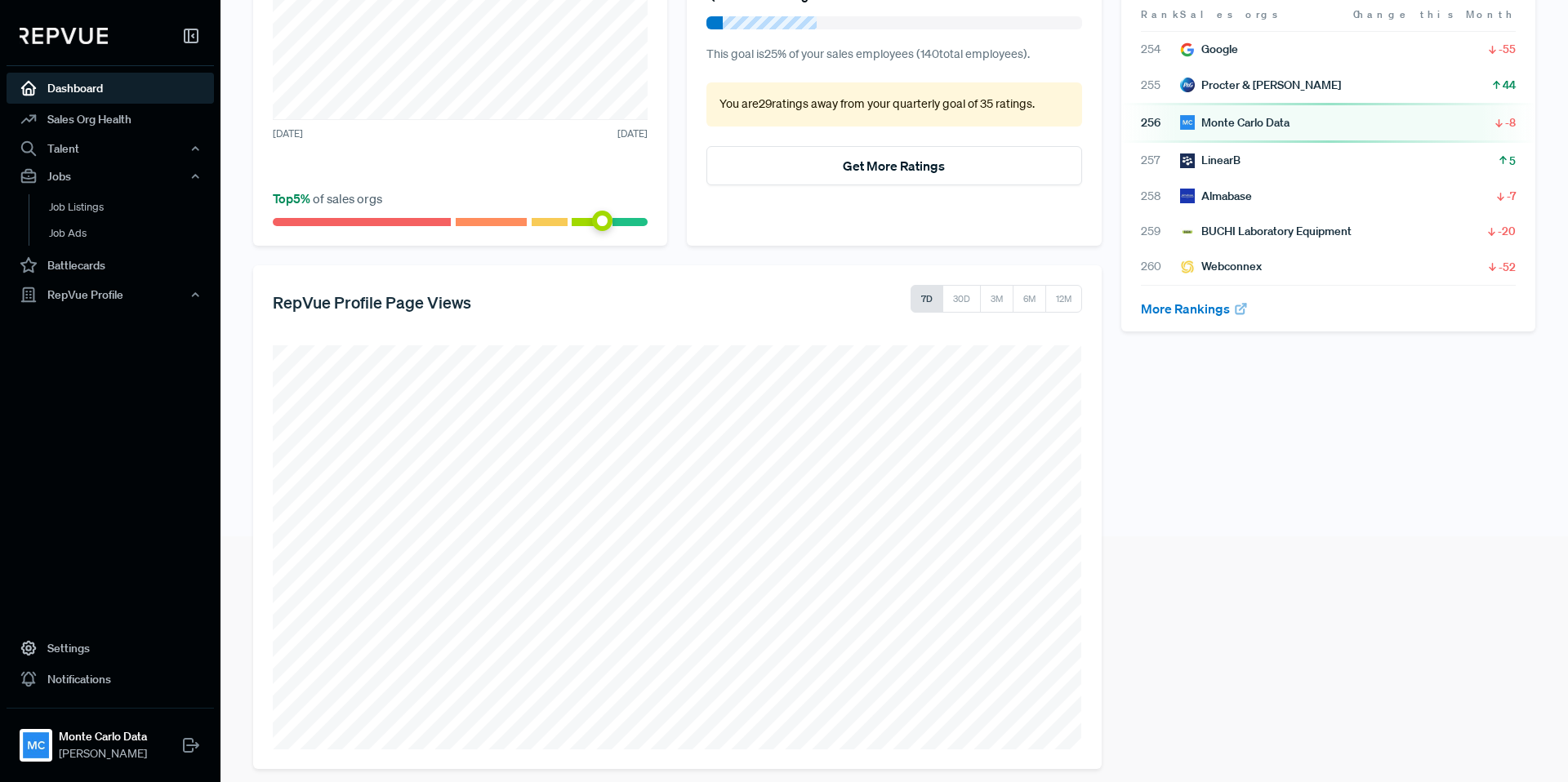
scroll to position [258, 0]
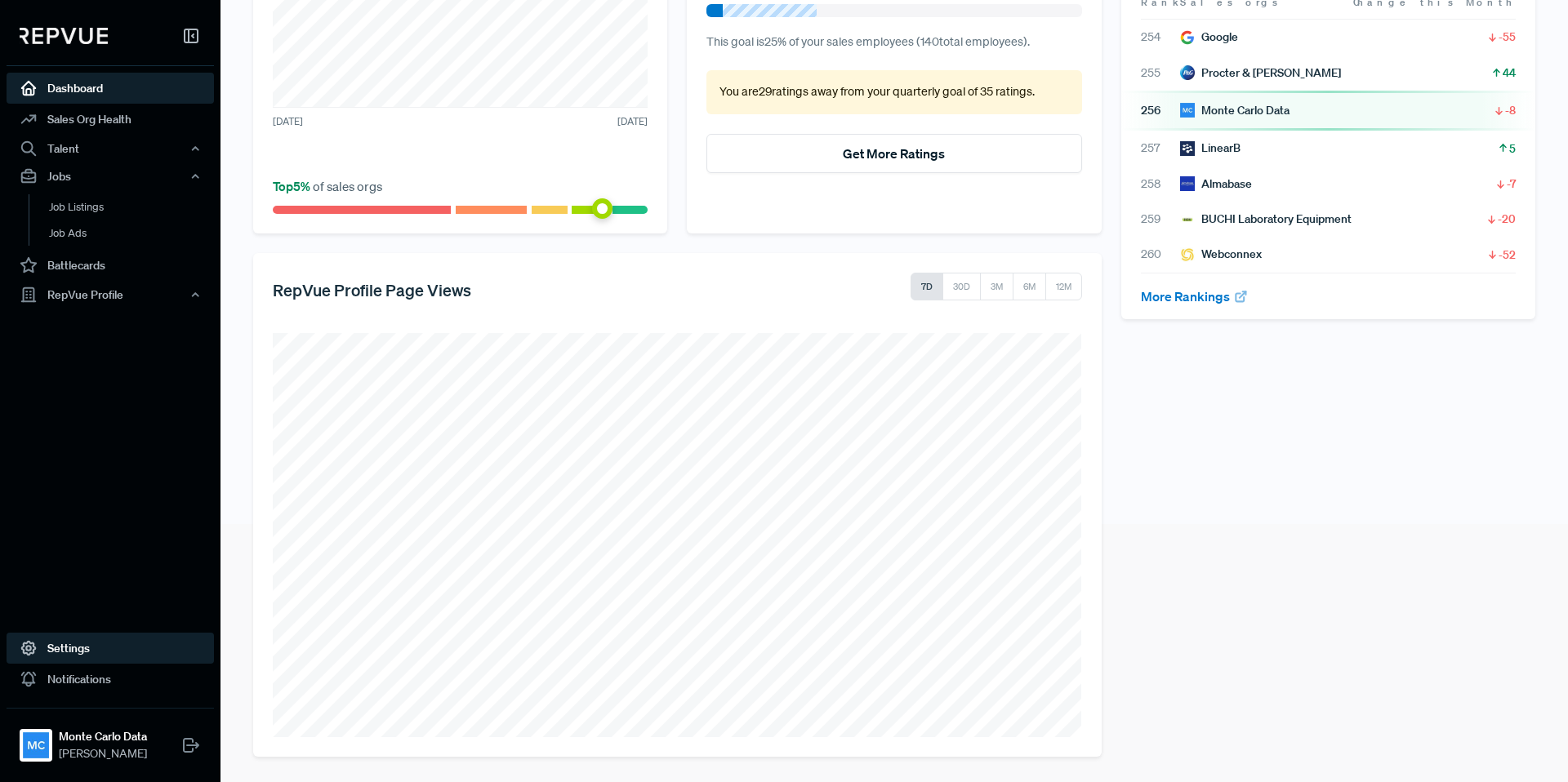
click at [84, 656] on link "Settings" at bounding box center [110, 648] width 207 height 31
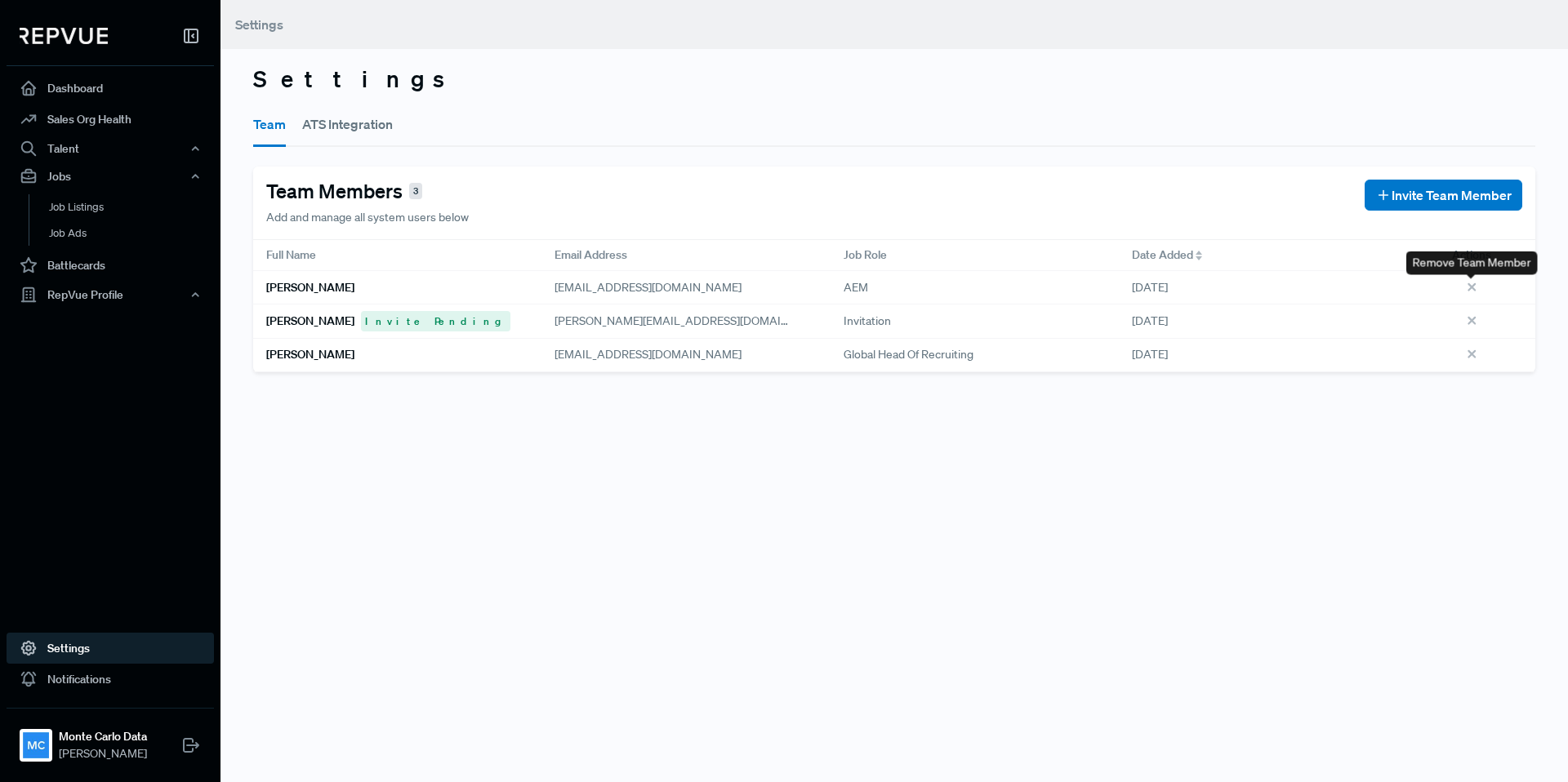
click at [1467, 285] on icon at bounding box center [1474, 290] width 18 height 18
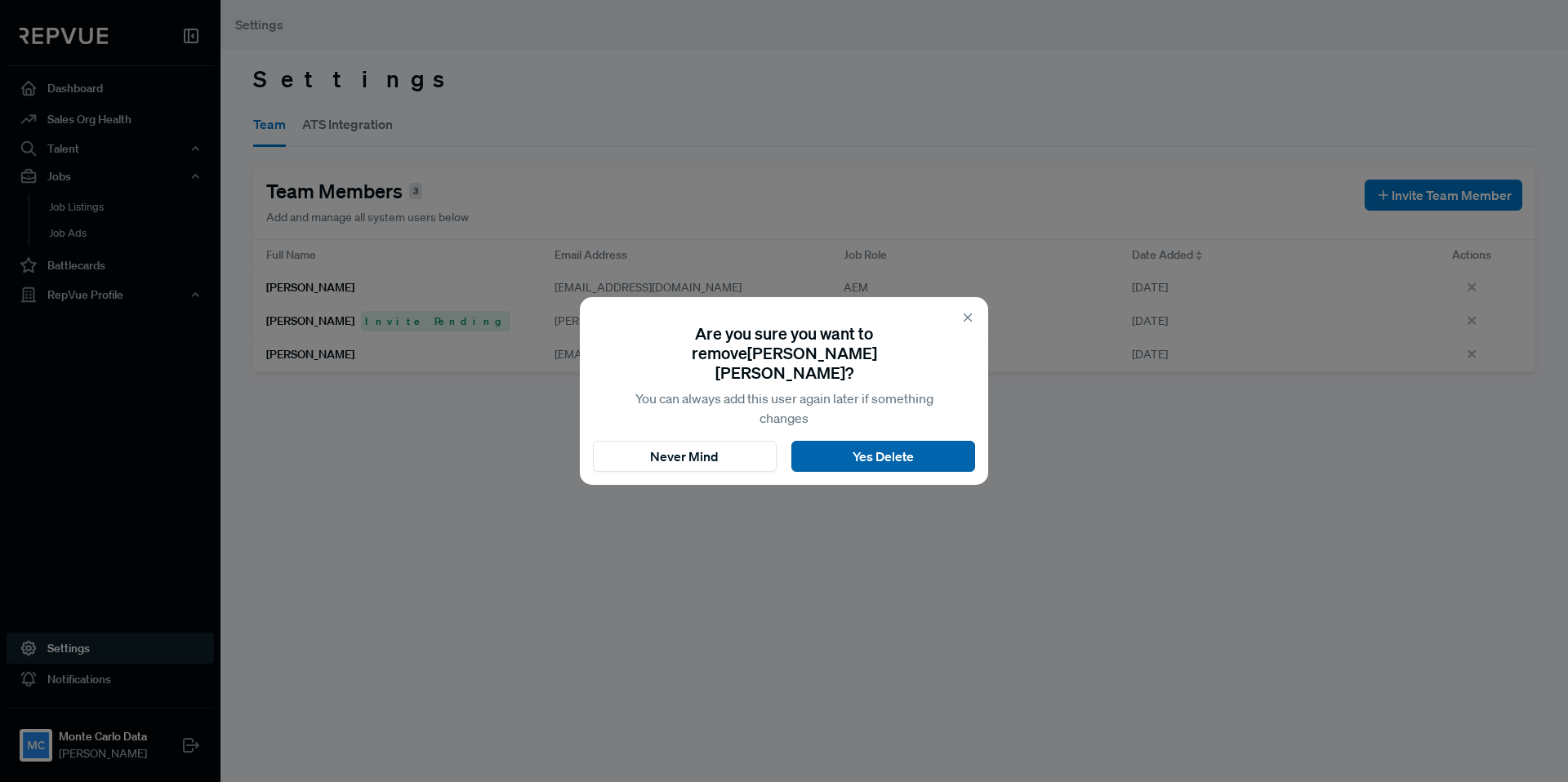
click at [906, 457] on button "Yes Delete" at bounding box center [883, 457] width 184 height 31
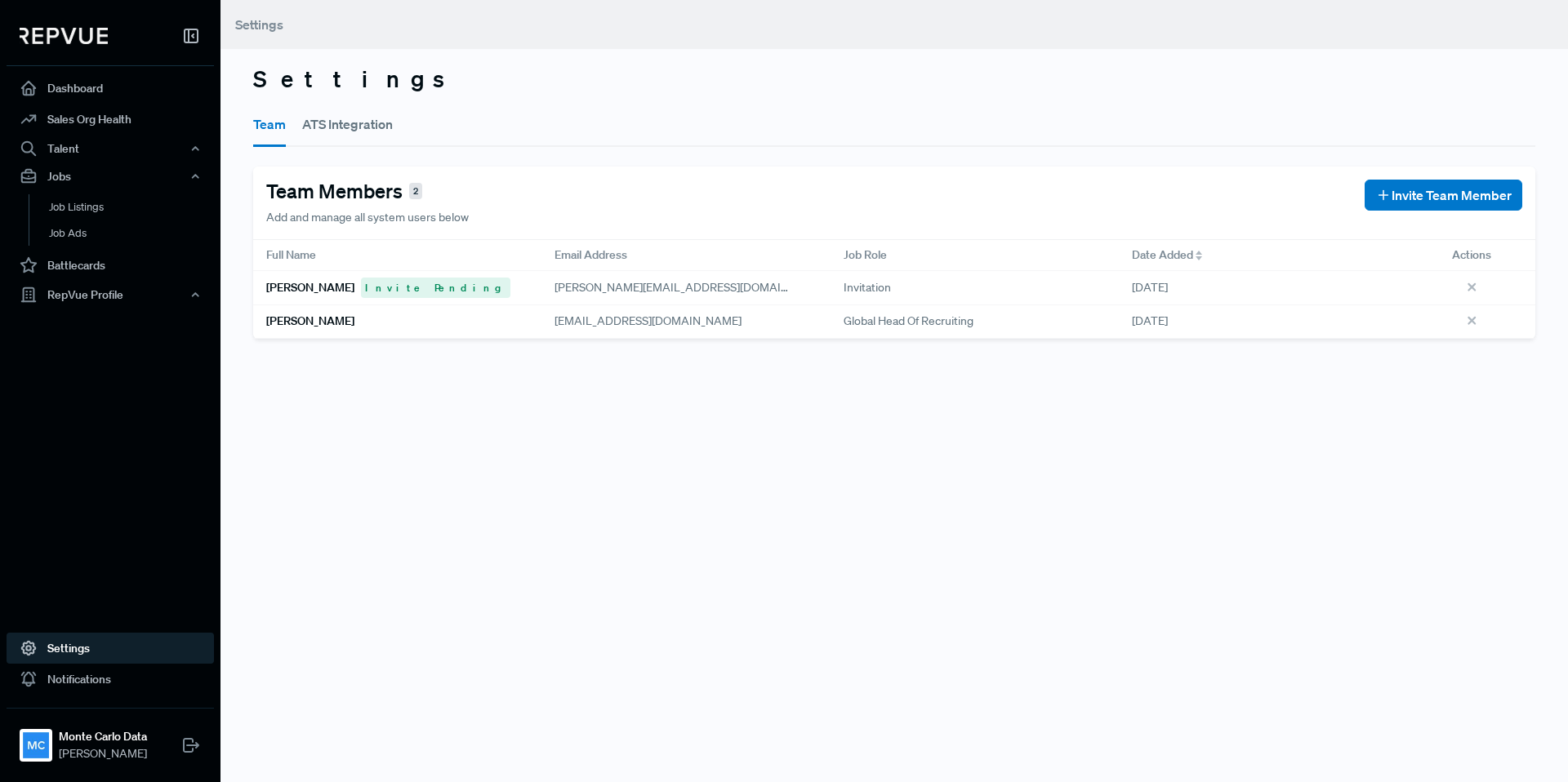
click at [657, 452] on div "Settings Team ATS Integration Team Members 2 Add and manage all system users be…" at bounding box center [894, 391] width 1347 height 782
click at [347, 129] on button "ATS Integration" at bounding box center [347, 124] width 90 height 46
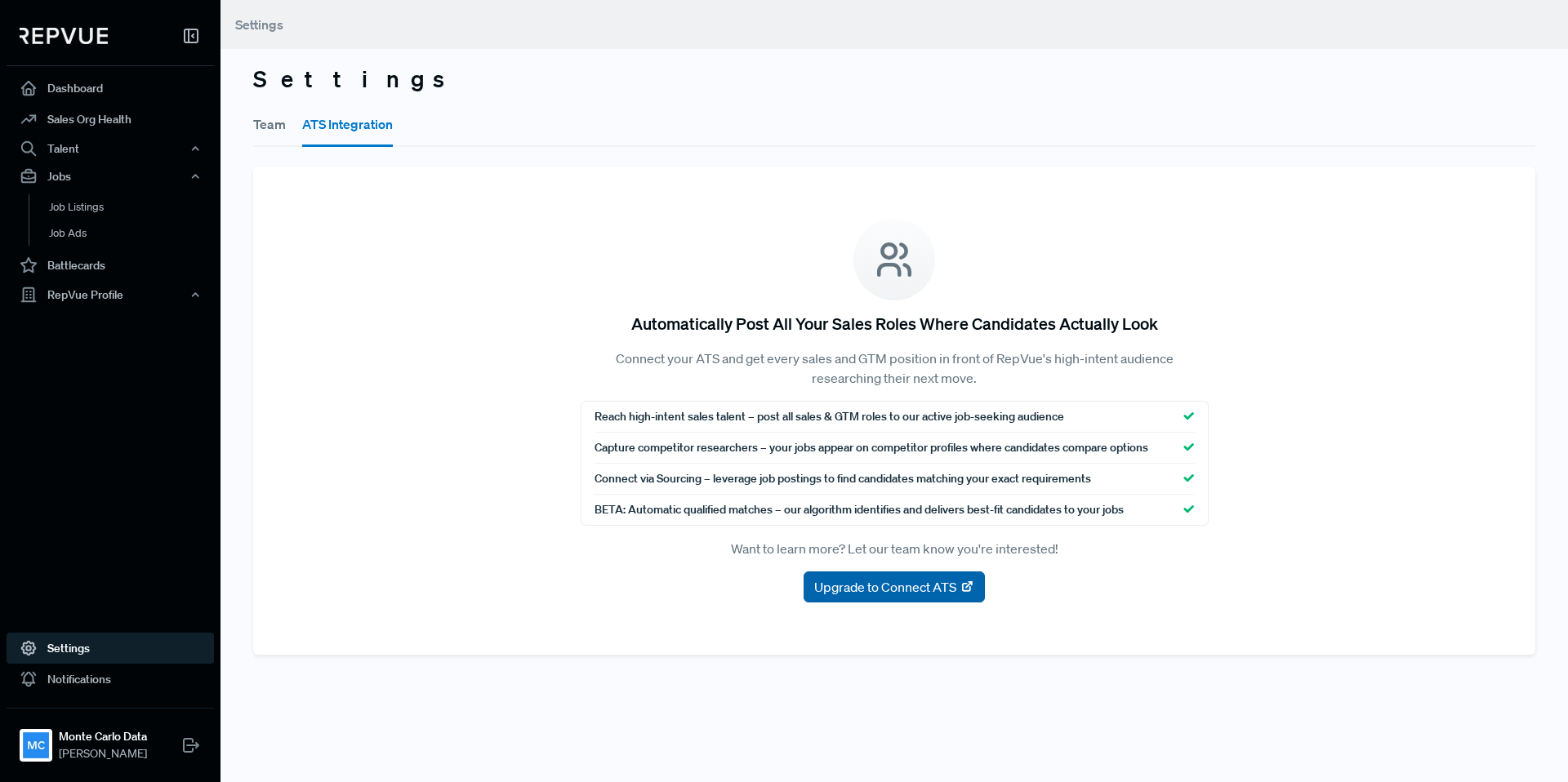
click at [887, 591] on span "Upgrade to Connect ATS" at bounding box center [885, 587] width 142 height 20
click at [107, 207] on link "Job Listings" at bounding box center [132, 208] width 207 height 26
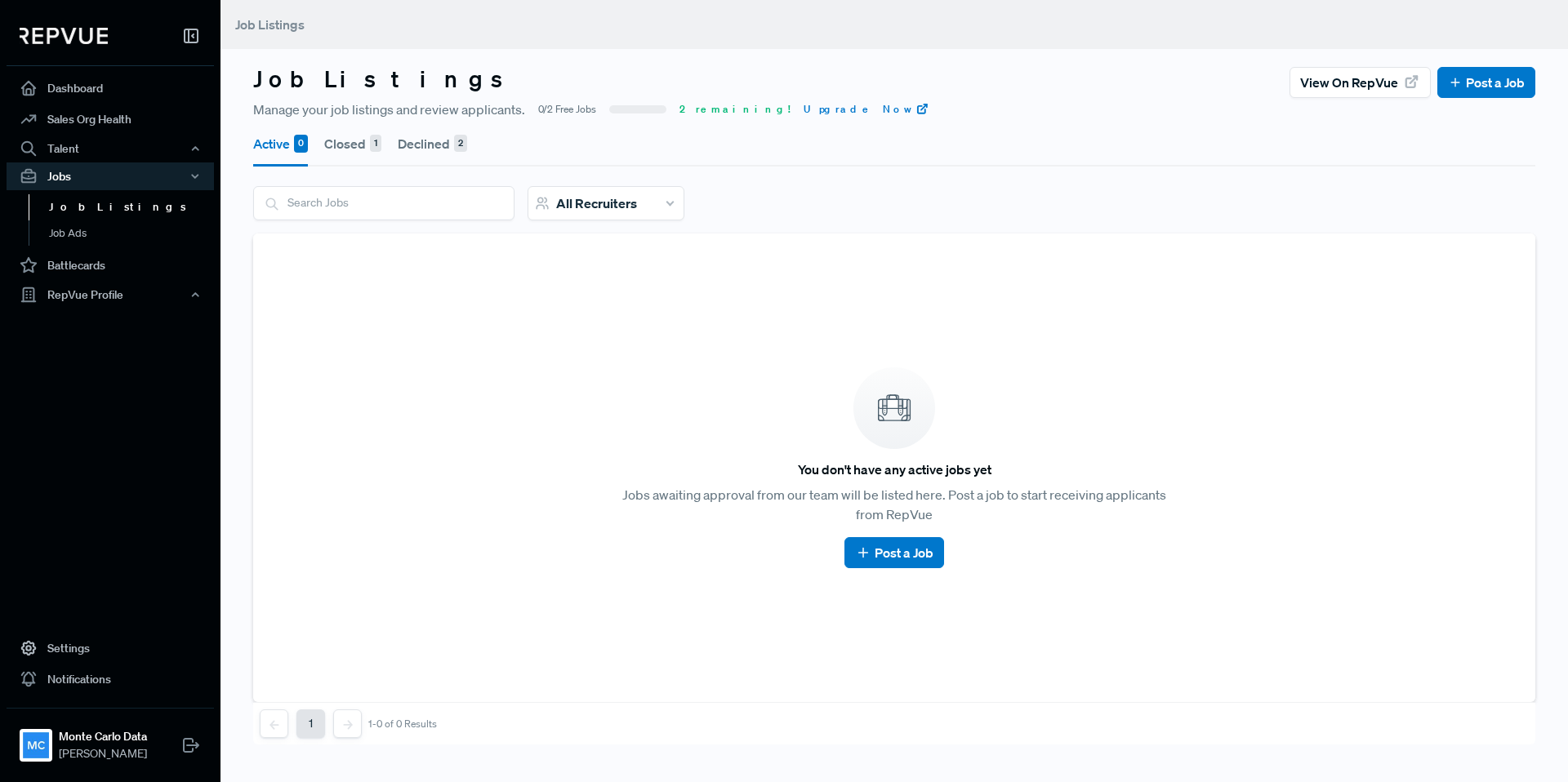
click at [433, 139] on button "Declined 2" at bounding box center [432, 144] width 69 height 46
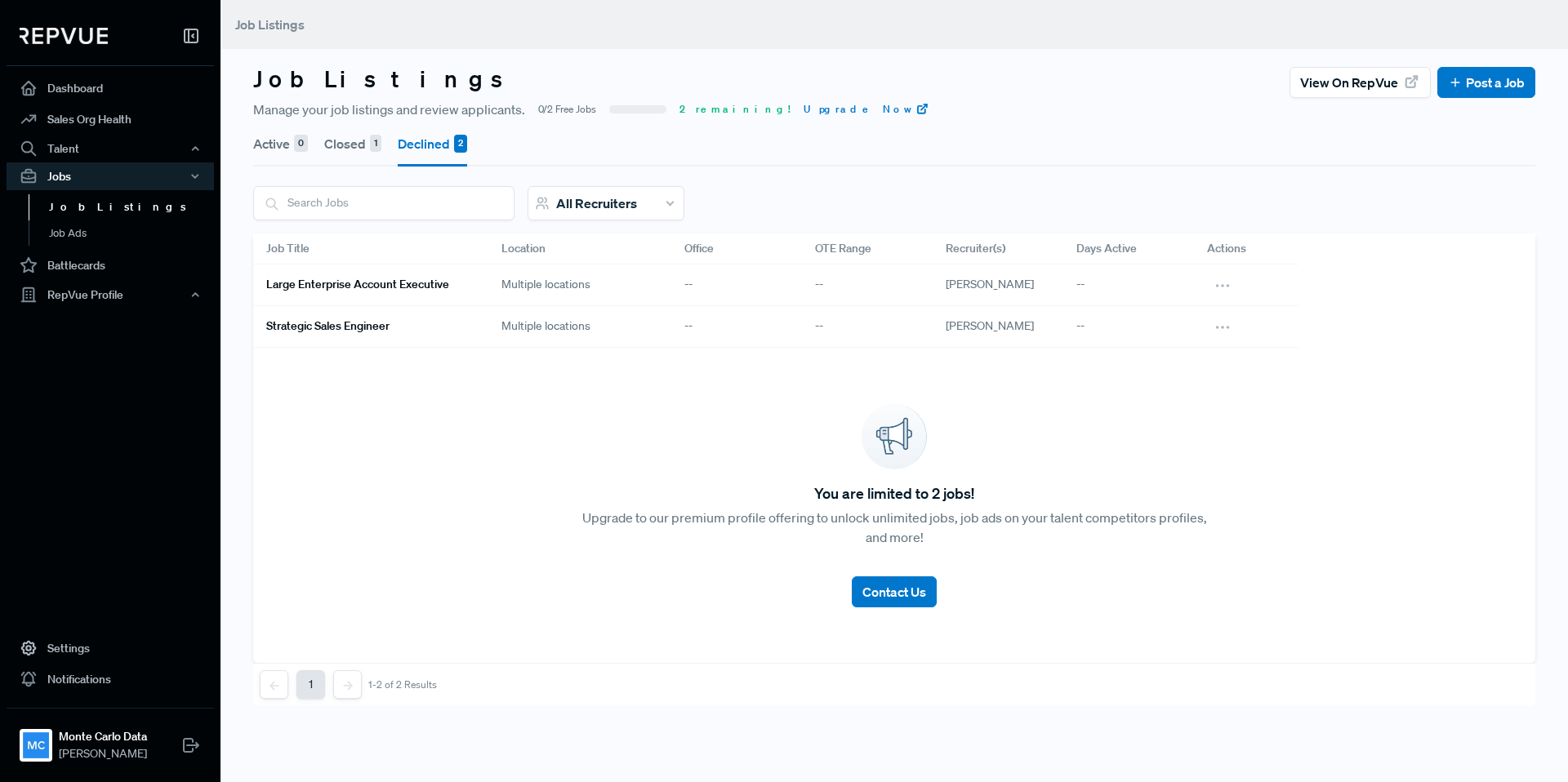
click at [372, 328] on h6 "Strategic Sales Engineer" at bounding box center [328, 326] width 123 height 14
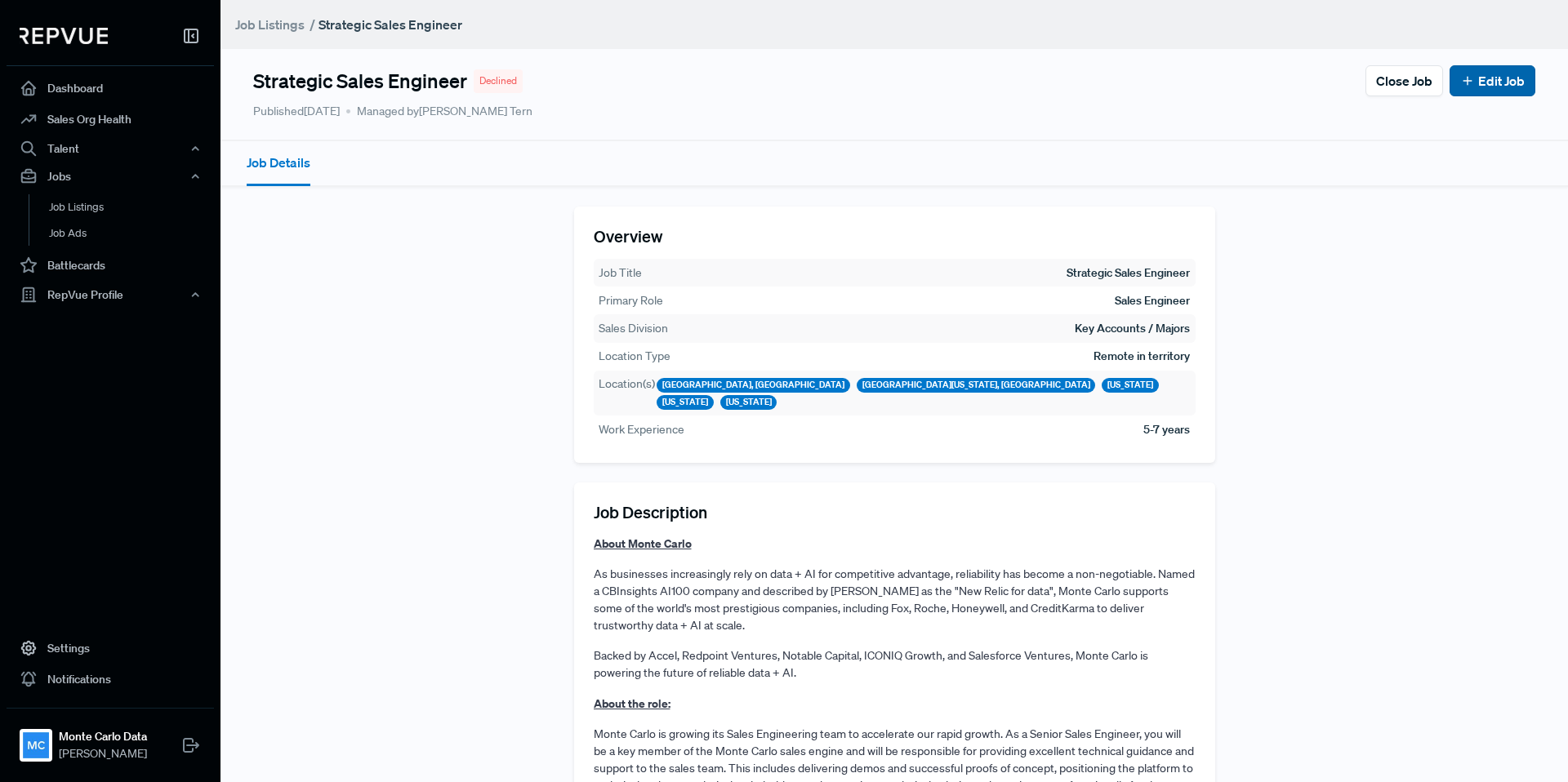
click at [1491, 76] on link "Edit Job" at bounding box center [1492, 80] width 65 height 20
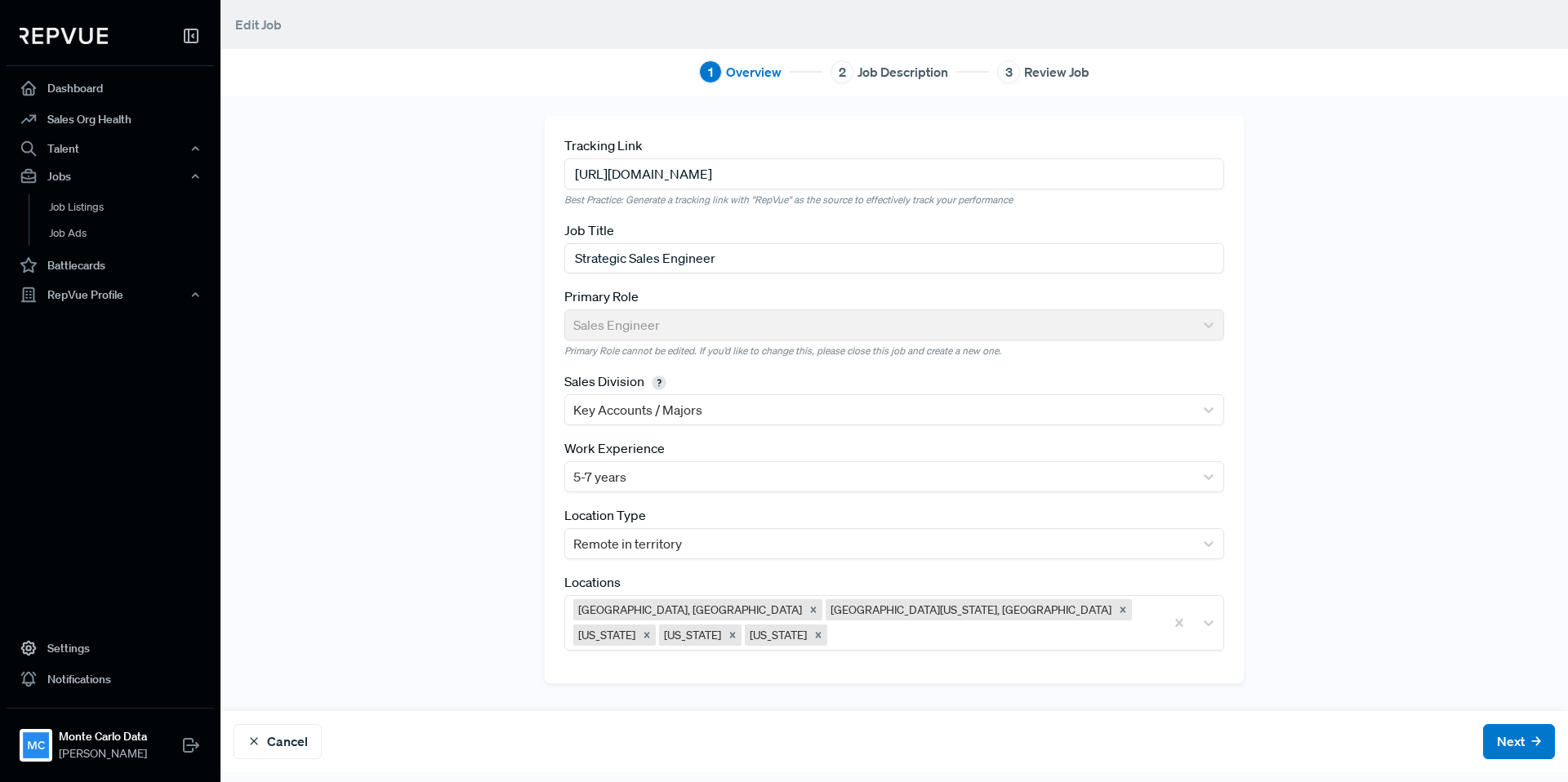
click at [831, 175] on input "[URL][DOMAIN_NAME]" at bounding box center [894, 173] width 660 height 30
paste input "/c00e4520-2ffc-47a1-8548-f8d8859a36d1?utm_source=RepV"
type input "[URL][DOMAIN_NAME]"
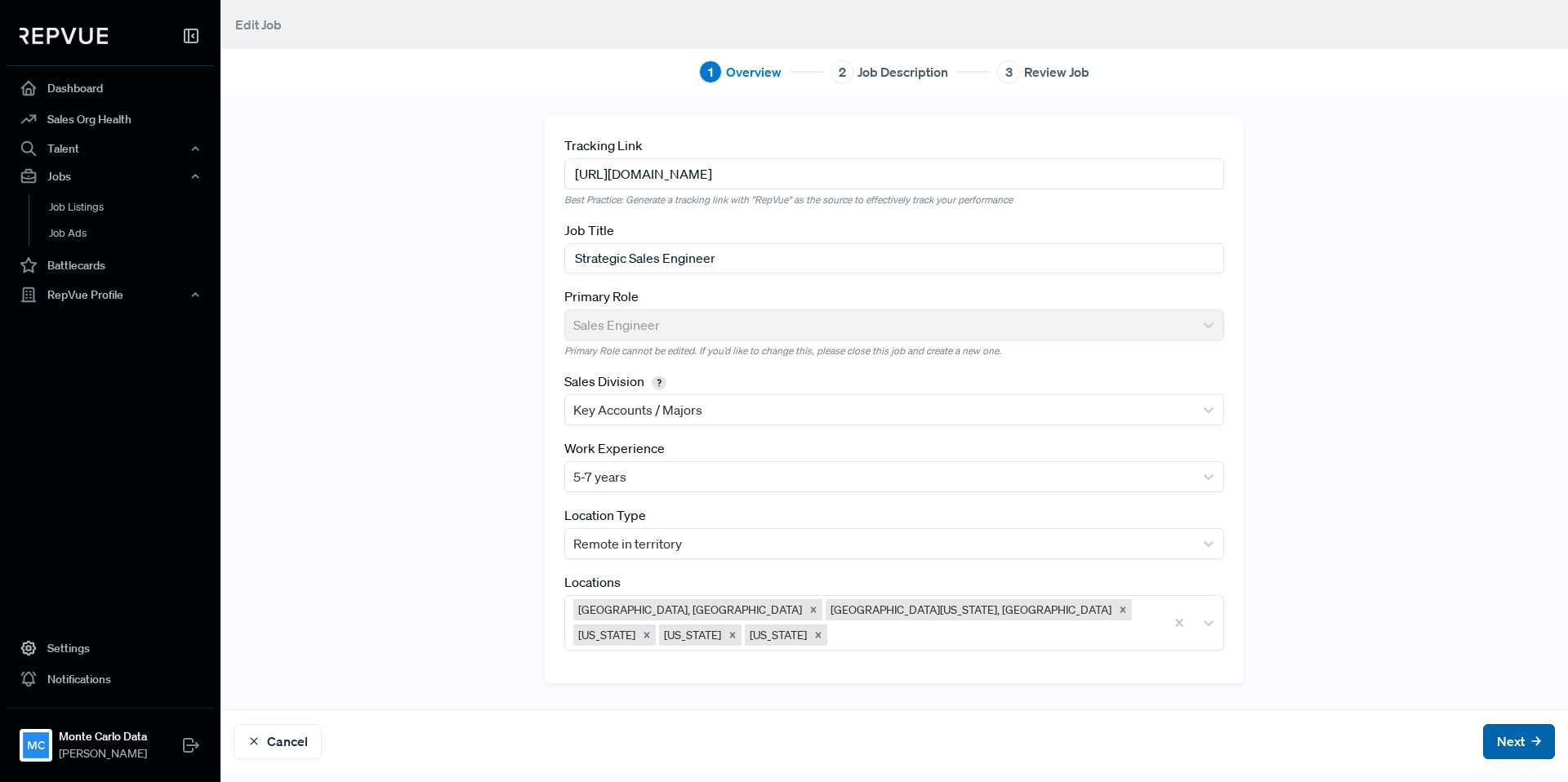
click at [1524, 748] on button "Next" at bounding box center [1518, 742] width 71 height 35
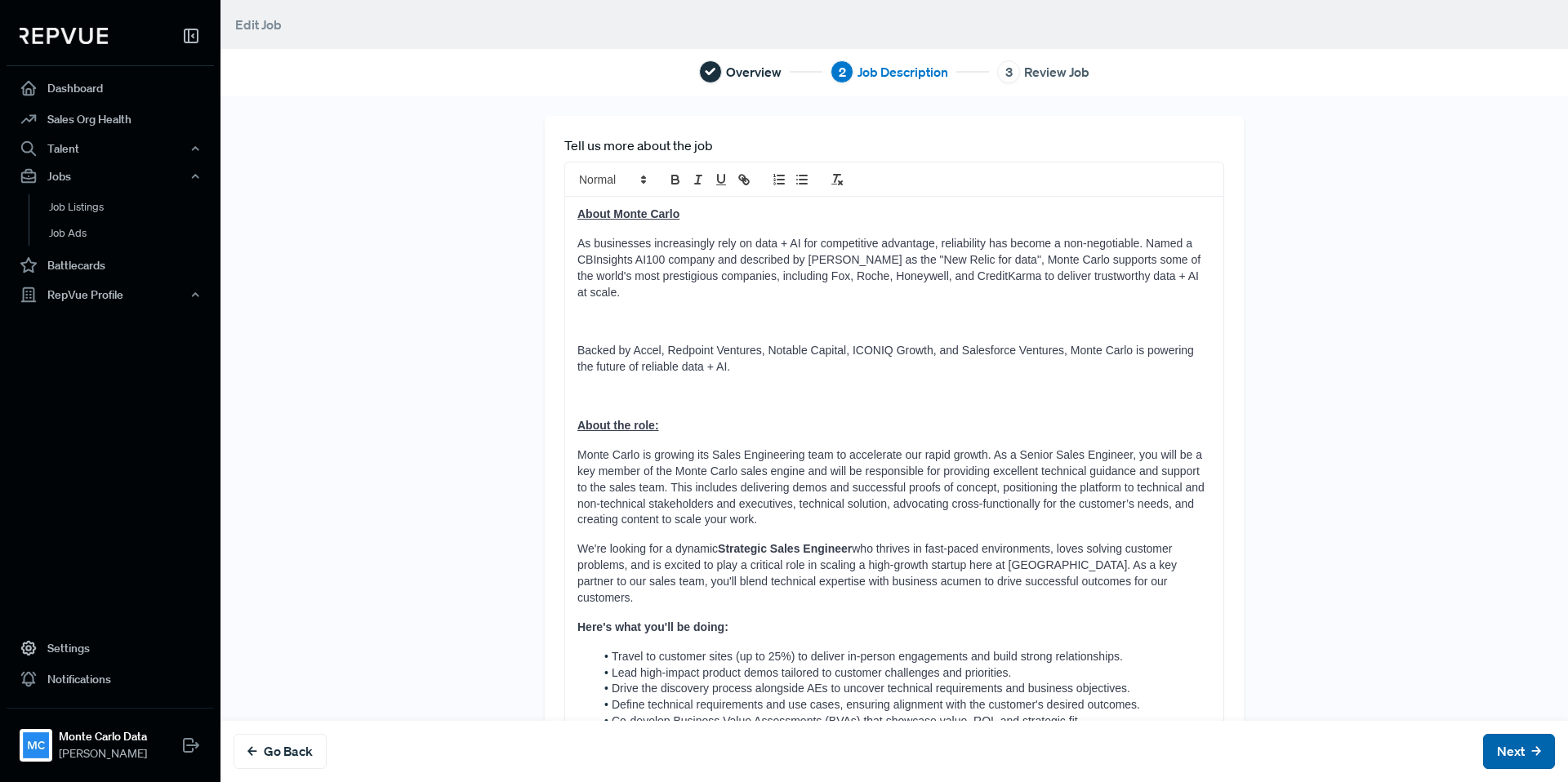
click at [1522, 750] on button "Next" at bounding box center [1518, 752] width 71 height 35
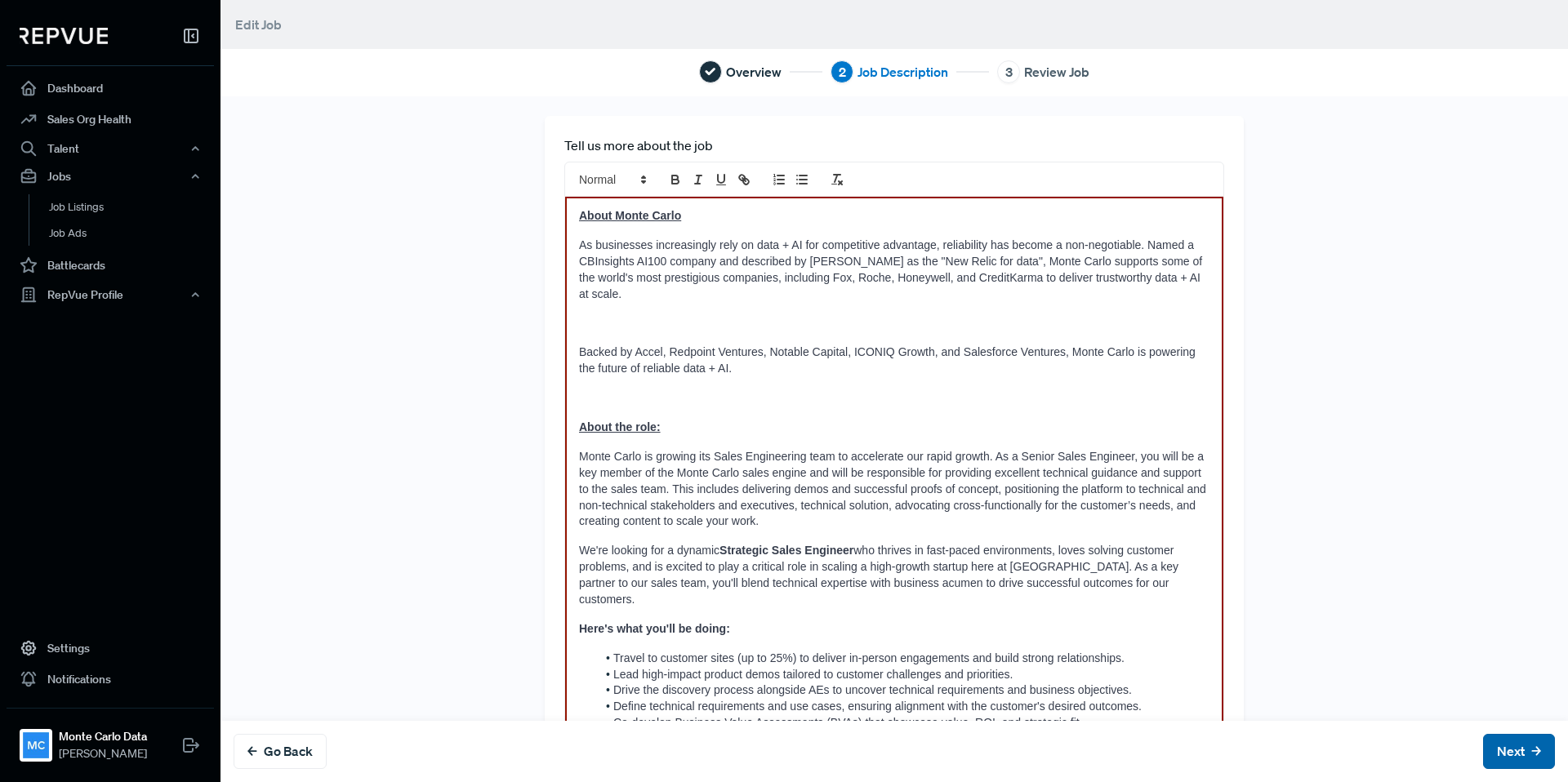
click at [1522, 750] on button "Next" at bounding box center [1518, 752] width 71 height 35
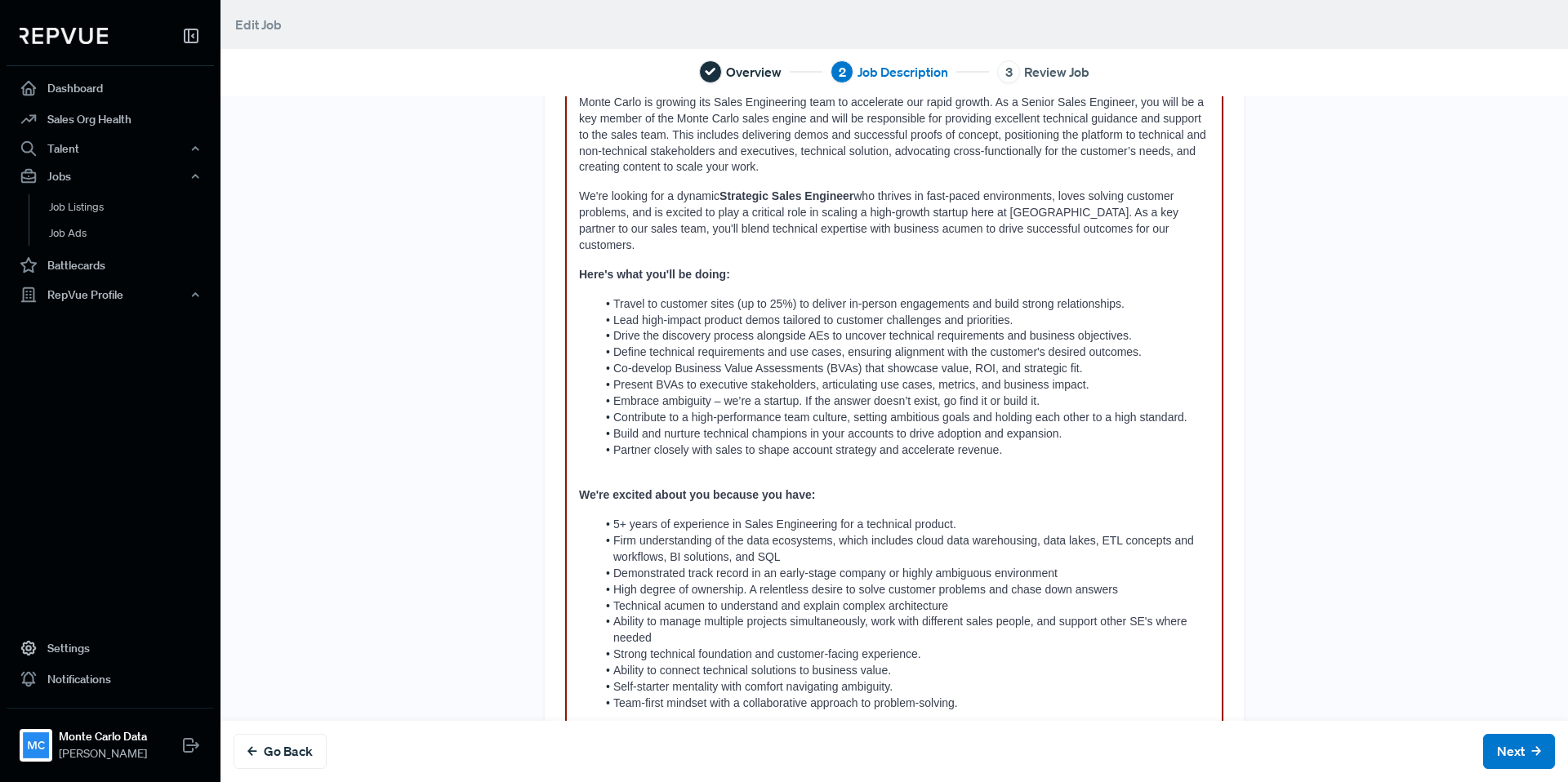
scroll to position [397, 0]
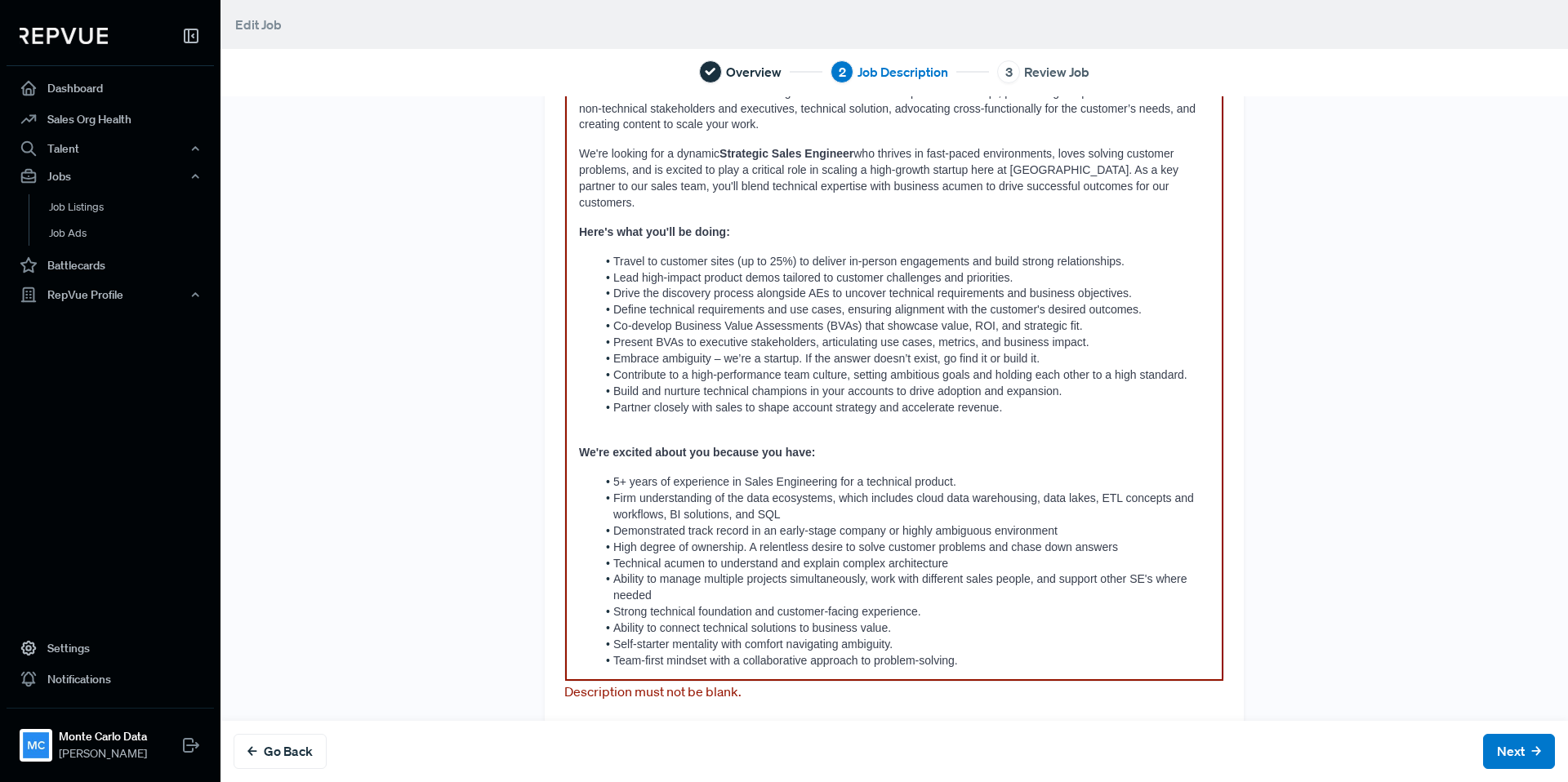
click at [963, 605] on li "Strong technical foundation and customer-facing experience." at bounding box center [903, 613] width 614 height 16
click at [775, 540] on span "High degree of ownership. A relentless desire to solve customer problems and ch…" at bounding box center [866, 547] width 504 height 13
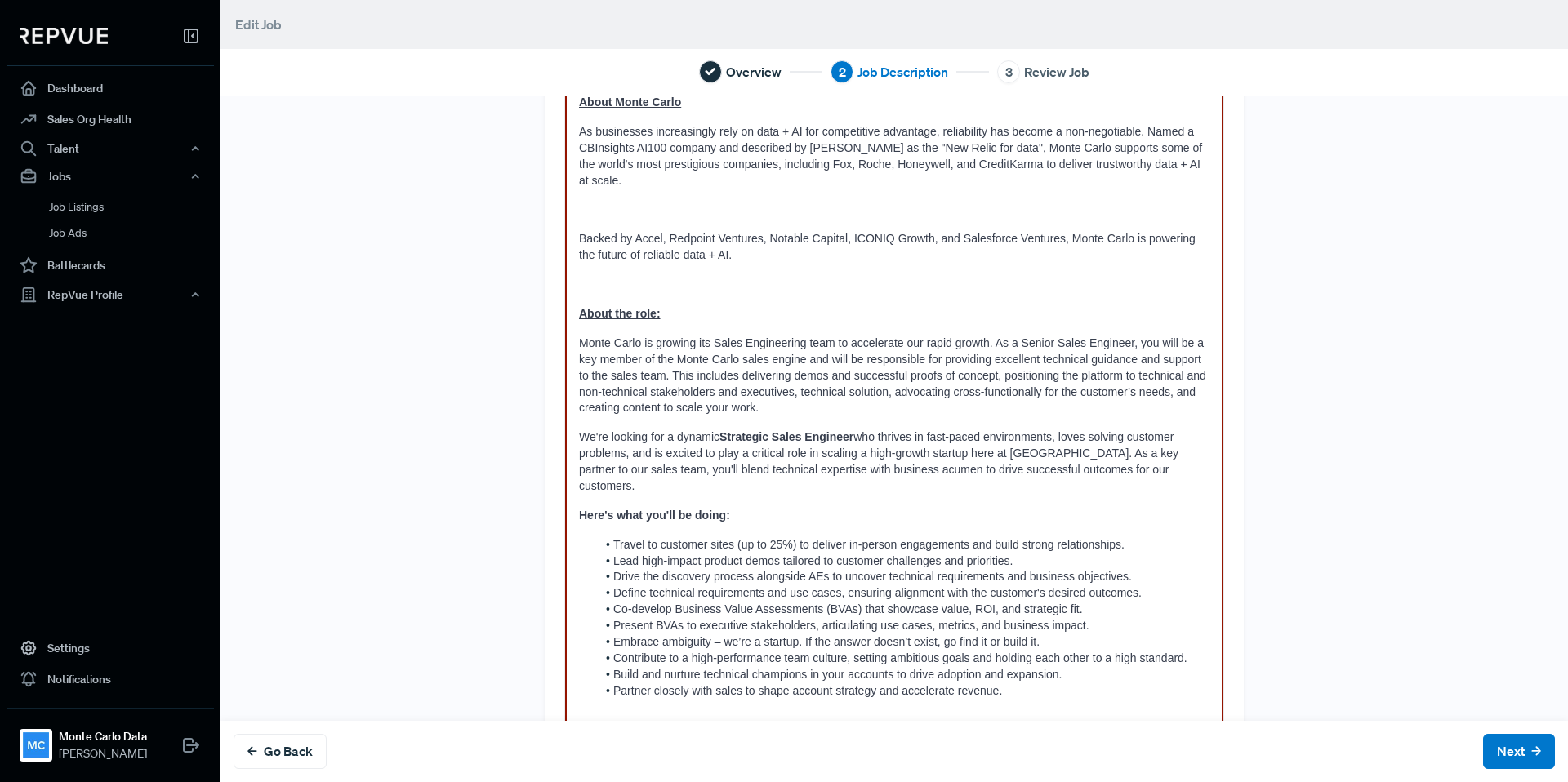
scroll to position [6, 0]
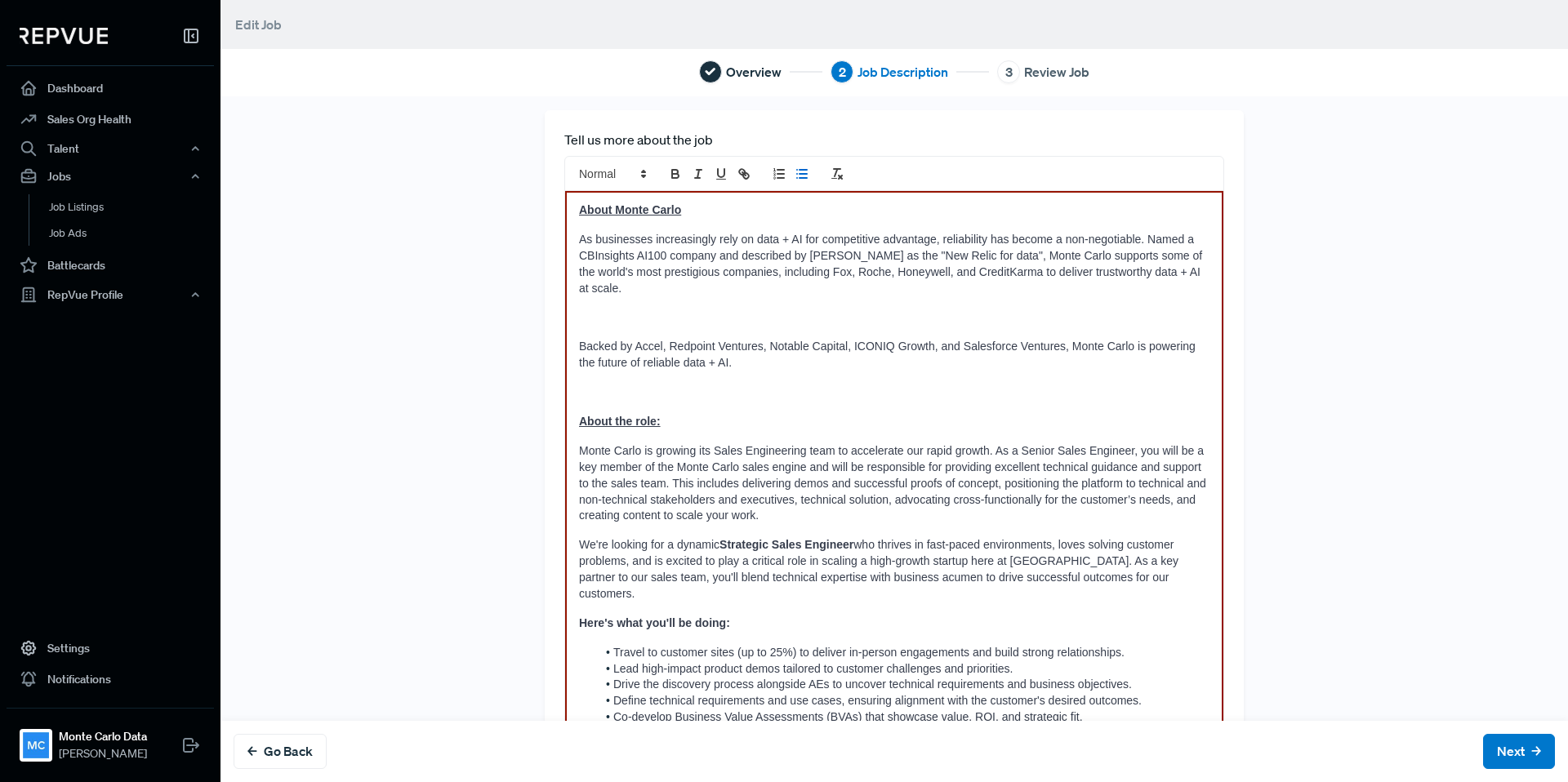
click at [734, 418] on div "About Monte Carlo As businesses increasingly rely on data + AI for competitive …" at bounding box center [894, 632] width 658 height 881
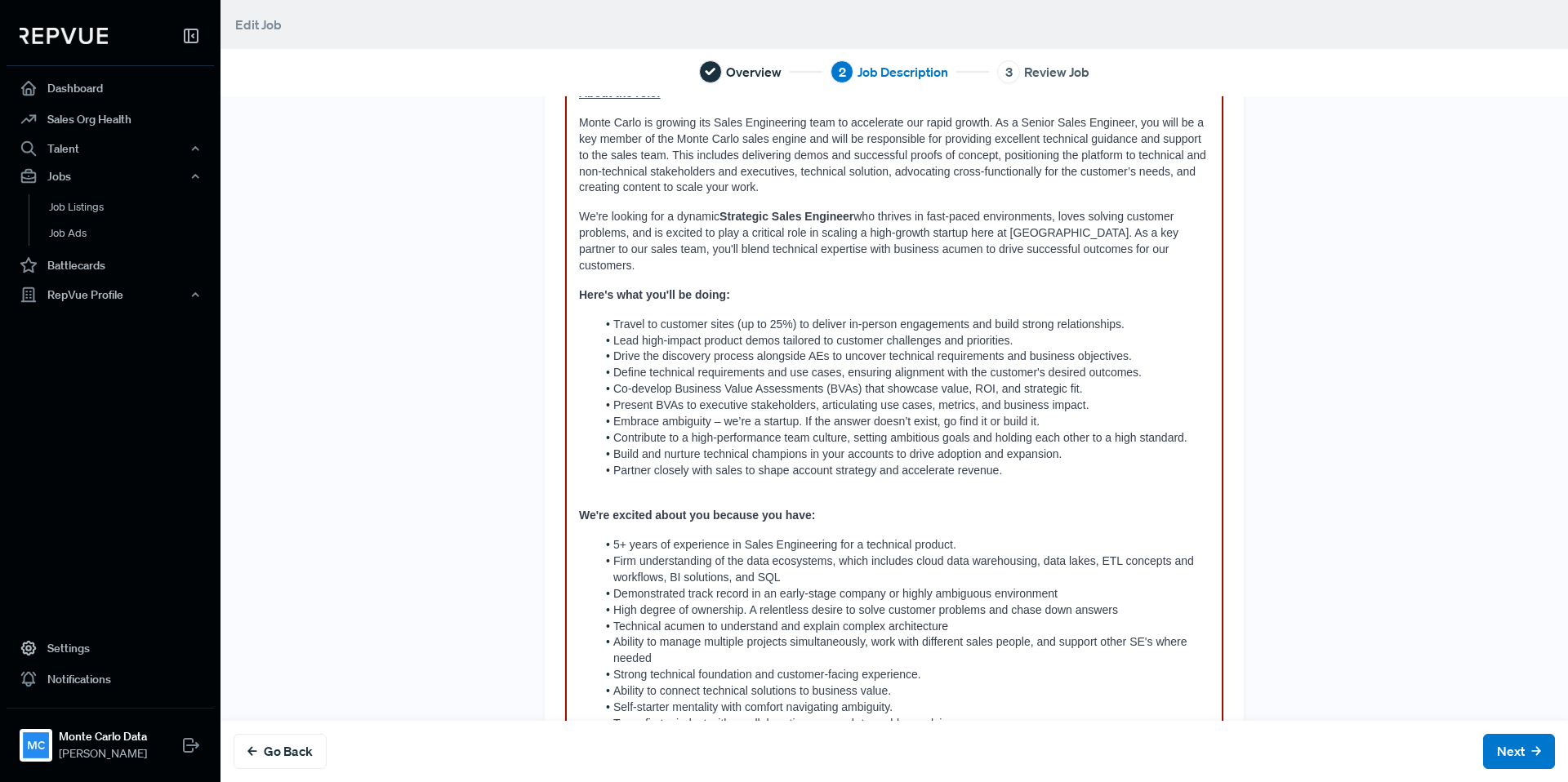
scroll to position [397, 0]
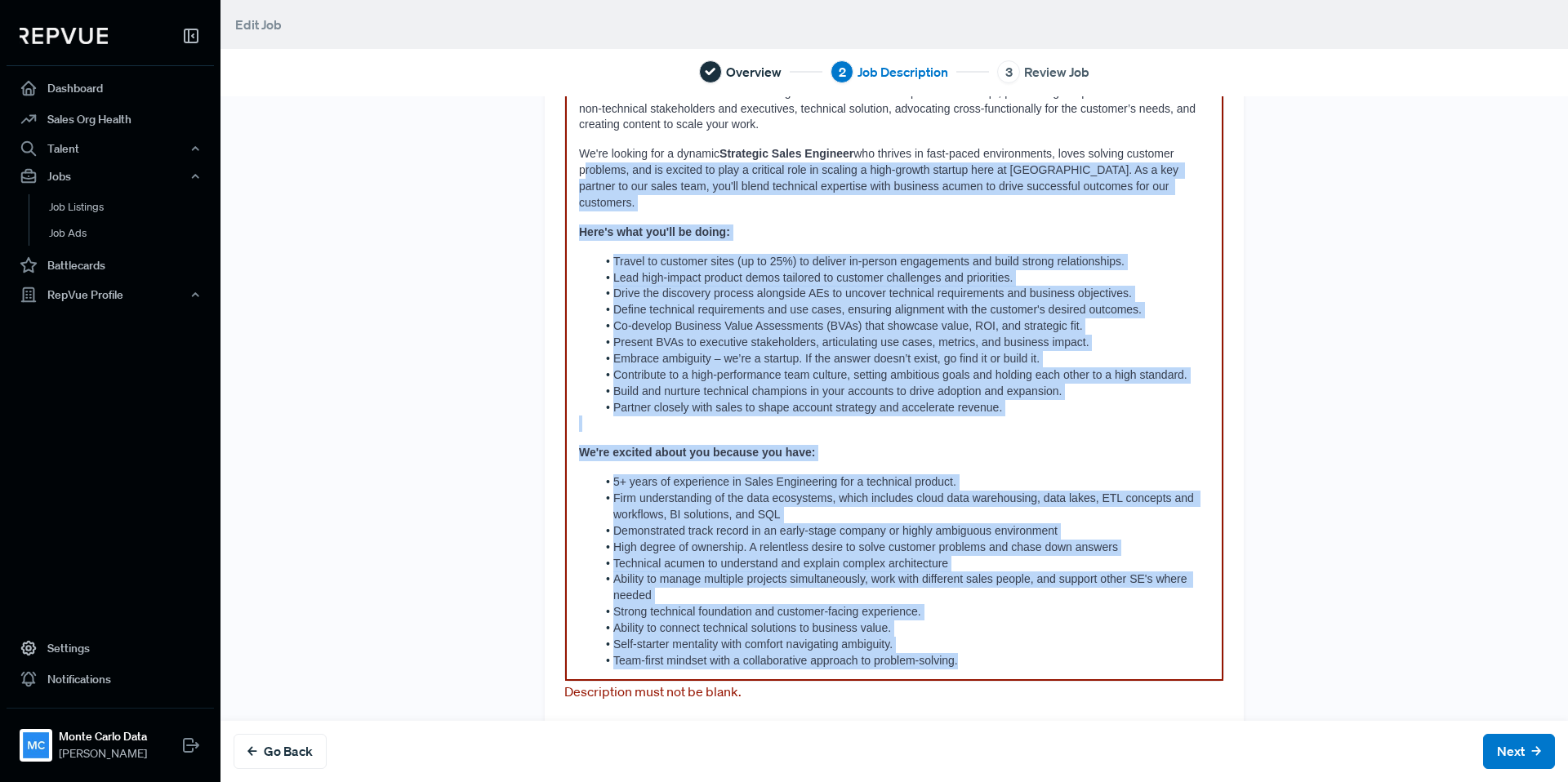
drag, startPoint x: 996, startPoint y: 633, endPoint x: 551, endPoint y: 157, distance: 651.6
click at [551, 157] on div "Tell us more about the job About Monte Carlo As businesses increasingly rely on…" at bounding box center [894, 226] width 699 height 1014
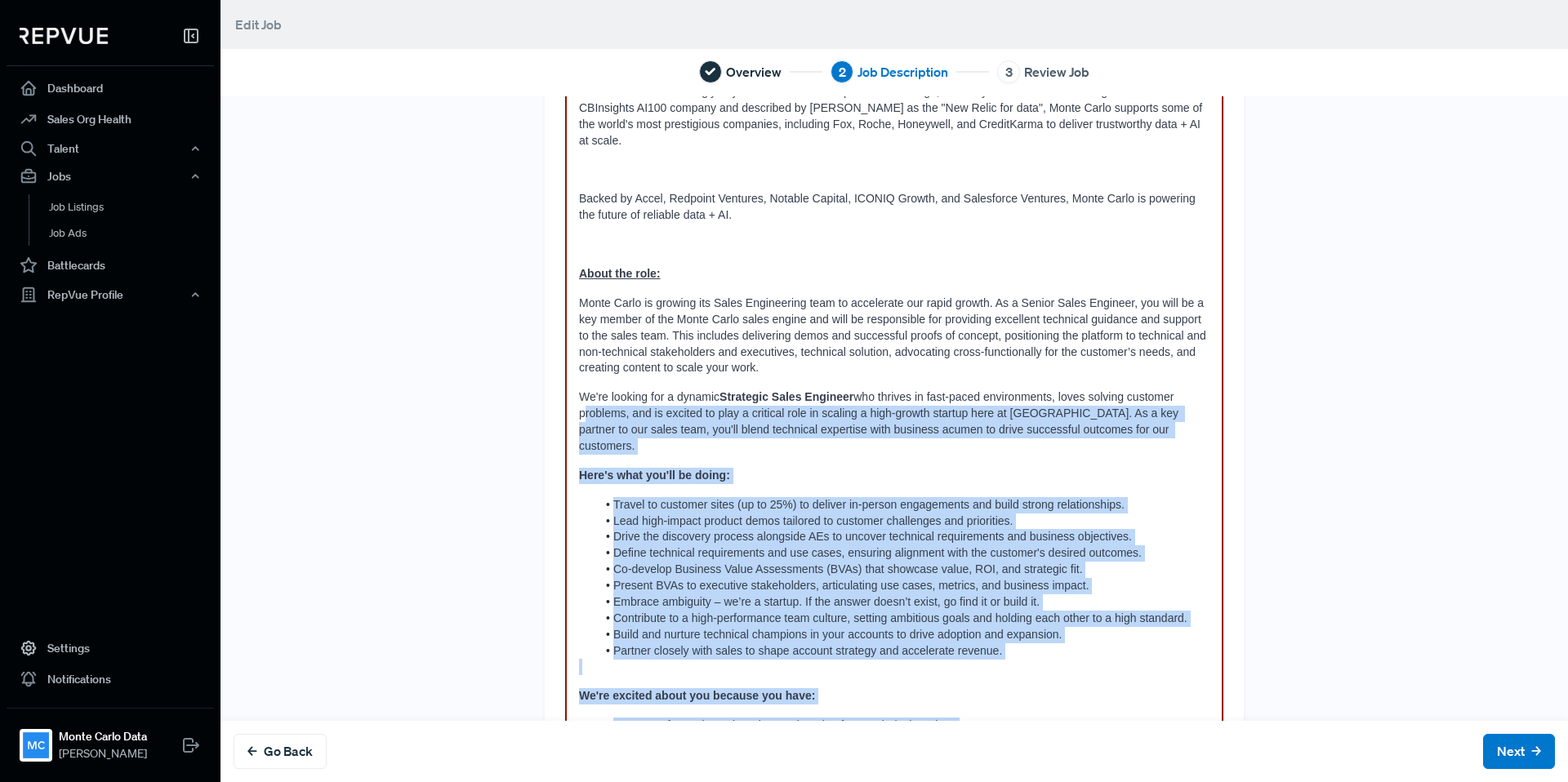
scroll to position [74, 0]
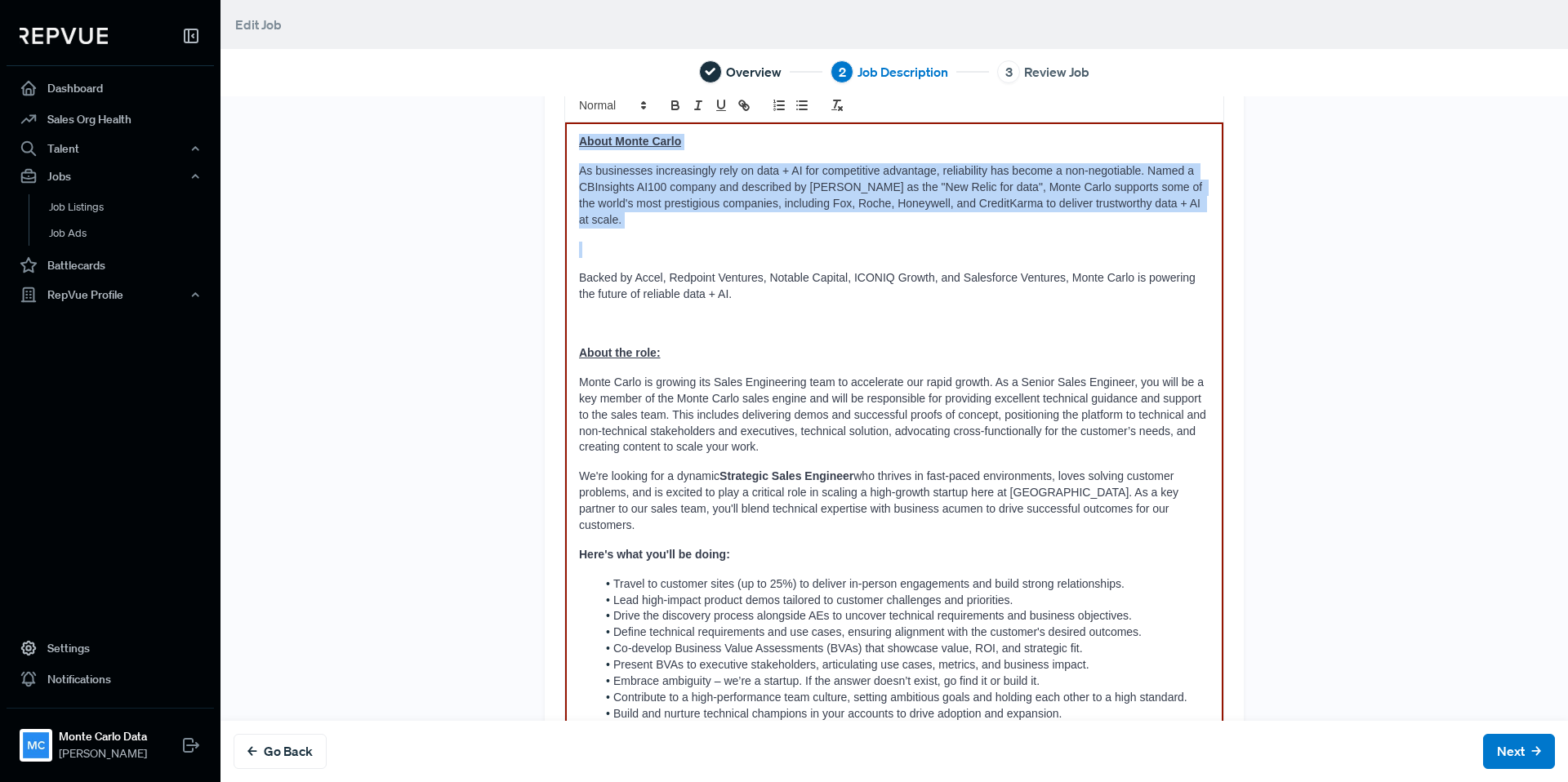
drag, startPoint x: 577, startPoint y: 145, endPoint x: 742, endPoint y: 212, distance: 178.1
click at [741, 212] on div "About Monte Carlo As businesses increasingly rely on data + AI for competitive …" at bounding box center [894, 563] width 658 height 881
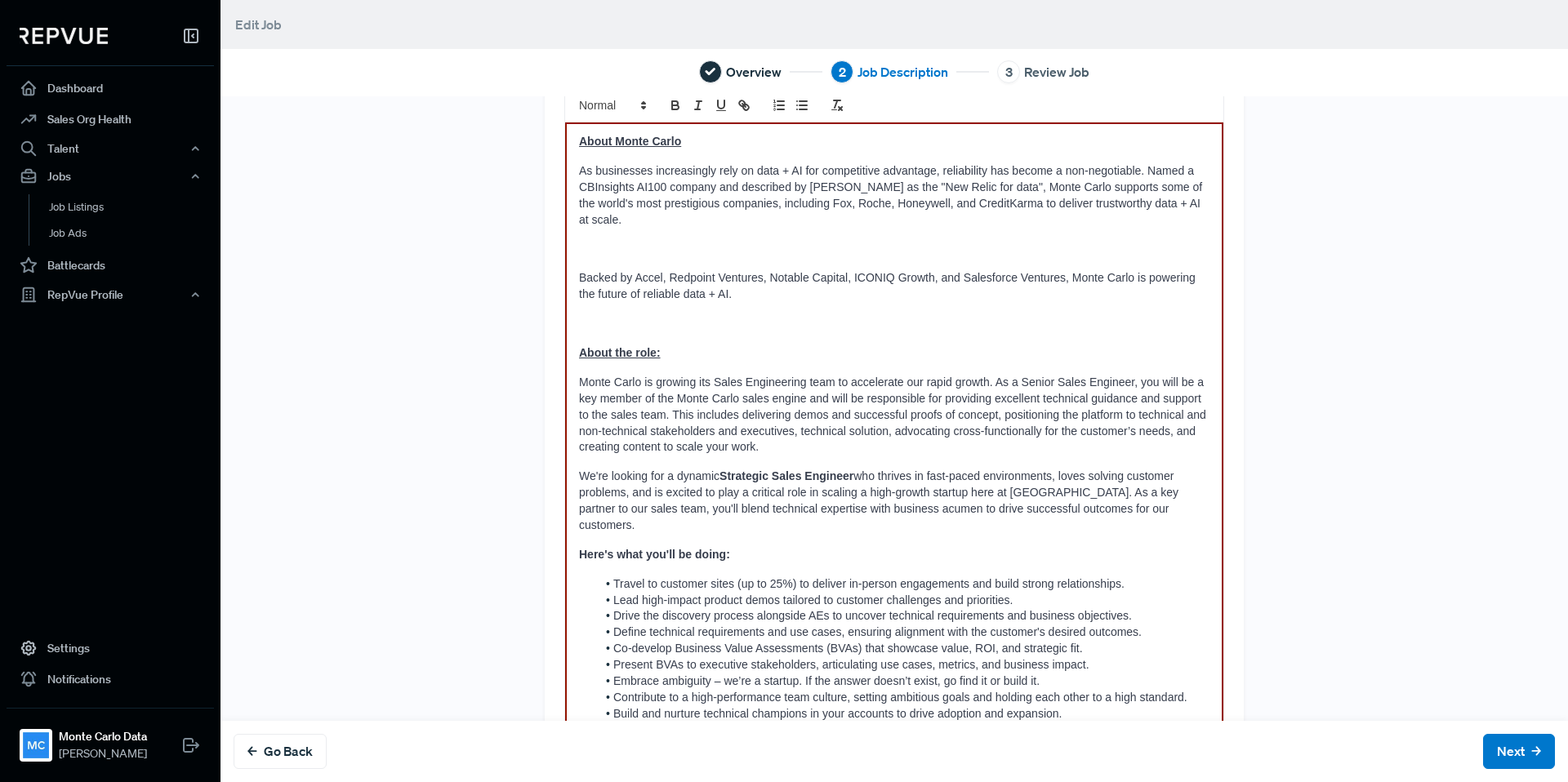
scroll to position [0, 0]
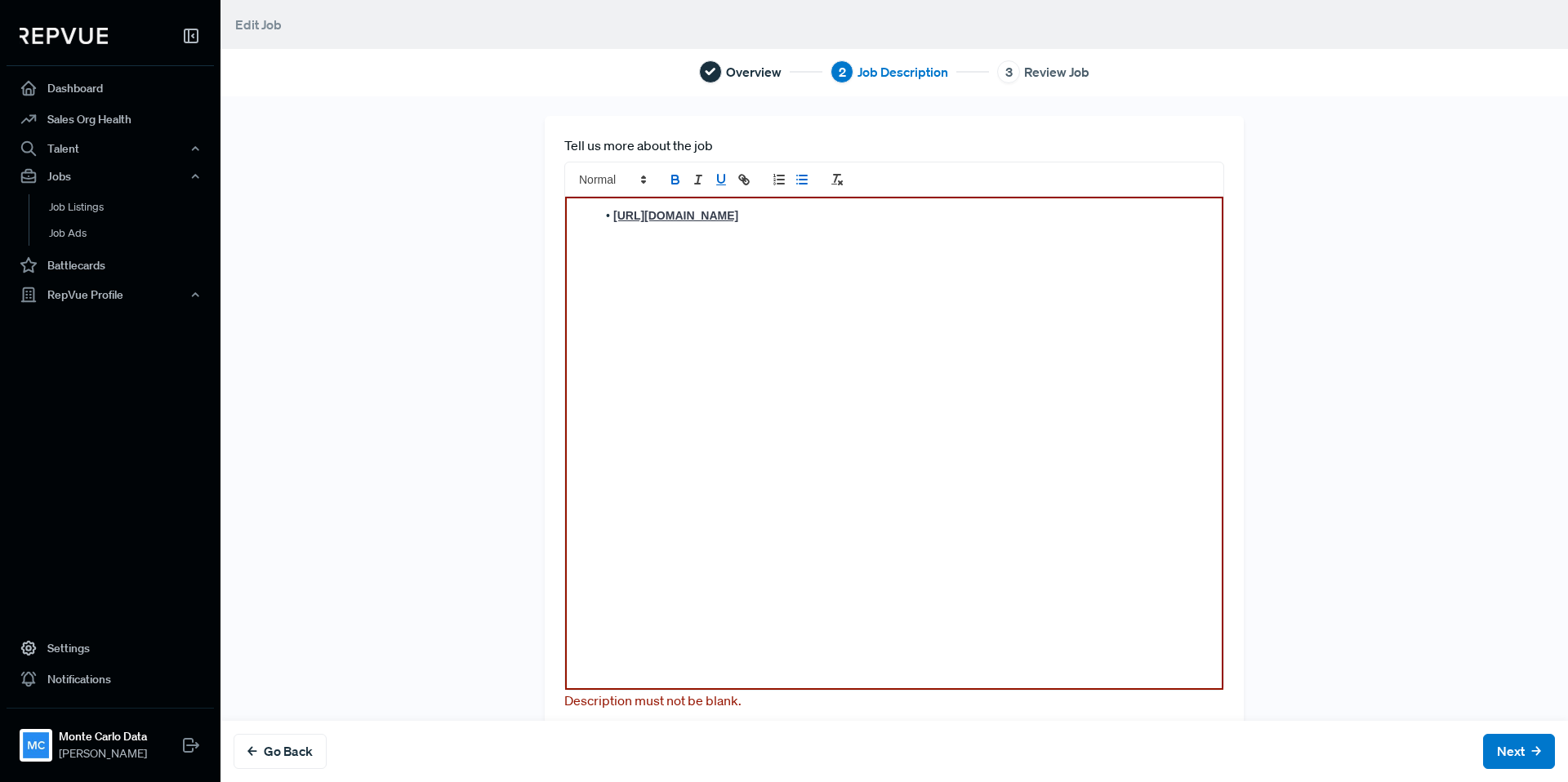
click at [738, 222] on u "[URL][DOMAIN_NAME]" at bounding box center [676, 215] width 125 height 13
click at [586, 209] on p at bounding box center [894, 216] width 630 height 16
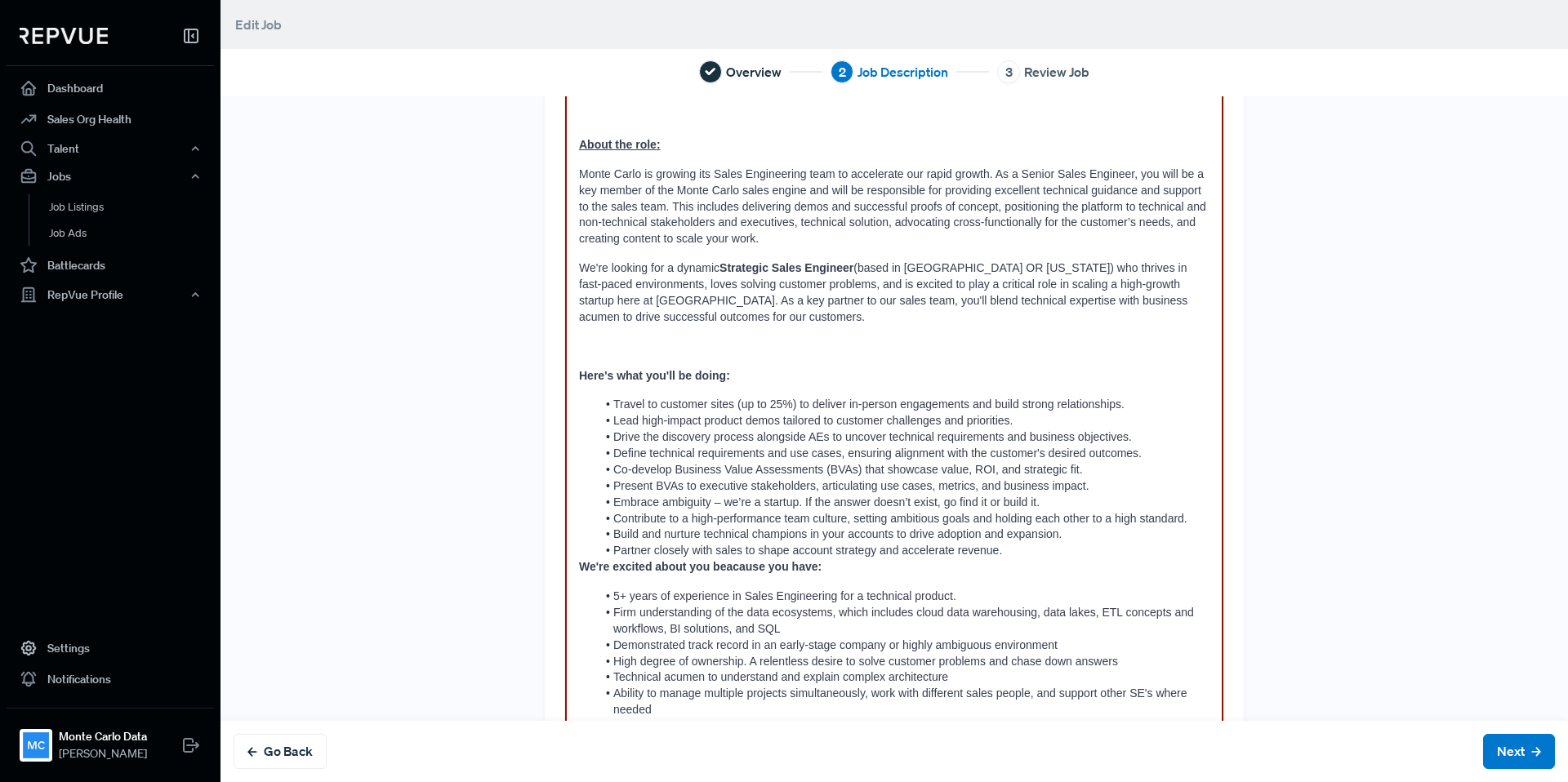
click at [673, 339] on p at bounding box center [894, 347] width 630 height 16
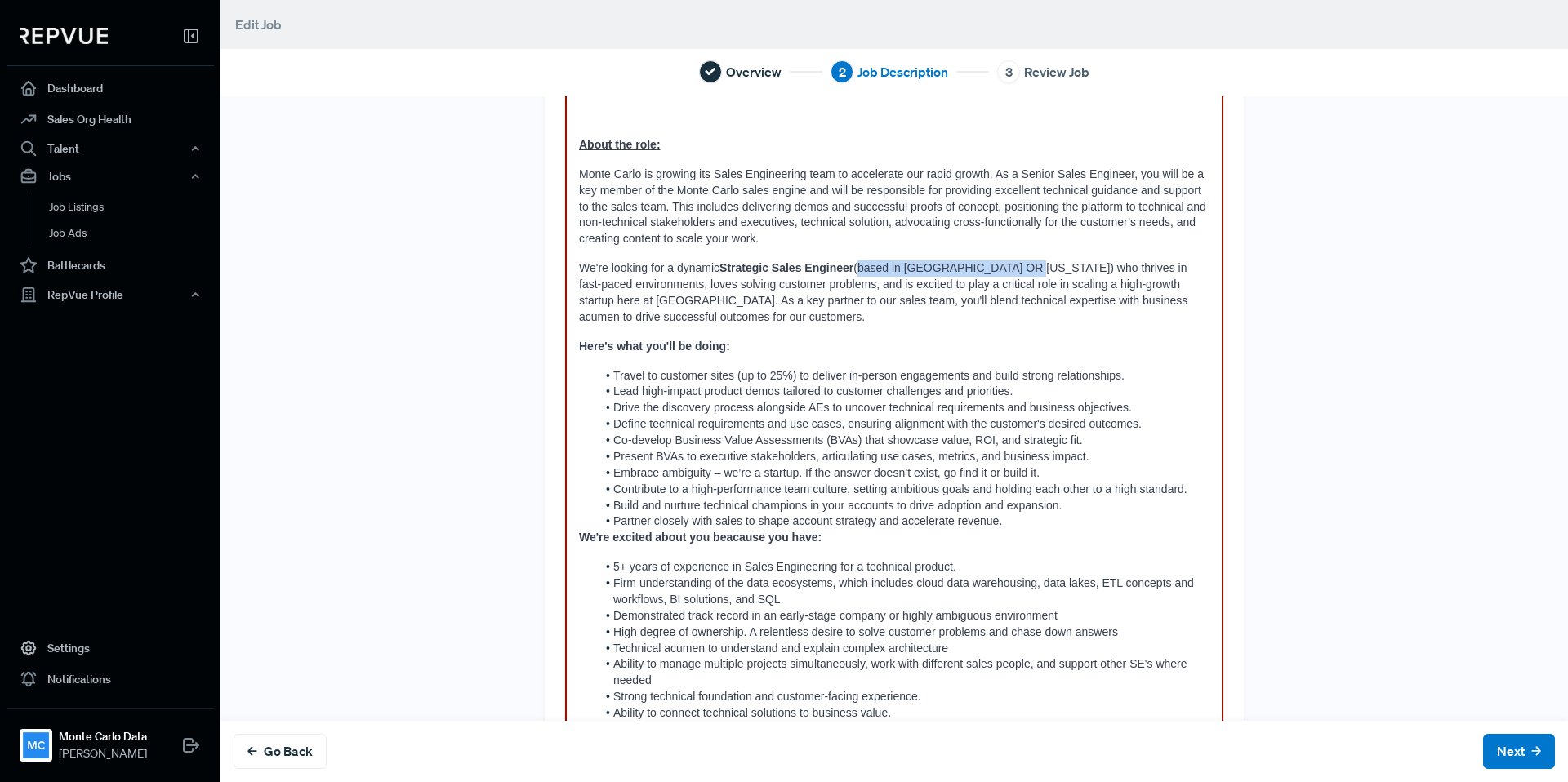
drag, startPoint x: 858, startPoint y: 252, endPoint x: 1023, endPoint y: 248, distance: 165.0
click at [1023, 261] on span "(based in [GEOGRAPHIC_DATA] OR [US_STATE]) who thrives in fast-paced environmen…" at bounding box center [885, 292] width 612 height 62
click at [580, 531] on strong "We're excited about you beacause you have:" at bounding box center [700, 537] width 242 height 13
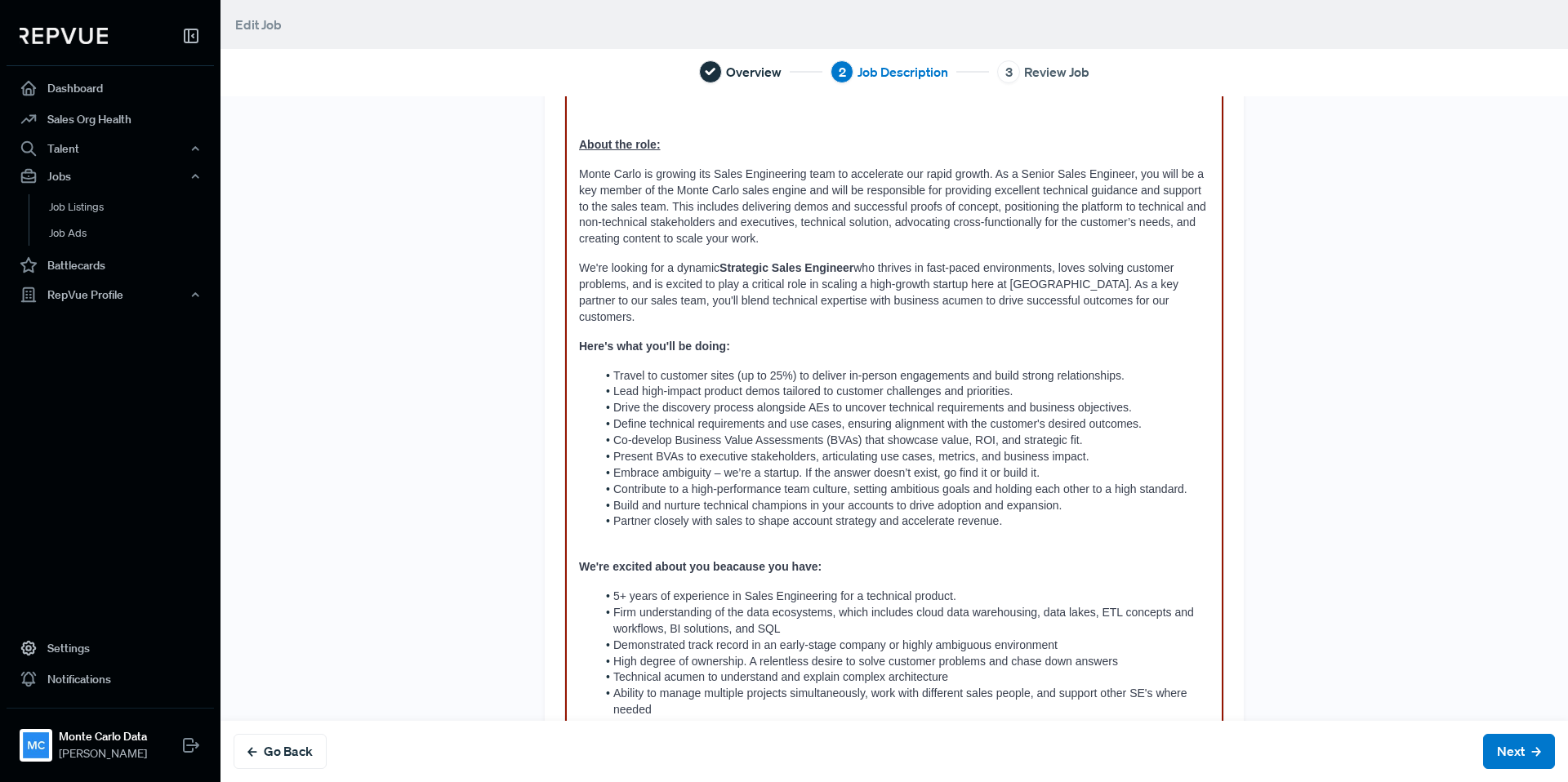
scroll to position [443, 0]
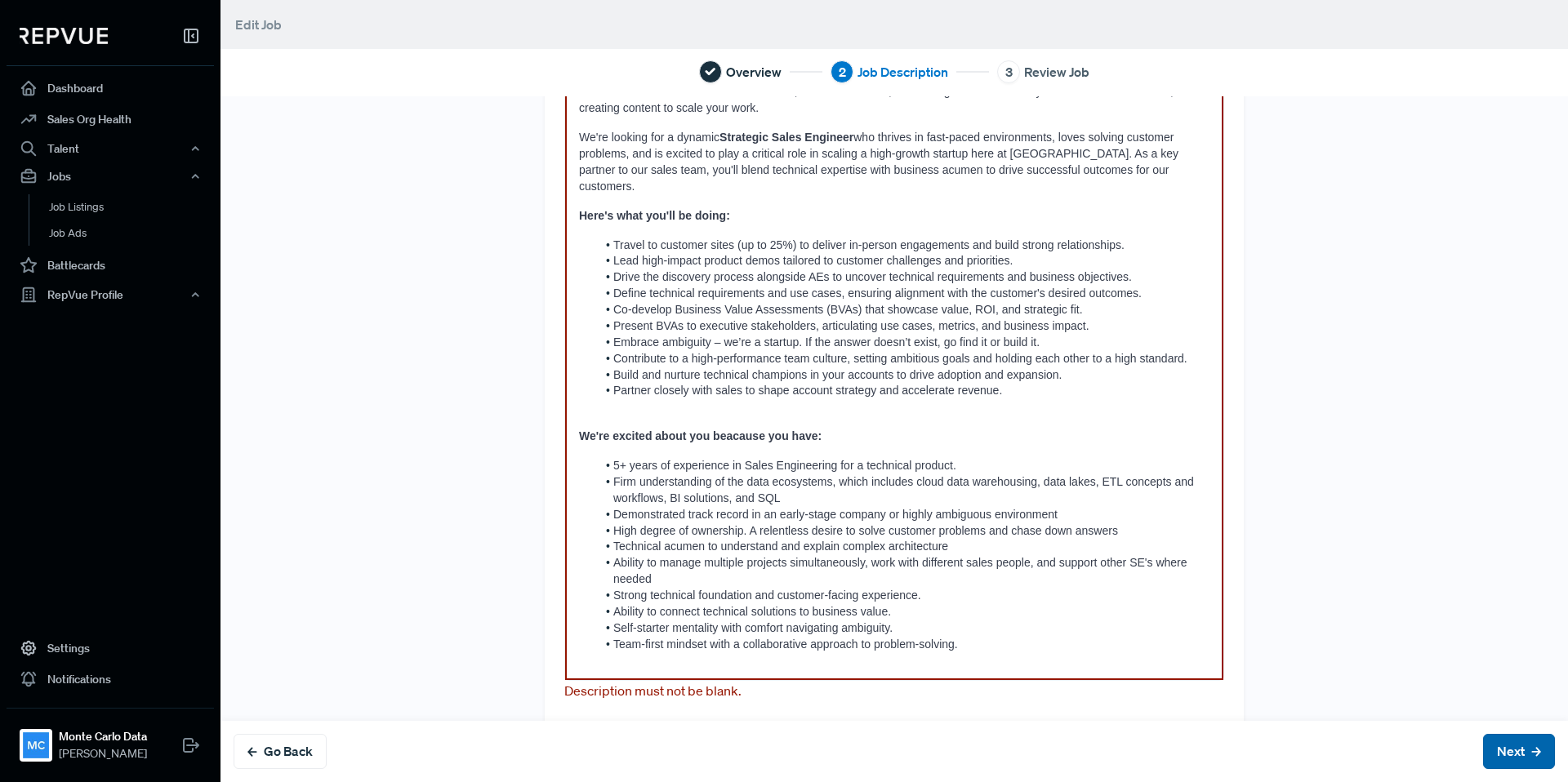
click at [1516, 748] on button "Next" at bounding box center [1518, 752] width 71 height 35
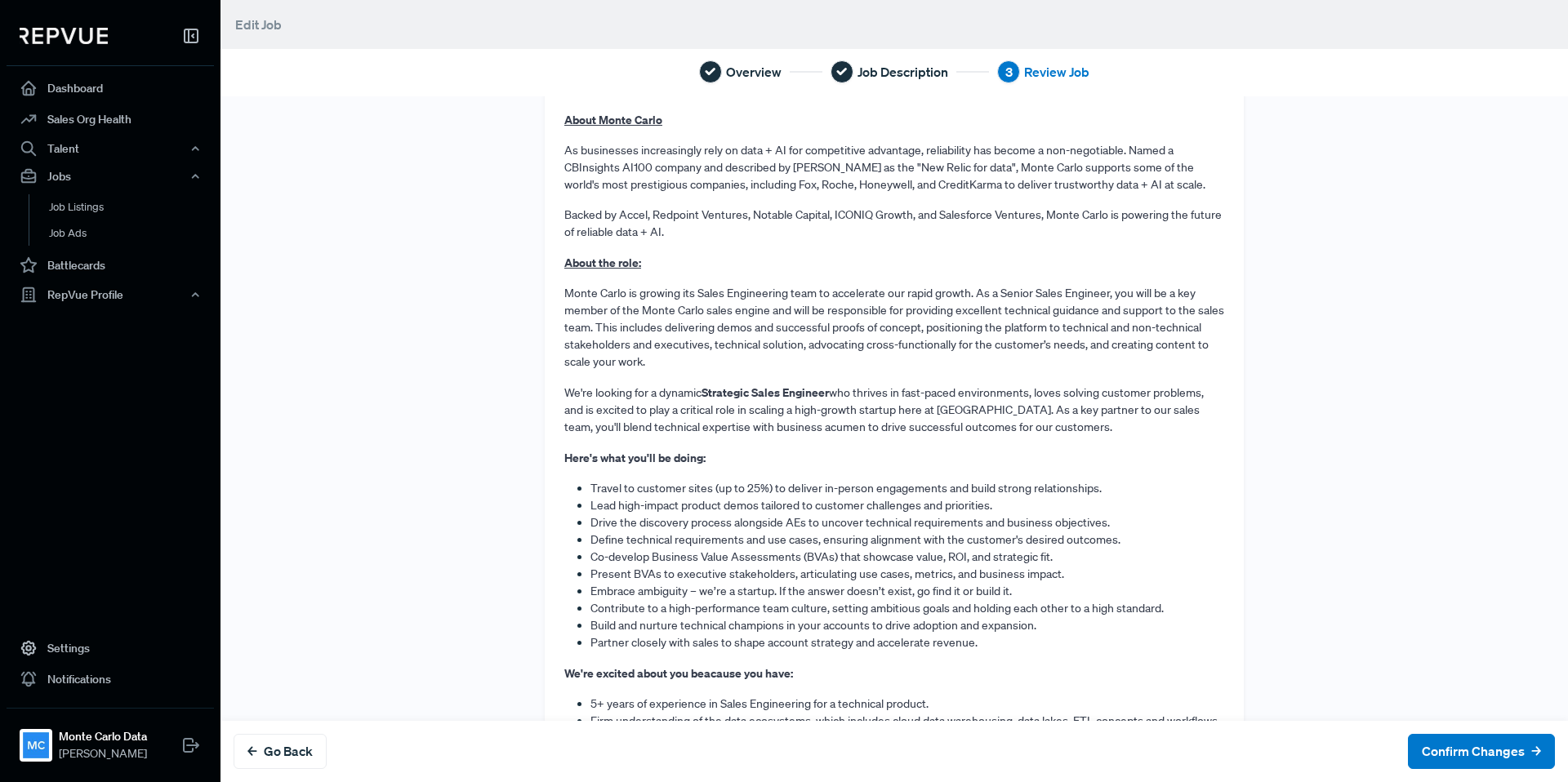
scroll to position [366, 0]
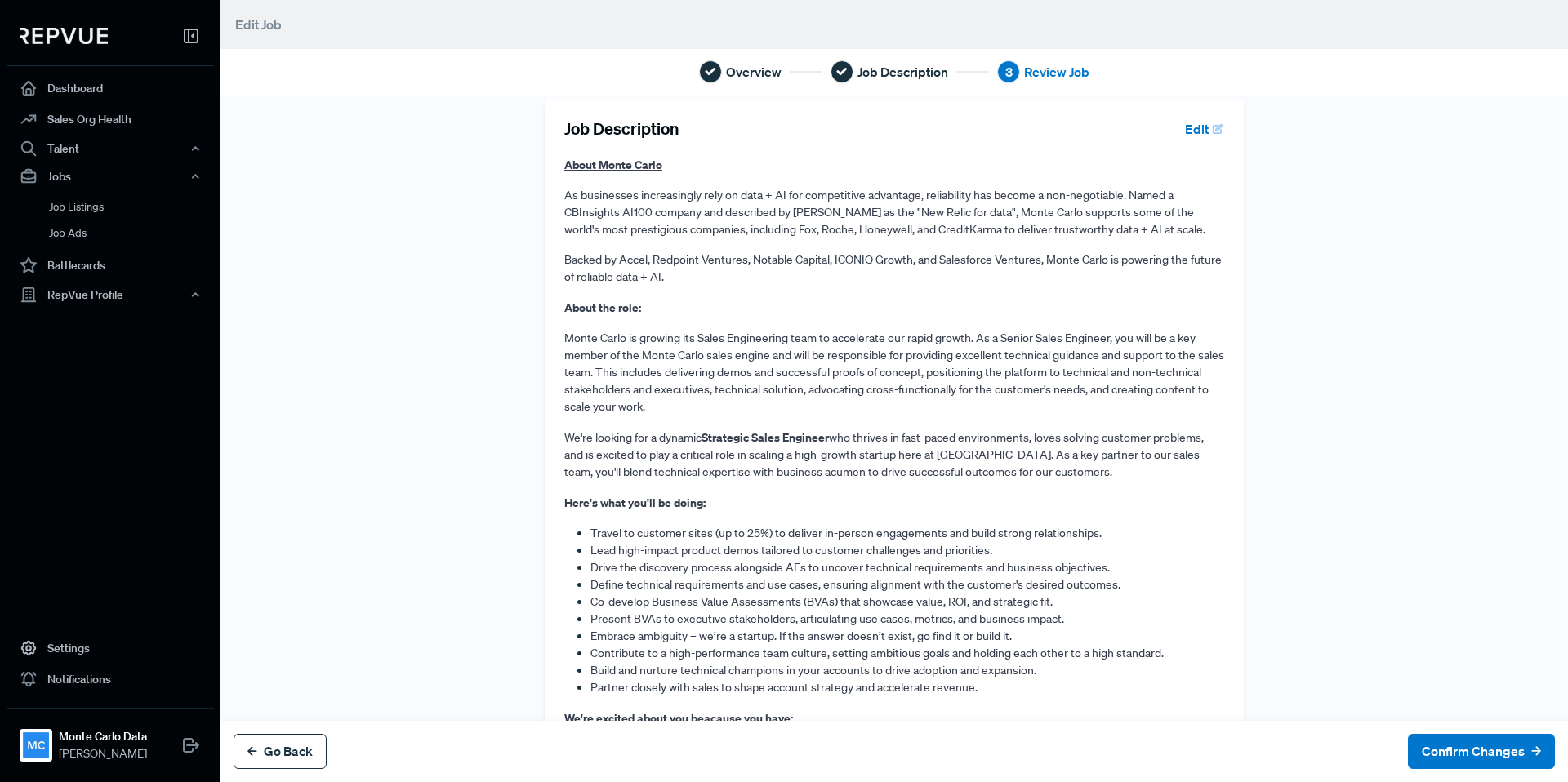
click at [255, 757] on button "Go Back" at bounding box center [279, 752] width 93 height 35
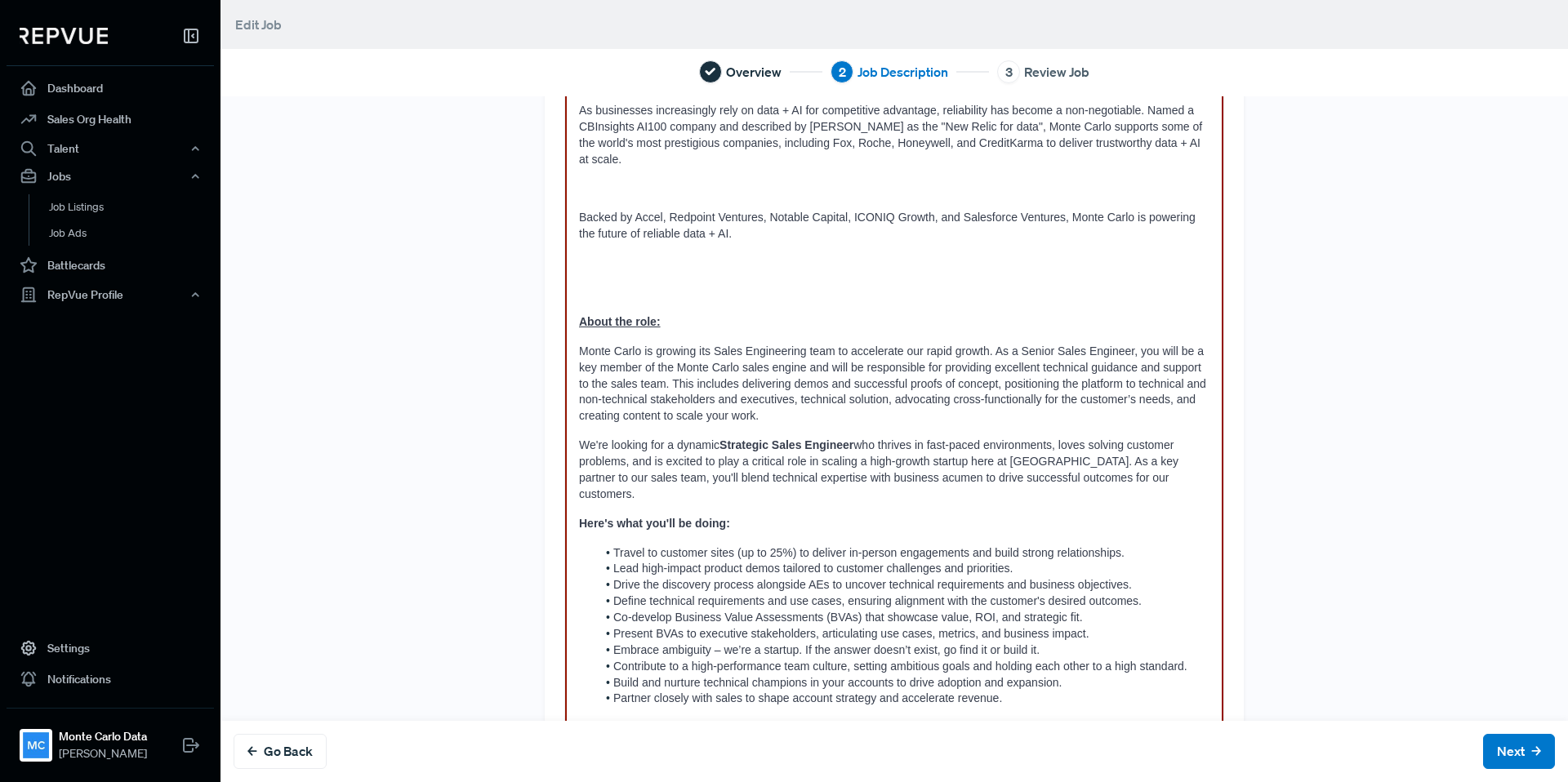
scroll to position [274, 0]
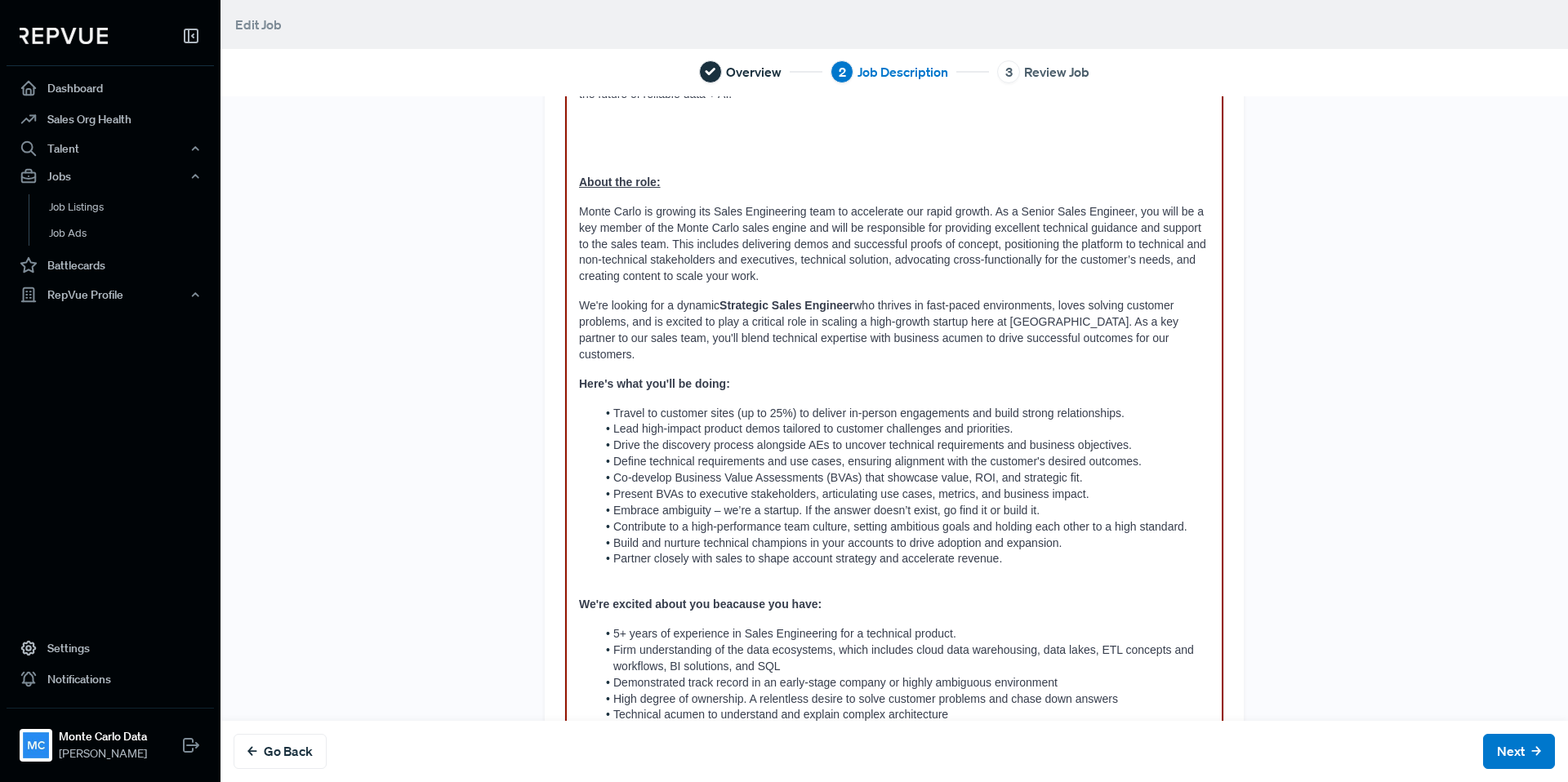
click at [731, 598] on strong "We're excited about you beacause you have:" at bounding box center [700, 605] width 242 height 13
click at [1520, 756] on button "Next" at bounding box center [1518, 752] width 71 height 35
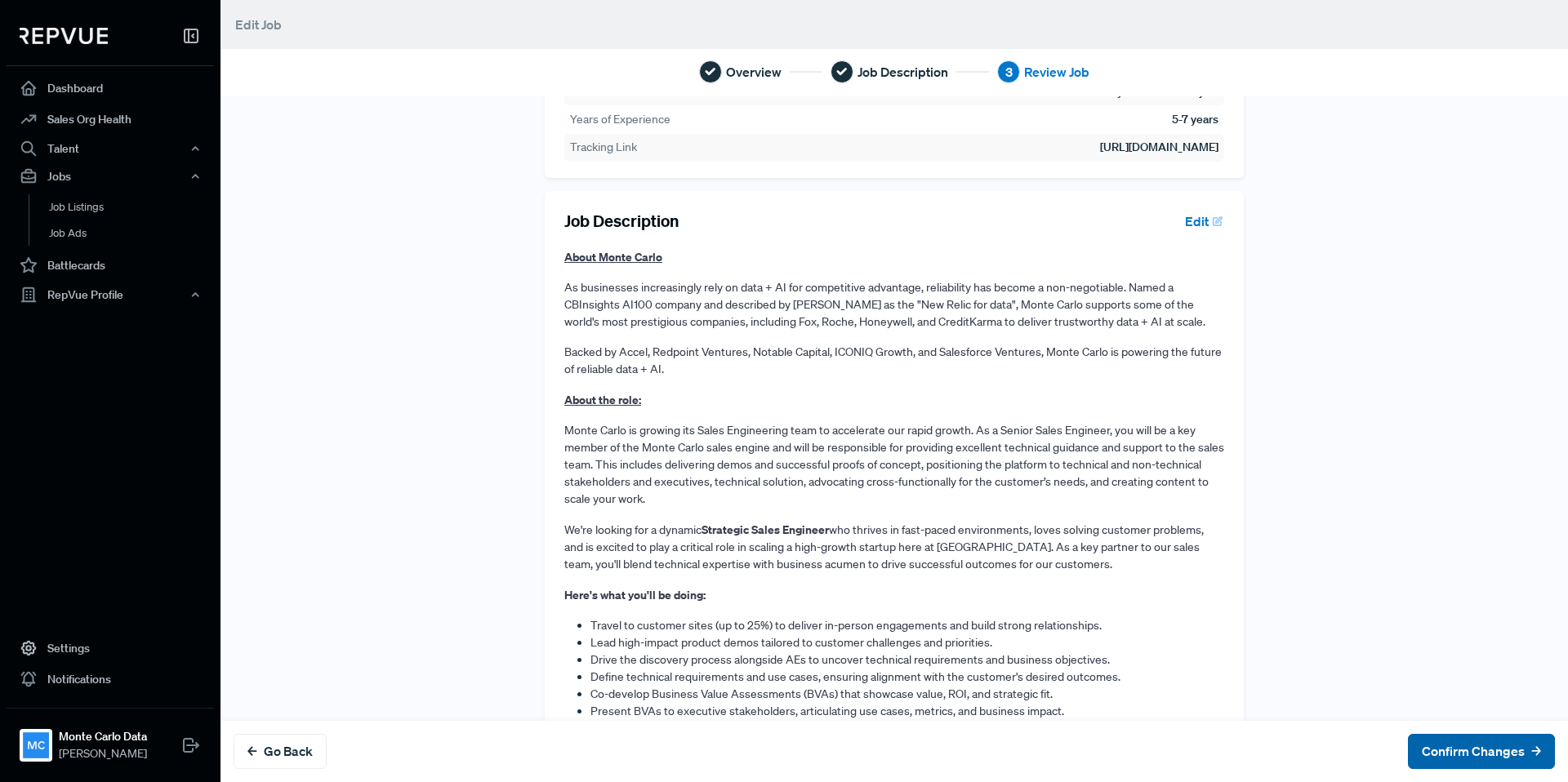
scroll to position [0, 0]
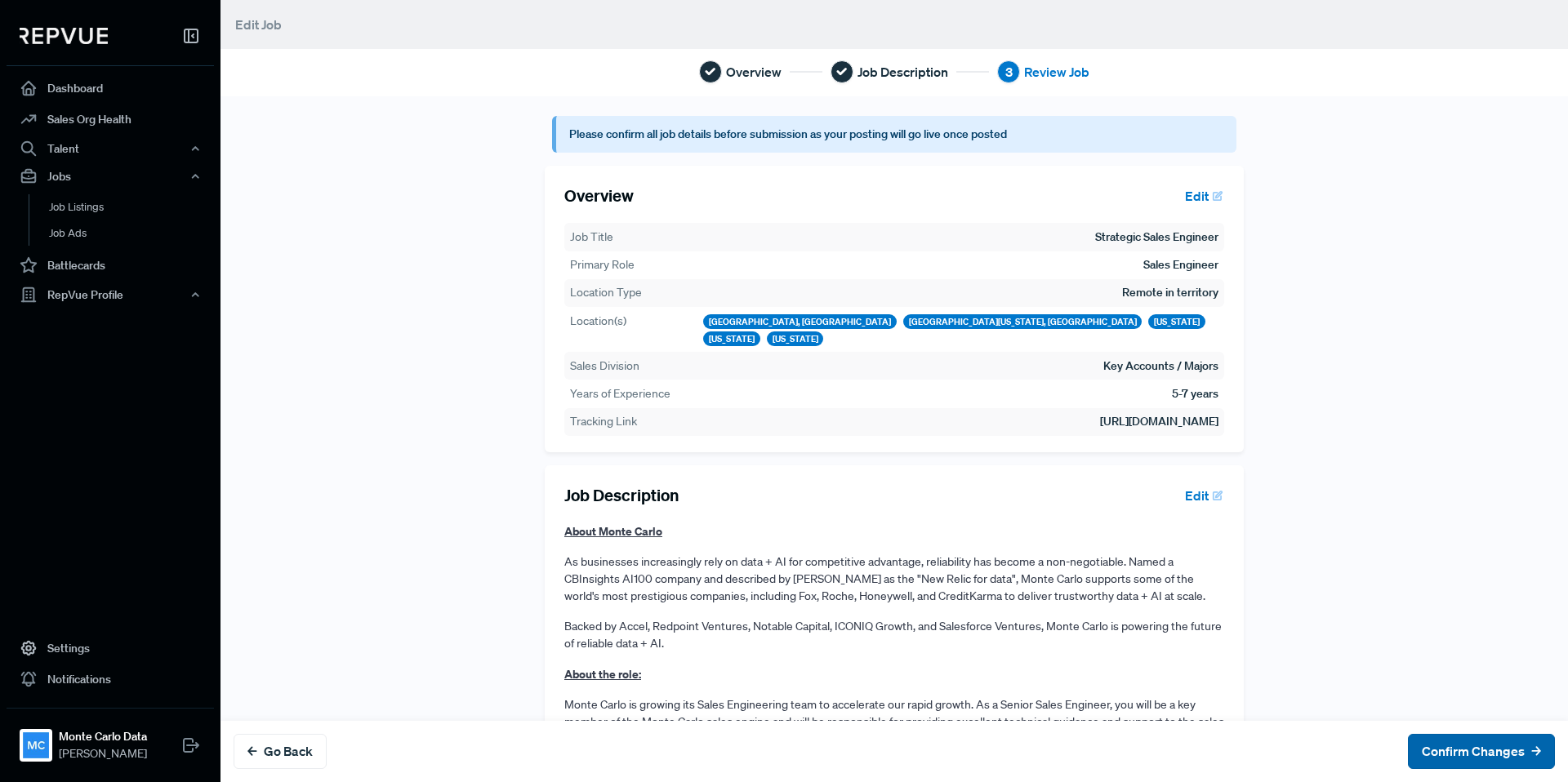
click at [1470, 759] on button "Confirm Changes" at bounding box center [1481, 752] width 147 height 35
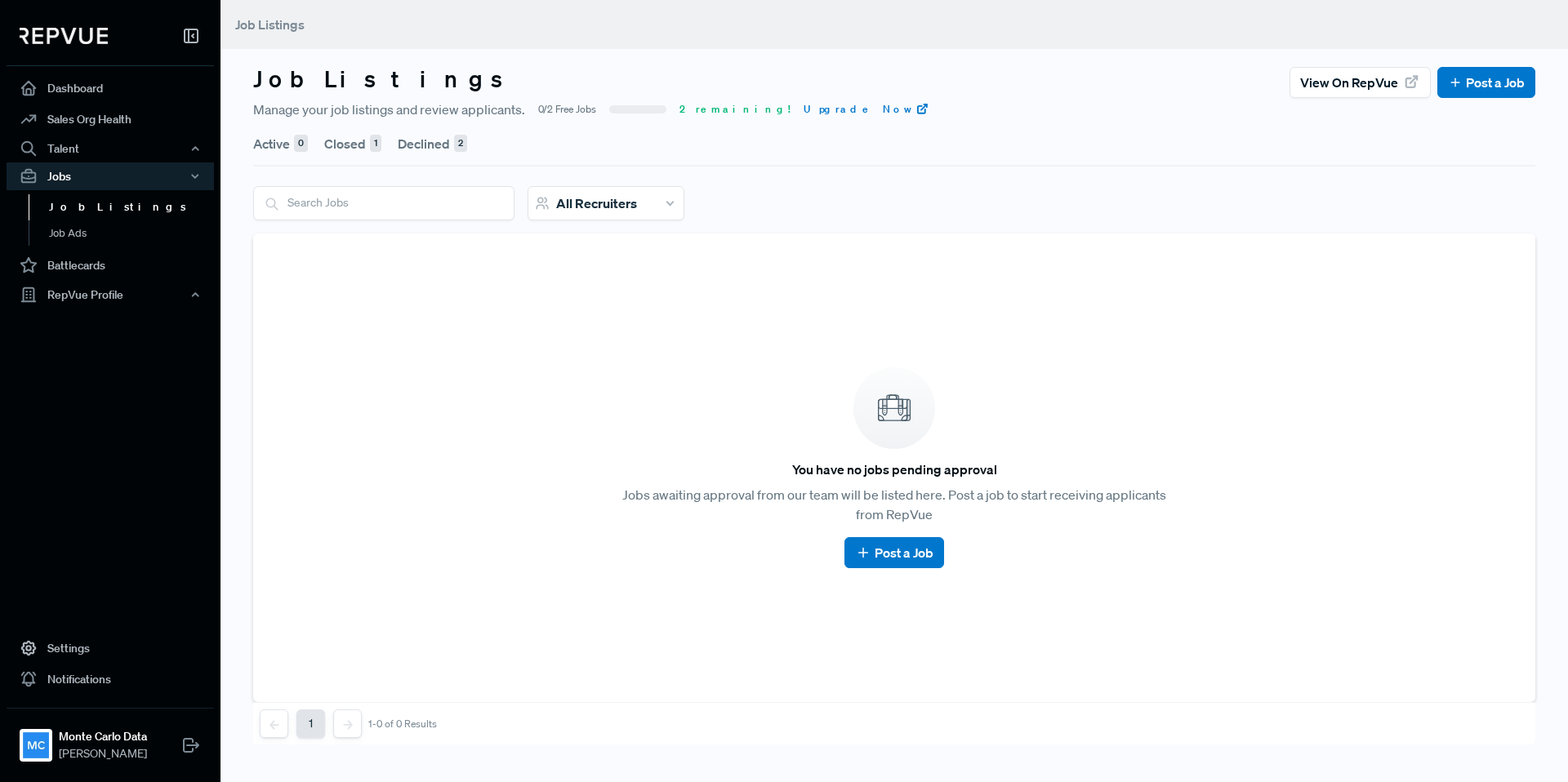
click at [450, 143] on button "Declined 2" at bounding box center [432, 144] width 69 height 46
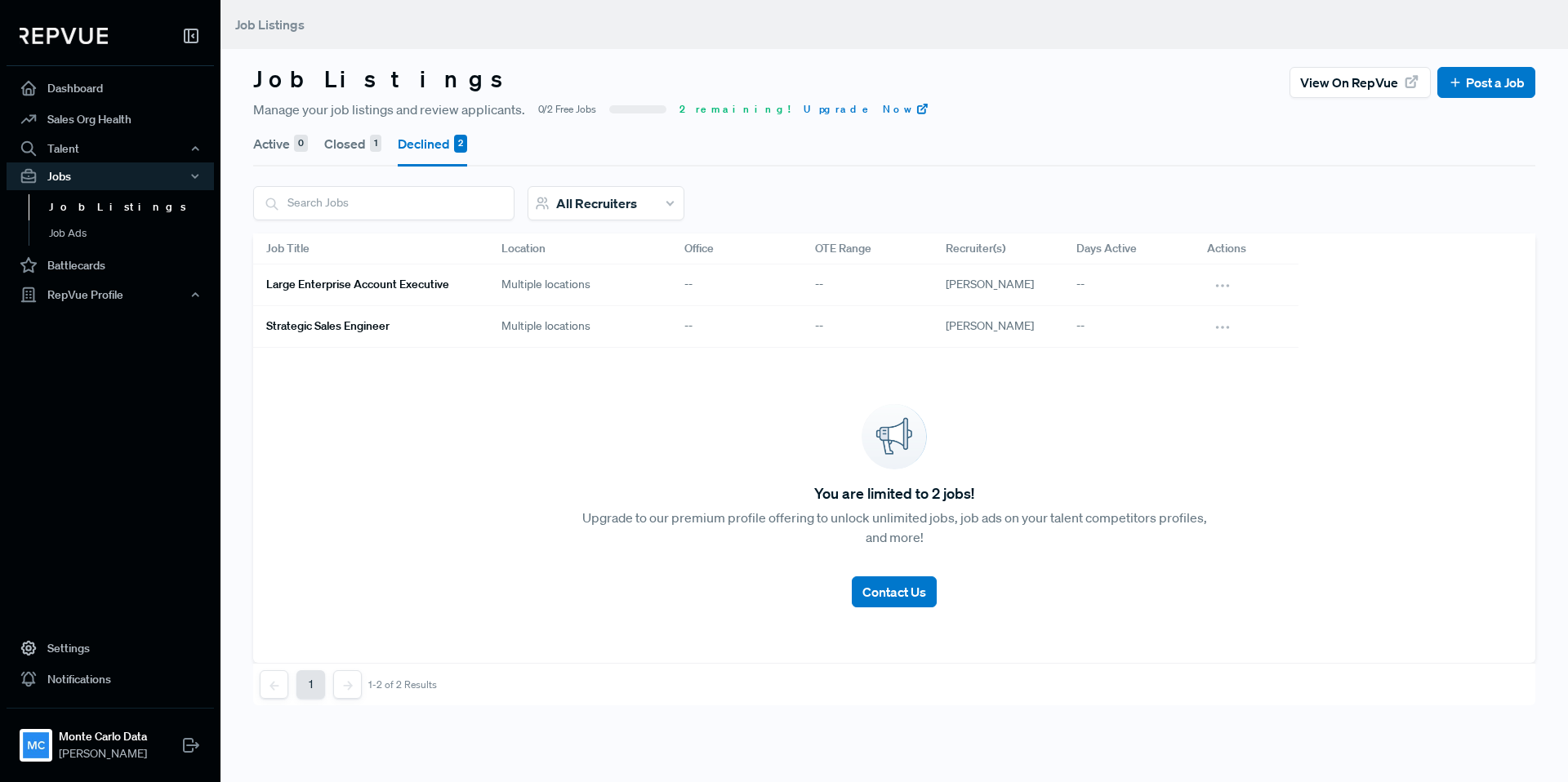
click at [368, 288] on h6 "Large Enterprise Account Executive" at bounding box center [357, 284] width 183 height 14
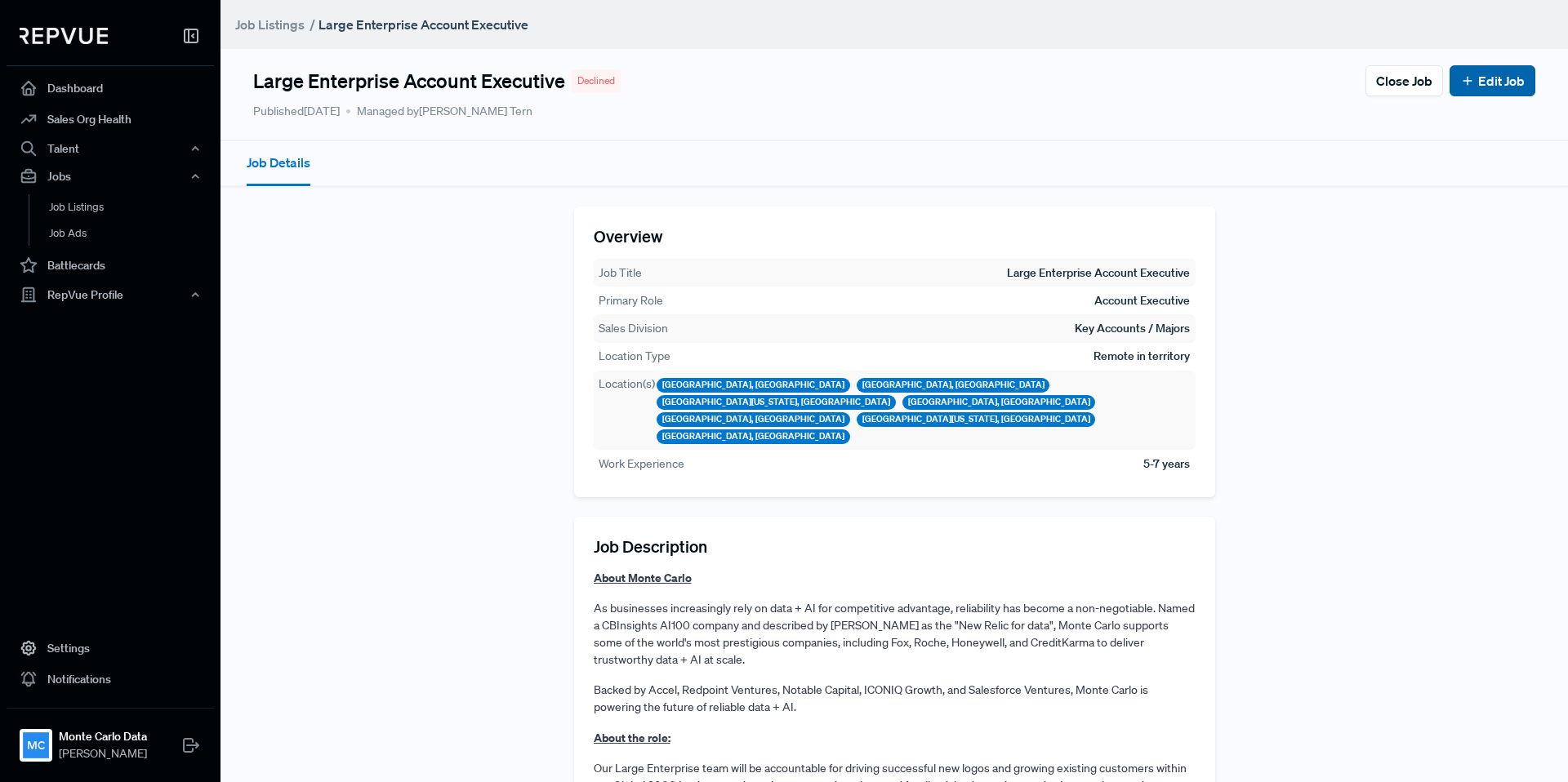
click at [1514, 79] on link "Edit Job" at bounding box center [1492, 80] width 65 height 20
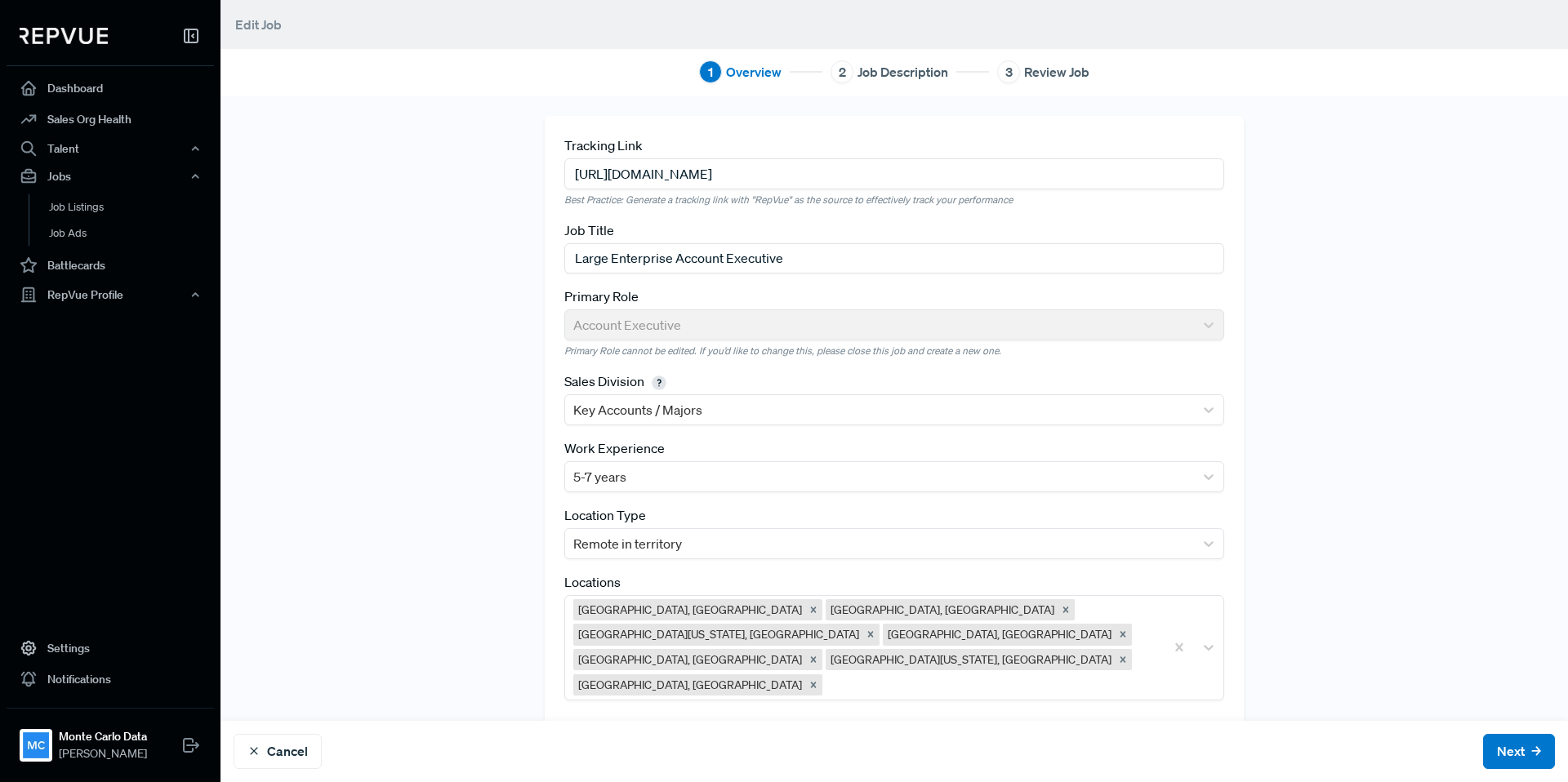
click at [894, 178] on input "[URL][DOMAIN_NAME]" at bounding box center [894, 173] width 660 height 30
paste input "/4a57ba0f-3be5-4138-b863-f8c7a575c3e0"
type input "[URL][DOMAIN_NAME]"
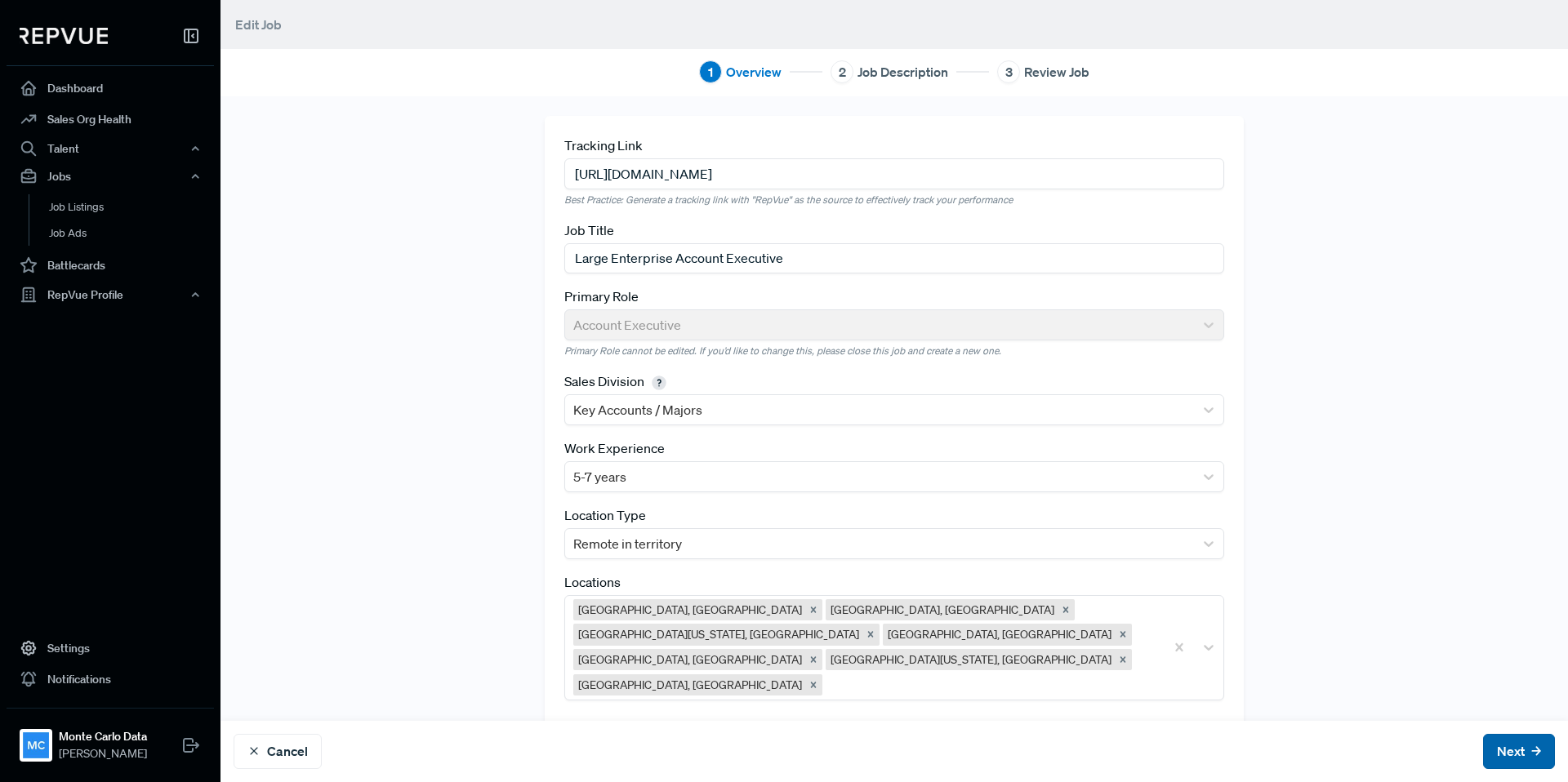
click at [1515, 749] on button "Next" at bounding box center [1518, 752] width 71 height 35
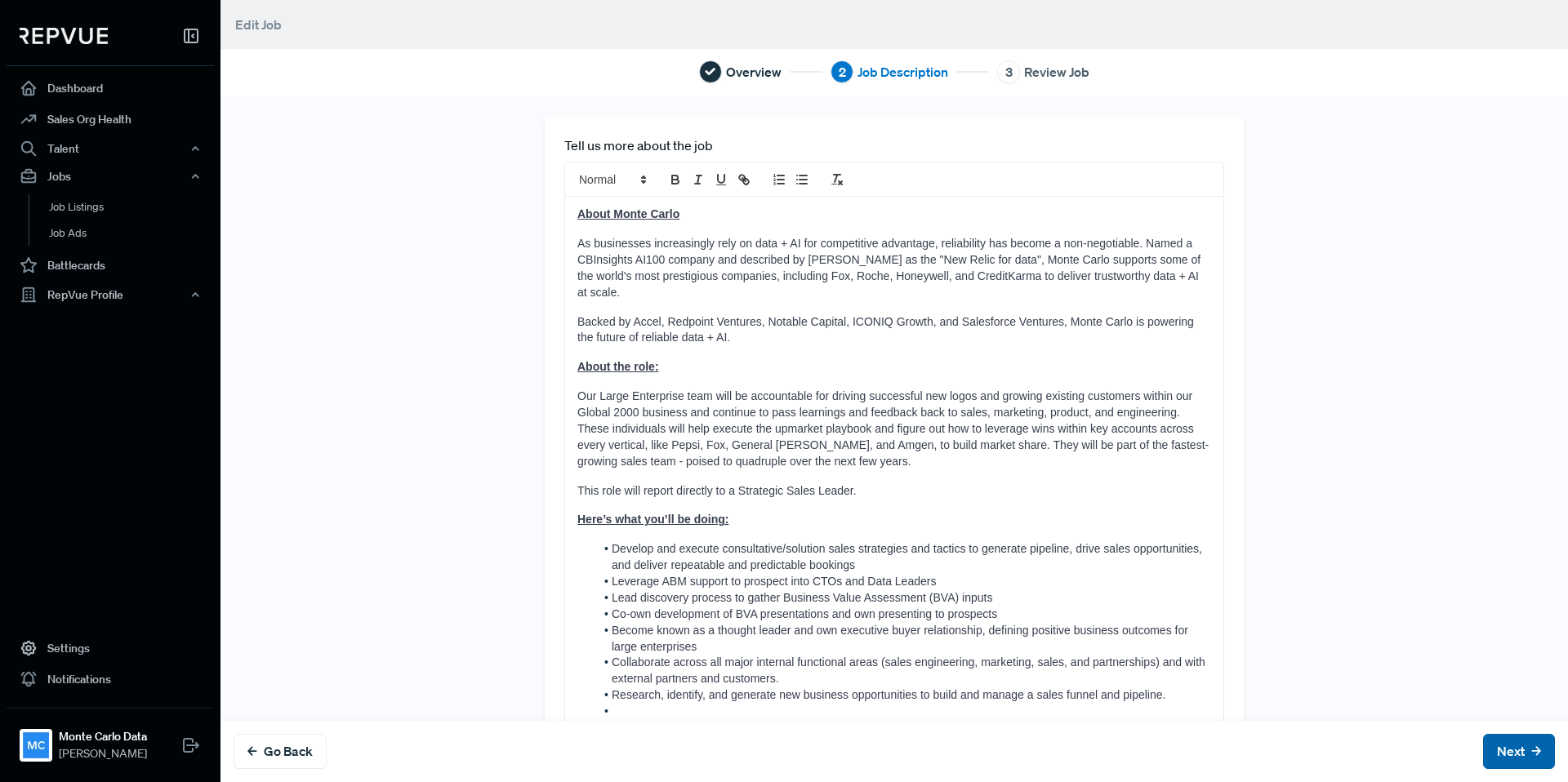
click at [1524, 752] on button "Next" at bounding box center [1518, 752] width 71 height 35
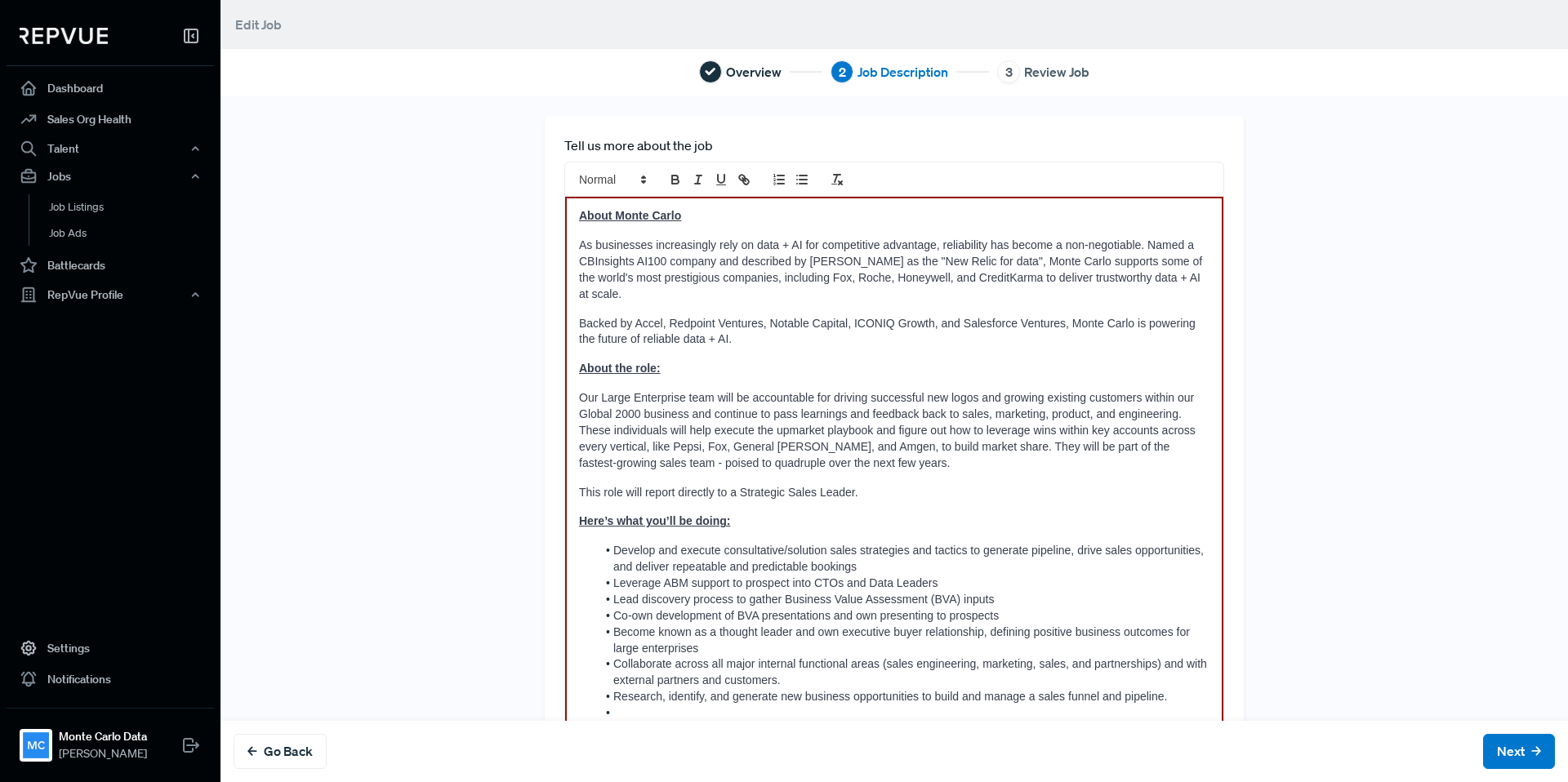
click at [645, 276] on span "As businesses increasingly rely on data + AI for competitive advantage, reliabi…" at bounding box center [892, 269] width 626 height 62
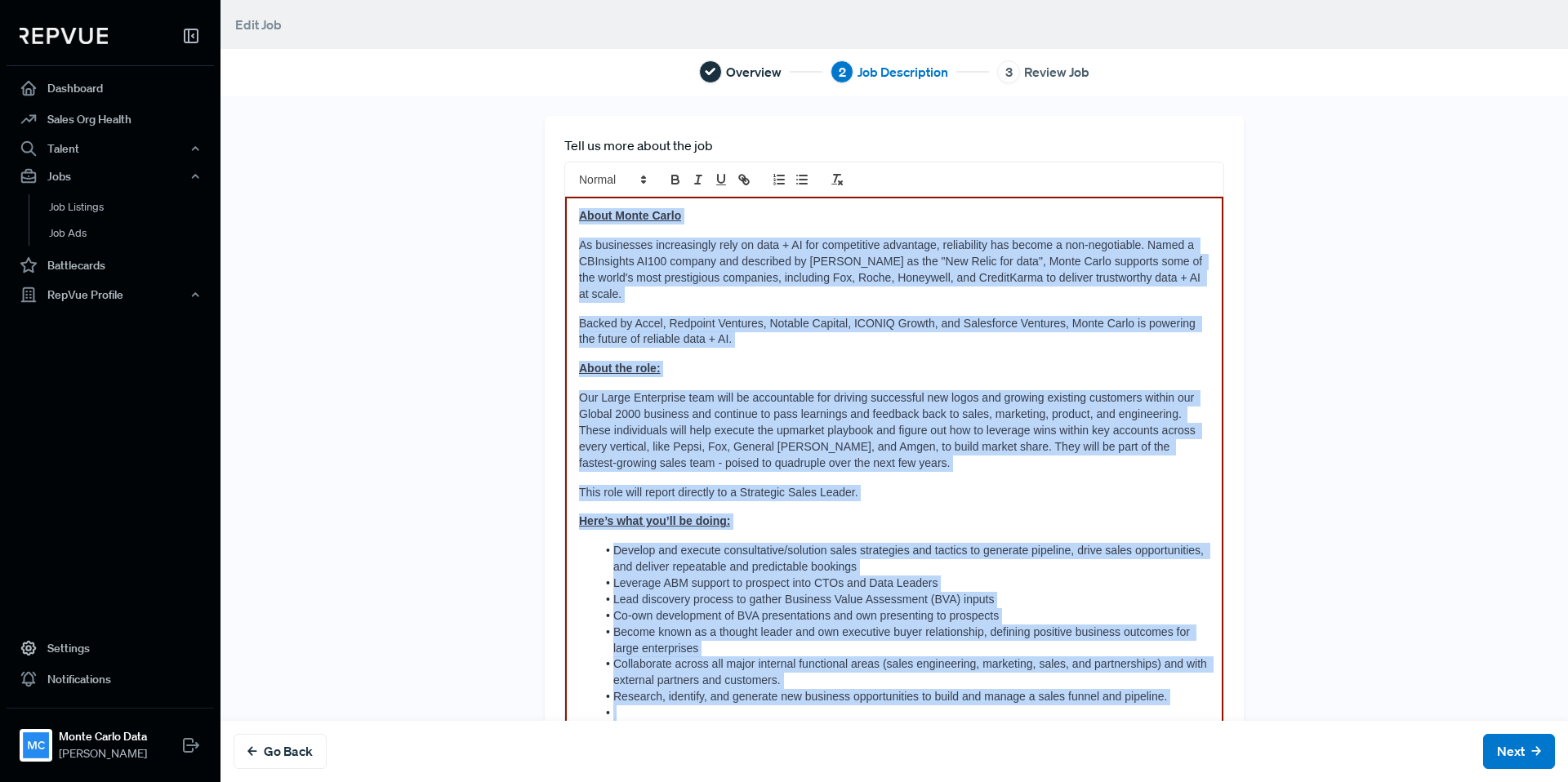
drag, startPoint x: 581, startPoint y: 218, endPoint x: 802, endPoint y: 727, distance: 554.9
click at [802, 727] on div "Tell us more about the job About Monte Carlo As businesses increasingly rely on…" at bounding box center [894, 439] width 1347 height 686
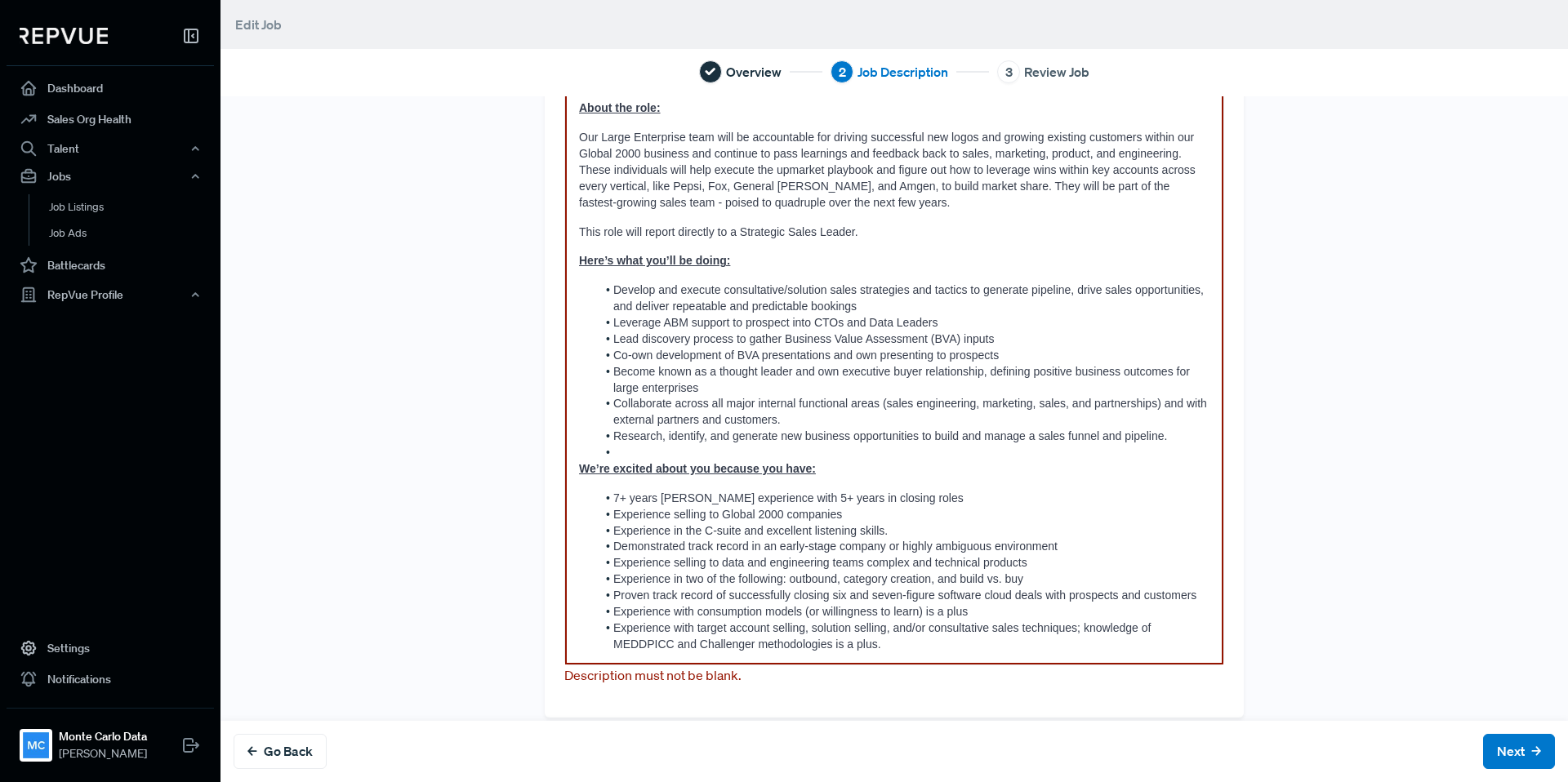
scroll to position [262, 0]
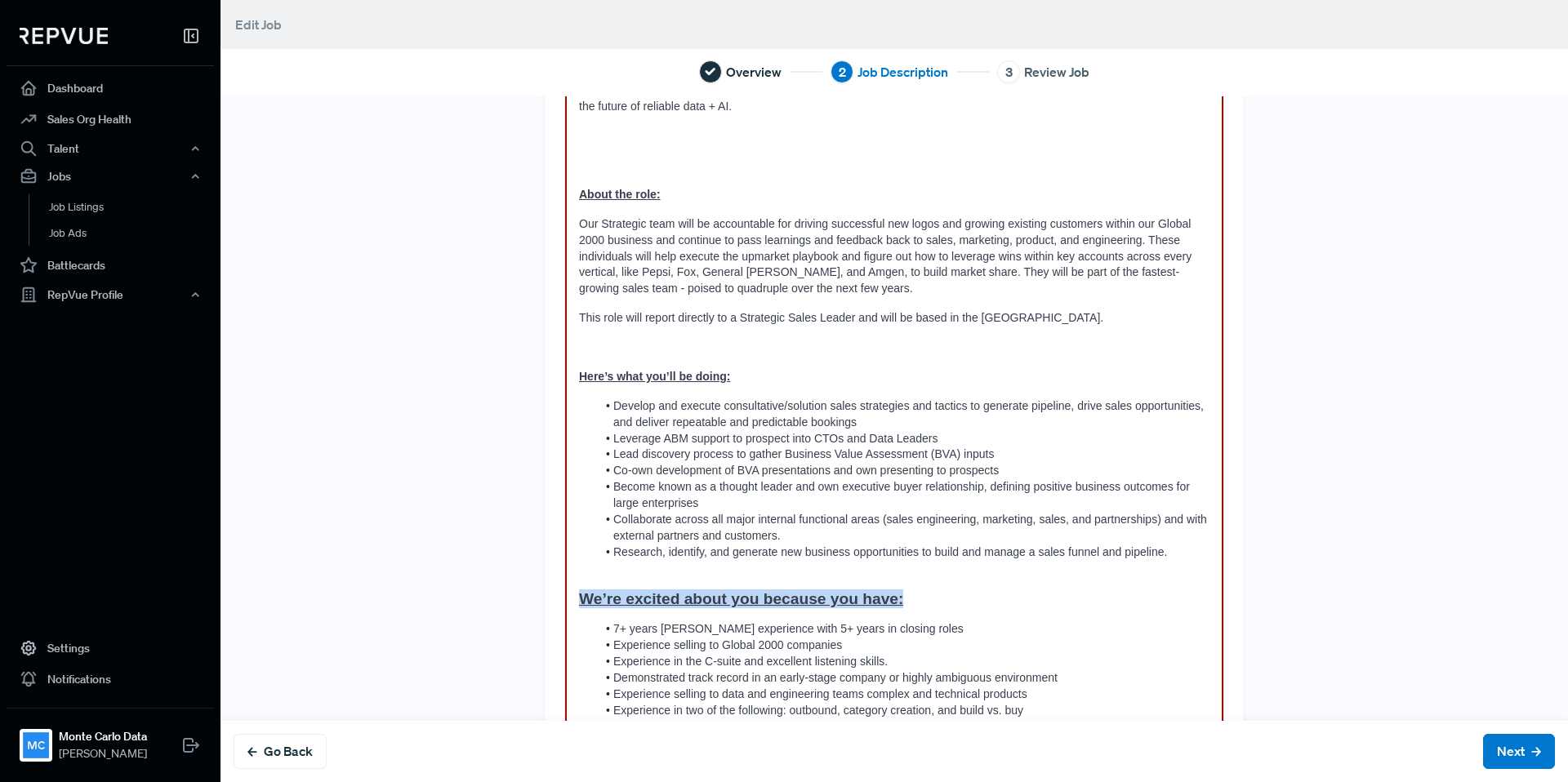
drag, startPoint x: 909, startPoint y: 586, endPoint x: 572, endPoint y: 590, distance: 337.0
click at [572, 590] on div "About Monte Carlo As businesses increasingly rely on data + AI for competitive …" at bounding box center [894, 373] width 658 height 877
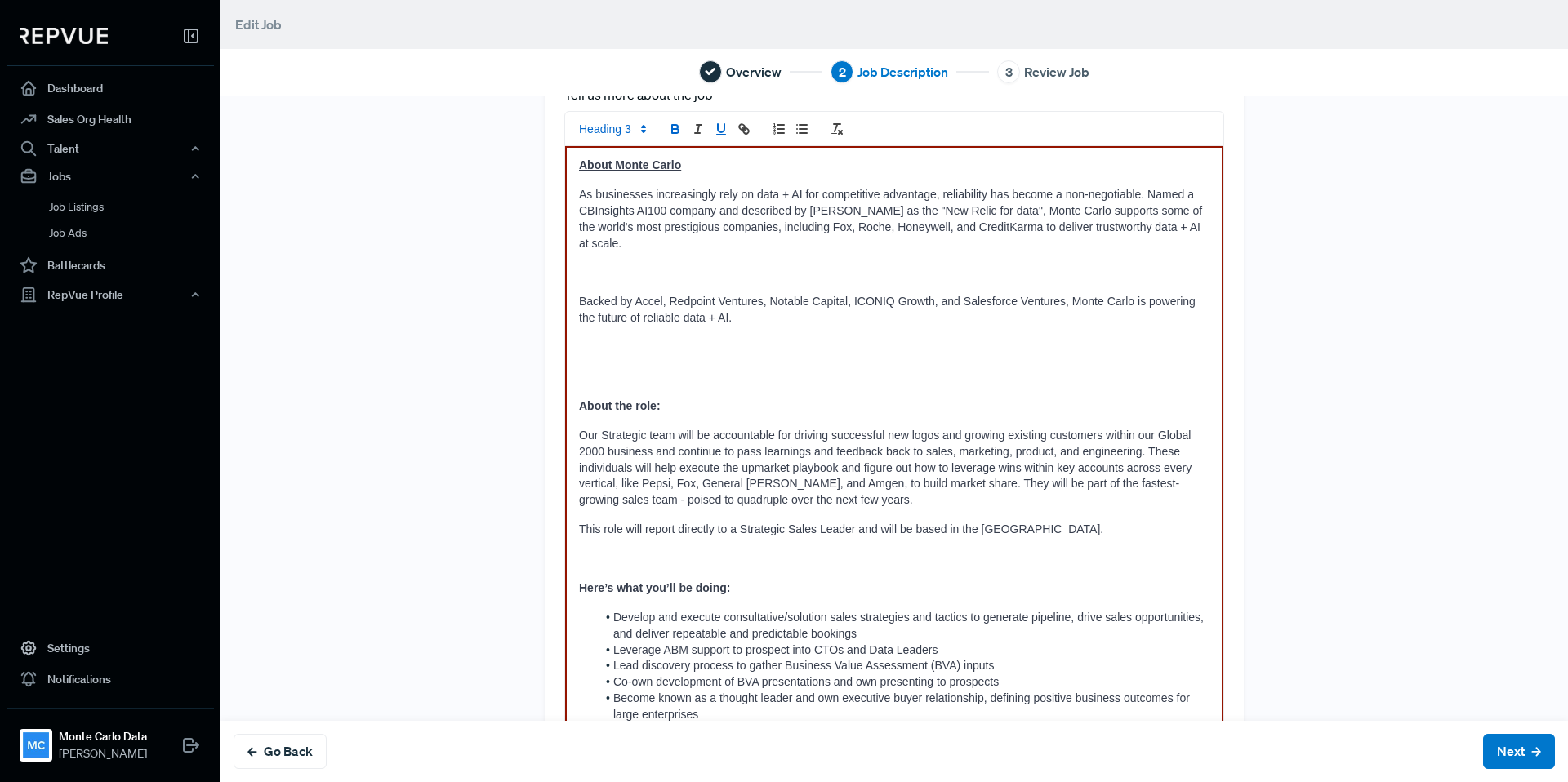
scroll to position [0, 0]
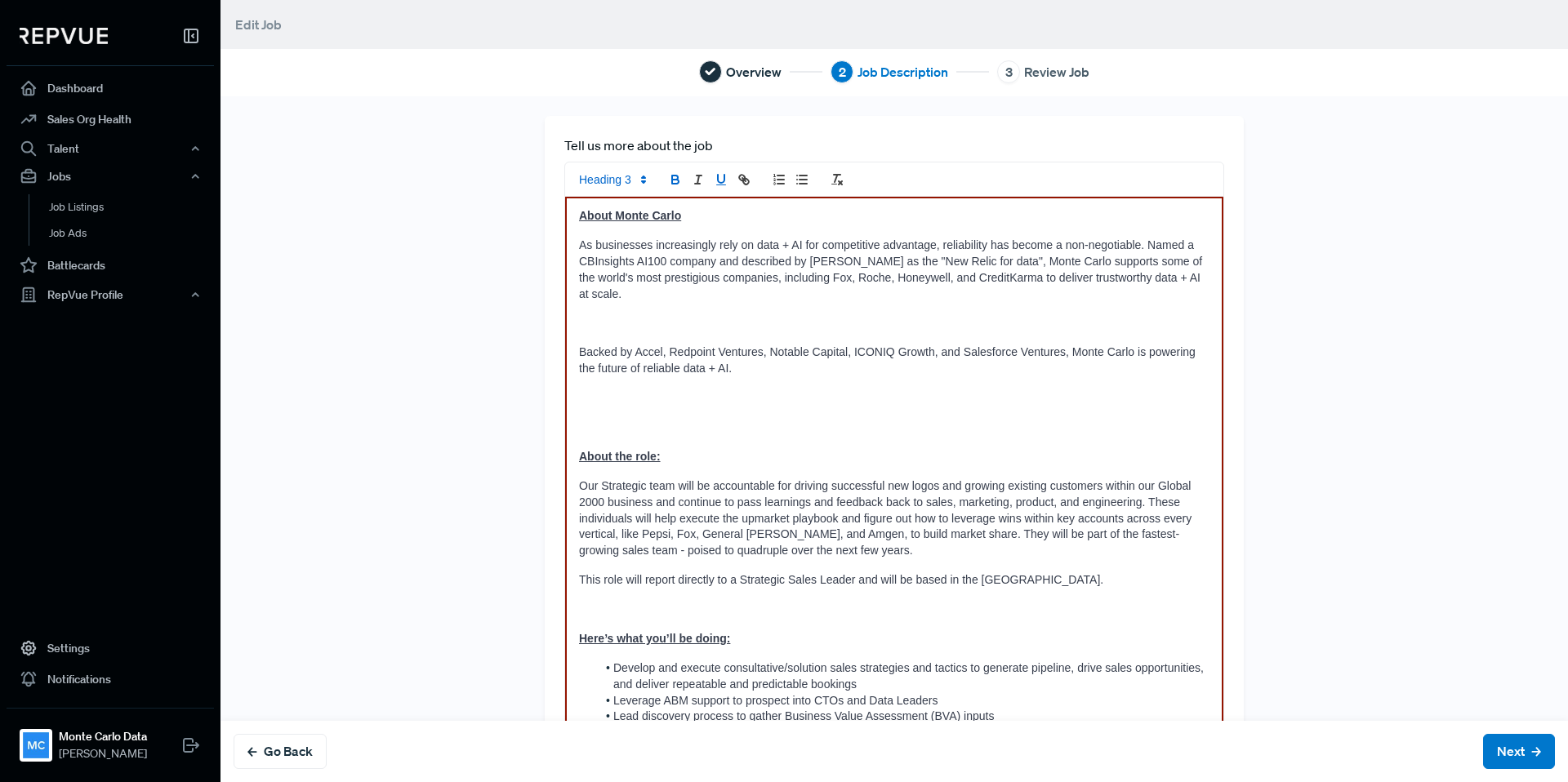
click at [641, 178] on polygon at bounding box center [643, 177] width 3 height 2
click at [625, 310] on span at bounding box center [631, 310] width 104 height 25
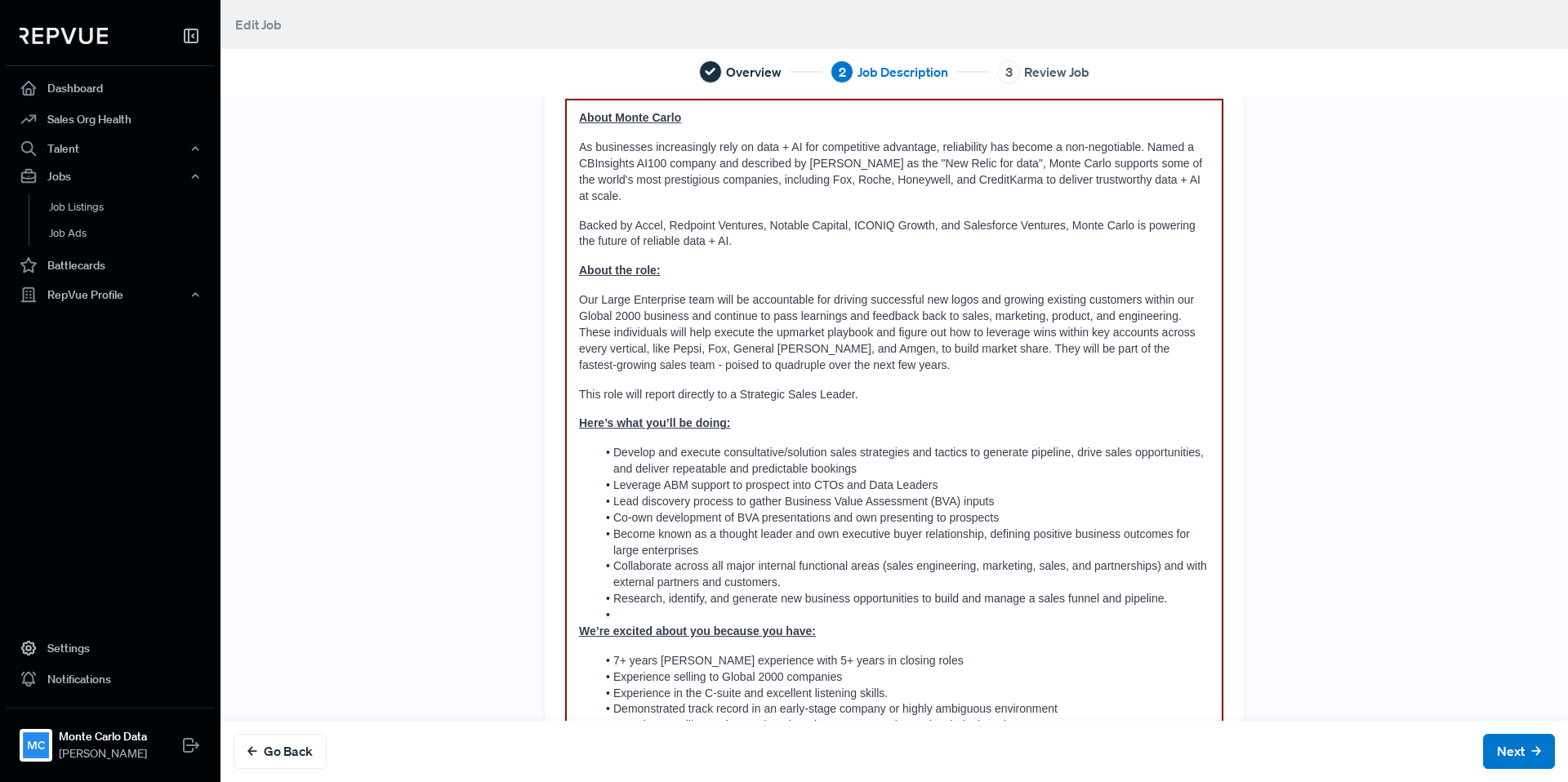
scroll to position [253, 0]
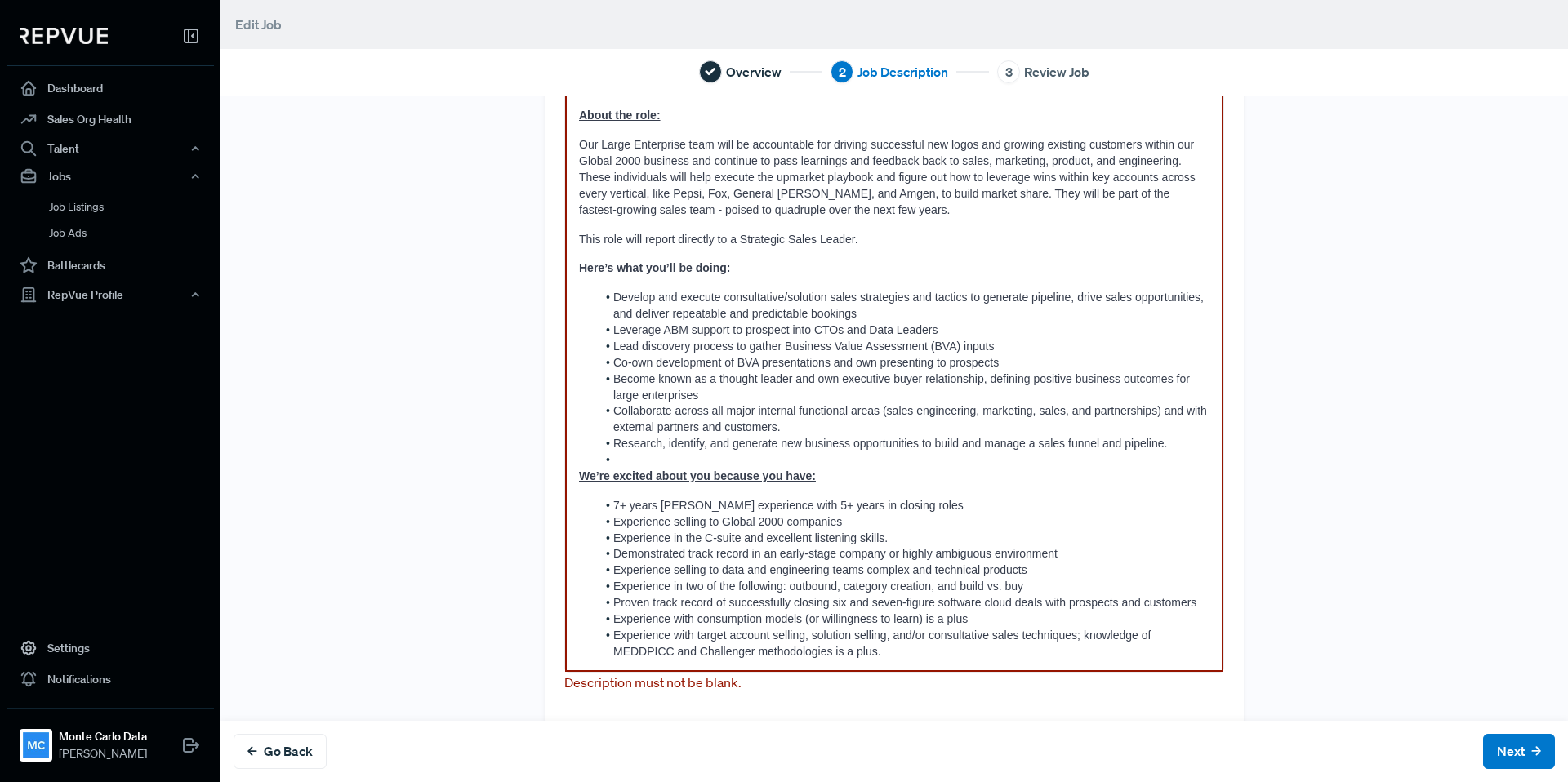
click at [668, 453] on li at bounding box center [903, 461] width 614 height 16
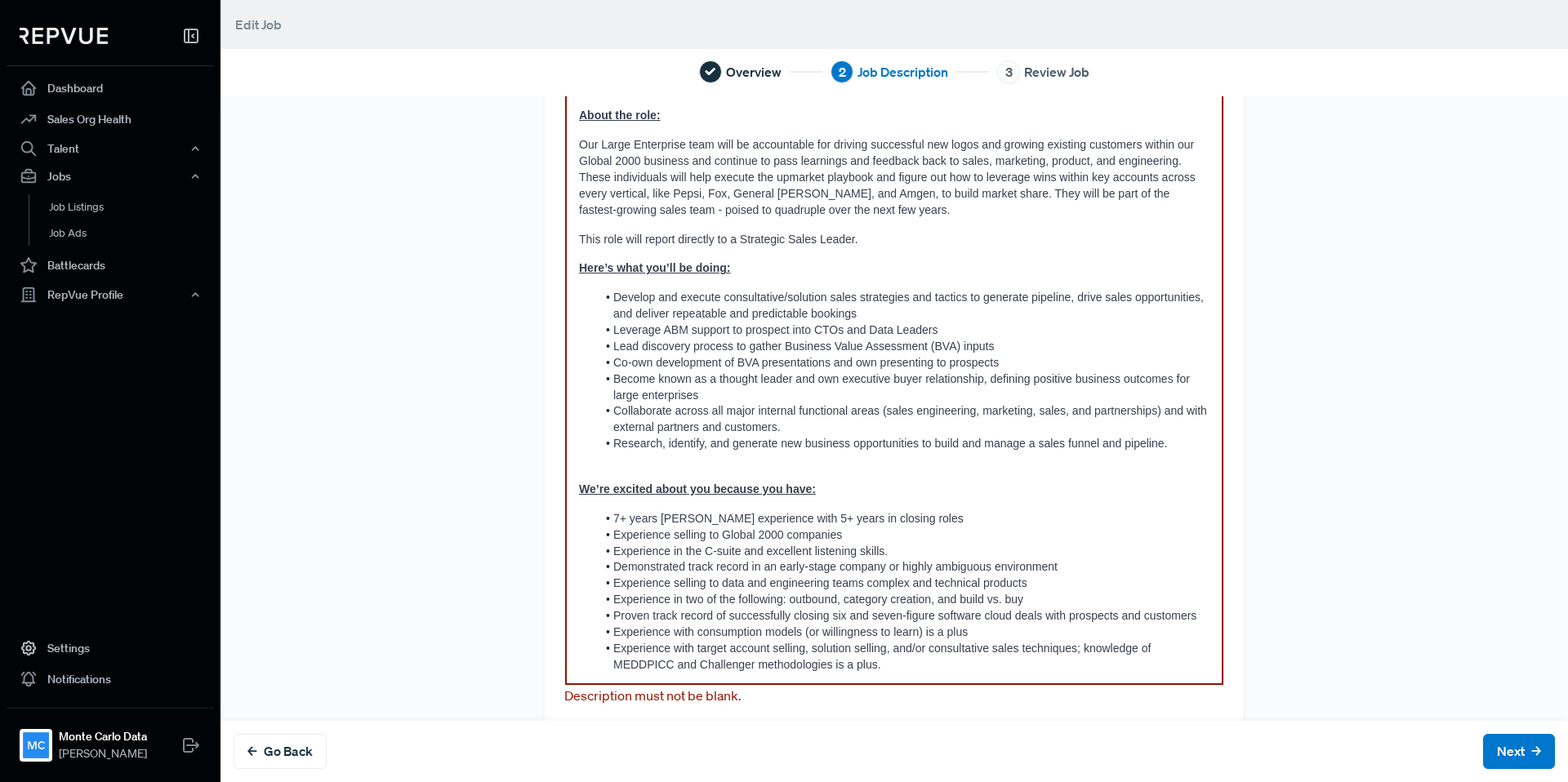
scroll to position [274, 0]
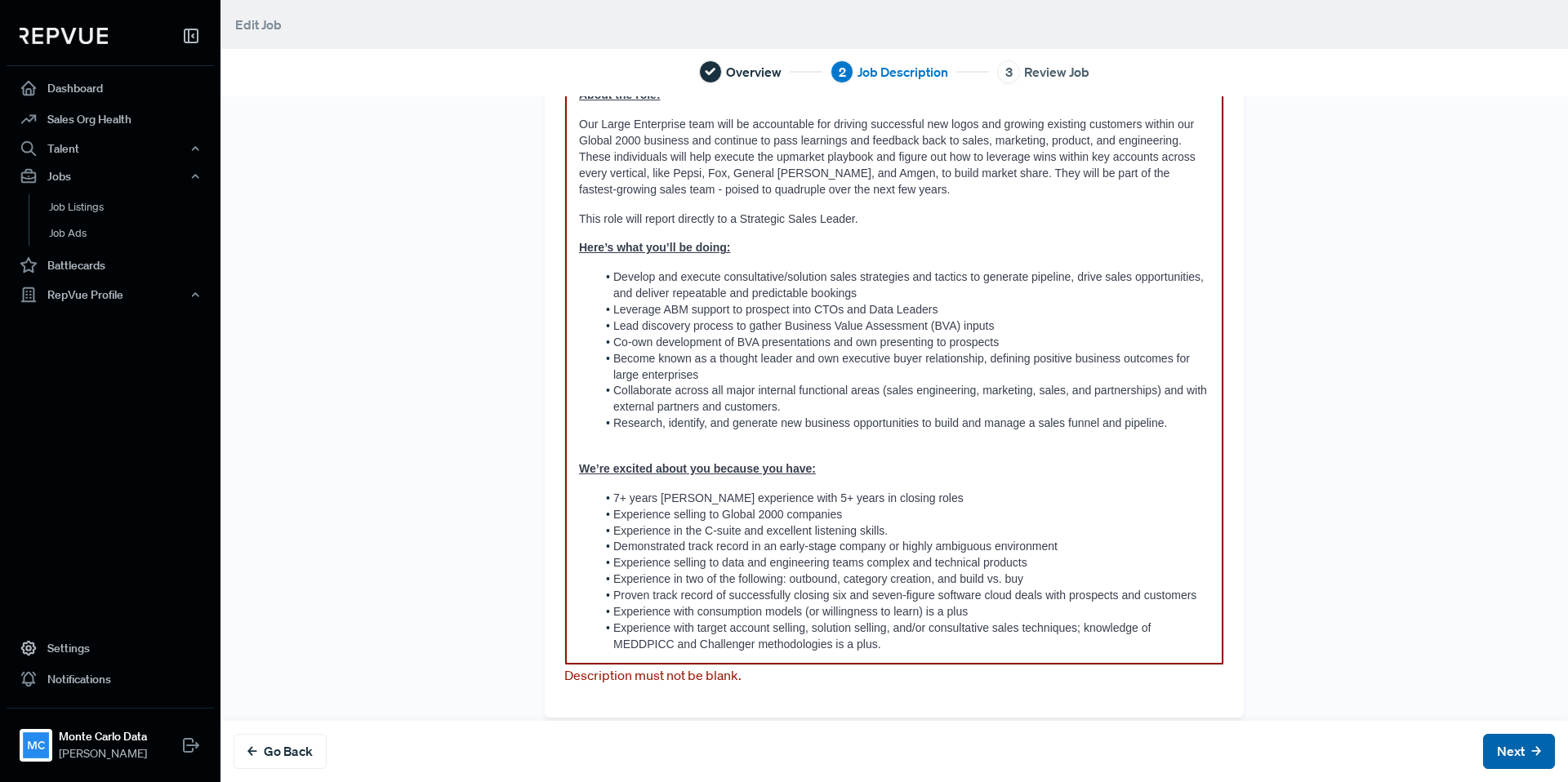
click at [1511, 749] on button "Next" at bounding box center [1518, 752] width 71 height 35
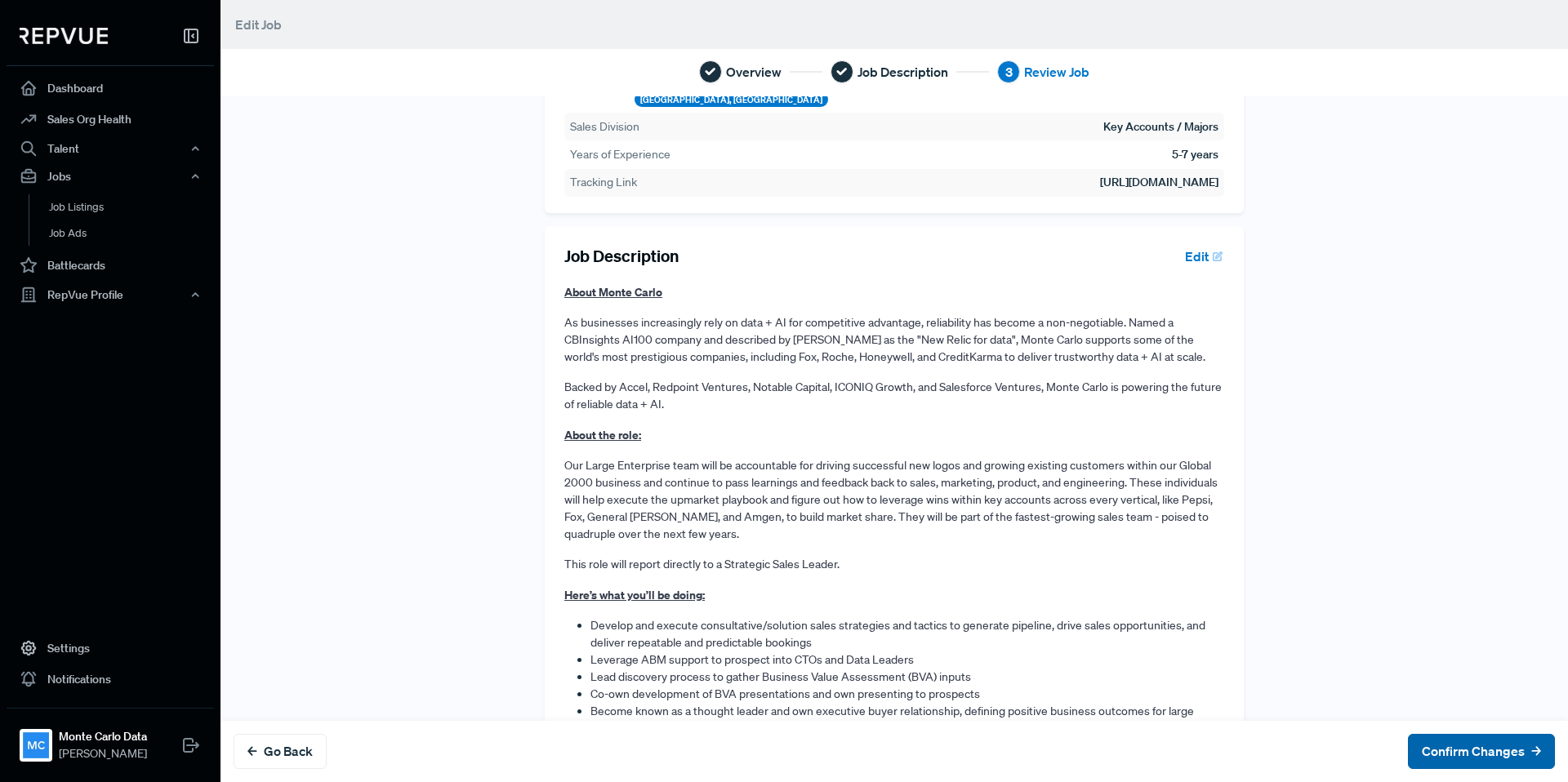
scroll to position [0, 0]
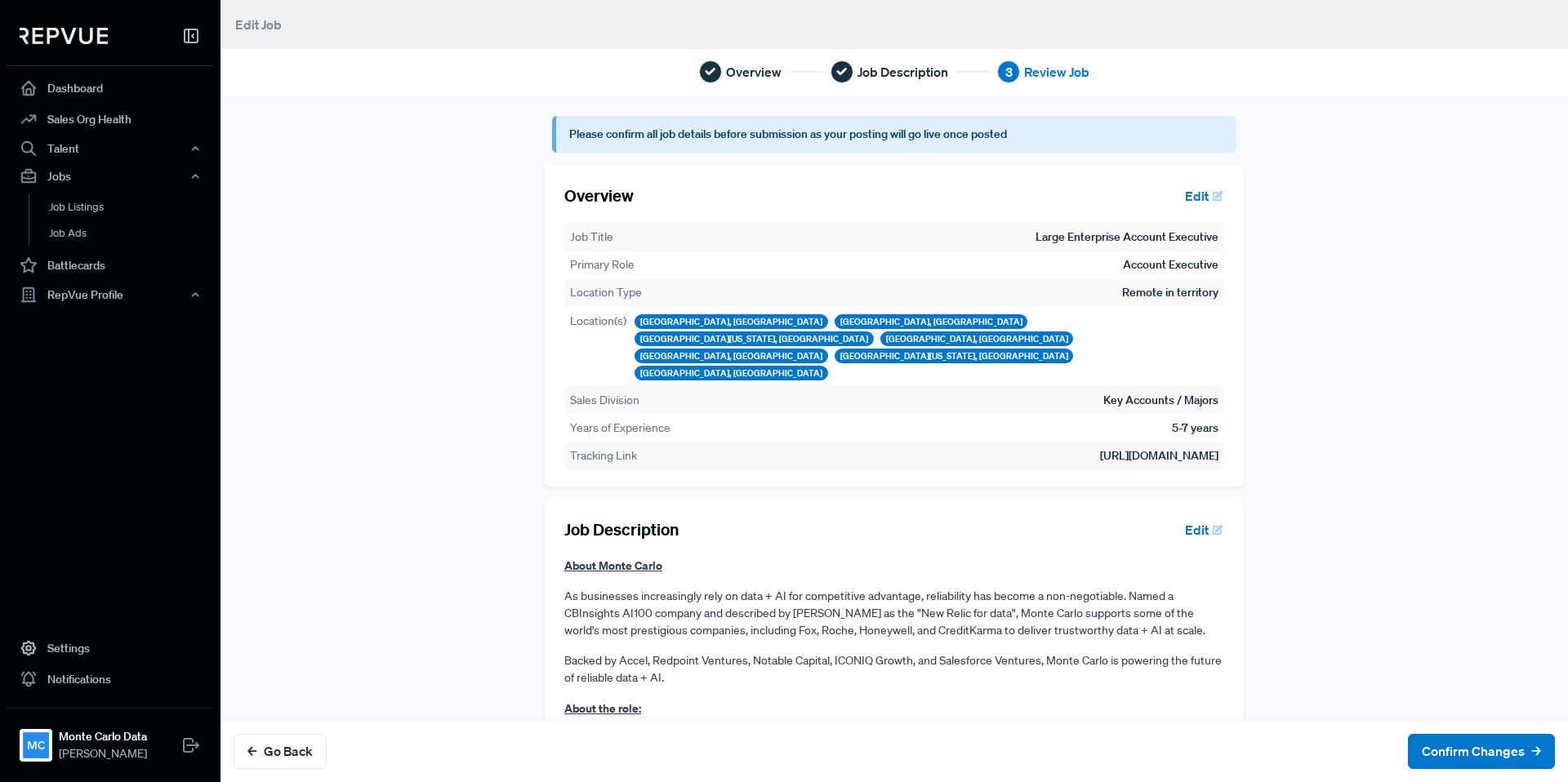
click at [1488, 770] on div "Go Back Confirm Changes" at bounding box center [894, 752] width 1347 height 62
click at [1485, 760] on button "Confirm Changes" at bounding box center [1481, 752] width 147 height 35
